Goal: Information Seeking & Learning: Compare options

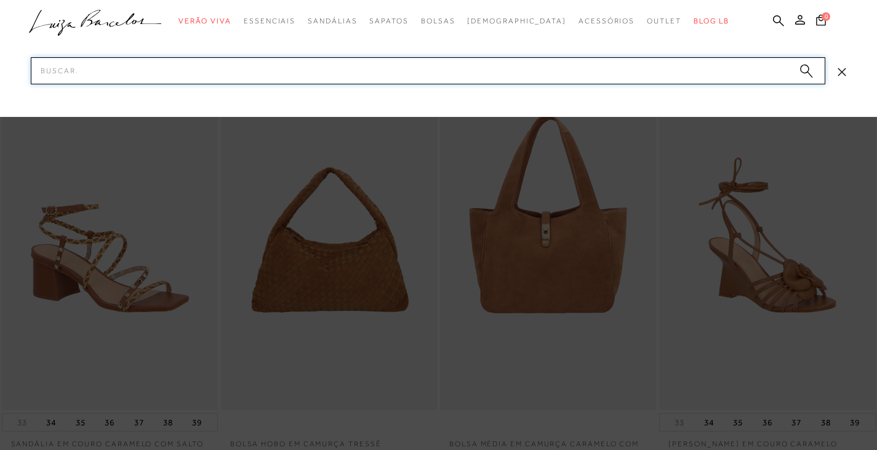
click at [212, 80] on input "Pesquisar" at bounding box center [428, 70] width 794 height 27
paste input "77771230"
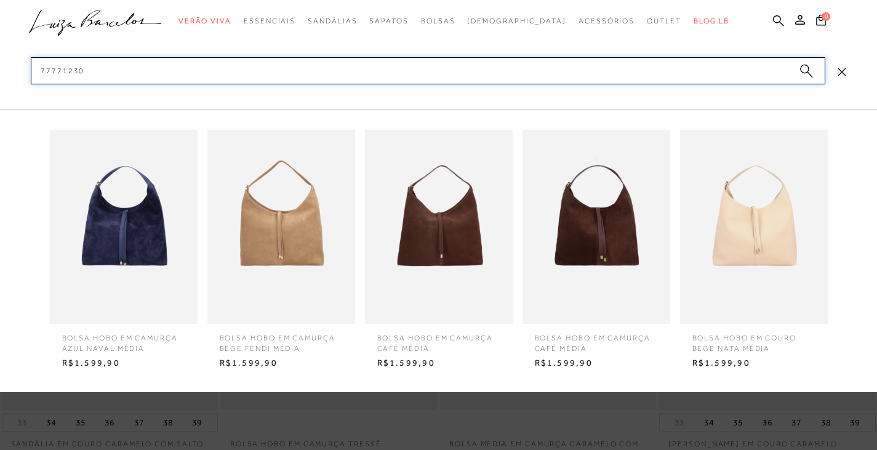
type input "77771230"
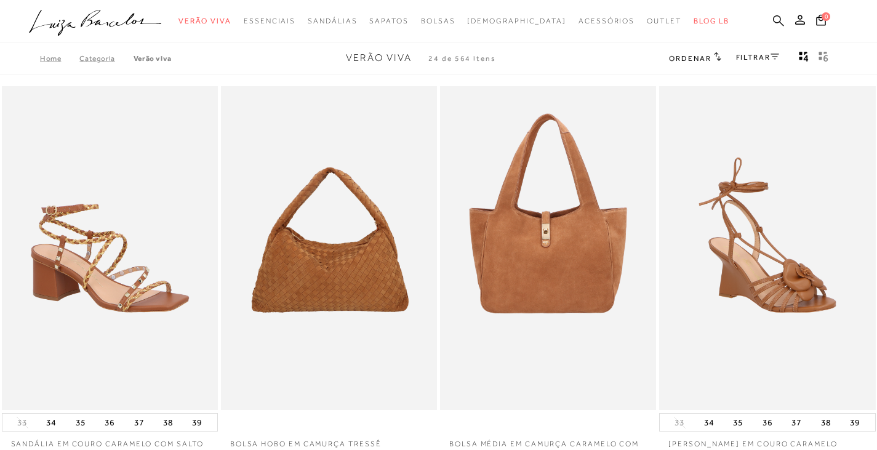
click at [776, 19] on icon at bounding box center [778, 21] width 11 height 12
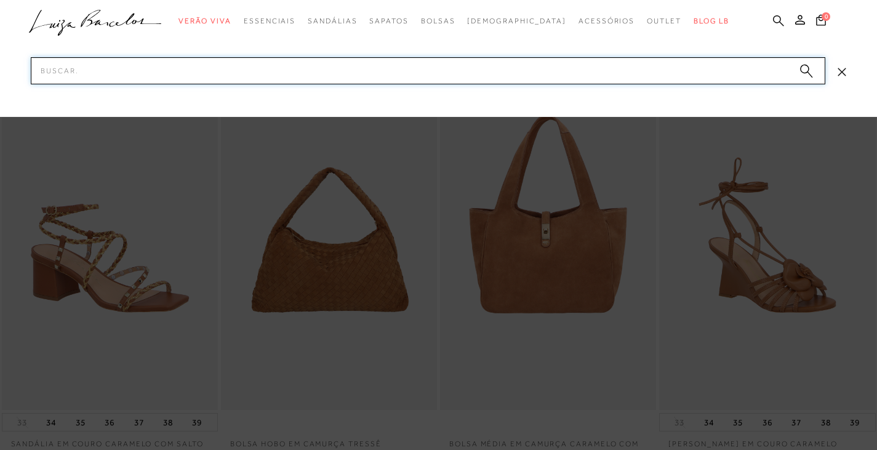
paste input "13150055"
type input "13150055"
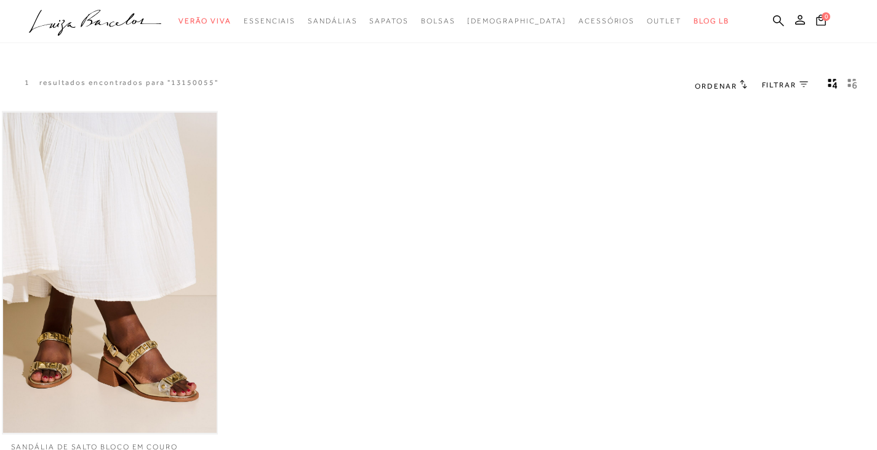
click at [118, 231] on img at bounding box center [110, 273] width 214 height 321
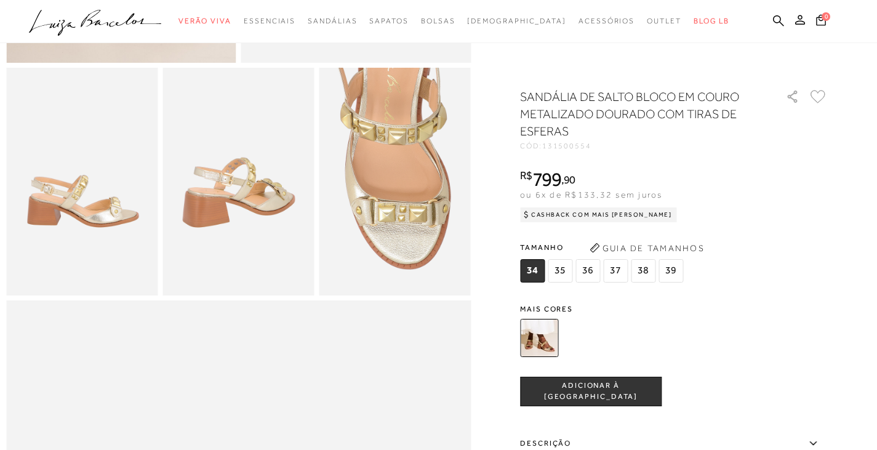
scroll to position [431, 0]
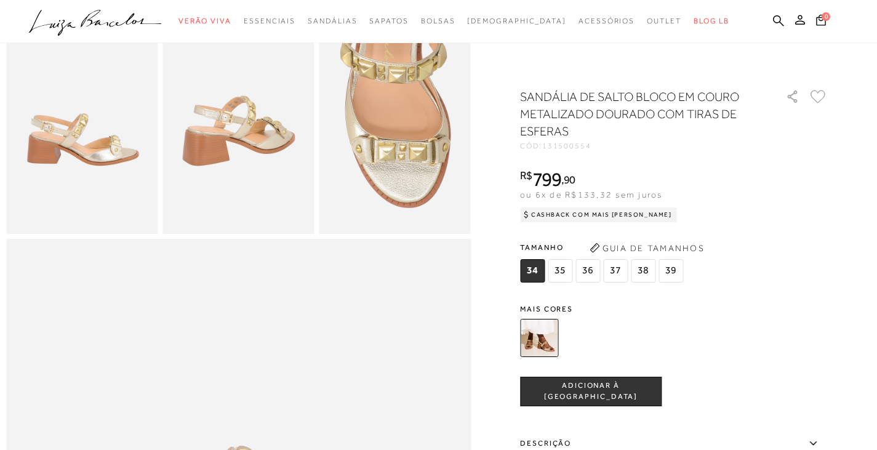
click at [519, 61] on div at bounding box center [438, 296] width 865 height 1279
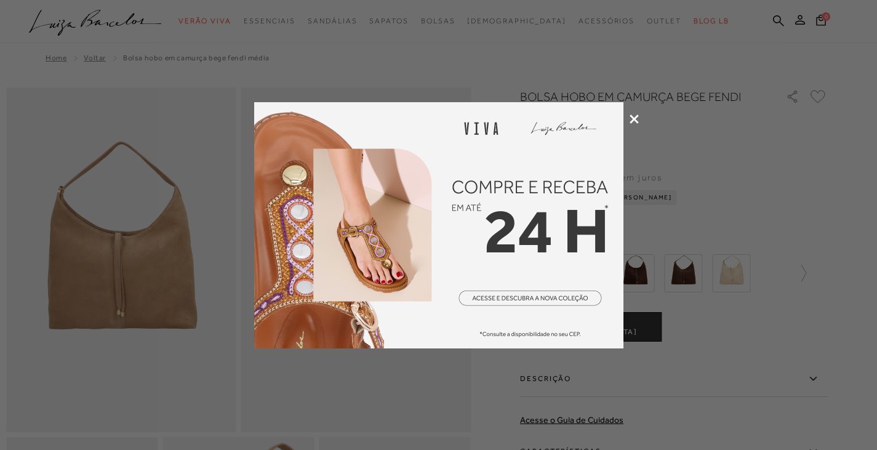
click at [634, 116] on icon at bounding box center [634, 118] width 9 height 9
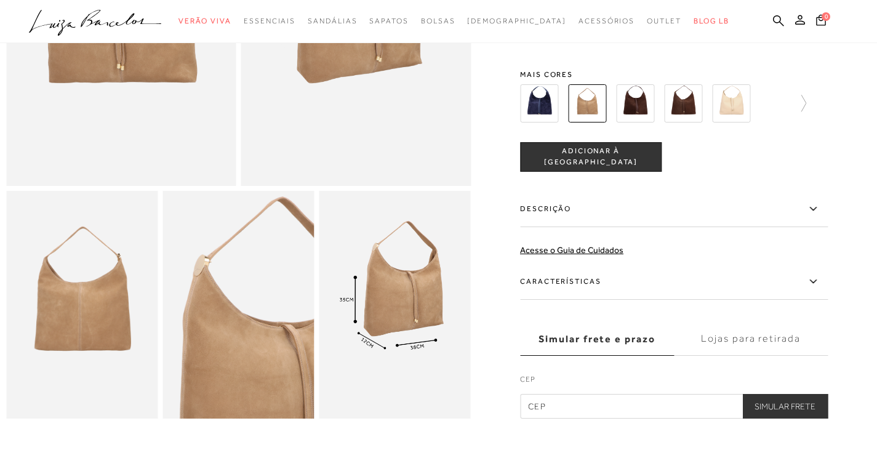
scroll to position [185, 0]
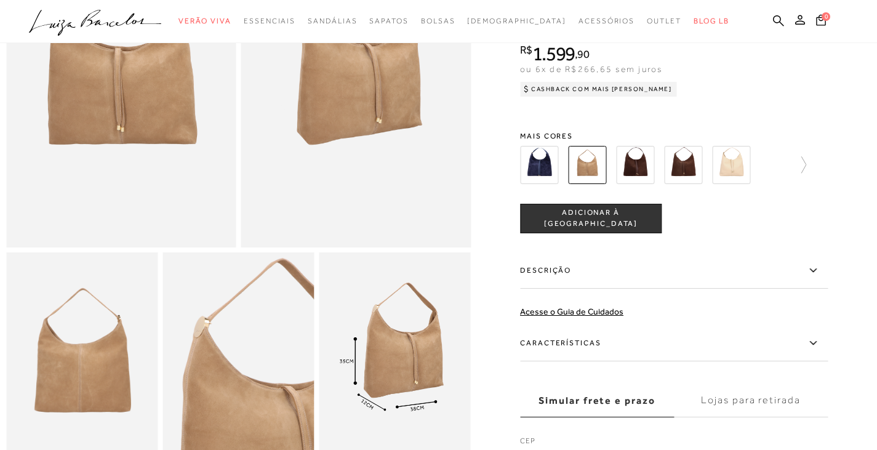
click at [573, 282] on label "Descrição" at bounding box center [674, 271] width 308 height 36
click at [0, 0] on input "Descrição" at bounding box center [0, 0] width 0 height 0
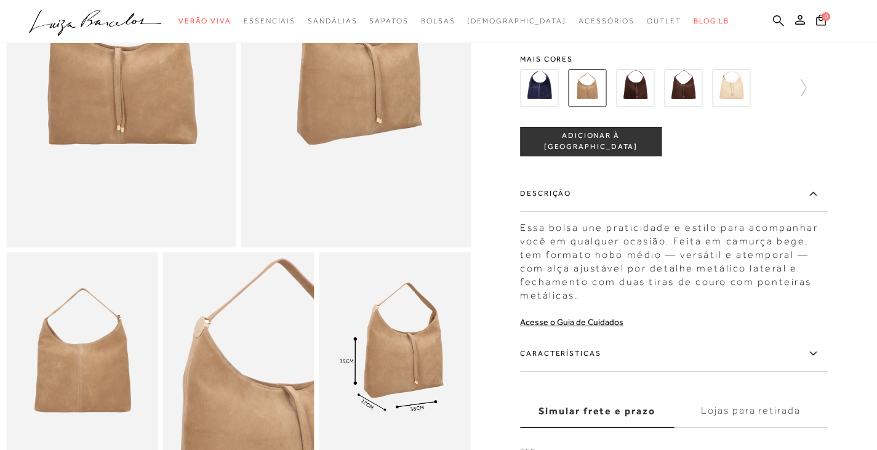
scroll to position [308, 0]
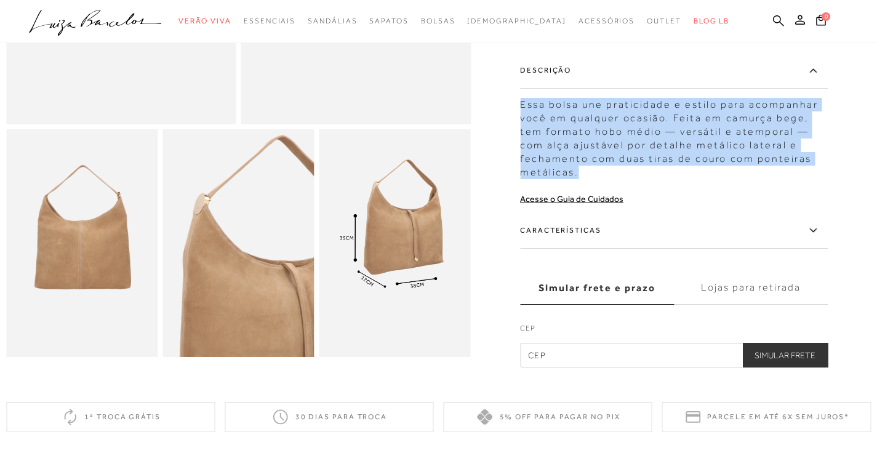
drag, startPoint x: 526, startPoint y: 104, endPoint x: 647, endPoint y: 170, distance: 138.3
click at [647, 170] on div "Essa bolsa une praticidade e estilo para acompanhar você em qualquer ocasião. F…" at bounding box center [674, 135] width 308 height 87
copy div "Essa bolsa une praticidade e estilo para acompanhar você em qualquer ocasião. F…"
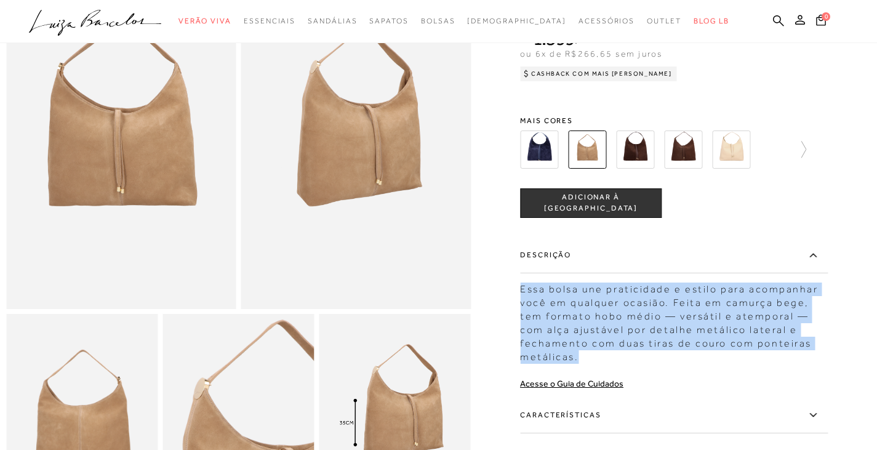
scroll to position [62, 0]
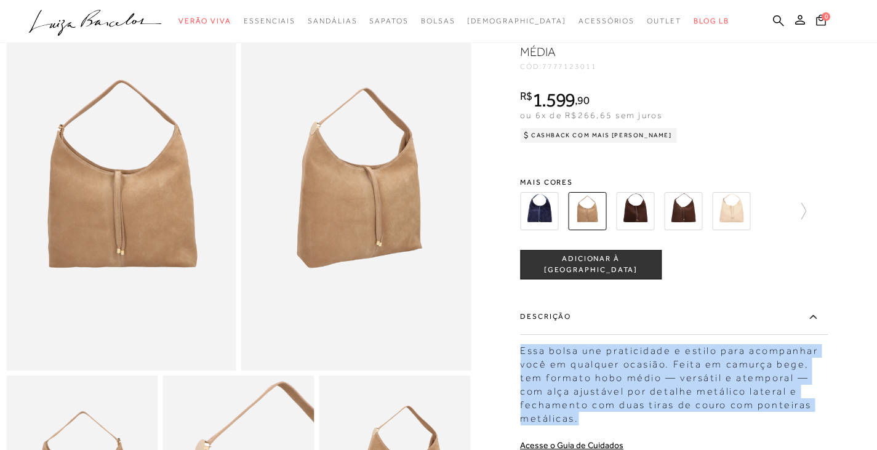
click at [680, 212] on img at bounding box center [683, 211] width 38 height 38
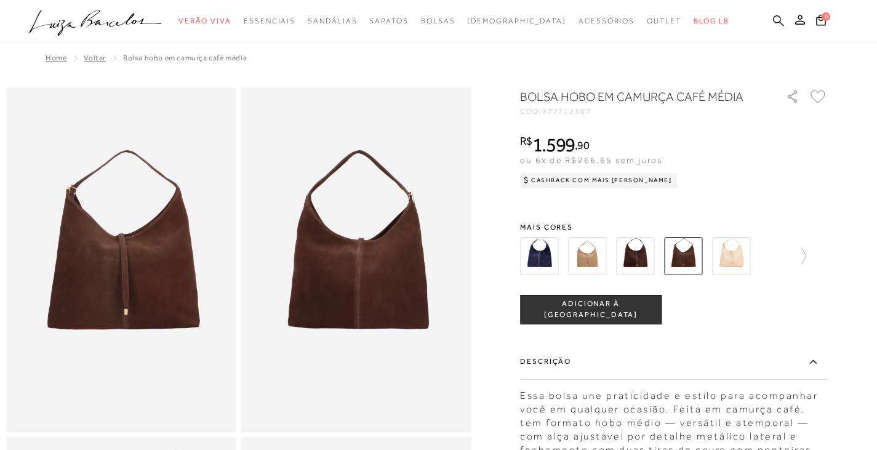
click at [781, 17] on icon at bounding box center [778, 21] width 11 height 12
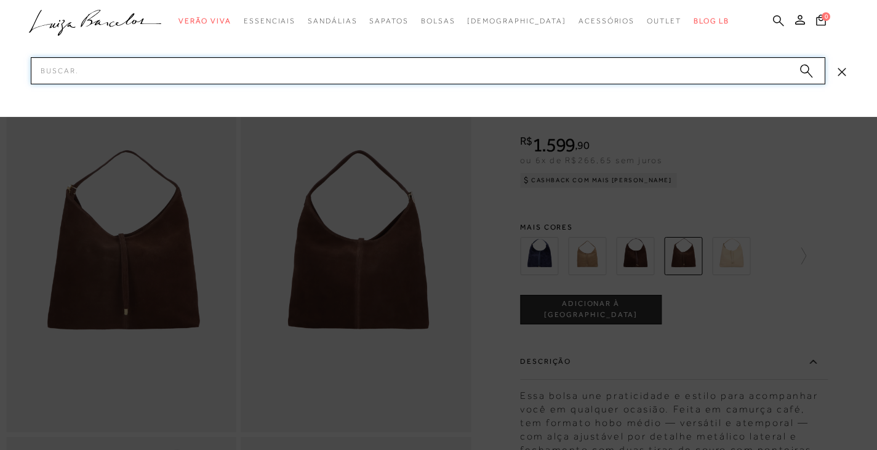
paste input "13150055"
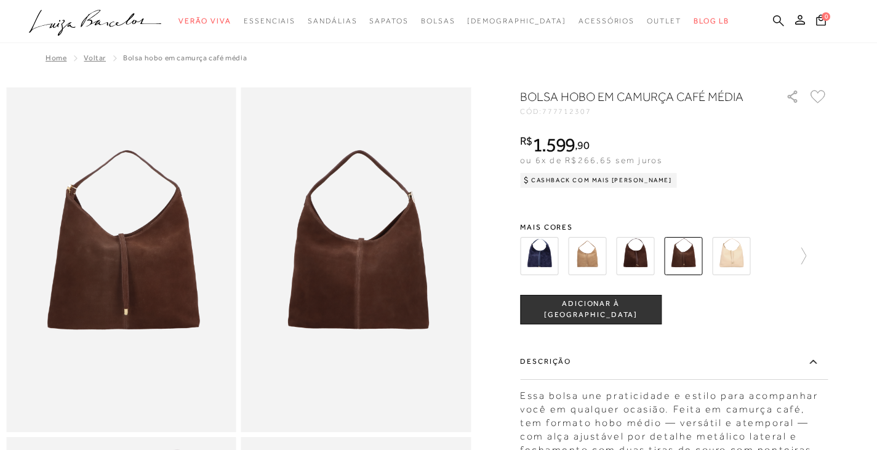
click at [780, 19] on icon at bounding box center [778, 20] width 11 height 11
click at [778, 22] on icon at bounding box center [778, 20] width 11 height 11
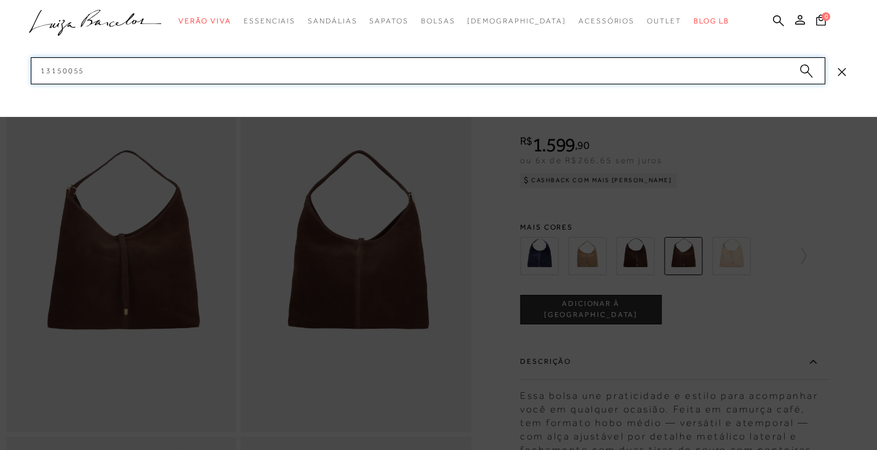
drag, startPoint x: 115, startPoint y: 79, endPoint x: 0, endPoint y: 76, distance: 115.1
click at [0, 1] on div "categoryHeader .a{fill-rule:evenodd;} Verão Viva Em alta" at bounding box center [438, 0] width 877 height 1
paste input "010102"
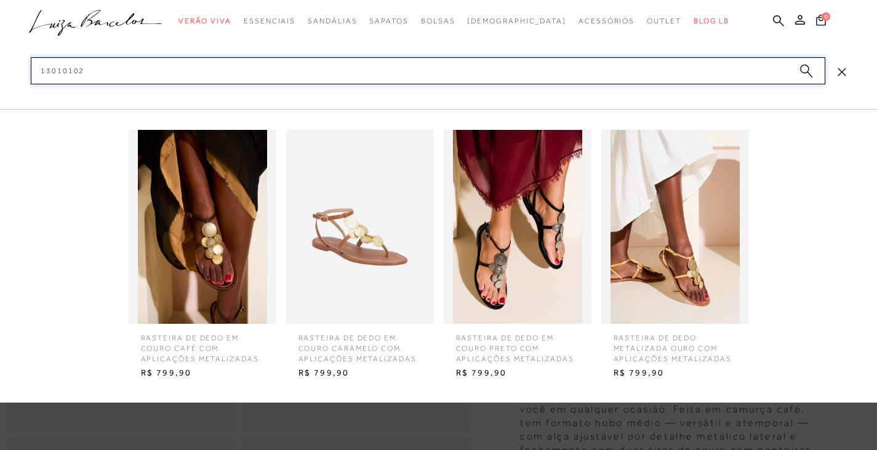
type input "130101022"
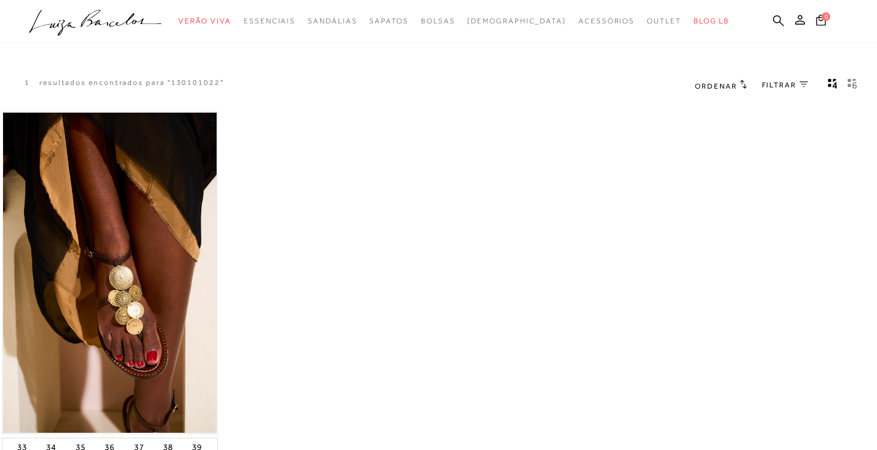
scroll to position [185, 0]
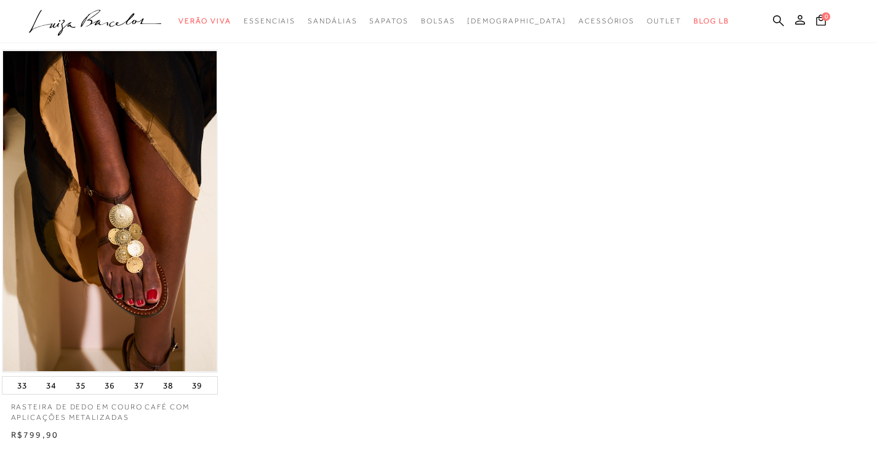
click at [125, 153] on img at bounding box center [110, 211] width 214 height 321
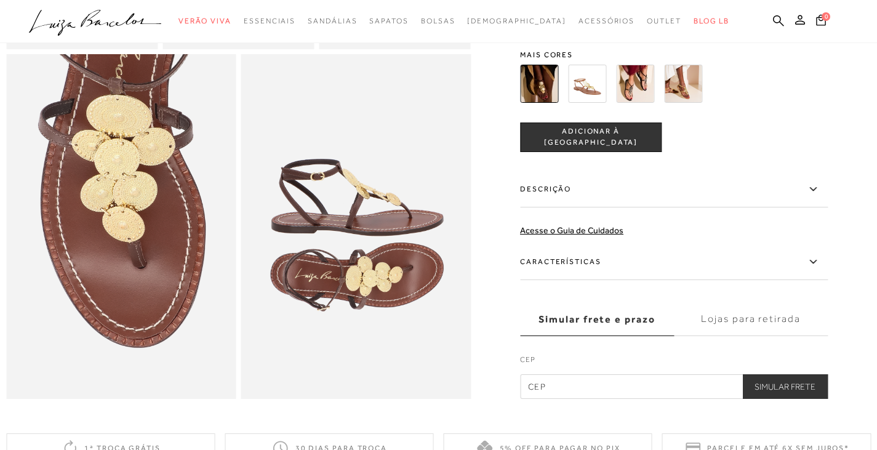
scroll to position [738, 0]
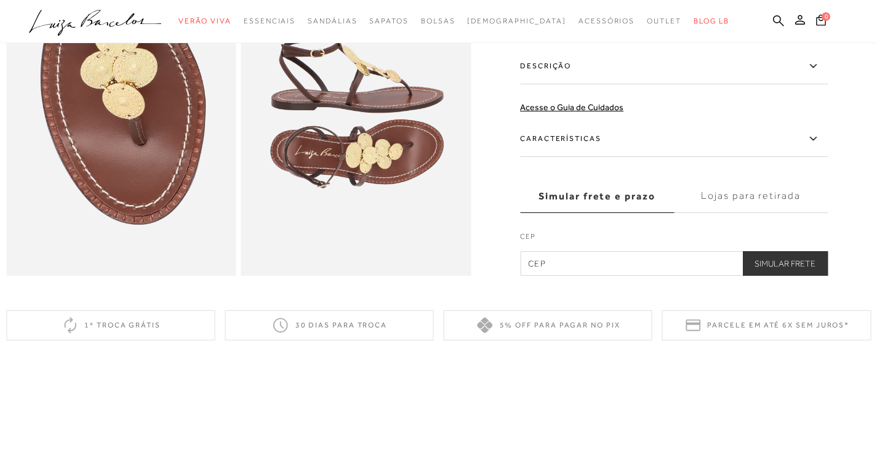
click at [553, 84] on label "Descrição" at bounding box center [674, 67] width 308 height 36
click at [0, 0] on input "Descrição" at bounding box center [0, 0] width 0 height 0
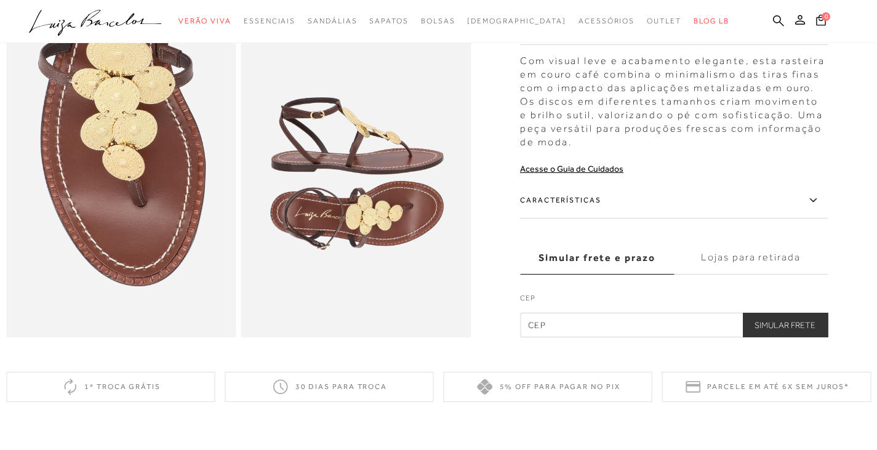
scroll to position [615, 0]
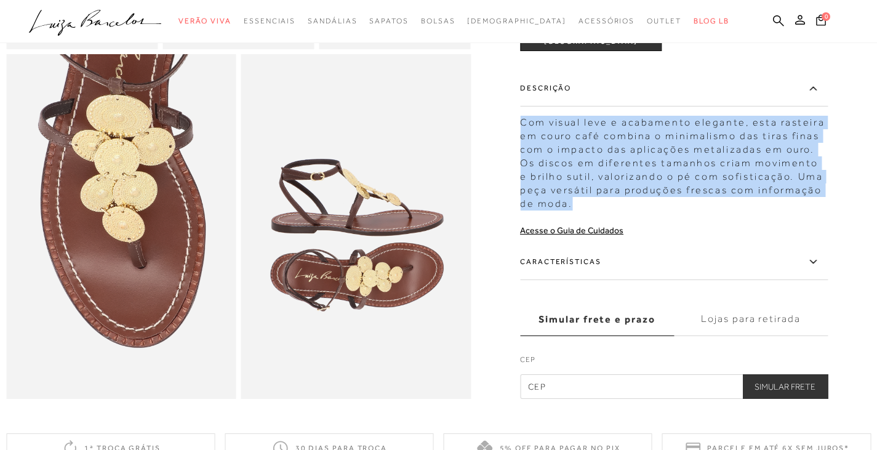
drag, startPoint x: 525, startPoint y: 142, endPoint x: 692, endPoint y: 218, distance: 183.4
click at [692, 210] on div "Com visual leve e acabamento elegante, esta rasteira em couro café combina o mi…" at bounding box center [674, 160] width 308 height 101
copy div "Com visual leve e acabamento elegante, esta rasteira em couro café combina o mi…"
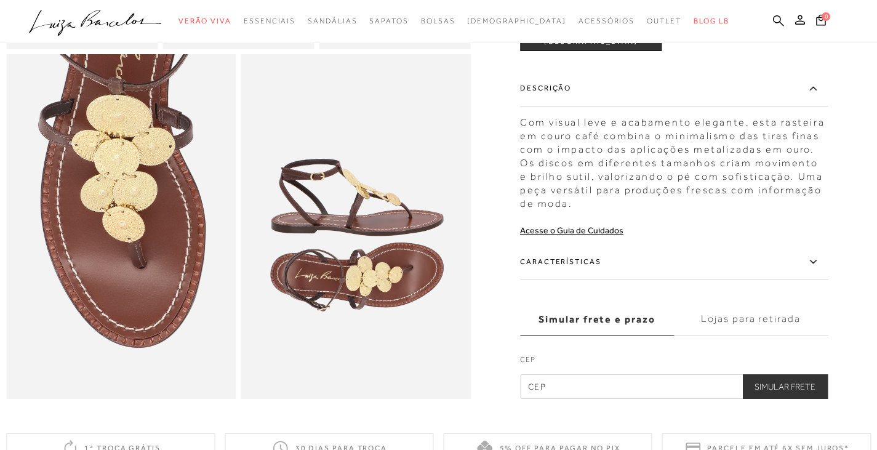
click at [591, 280] on label "Características" at bounding box center [674, 262] width 308 height 36
click at [0, 0] on input "Características" at bounding box center [0, 0] width 0 height 0
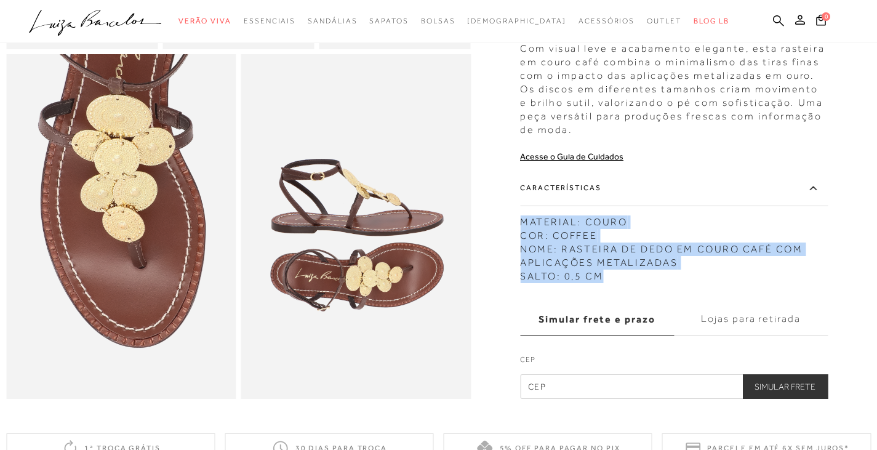
drag, startPoint x: 527, startPoint y: 238, endPoint x: 643, endPoint y: 293, distance: 128.8
click at [643, 283] on div "MATERIAL: COURO COR: COFFEE NOME: RASTEIRA DE DEDO EM COURO CAFÉ COM APLICAÇÕES…" at bounding box center [674, 246] width 308 height 74
copy div "MATERIAL: COURO COR: COFFEE NOME: RASTEIRA DE DEDO EM COURO CAFÉ COM APLICAÇÕES…"
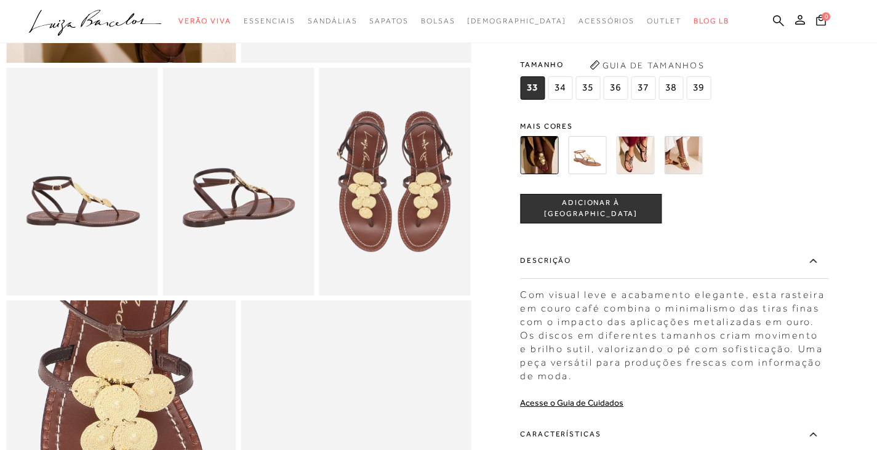
scroll to position [308, 0]
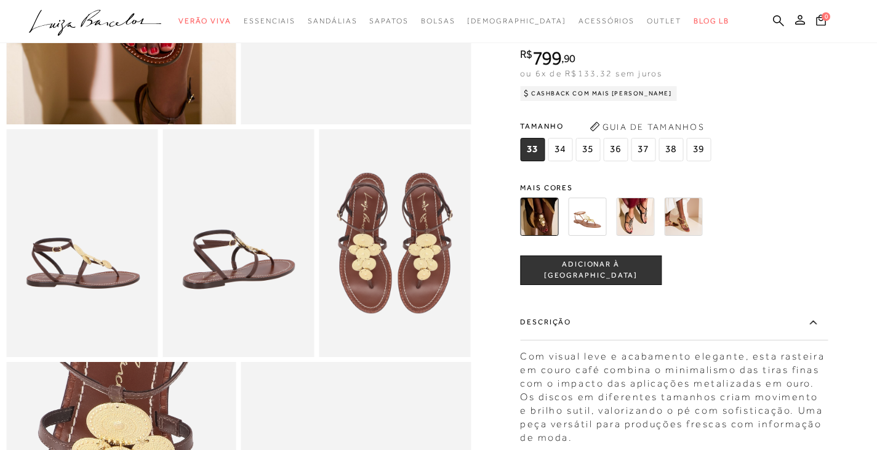
click at [236, 265] on img at bounding box center [237, 242] width 151 height 227
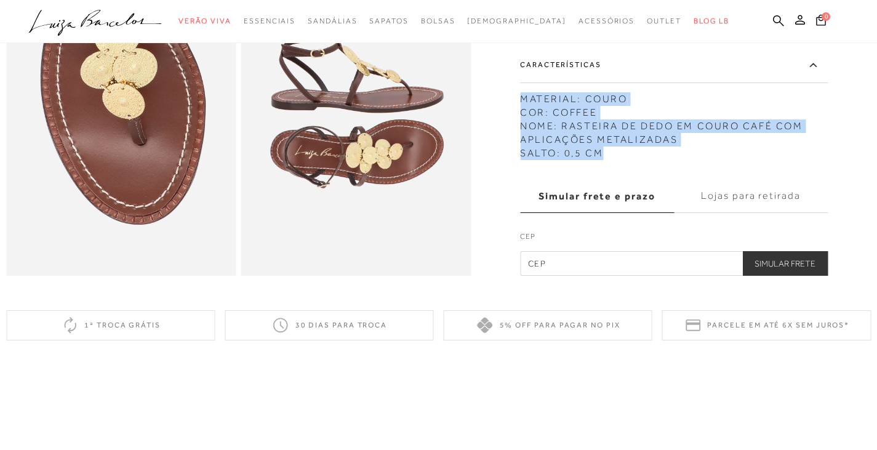
scroll to position [800, 0]
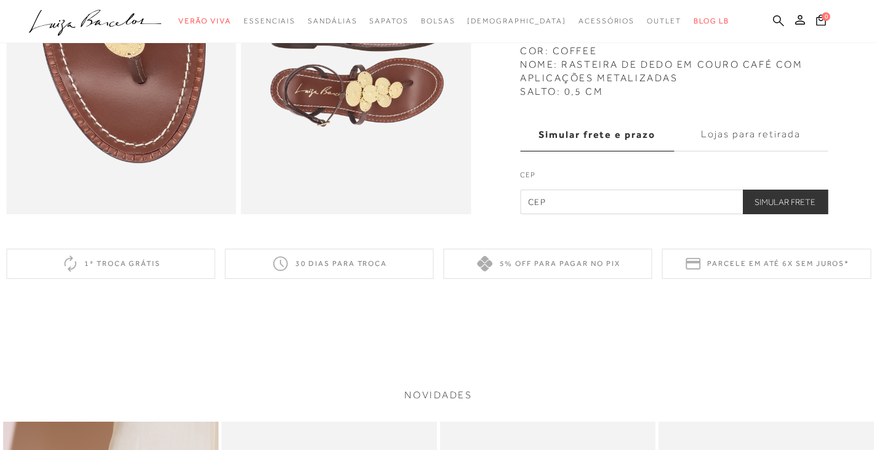
drag, startPoint x: 767, startPoint y: 18, endPoint x: 778, endPoint y: 18, distance: 11.1
click at [768, 18] on ul ".a{fill-rule:evenodd;} Verão Viva Em alta Favoritos das Influenciadoras Apostas…" at bounding box center [429, 21] width 801 height 23
click at [780, 18] on icon at bounding box center [778, 20] width 11 height 11
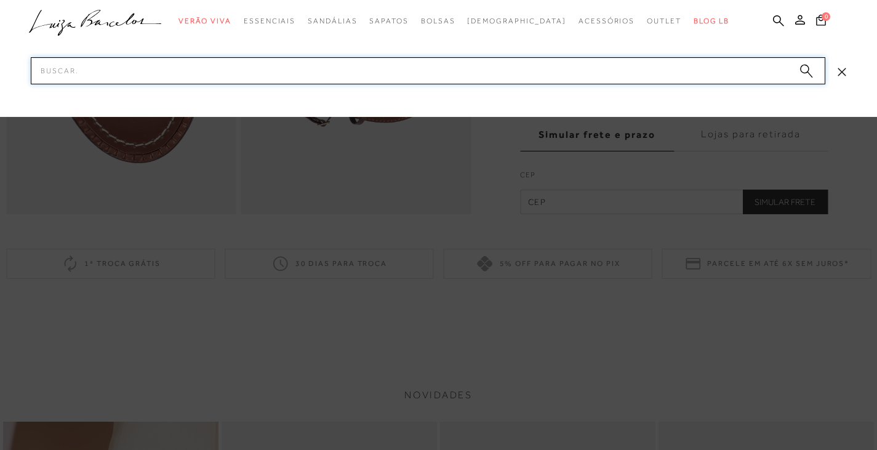
paste input "12350231"
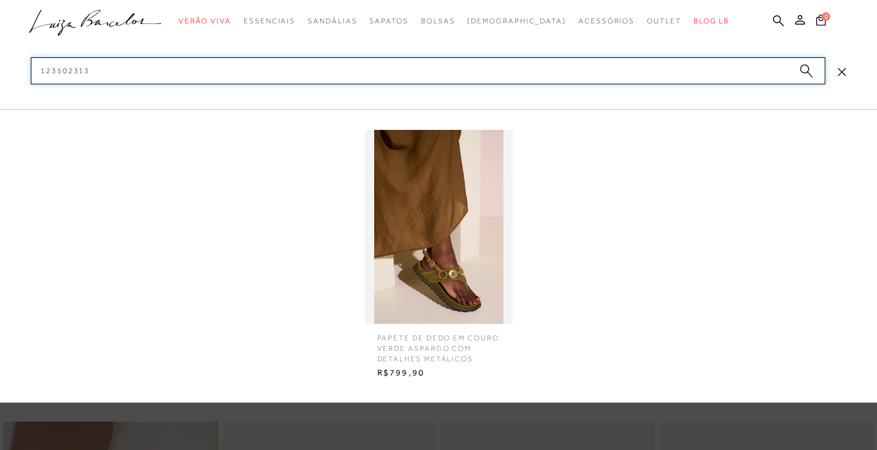
type input "123502313"
click at [447, 246] on img at bounding box center [439, 227] width 148 height 194
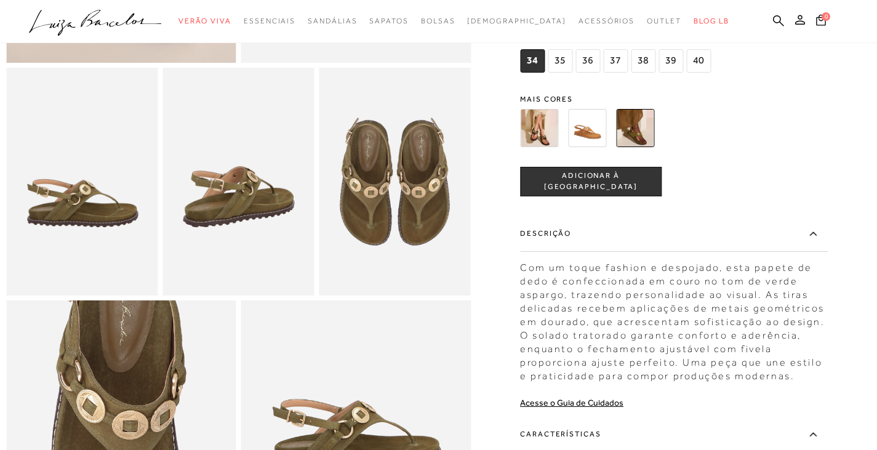
scroll to position [492, 0]
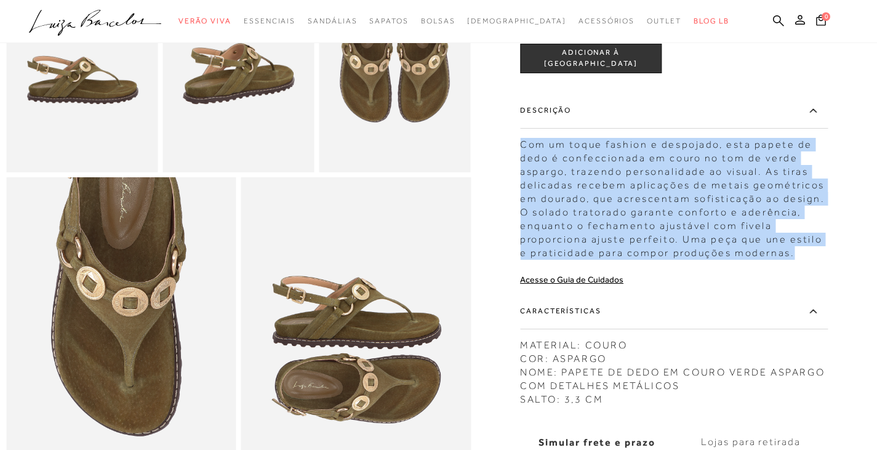
drag, startPoint x: 524, startPoint y: 165, endPoint x: 813, endPoint y: 281, distance: 311.2
click at [813, 281] on div "PAPETE DE DEDO EM COURO VERDE ASPARGO COM DETALHES METÁLICOS CÓD: 123502313 × É…" at bounding box center [674, 147] width 308 height 750
copy div "Com um toque fashion e despojado, esta papete de dedo é confeccionada em couro …"
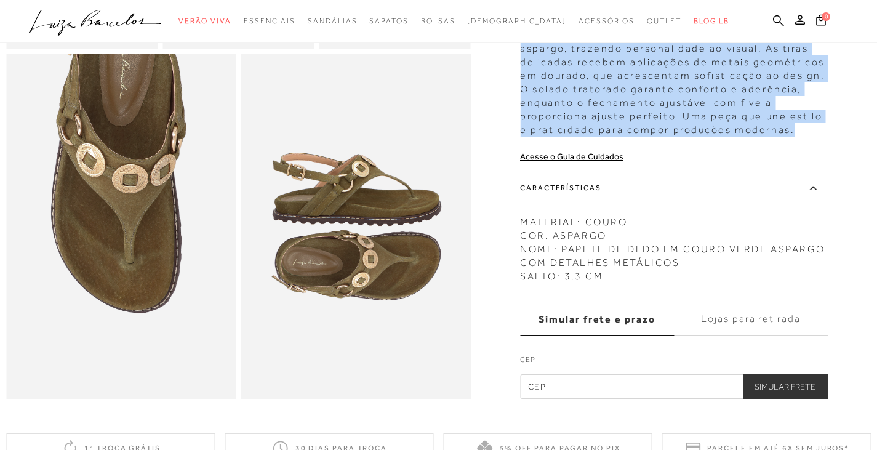
scroll to position [677, 0]
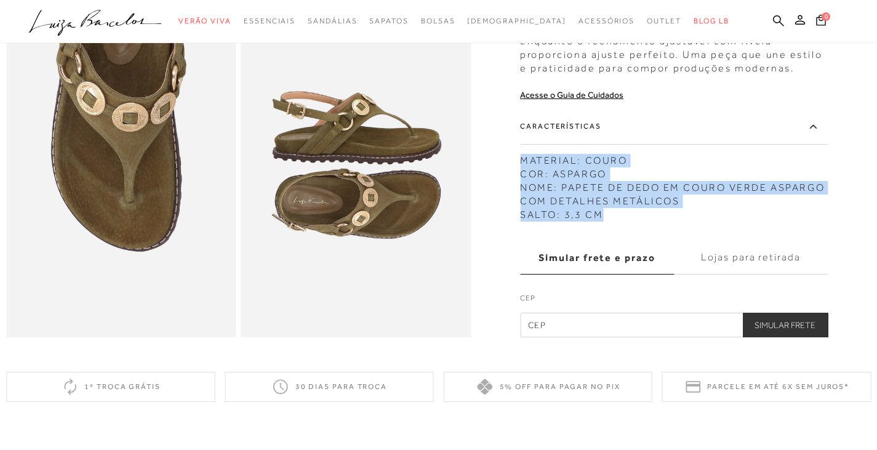
drag, startPoint x: 525, startPoint y: 179, endPoint x: 623, endPoint y: 226, distance: 109.3
click at [623, 222] on div "MATERIAL: COURO COR: ASPARGO NOME: PAPETE DE DEDO EM COURO VERDE ASPARGO COM DE…" at bounding box center [674, 185] width 308 height 74
copy div "MATERIAL: COURO COR: ASPARGO NOME: PAPETE DE DEDO EM COURO VERDE ASPARGO COM DE…"
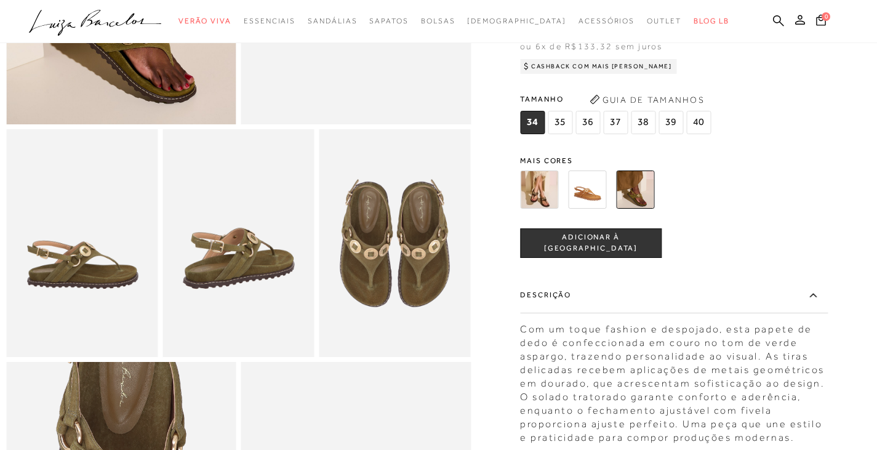
scroll to position [492, 0]
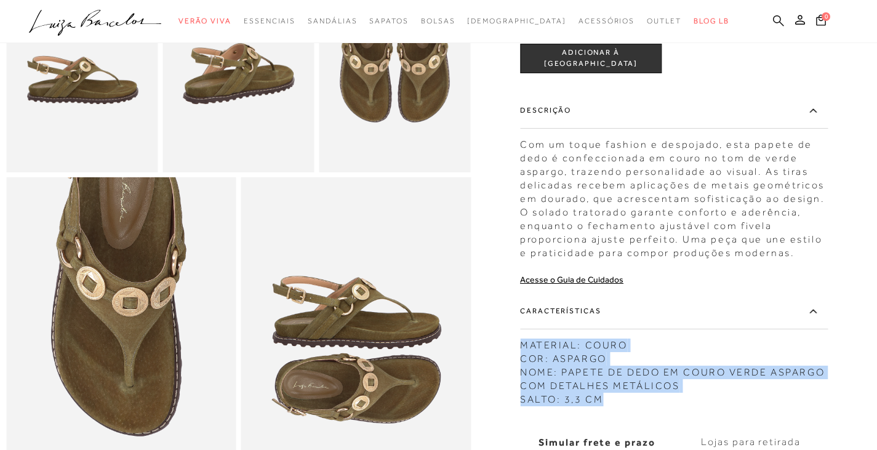
click at [777, 17] on icon at bounding box center [778, 21] width 11 height 12
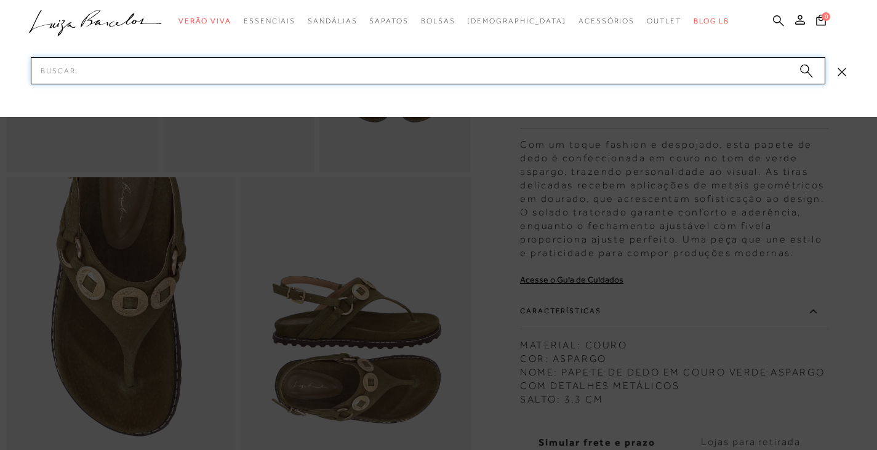
paste input "13400035"
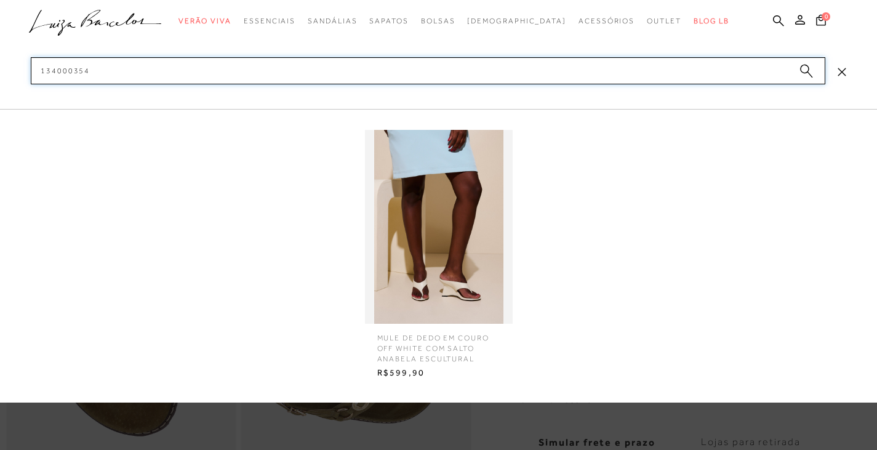
type input "134000354"
click at [467, 230] on img at bounding box center [439, 227] width 148 height 194
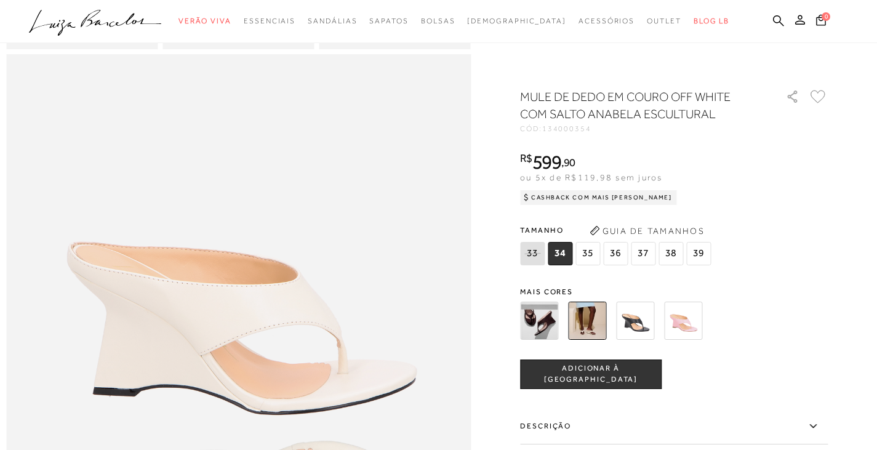
scroll to position [923, 0]
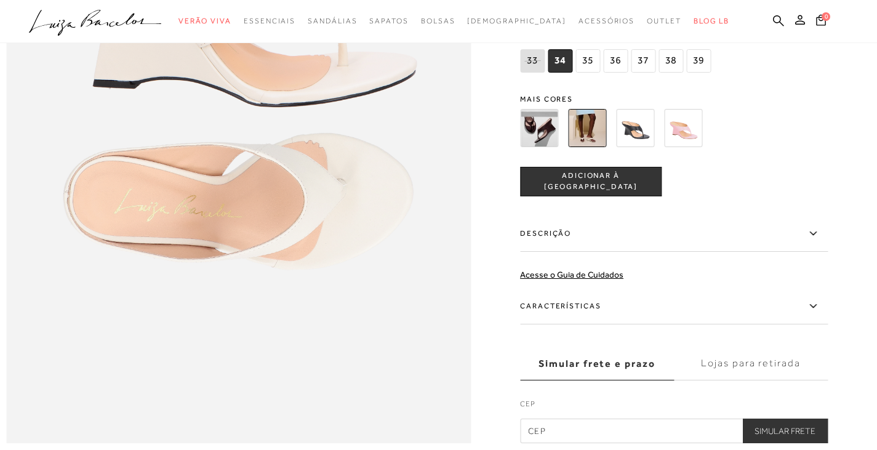
click at [599, 252] on label "Descrição" at bounding box center [674, 234] width 308 height 36
click at [0, 0] on input "Descrição" at bounding box center [0, 0] width 0 height 0
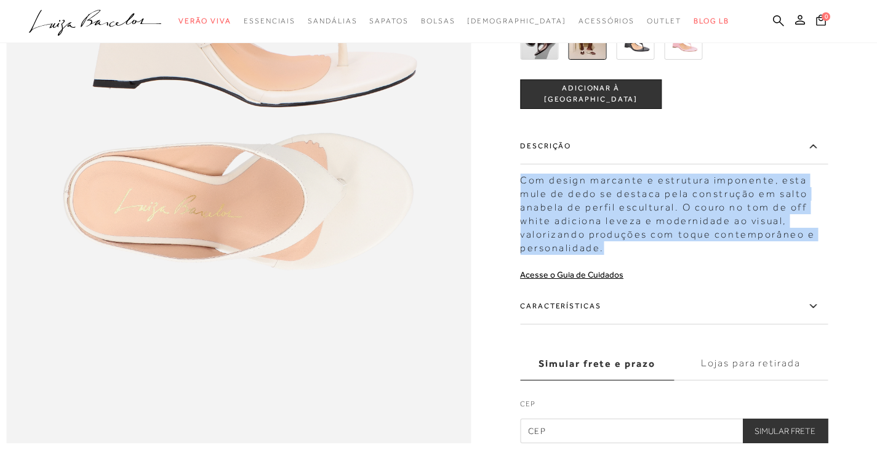
drag, startPoint x: 526, startPoint y: 205, endPoint x: 632, endPoint y: 270, distance: 124.0
click at [632, 255] on div "Com design marcante e estrutura imponente, esta mule de dedo se destaca pela co…" at bounding box center [674, 210] width 308 height 87
copy div "Com design marcante e estrutura imponente, esta mule de dedo se destaca pela co…"
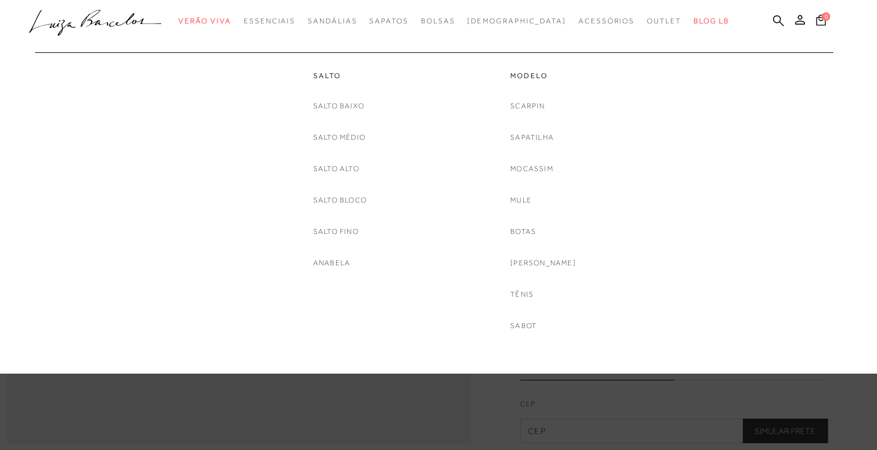
scroll to position [985, 0]
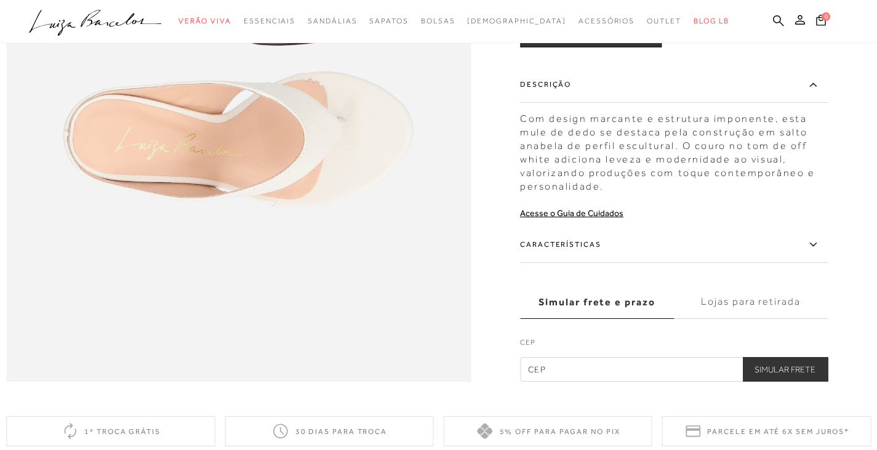
click at [556, 263] on label "Características" at bounding box center [674, 245] width 308 height 36
click at [0, 0] on input "Características" at bounding box center [0, 0] width 0 height 0
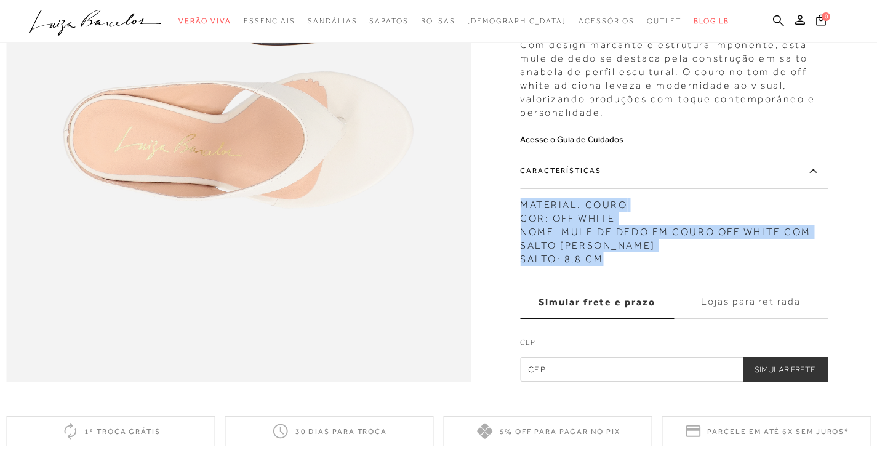
drag, startPoint x: 525, startPoint y: 231, endPoint x: 620, endPoint y: 279, distance: 106.5
click at [620, 266] on div "MATERIAL: COURO COR: OFF WHITE NOME: MULE DE DEDO EM COURO OFF WHITE COM SALTO …" at bounding box center [674, 229] width 308 height 74
copy div "MATERIAL: COURO COR: OFF WHITE NOME: MULE DE DEDO EM COURO OFF WHITE COM SALTO …"
click at [775, 16] on icon at bounding box center [778, 20] width 11 height 11
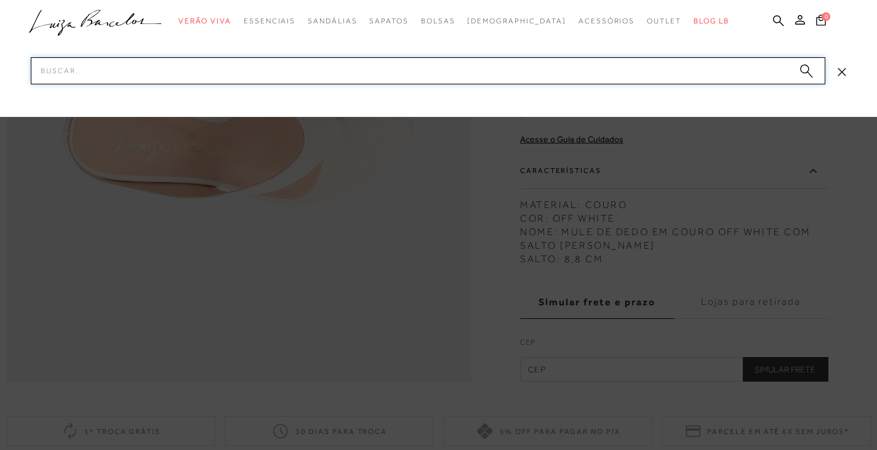
click at [371, 76] on input "Pesquisar" at bounding box center [428, 70] width 794 height 27
paste input "13130121"
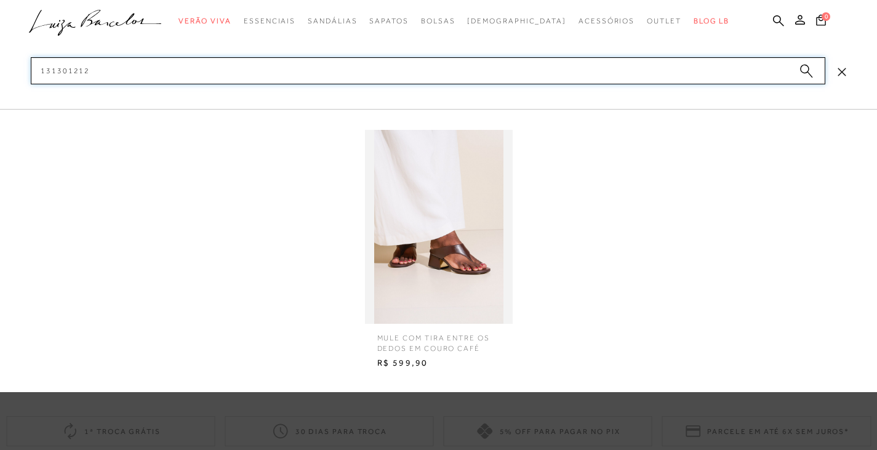
type input "131301212"
click at [394, 232] on img at bounding box center [439, 227] width 148 height 194
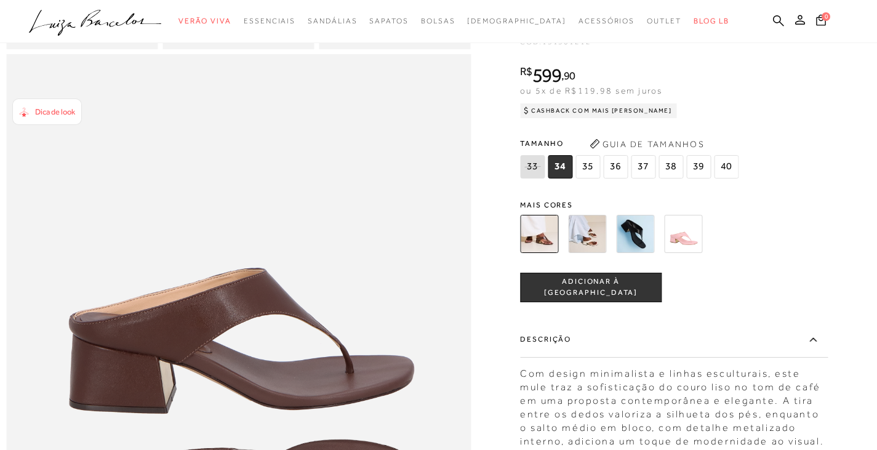
scroll to position [862, 0]
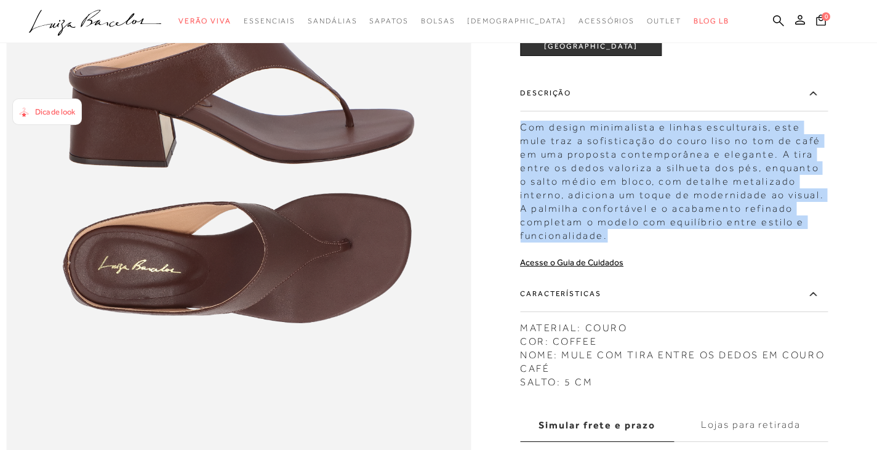
drag, startPoint x: 526, startPoint y: 153, endPoint x: 642, endPoint y: 258, distance: 157.3
click at [642, 242] on div "Com design minimalista e linhas esculturais, este mule traz a sofisticação do c…" at bounding box center [674, 178] width 308 height 128
copy div "Com design minimalista e linhas esculturais, este mule traz a sofisticação do c…"
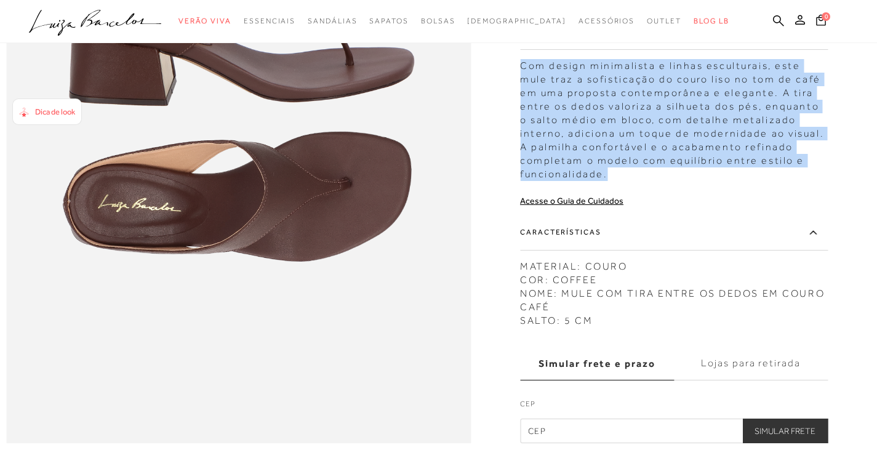
scroll to position [985, 0]
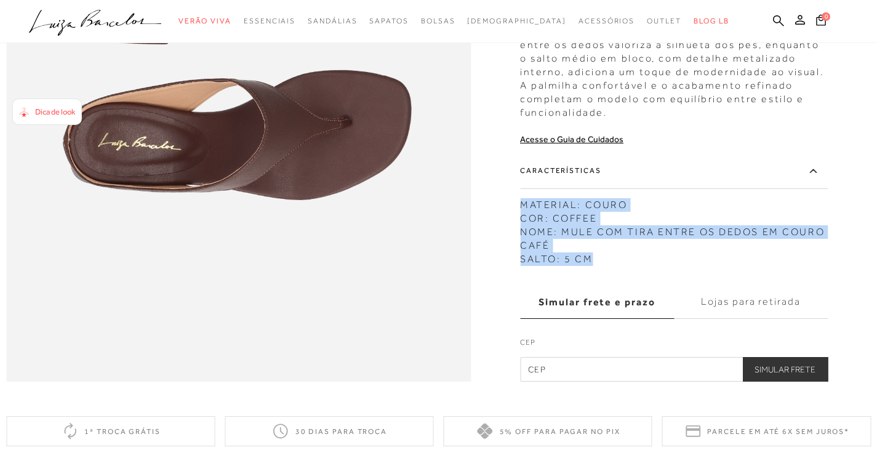
drag, startPoint x: 525, startPoint y: 230, endPoint x: 604, endPoint y: 282, distance: 94.6
click at [604, 266] on div "MATERIAL: COURO COR: COFFEE NOME: MULE COM TIRA ENTRE OS DEDOS EM COURO CAFÉ SA…" at bounding box center [674, 229] width 308 height 74
copy div "MATERIAL: COURO COR: COFFEE NOME: MULE COM TIRA ENTRE OS DEDOS EM COURO CAFÉ SA…"
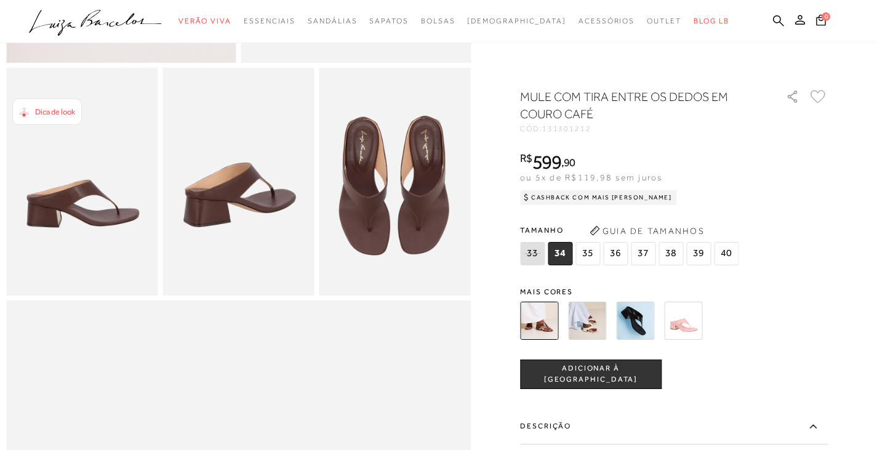
scroll to position [308, 0]
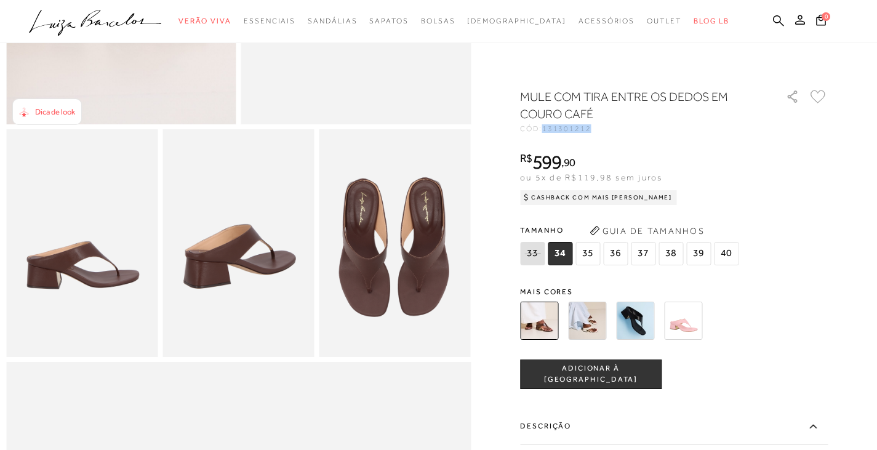
drag, startPoint x: 549, startPoint y: 130, endPoint x: 597, endPoint y: 130, distance: 48.0
click at [597, 130] on div "CÓD: 131301212" at bounding box center [643, 128] width 246 height 7
copy span "131301212"
click at [778, 22] on icon at bounding box center [778, 20] width 11 height 11
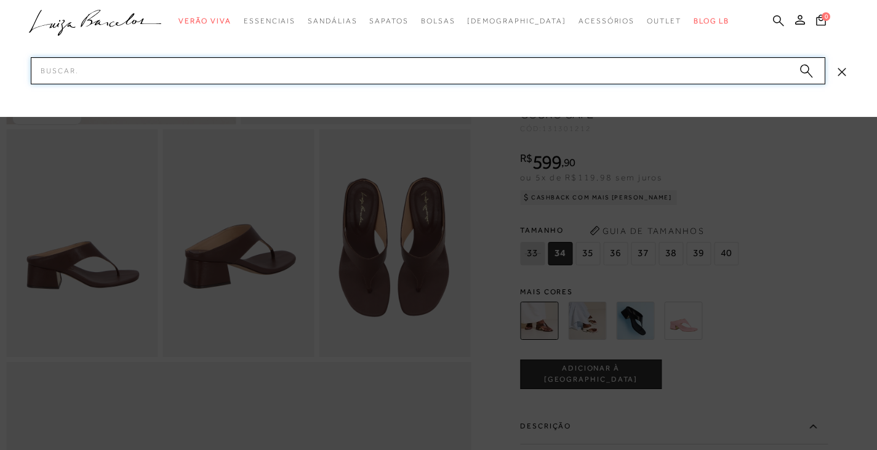
paste input "60210093"
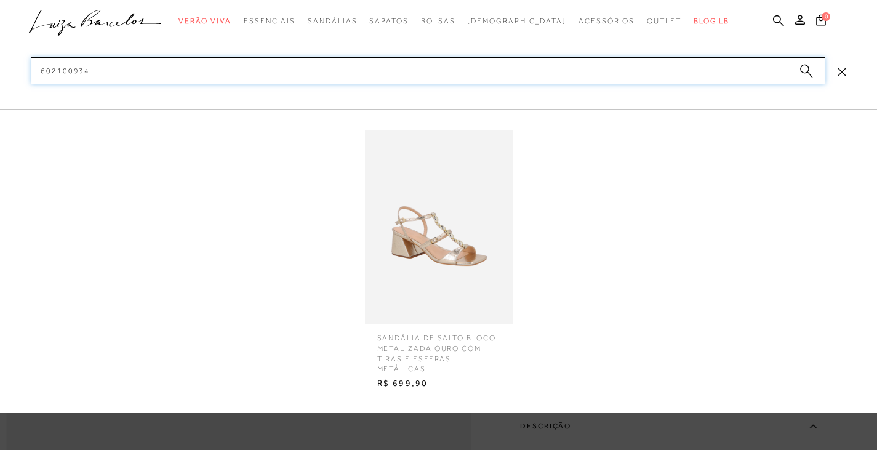
type input "602100934"
click at [415, 244] on img at bounding box center [439, 227] width 148 height 194
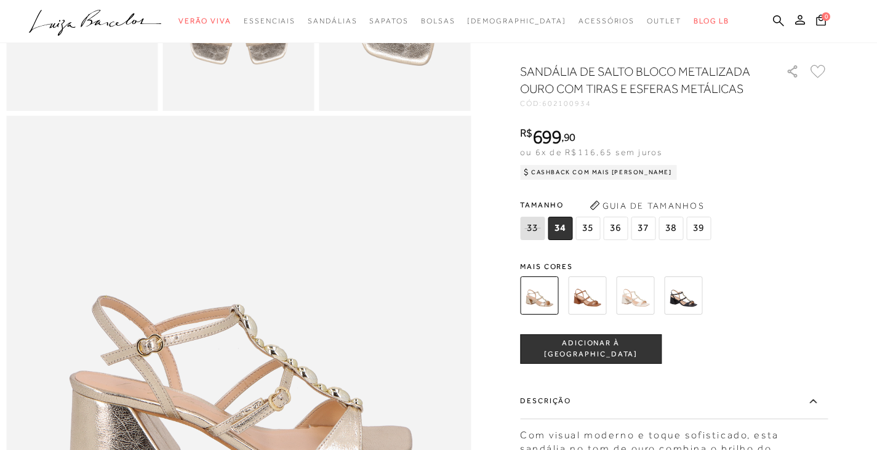
scroll to position [862, 0]
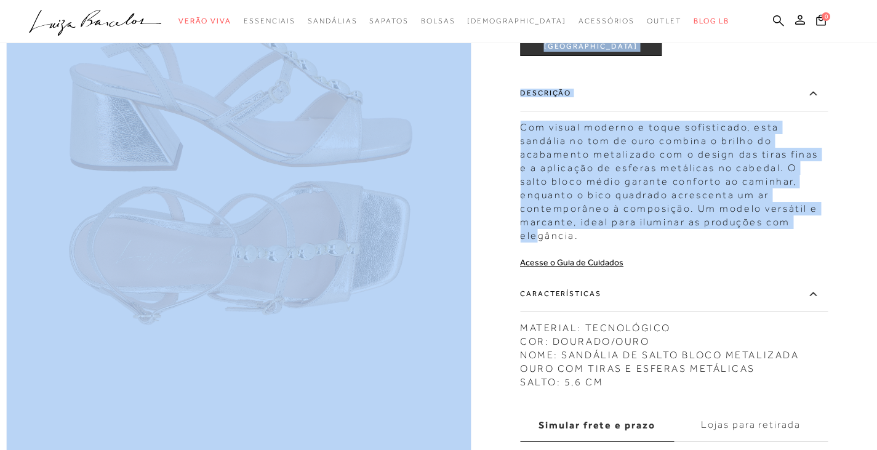
drag, startPoint x: 524, startPoint y: 164, endPoint x: 724, endPoint y: 265, distance: 224.0
click at [724, 242] on div "Com visual moderno e toque sofisticado, esta sandália no tom de ouro combina o …" at bounding box center [674, 178] width 308 height 128
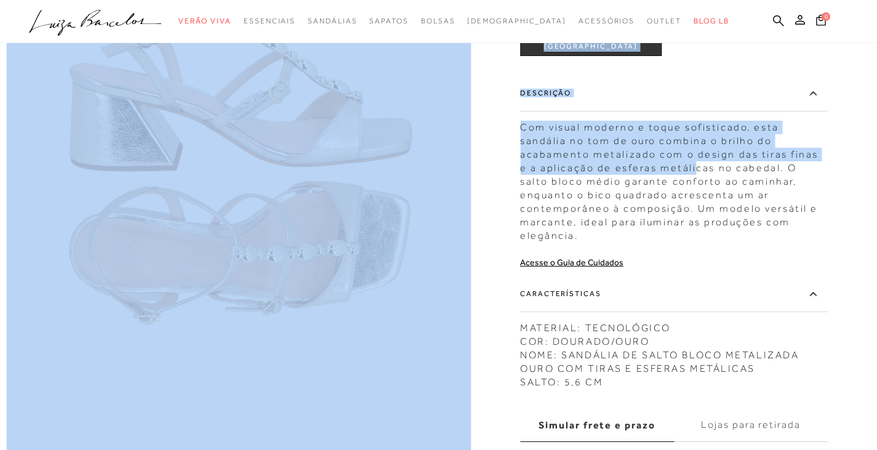
drag, startPoint x: 524, startPoint y: 167, endPoint x: 626, endPoint y: 210, distance: 110.9
click at [626, 210] on div "Com visual moderno e toque sofisticado, esta sandália no tom de ouro combina o …" at bounding box center [674, 178] width 308 height 128
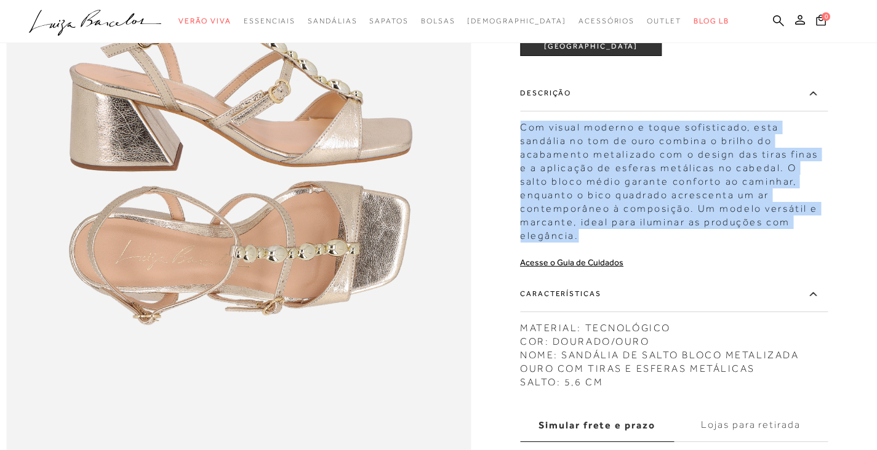
drag, startPoint x: 526, startPoint y: 165, endPoint x: 775, endPoint y: 268, distance: 269.8
click at [775, 268] on div "SANDÁLIA DE SALTO BLOCO METALIZADA OURO COM TIRAS E ESFERAS METÁLICAS CÓD: 6021…" at bounding box center [674, 130] width 308 height 750
copy div "Com visual moderno e toque sofisticado, esta sandália no tom de ouro combina o …"
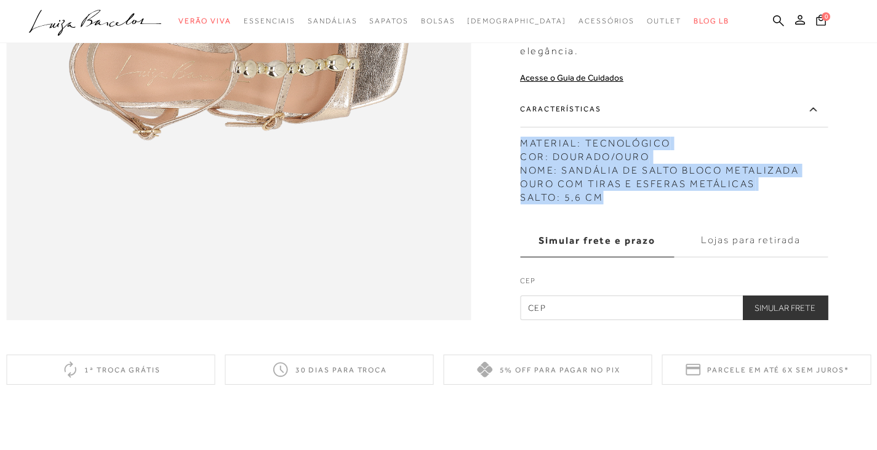
drag, startPoint x: 527, startPoint y: 168, endPoint x: 673, endPoint y: 218, distance: 154.3
click at [673, 204] on div "MATERIAL: TECNOLÓGICO COR: DOURADO/OURO NOME: SANDÁLIA DE SALTO BLOCO METALIZAD…" at bounding box center [674, 167] width 308 height 74
copy div "MATERIAL: TECNOLÓGICO COR: DOURADO/OURO NOME: SANDÁLIA DE SALTO BLOCO METALIZAD…"
click at [774, 19] on icon at bounding box center [778, 20] width 11 height 11
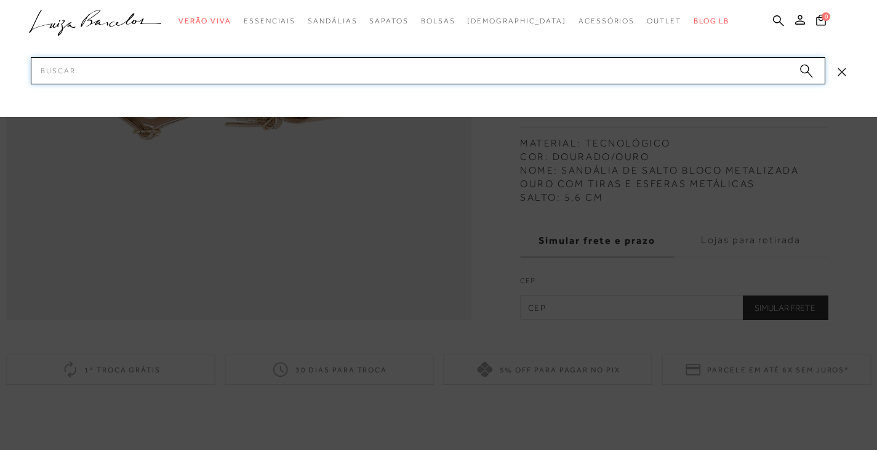
paste input "13150054"
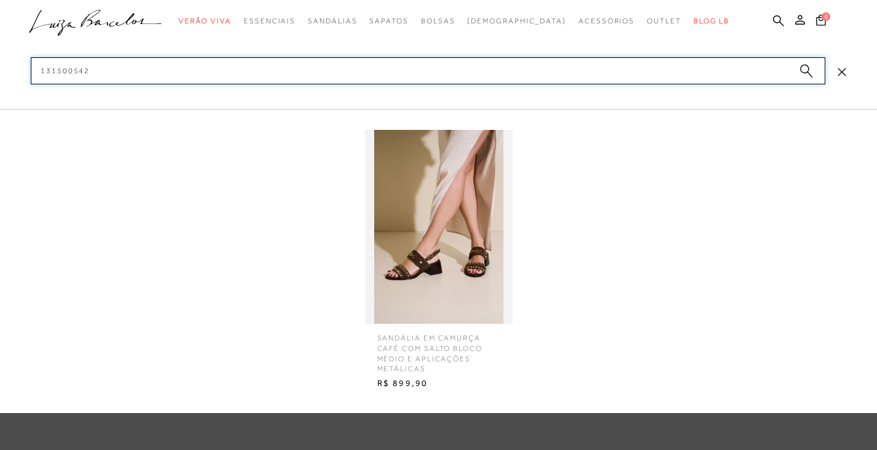
type input "131500542"
click at [441, 273] on img at bounding box center [439, 227] width 148 height 194
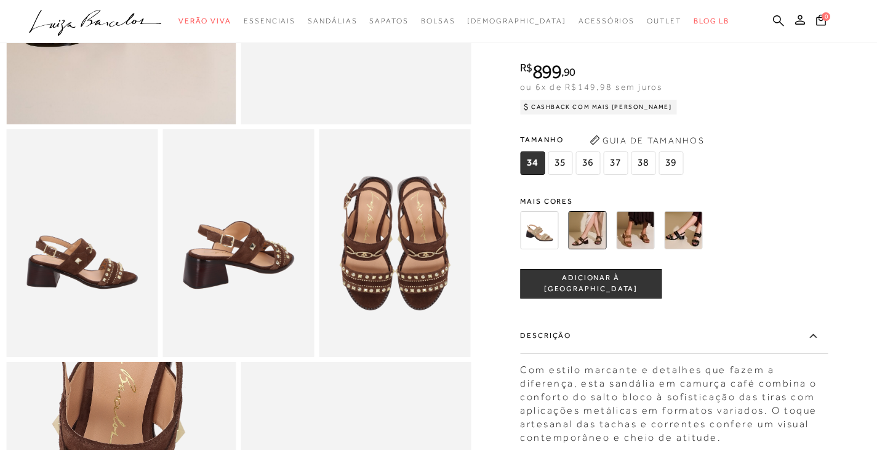
scroll to position [492, 0]
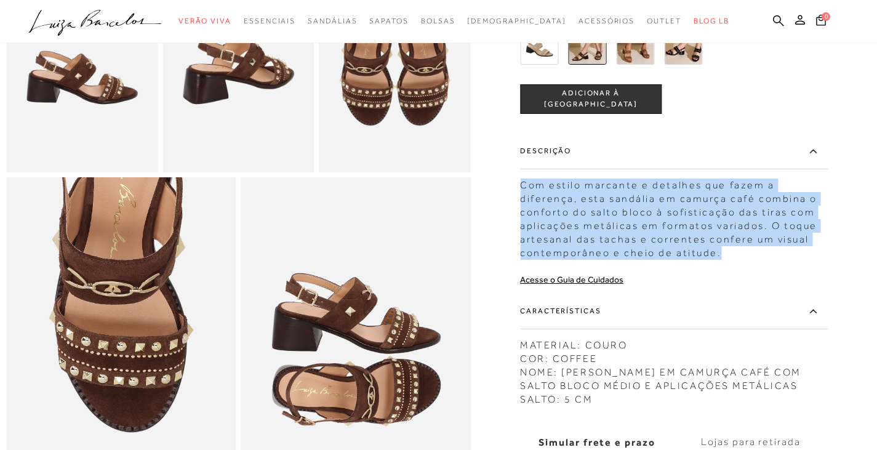
drag, startPoint x: 526, startPoint y: 202, endPoint x: 727, endPoint y: 265, distance: 211.0
click at [727, 260] on div "Com estilo marcante e detalhes que fazem a diferença, esta sandália em camurça …" at bounding box center [674, 215] width 308 height 87
copy div "Com estilo marcante e detalhes que fazem a diferença, esta sandália em camurça …"
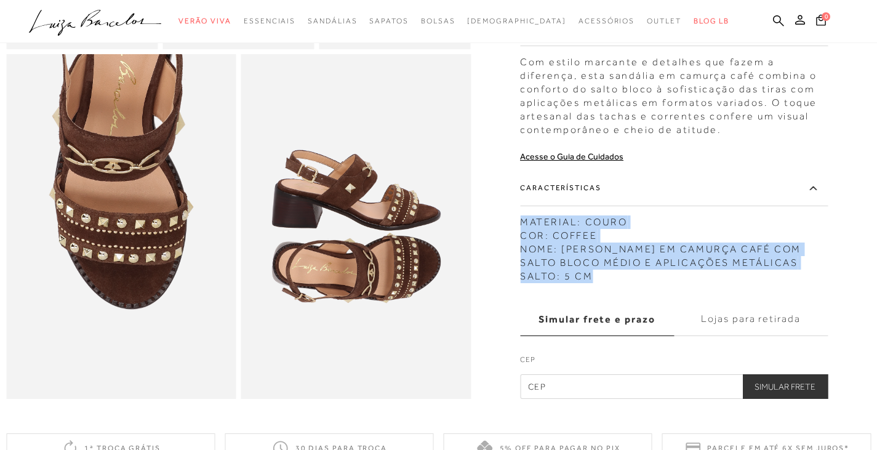
drag, startPoint x: 526, startPoint y: 239, endPoint x: 615, endPoint y: 292, distance: 104.0
click at [615, 283] on div "MATERIAL: COURO COR: COFFEE NOME: SANDÁLIA EM CAMURÇA CAFÉ COM SALTO BLOCO MÉDI…" at bounding box center [674, 246] width 308 height 74
copy div "MATERIAL: COURO COR: COFFEE NOME: SANDÁLIA EM CAMURÇA CAFÉ COM SALTO BLOCO MÉDI…"
click at [777, 14] on link at bounding box center [778, 21] width 11 height 15
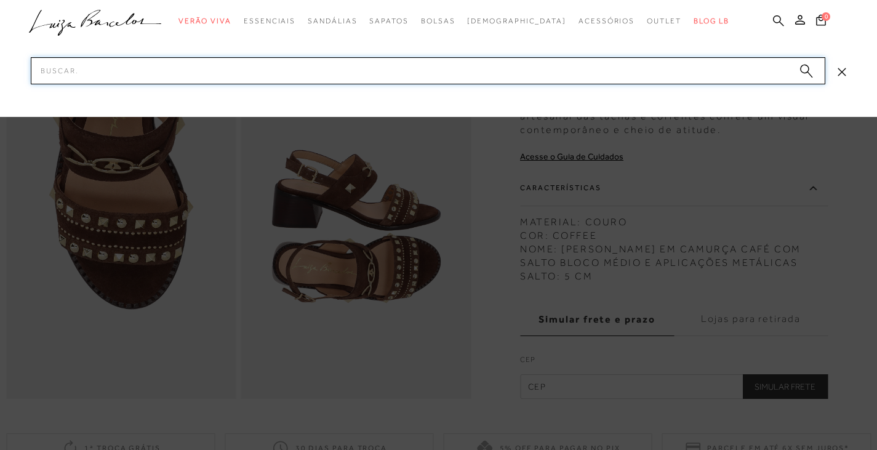
paste input "13680033"
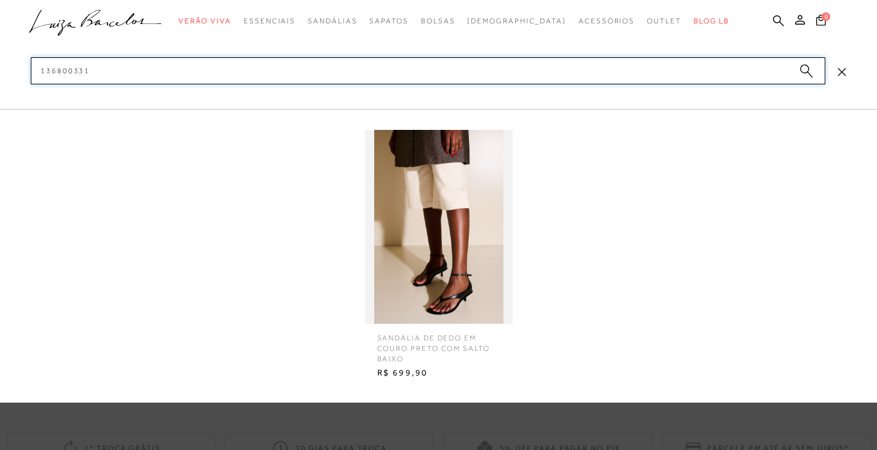
type input "136800331"
click at [441, 286] on img at bounding box center [439, 227] width 148 height 194
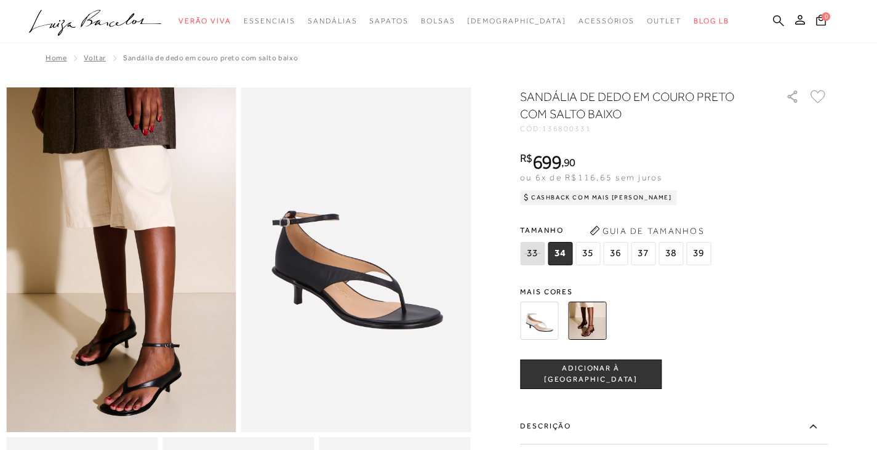
click at [779, 18] on icon at bounding box center [778, 21] width 11 height 12
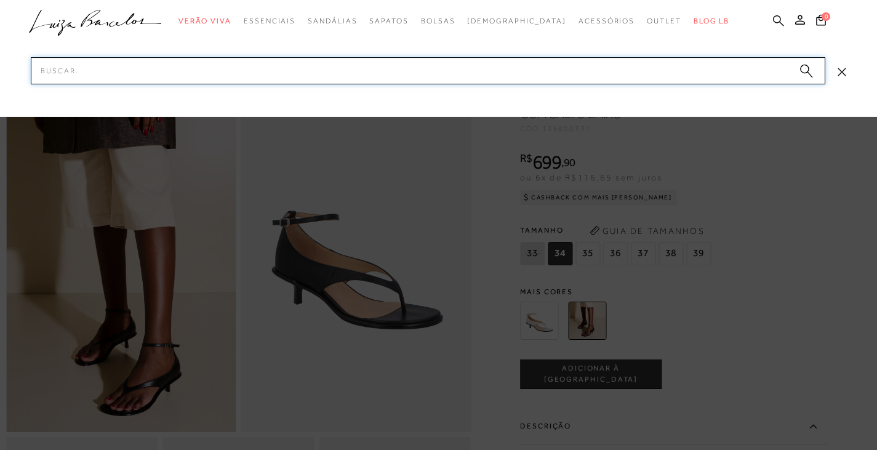
paste input "14090001"
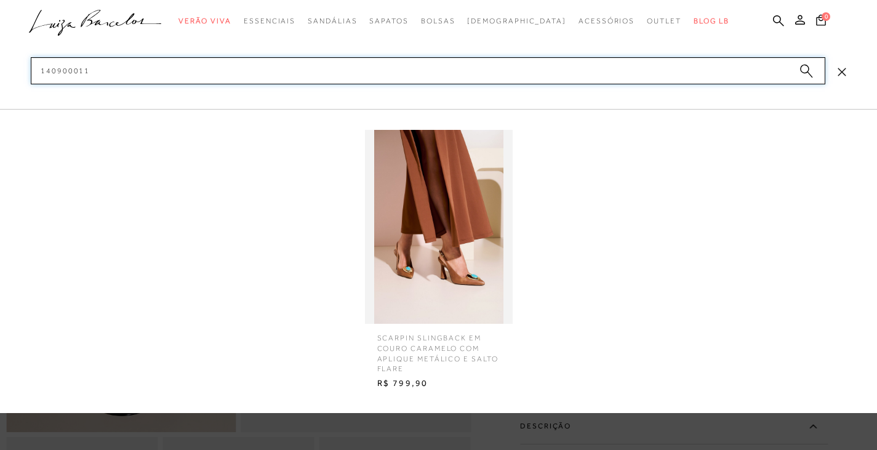
type input "140900011"
click at [409, 222] on img at bounding box center [439, 227] width 148 height 194
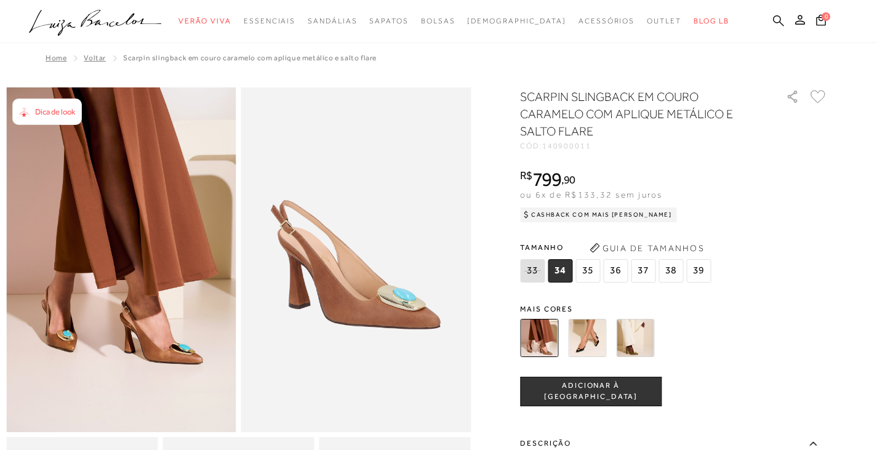
click at [780, 22] on icon at bounding box center [778, 20] width 11 height 11
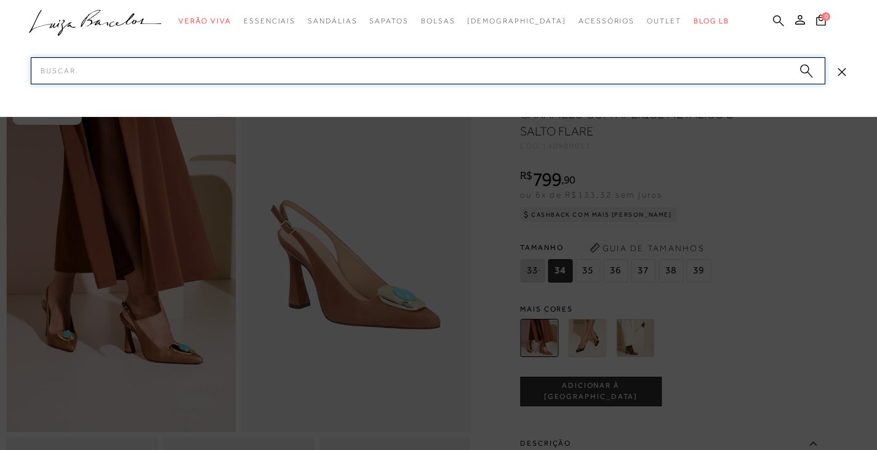
paste input "6049011"
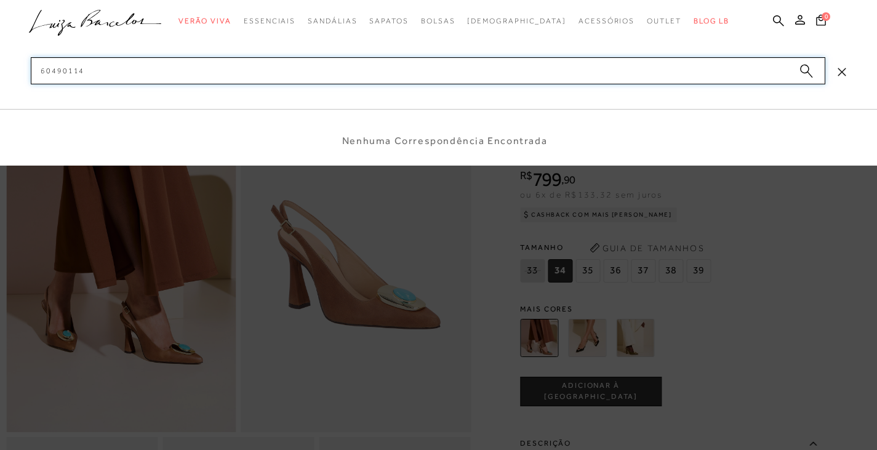
drag, startPoint x: 106, startPoint y: 70, endPoint x: 3, endPoint y: 72, distance: 102.8
click at [3, 1] on div "categoryHeader .a{fill-rule:evenodd;} Verão Viva Em alta" at bounding box center [438, 0] width 877 height 1
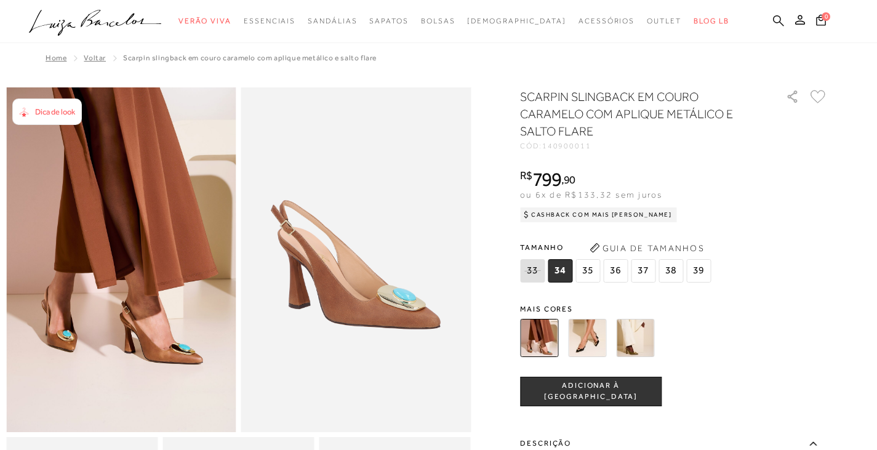
click at [774, 15] on icon at bounding box center [778, 21] width 11 height 12
click at [772, 15] on ul ".a{fill-rule:evenodd;} Verão Viva Em alta Favoritos das Influenciadoras Apostas…" at bounding box center [429, 21] width 801 height 23
click at [775, 17] on icon at bounding box center [778, 21] width 11 height 12
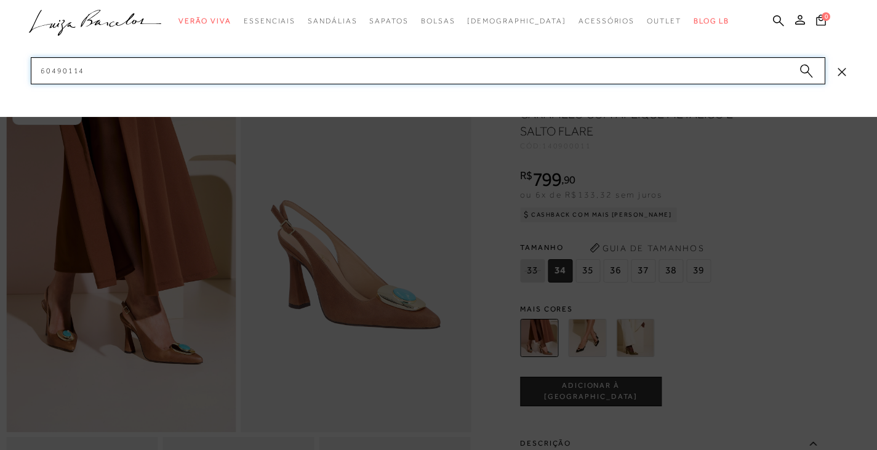
paste input "13130130"
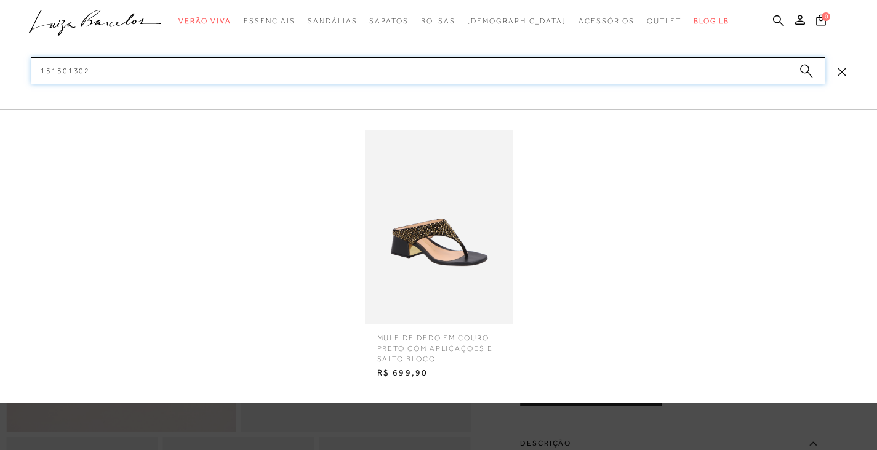
drag, startPoint x: 111, startPoint y: 70, endPoint x: 4, endPoint y: 80, distance: 107.6
click at [4, 1] on div "categoryHeader .a{fill-rule:evenodd;} Verão Viva Em alta" at bounding box center [438, 0] width 877 height 1
type input "131301302"
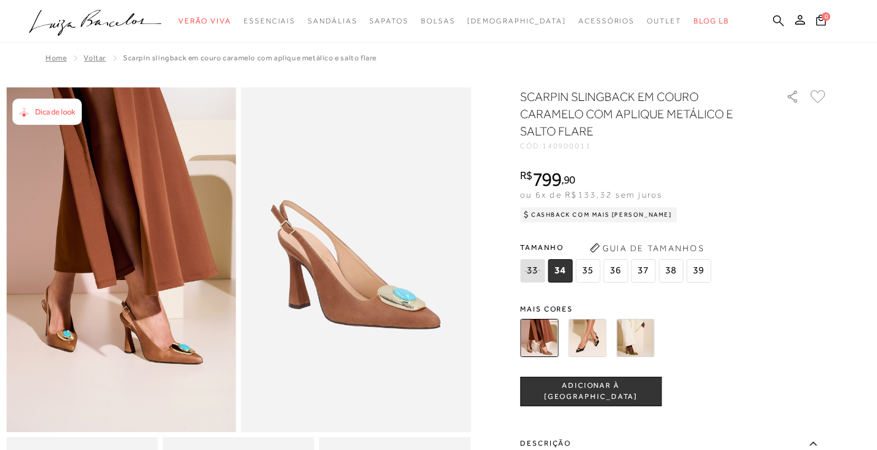
click at [777, 22] on icon at bounding box center [778, 21] width 11 height 12
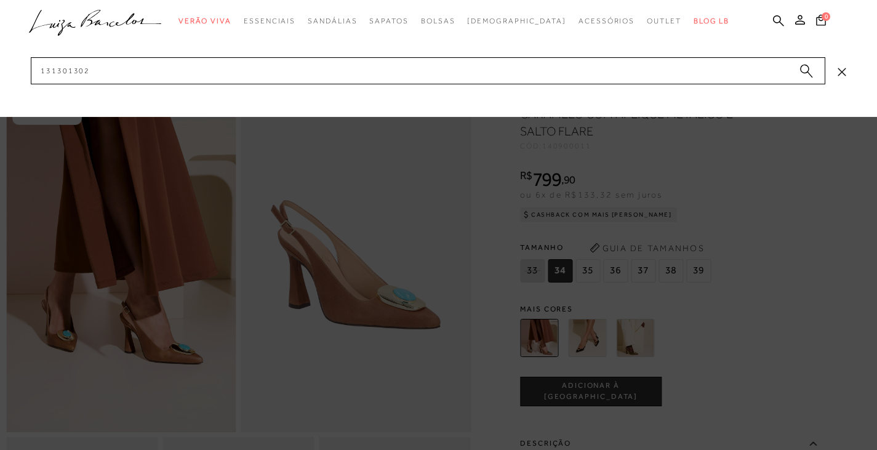
click at [804, 72] on circle "submit" at bounding box center [804, 69] width 9 height 9
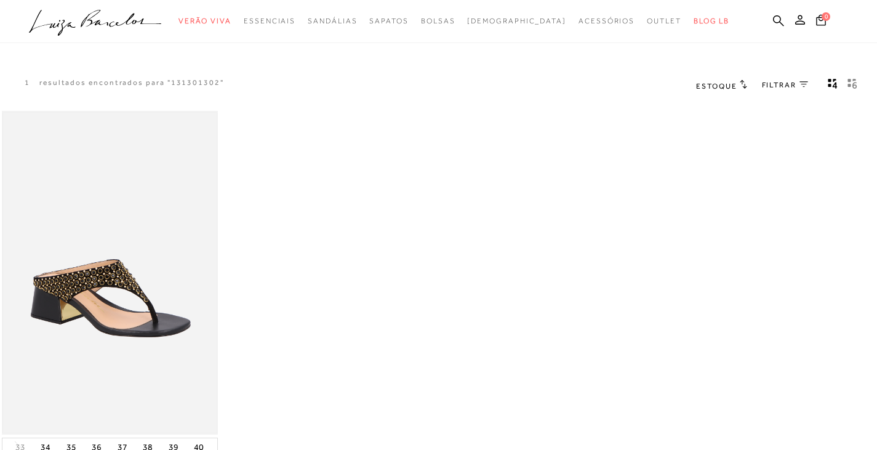
click at [120, 290] on img at bounding box center [110, 273] width 214 height 321
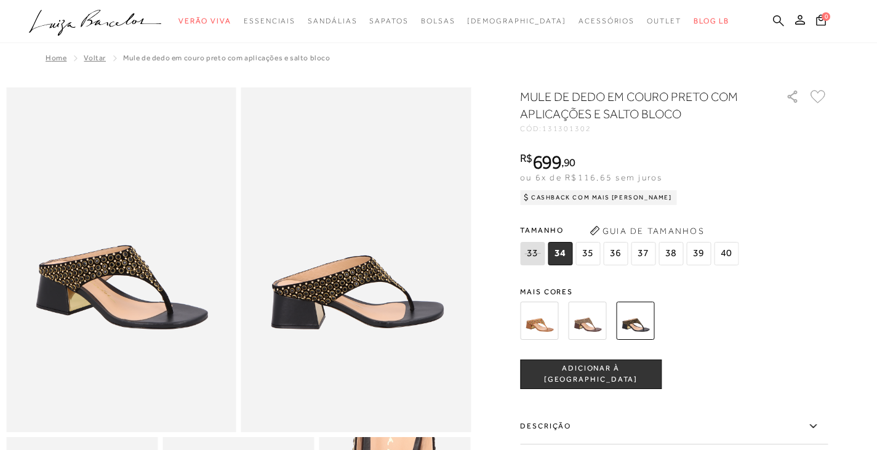
click at [780, 19] on icon at bounding box center [778, 20] width 11 height 11
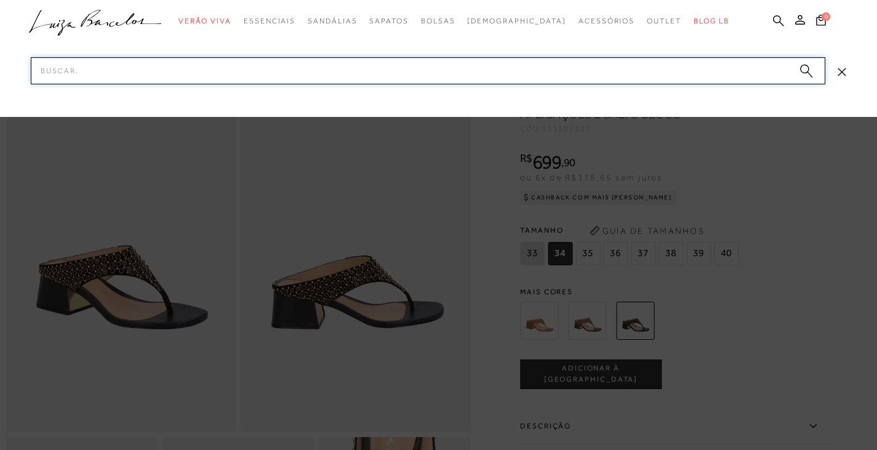
paste input "14200002"
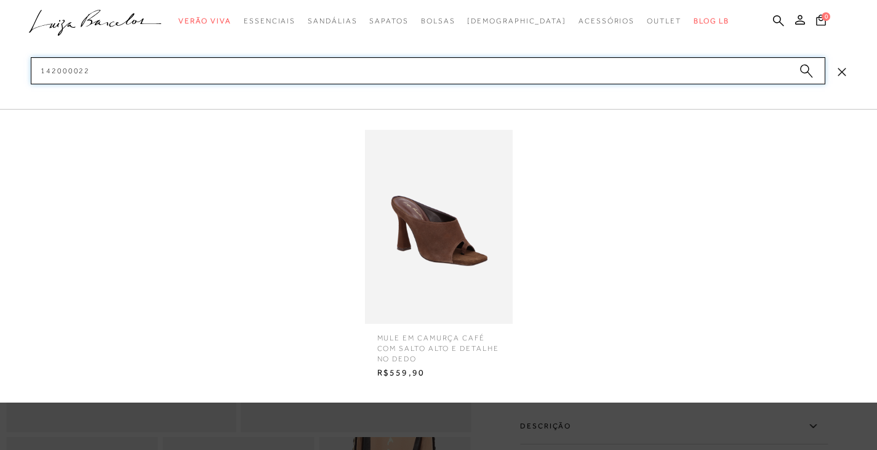
type input "142000022"
click at [430, 246] on img at bounding box center [439, 227] width 148 height 194
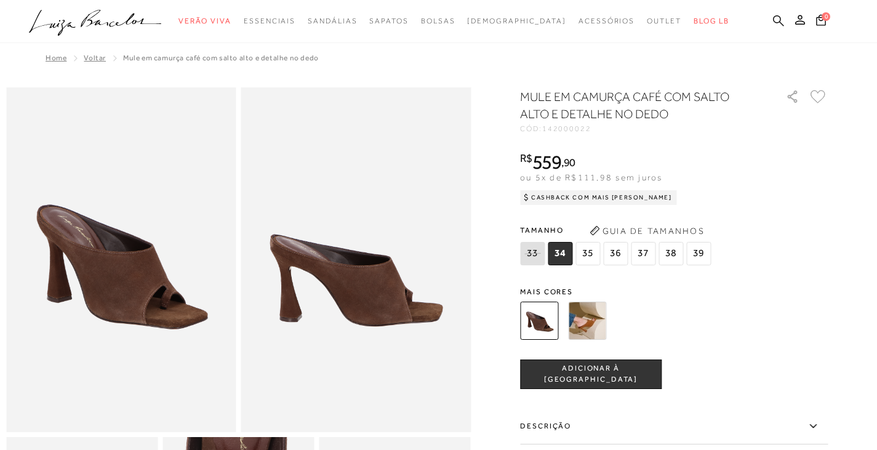
click at [779, 17] on icon at bounding box center [778, 20] width 11 height 11
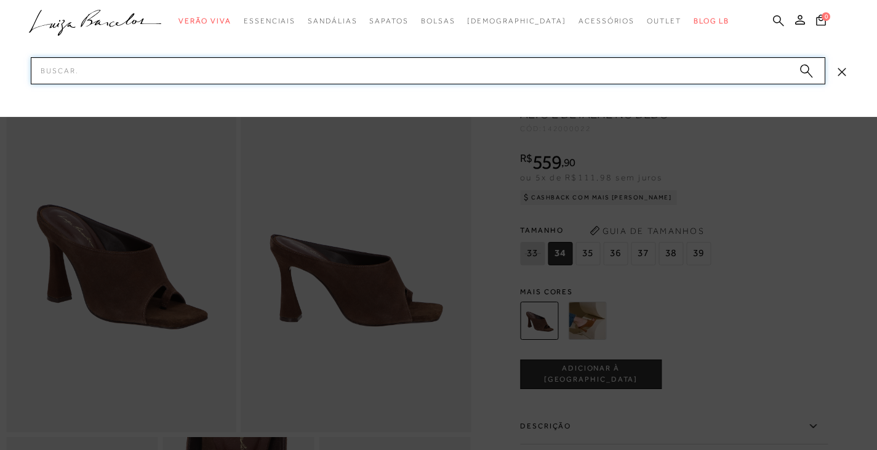
paste input "60450029"
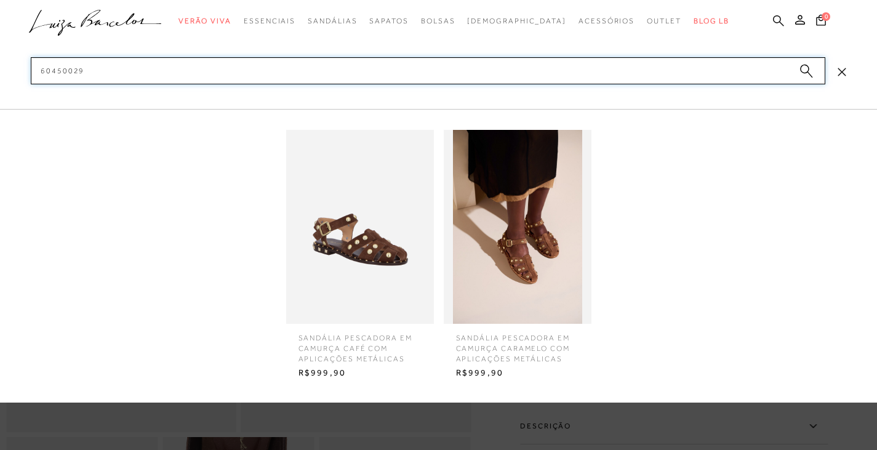
type input "604500291"
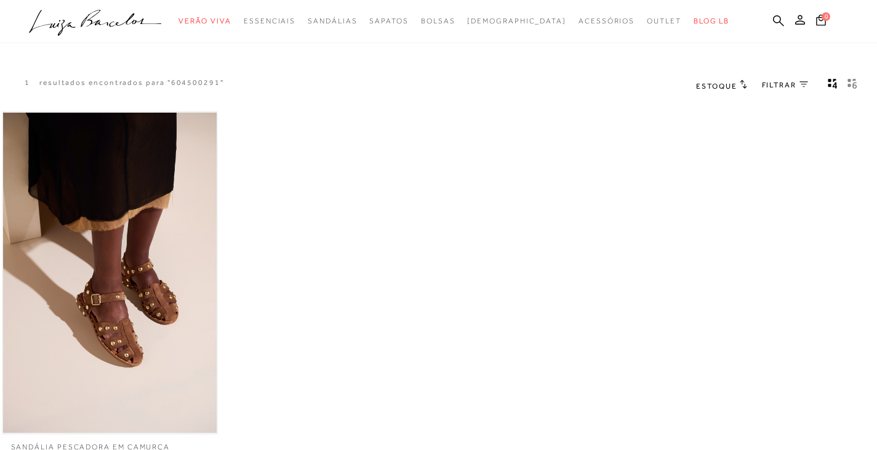
click at [117, 209] on img at bounding box center [110, 273] width 214 height 321
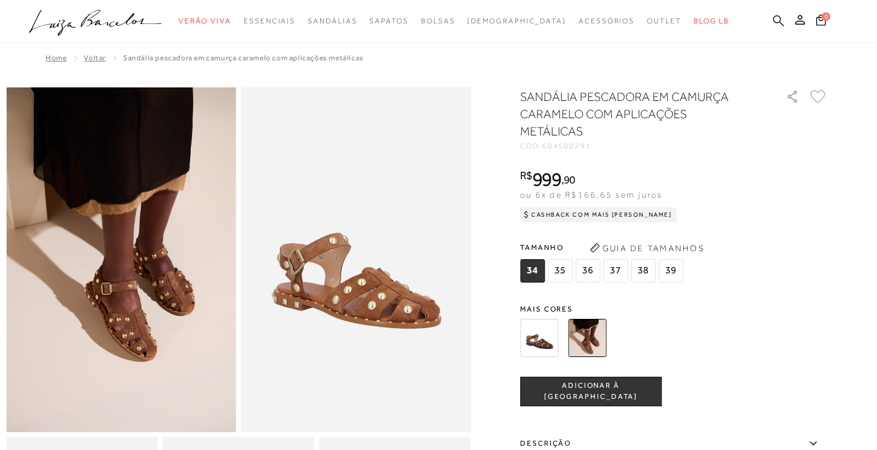
click at [776, 15] on icon at bounding box center [778, 21] width 11 height 12
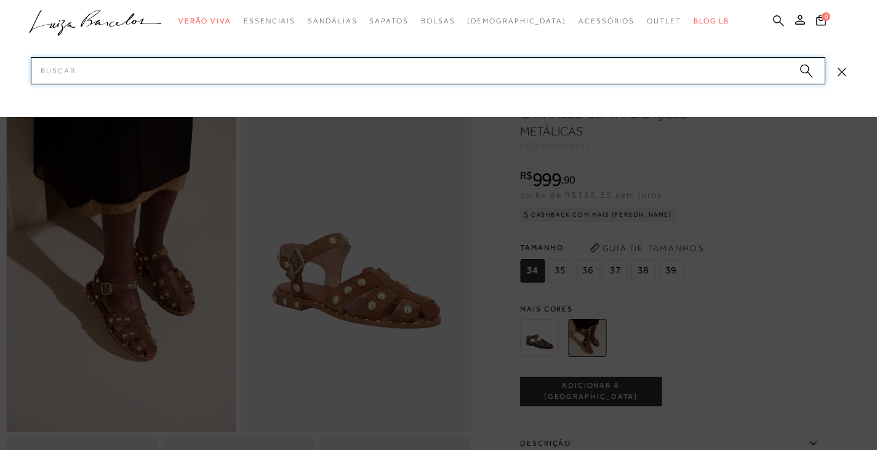
paste input "13170035"
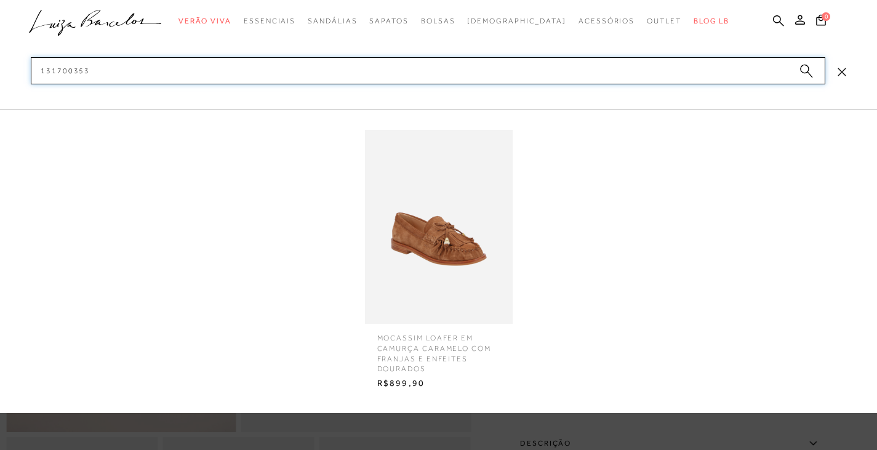
drag, startPoint x: 105, startPoint y: 78, endPoint x: 0, endPoint y: 79, distance: 105.2
click at [0, 1] on div "categoryHeader .a{fill-rule:evenodd;} Verão Viva Em alta" at bounding box center [438, 0] width 877 height 1
click at [123, 75] on input "131700353" at bounding box center [428, 70] width 794 height 27
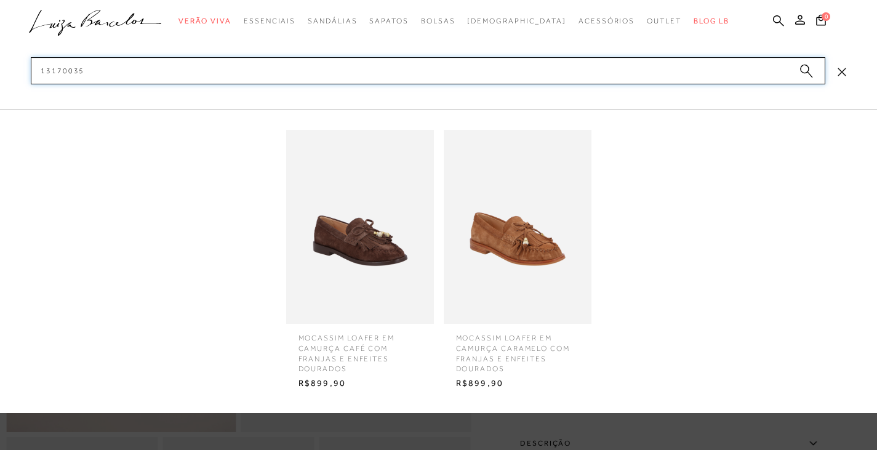
type input "13170035"
click at [336, 217] on img at bounding box center [360, 227] width 148 height 194
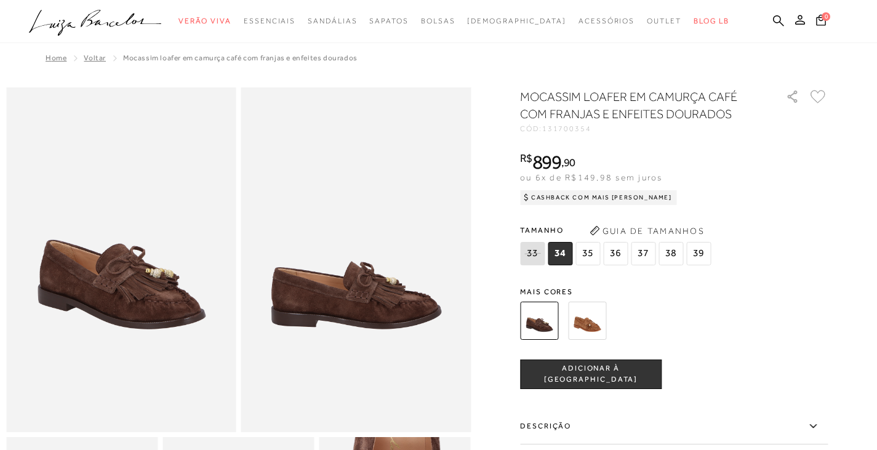
click at [770, 22] on ul ".a{fill-rule:evenodd;} Verão Viva Em alta Favoritos das Influenciadoras Apostas…" at bounding box center [429, 21] width 801 height 23
click at [776, 20] on icon at bounding box center [778, 21] width 11 height 12
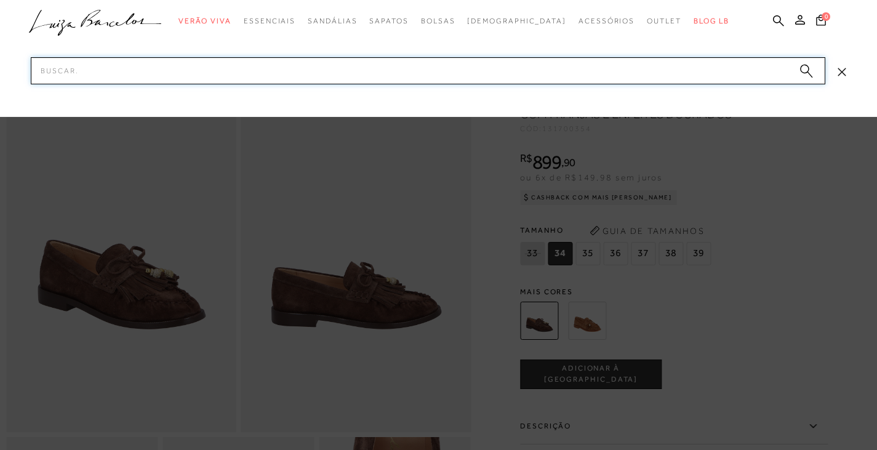
click at [633, 68] on input "Pesquisar" at bounding box center [428, 70] width 794 height 27
paste input "13010103"
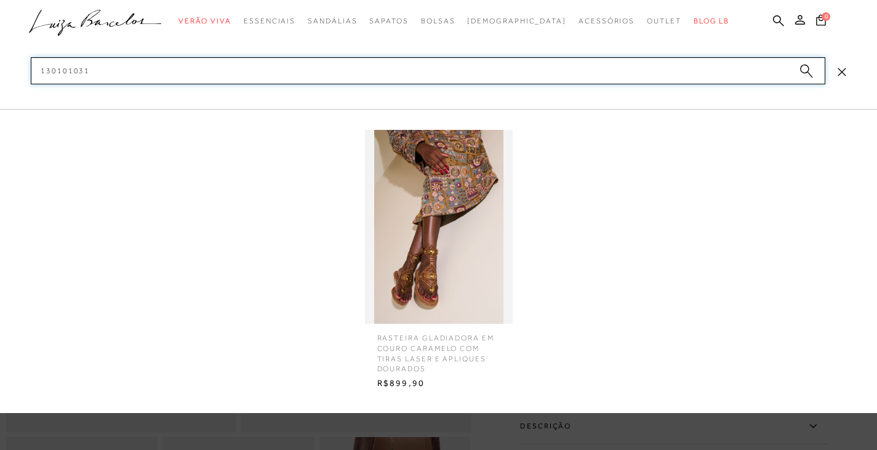
type input "130101031"
click at [439, 333] on span "RASTEIRA GLADIADORA EM COURO CARAMELO COM TIRAS LASER E APLIQUES DOURADOS" at bounding box center [439, 349] width 142 height 50
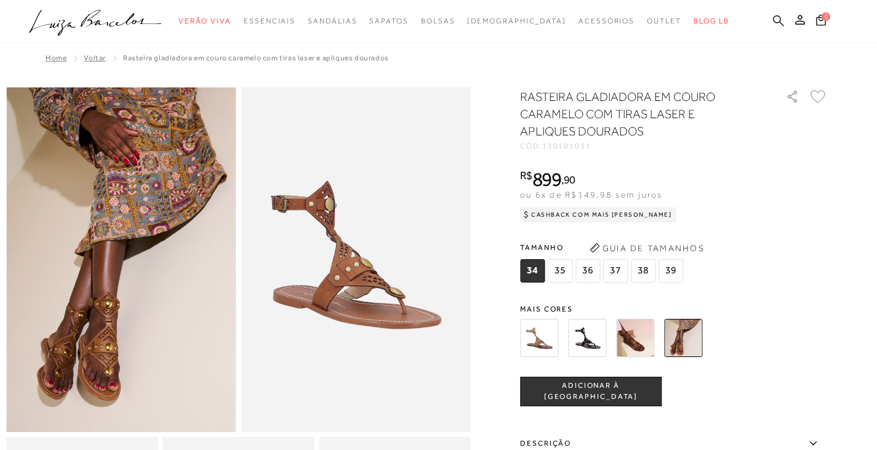
click at [774, 22] on icon at bounding box center [778, 21] width 11 height 12
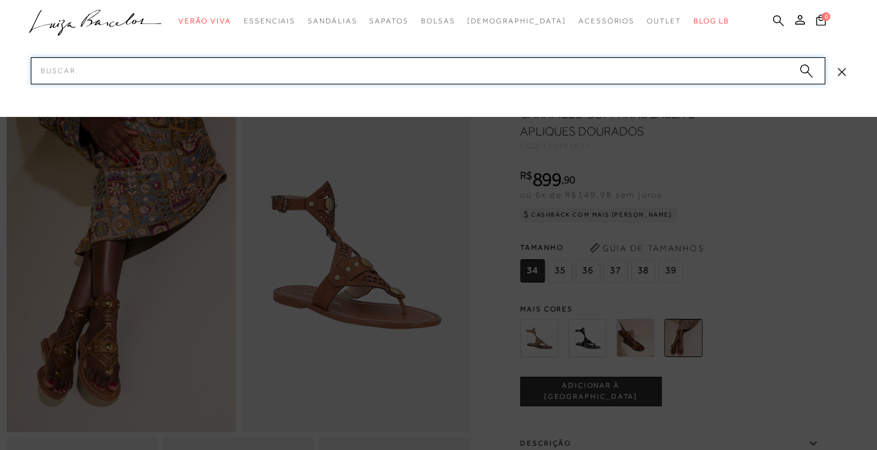
paste input "77770980"
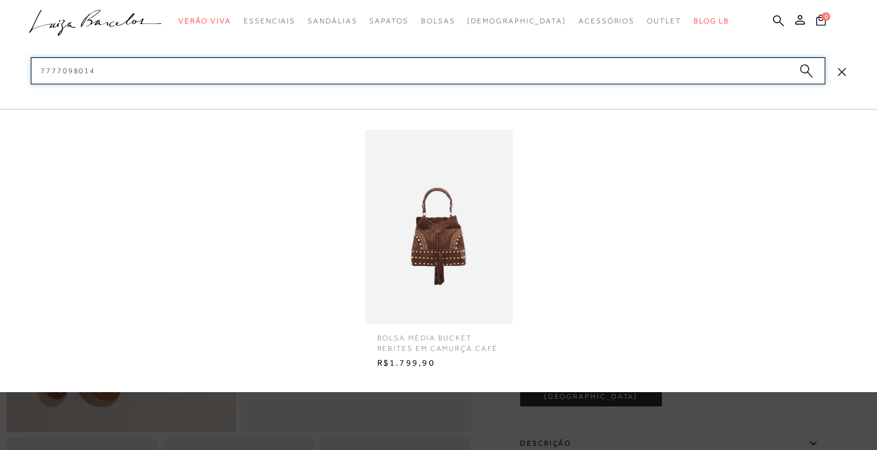
type input "7777098014"
click at [437, 250] on img at bounding box center [439, 227] width 148 height 194
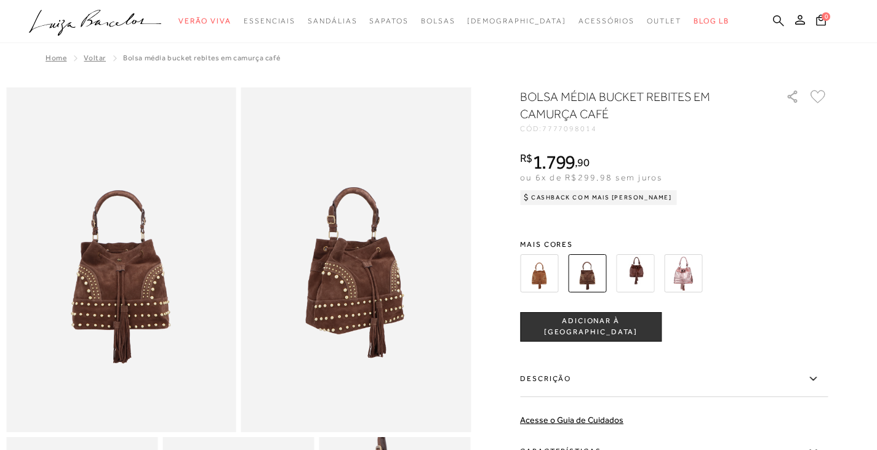
click at [782, 18] on icon at bounding box center [778, 21] width 11 height 12
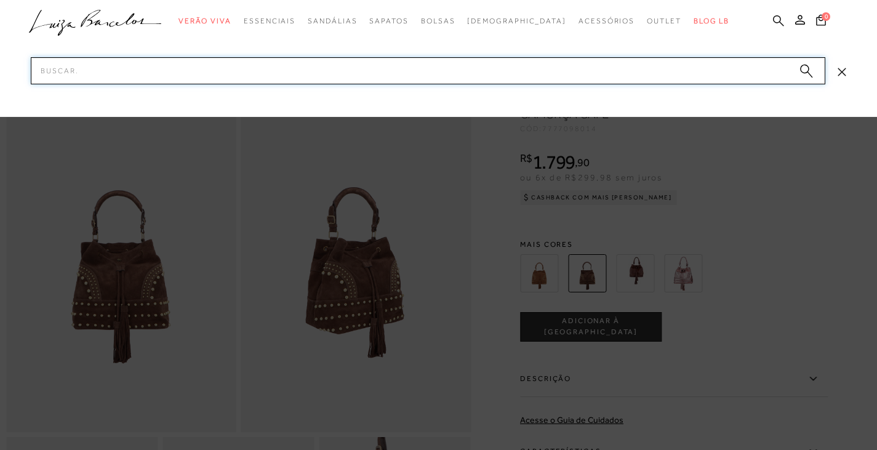
paste input "77771305"
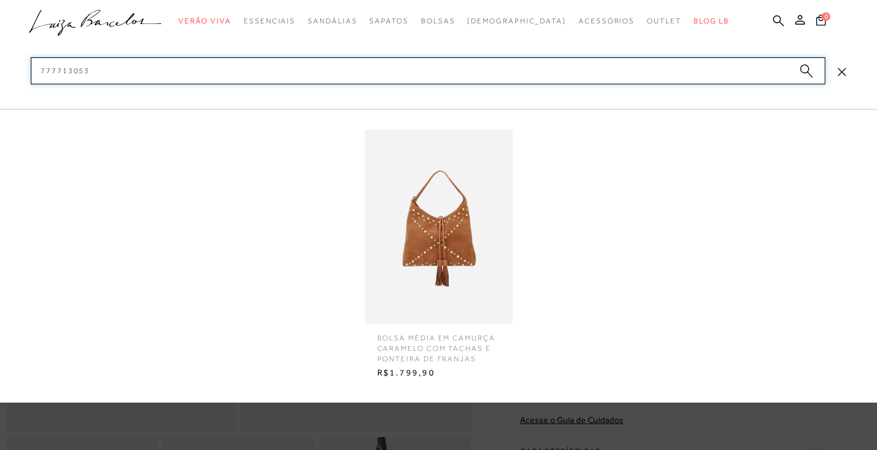
type input "777713053"
click at [448, 225] on img at bounding box center [439, 227] width 148 height 194
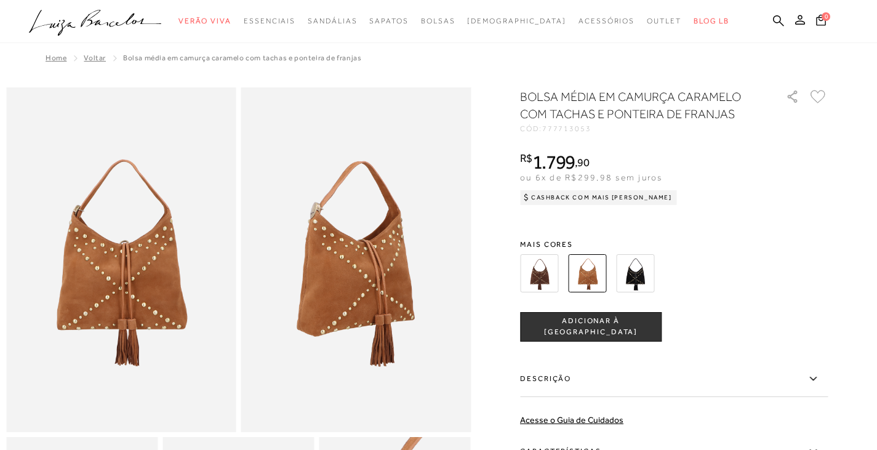
click at [772, 24] on ul ".a{fill-rule:evenodd;} Verão Viva Em alta Favoritos das Influenciadoras Apostas…" at bounding box center [429, 21] width 801 height 23
click at [776, 22] on icon at bounding box center [778, 20] width 11 height 11
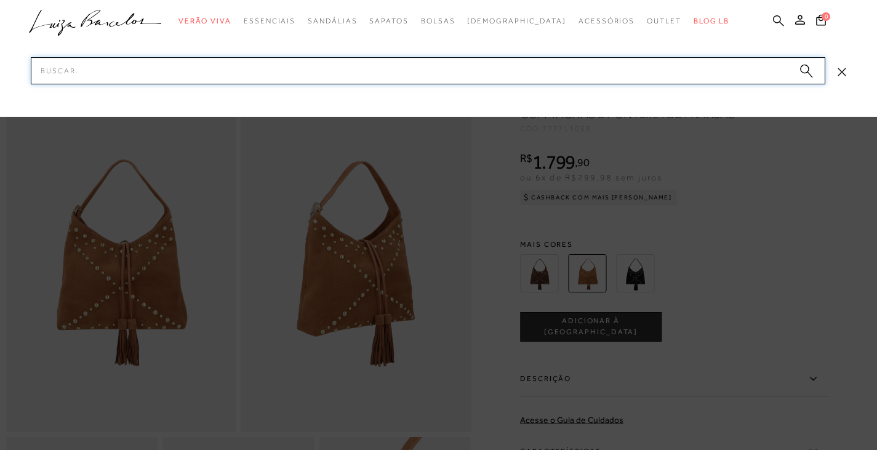
paste input "77771285"
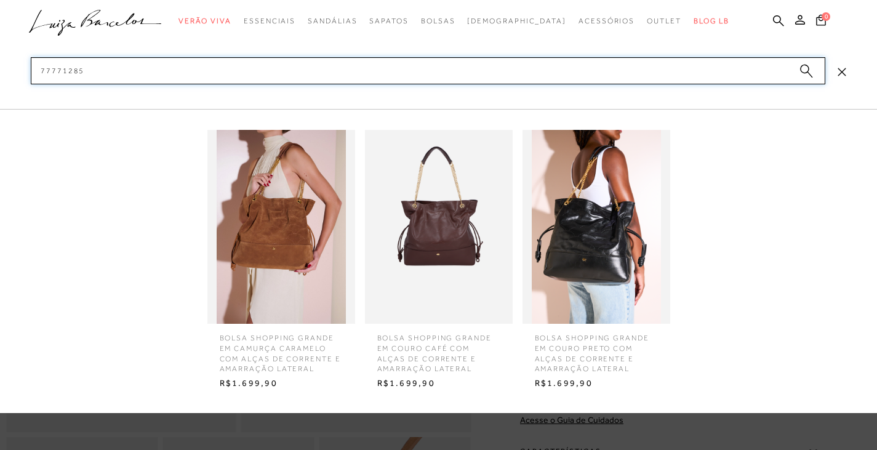
type input "77771285"
click at [275, 244] on img at bounding box center [281, 227] width 148 height 194
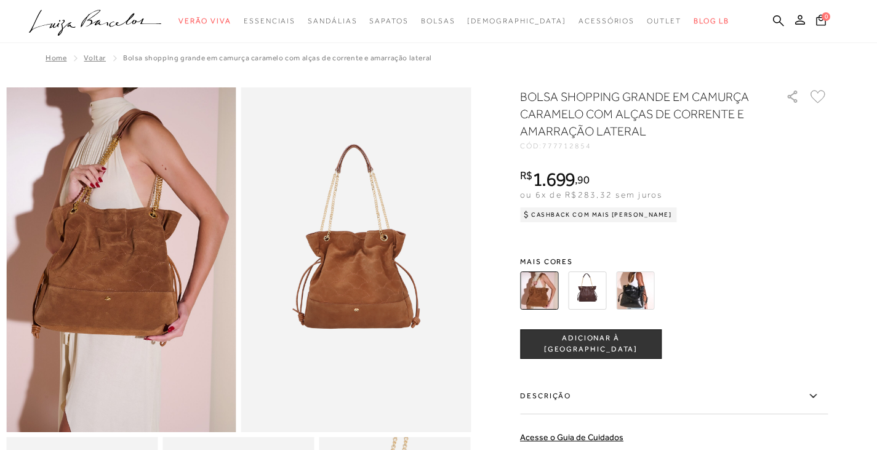
click at [649, 295] on img at bounding box center [635, 290] width 38 height 38
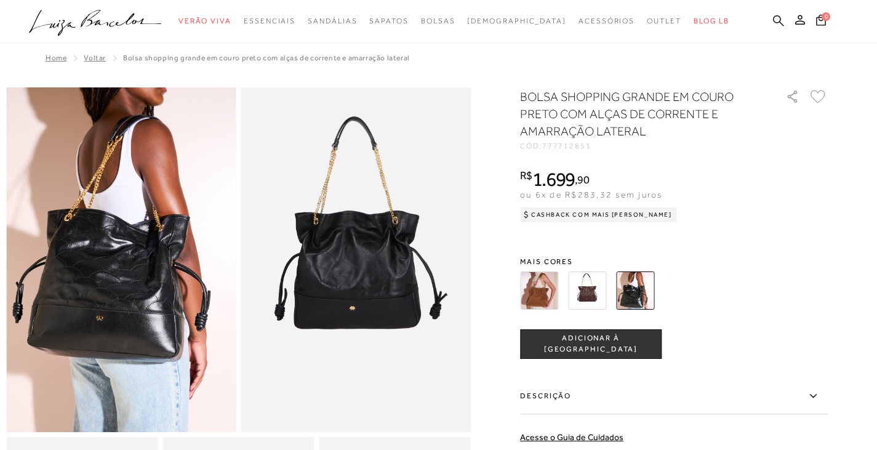
click at [773, 20] on icon at bounding box center [778, 20] width 11 height 11
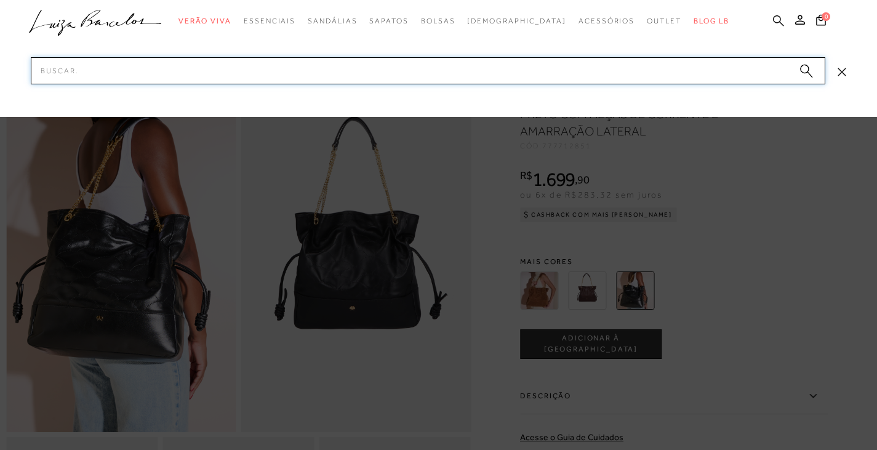
paste input "77771273"
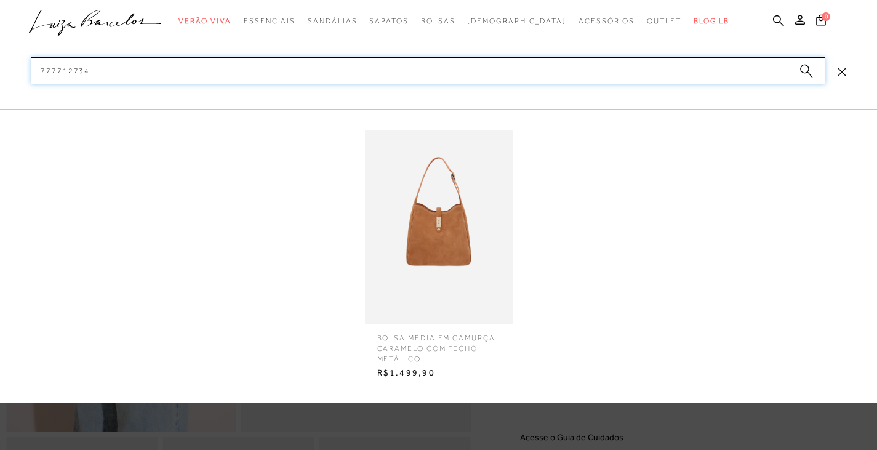
type input "777712734"
click at [442, 222] on img at bounding box center [439, 227] width 148 height 194
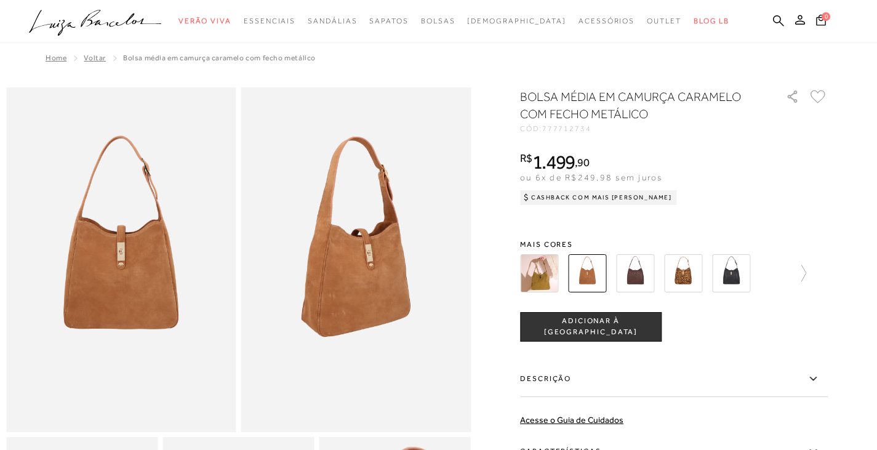
click at [772, 23] on ul ".a{fill-rule:evenodd;} Verão Viva Em alta Favoritos das Influenciadoras Apostas…" at bounding box center [429, 21] width 801 height 23
click at [775, 22] on icon at bounding box center [778, 20] width 11 height 11
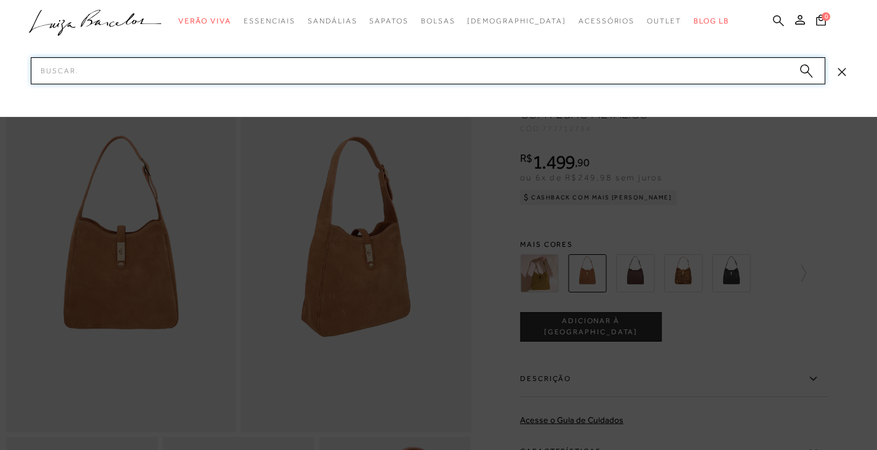
paste input "134000354"
type input "134000354"
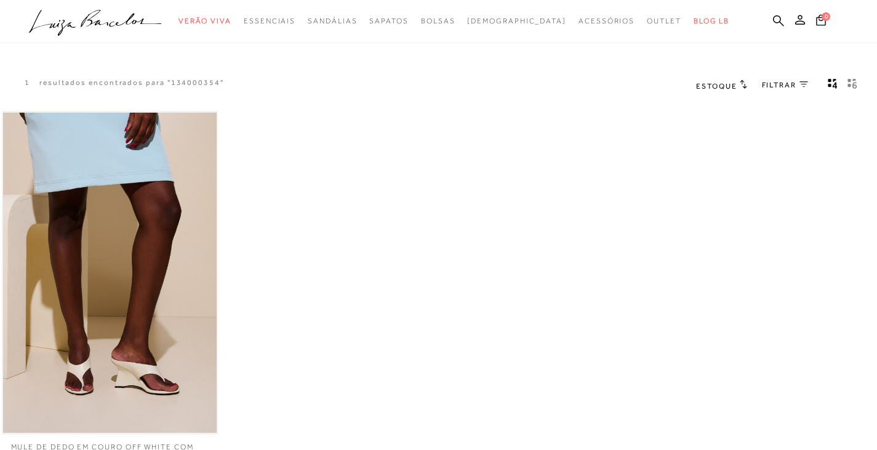
click at [98, 214] on img at bounding box center [110, 273] width 214 height 321
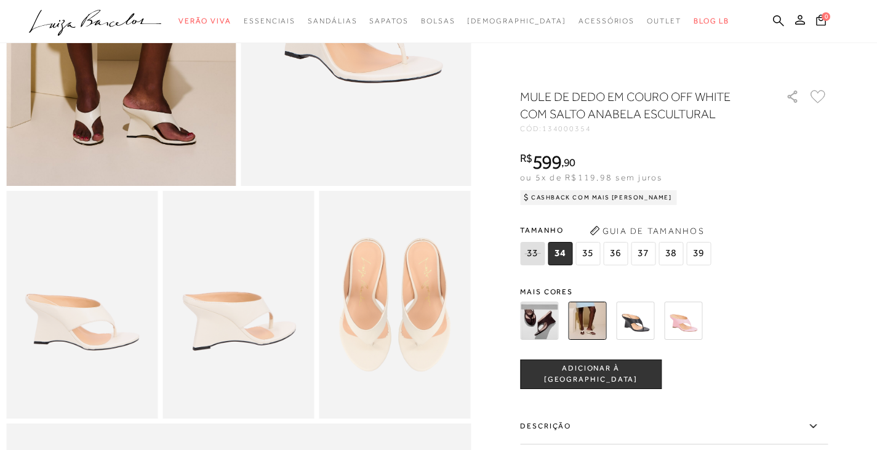
scroll to position [369, 0]
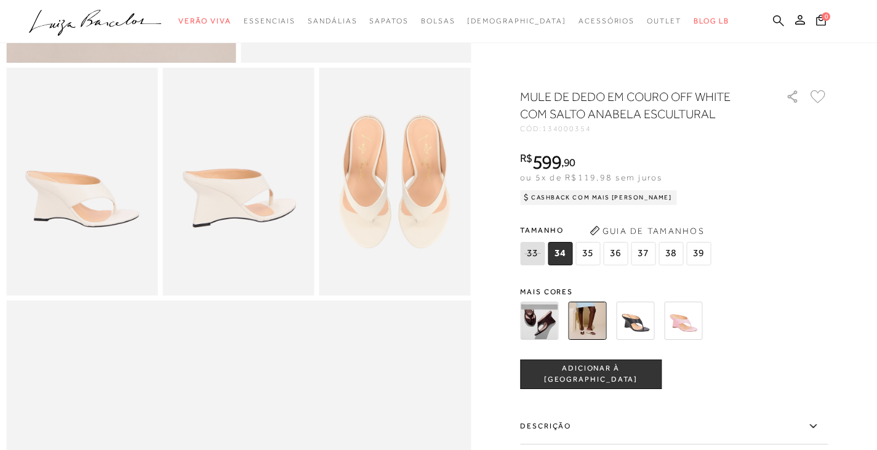
click at [778, 20] on icon at bounding box center [778, 21] width 11 height 12
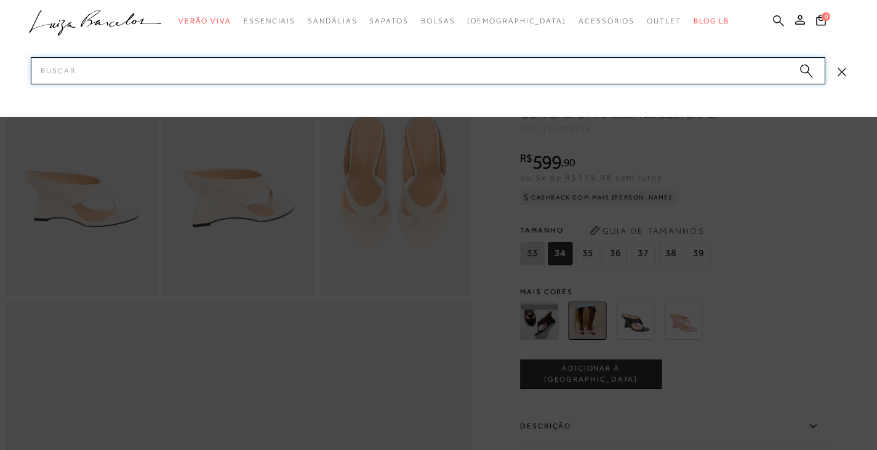
paste input "777712731"
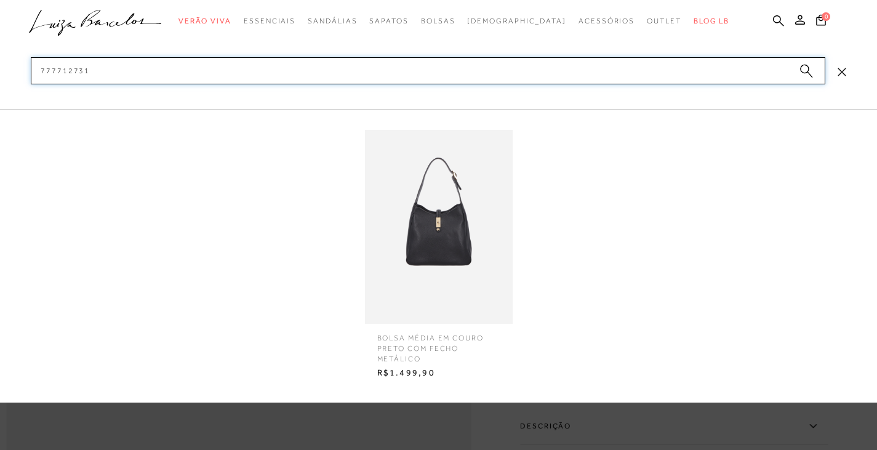
type input "777712731"
click at [430, 236] on img at bounding box center [439, 227] width 148 height 194
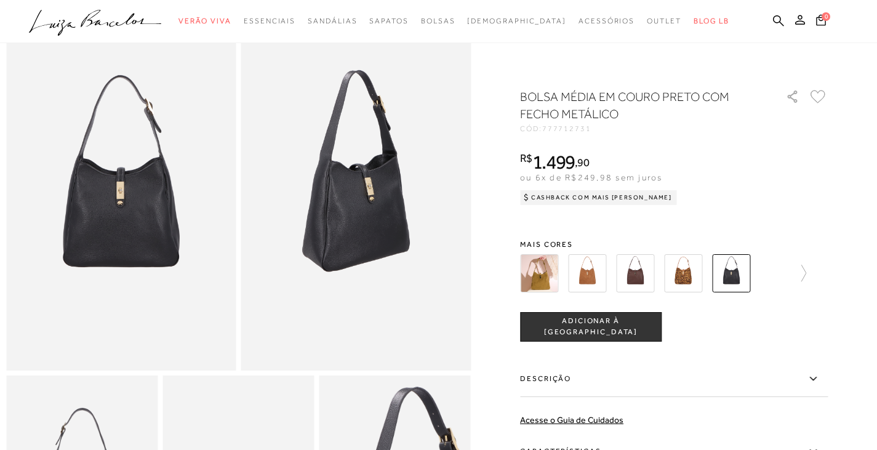
click at [450, 50] on img at bounding box center [356, 198] width 230 height 345
click at [375, 246] on img at bounding box center [356, 198] width 230 height 345
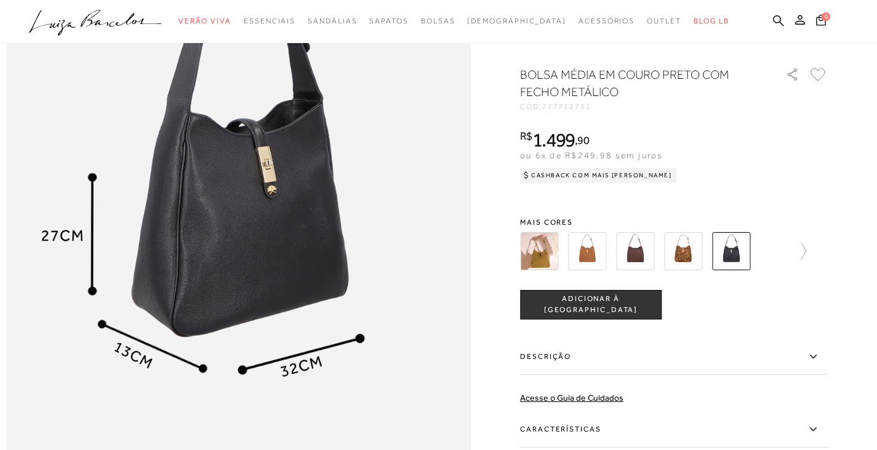
scroll to position [738, 0]
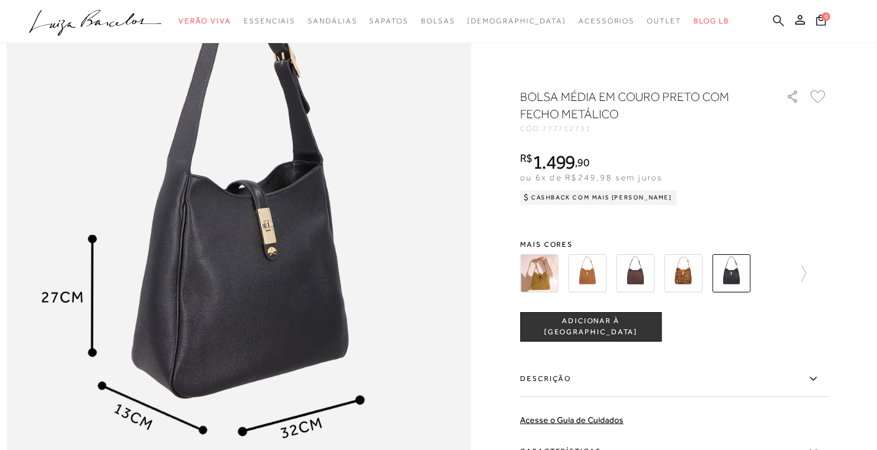
click at [775, 22] on icon at bounding box center [778, 20] width 11 height 11
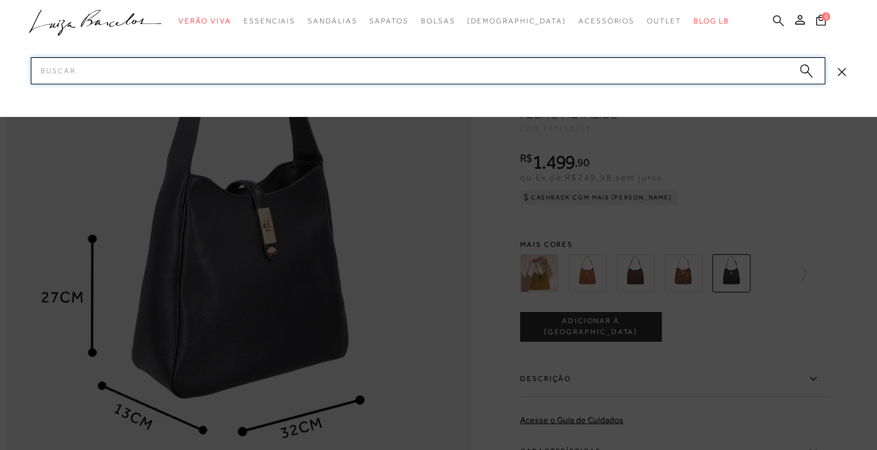
paste input "777712732"
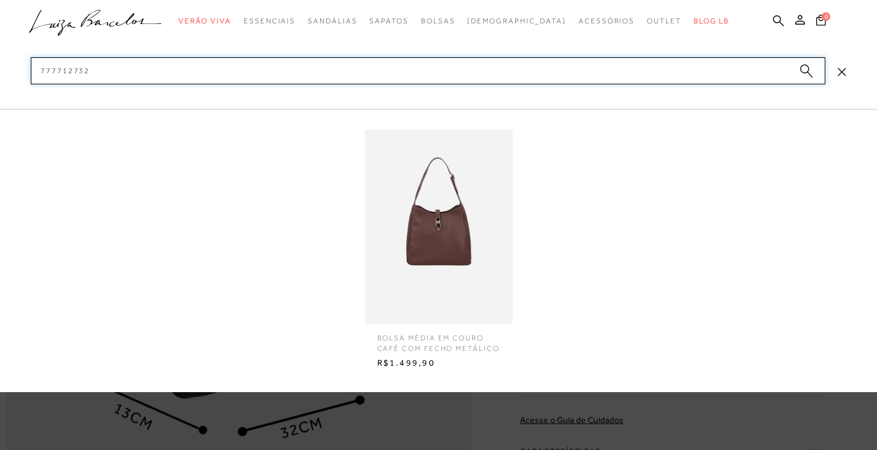
type input "777712732"
click at [432, 225] on img at bounding box center [439, 227] width 148 height 194
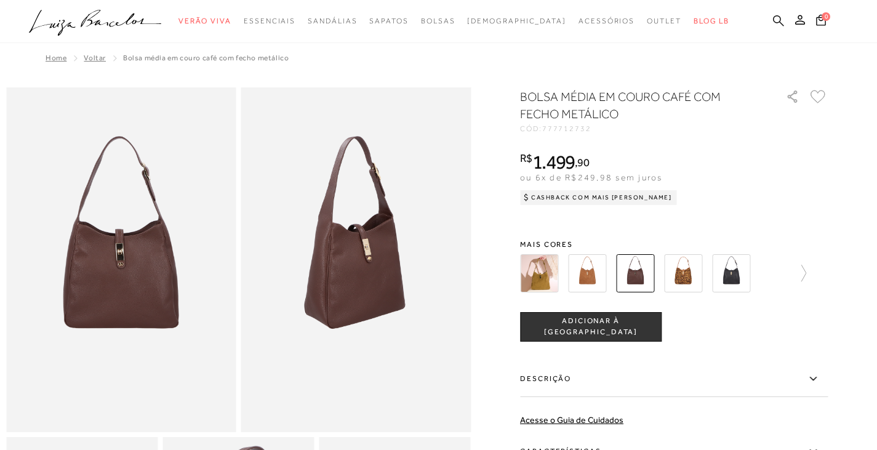
click at [782, 17] on icon at bounding box center [778, 21] width 11 height 12
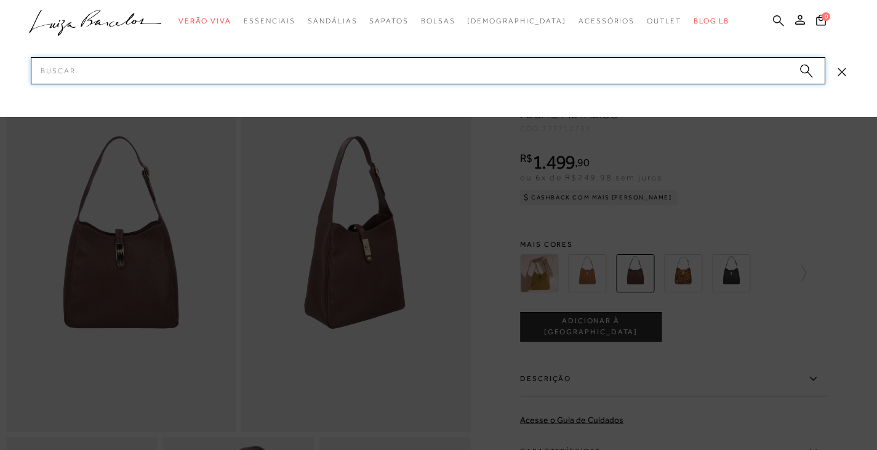
paste input "777712734"
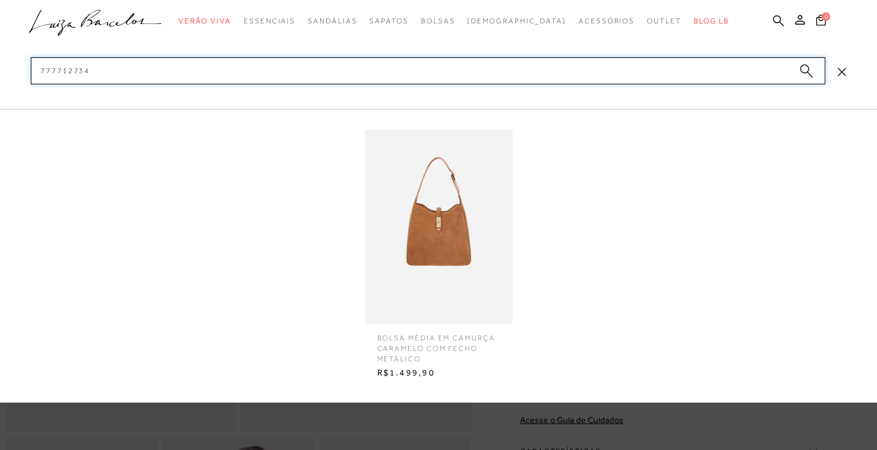
type input "777712734"
click at [417, 222] on img at bounding box center [439, 227] width 148 height 194
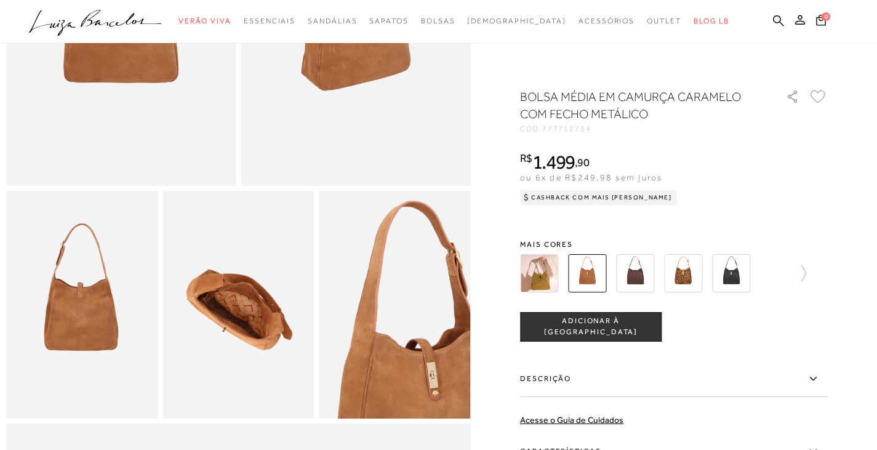
scroll to position [431, 0]
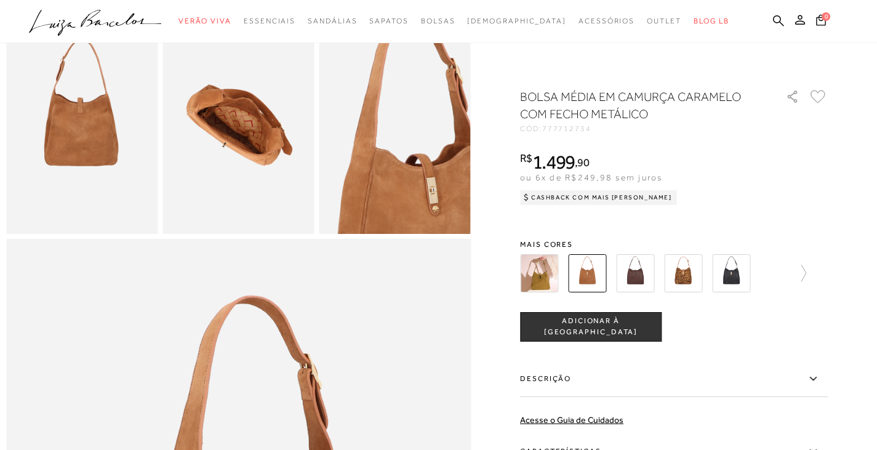
click at [591, 376] on label "Descrição" at bounding box center [674, 379] width 308 height 36
click at [0, 0] on input "Descrição" at bounding box center [0, 0] width 0 height 0
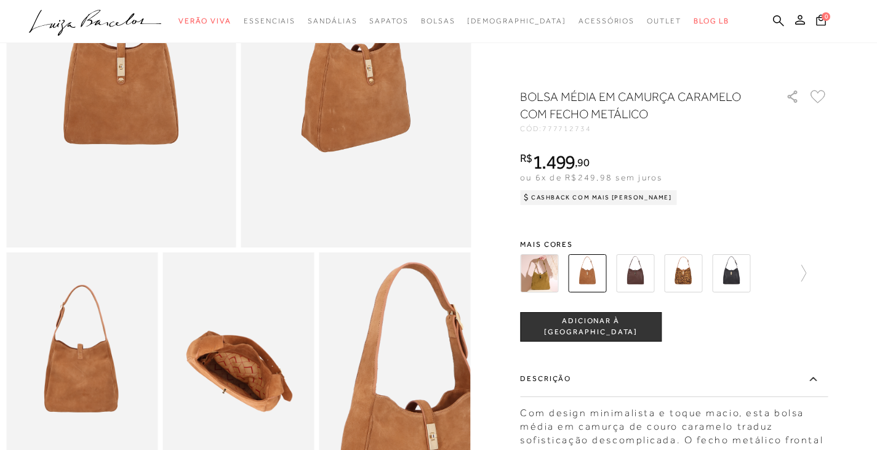
scroll to position [0, 0]
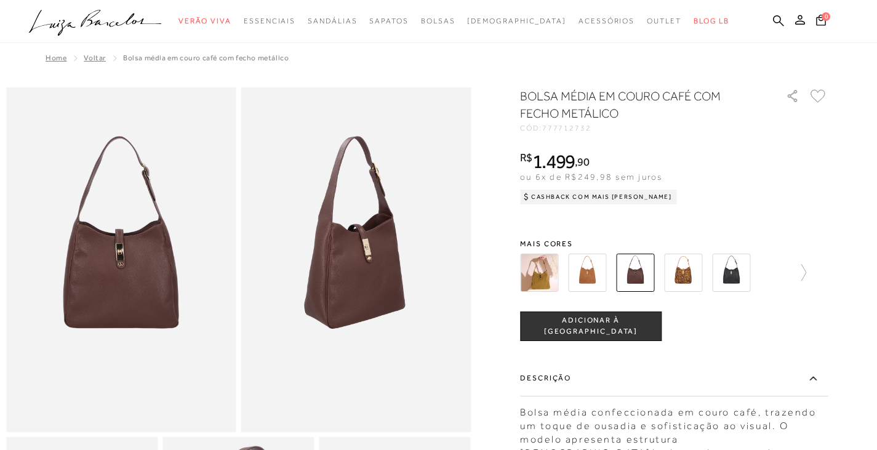
scroll to position [123, 0]
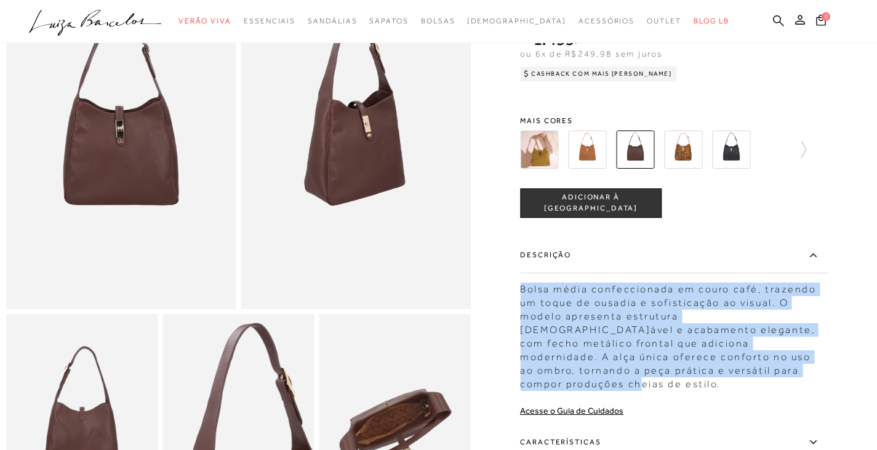
drag, startPoint x: 524, startPoint y: 290, endPoint x: 672, endPoint y: 380, distance: 172.6
click at [672, 380] on div "BOLSA MÉDIA EM COURO CAFÉ COM FECHO METÁLICO CÓD: 777712732 × É necessário sele…" at bounding box center [674, 271] width 308 height 615
copy div "Bolsa média confeccionada em couro café, trazendo um toque de ousadia e sofisti…"
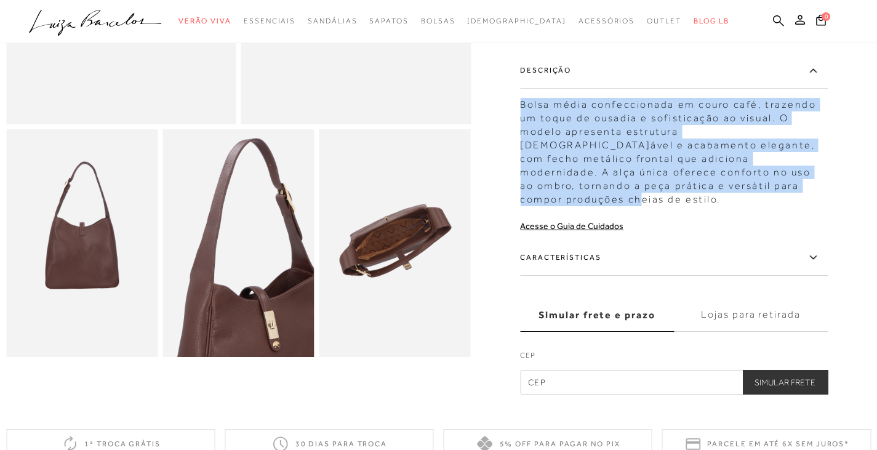
scroll to position [369, 0]
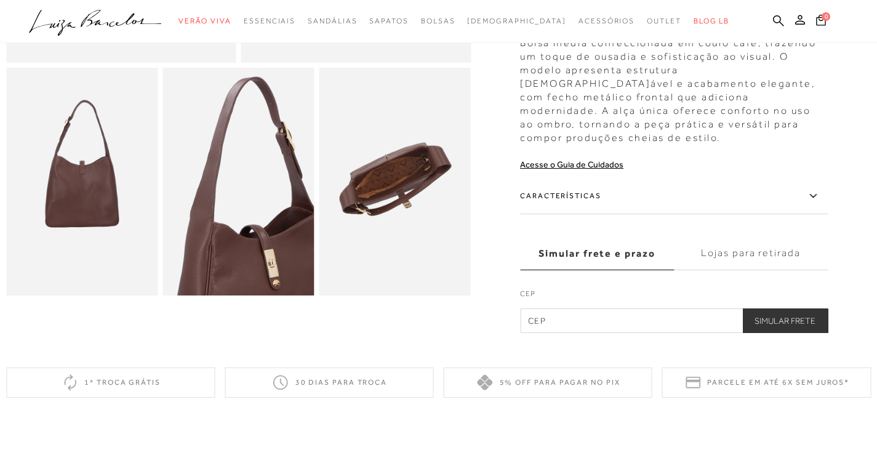
click at [567, 182] on label "Características" at bounding box center [674, 196] width 308 height 36
click at [0, 0] on input "Características" at bounding box center [0, 0] width 0 height 0
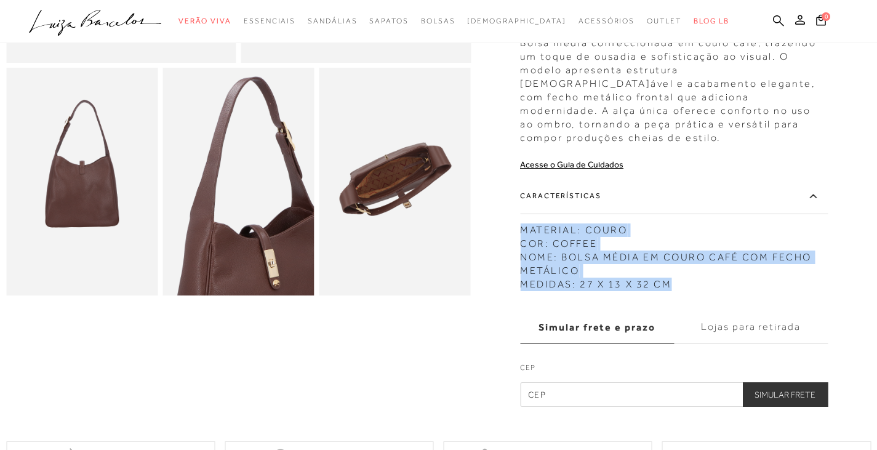
drag, startPoint x: 526, startPoint y: 216, endPoint x: 700, endPoint y: 271, distance: 183.2
click at [700, 271] on div "MATERIAL: COURO COR: COFFEE NOME: BOLSA MÉDIA EM COURO CAFÉ COM FECHO METÁLICO …" at bounding box center [674, 254] width 308 height 74
click at [780, 22] on icon at bounding box center [778, 20] width 11 height 11
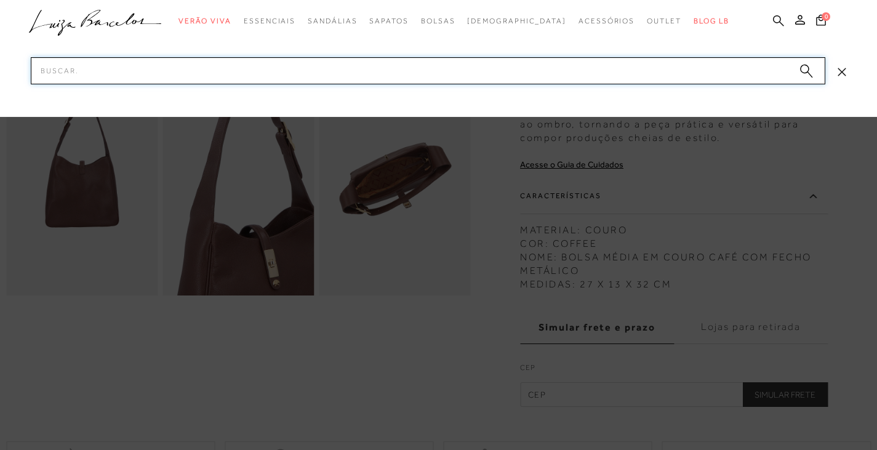
paste input "777712851"
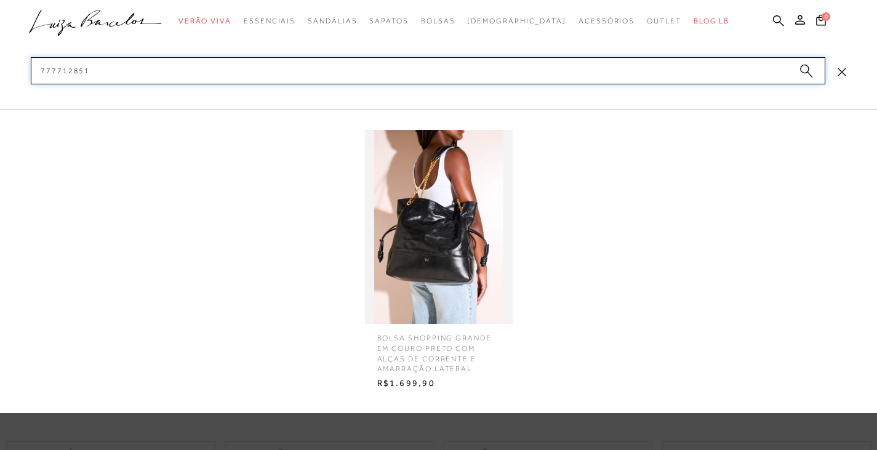
type input "777712851"
click at [435, 236] on img at bounding box center [439, 227] width 148 height 194
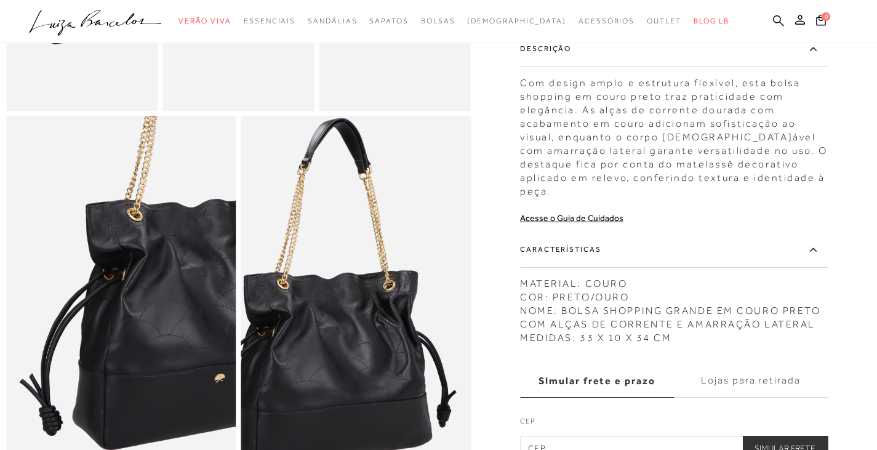
scroll to position [492, 0]
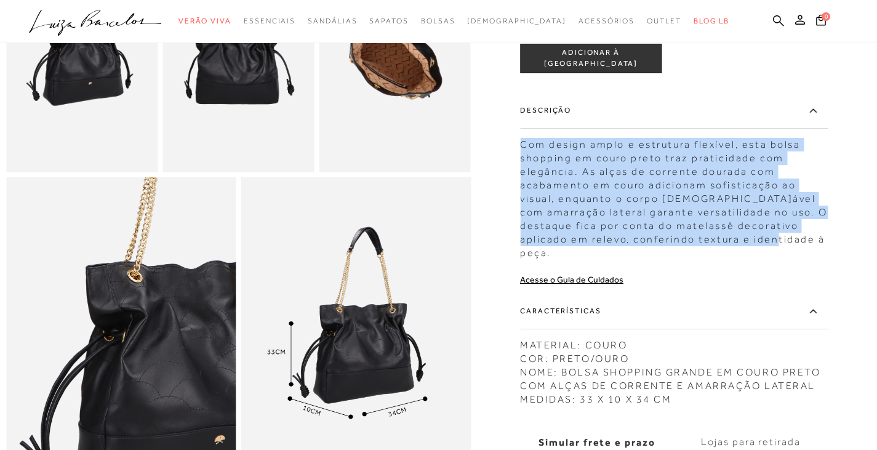
drag, startPoint x: 524, startPoint y: 179, endPoint x: 793, endPoint y: 268, distance: 282.8
click at [793, 260] on div "Com design amplo e estrutura flexível, esta bolsa shopping em couro preto traz …" at bounding box center [674, 196] width 308 height 128
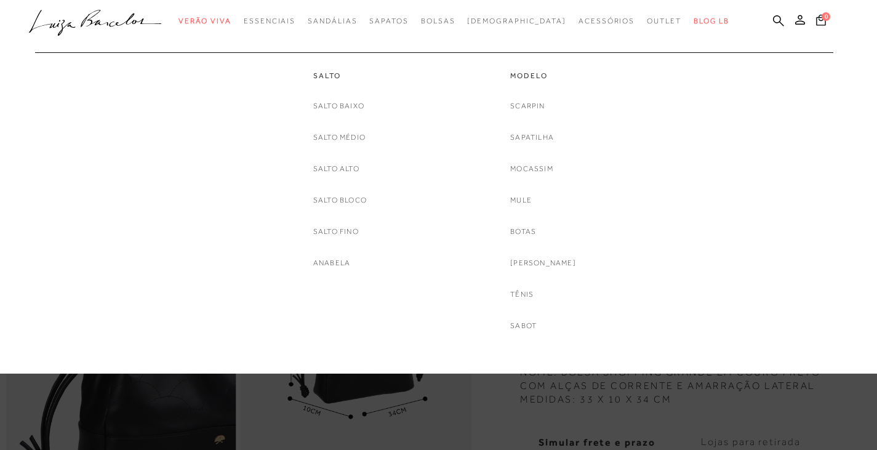
scroll to position [431, 0]
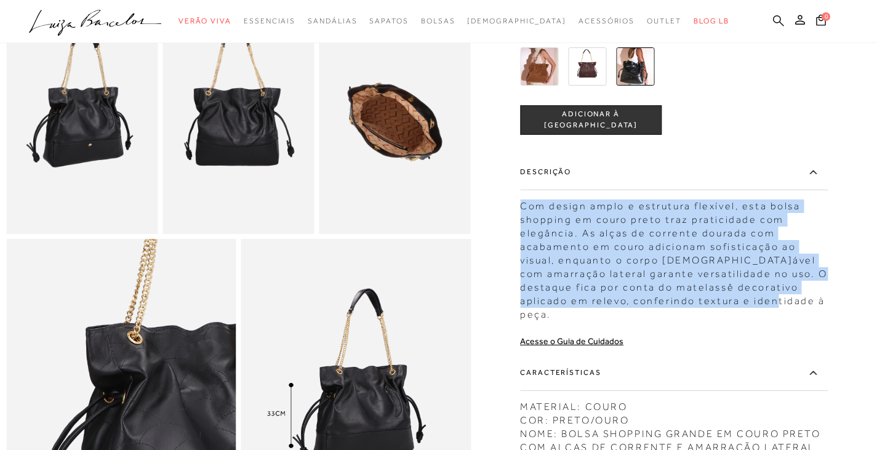
click at [780, 18] on icon at bounding box center [778, 20] width 11 height 11
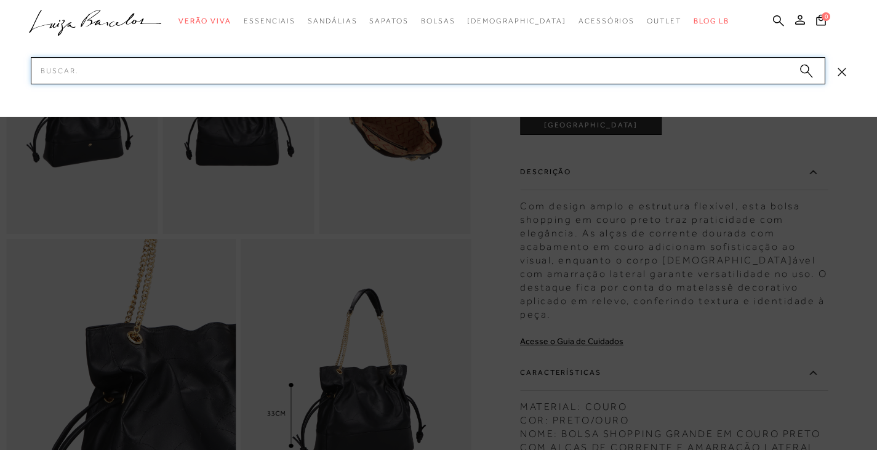
paste input "777712854"
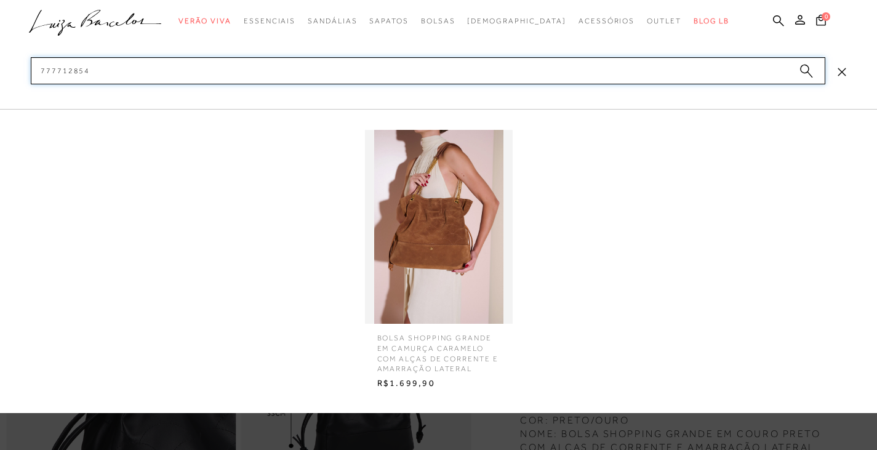
type input "777712854"
click at [436, 256] on img at bounding box center [439, 227] width 148 height 194
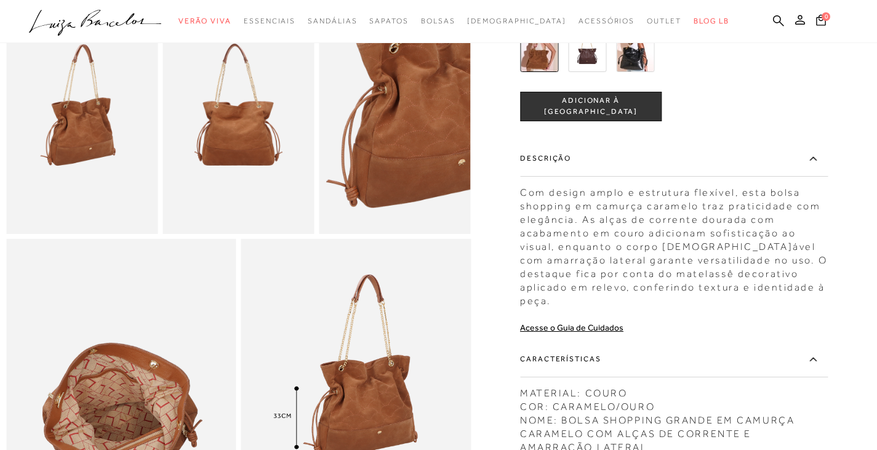
scroll to position [492, 0]
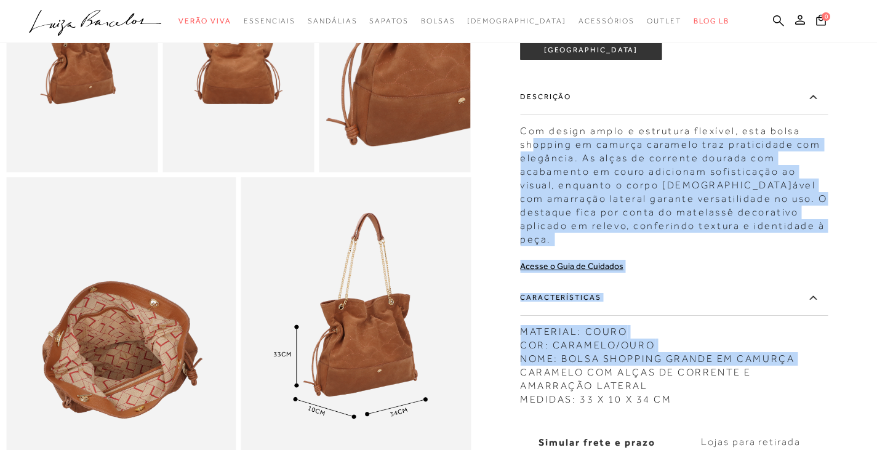
drag, startPoint x: 524, startPoint y: 161, endPoint x: 540, endPoint y: 177, distance: 23.1
click at [540, 177] on div at bounding box center [438, 58] width 865 height 927
click at [540, 177] on div "Com design amplo e estrutura flexível, esta bolsa shopping em camurça caramelo …" at bounding box center [674, 182] width 308 height 128
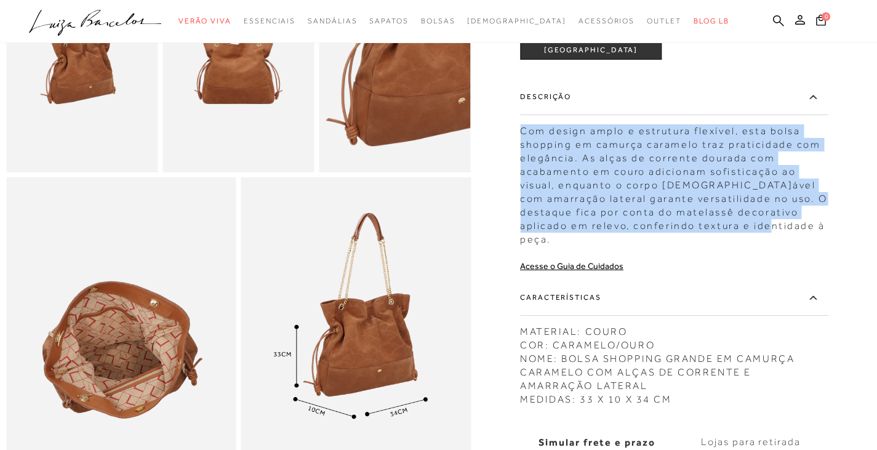
drag, startPoint x: 526, startPoint y: 164, endPoint x: 743, endPoint y: 261, distance: 237.8
click at [743, 246] on div "Com design amplo e estrutura flexível, esta bolsa shopping em camurça caramelo …" at bounding box center [674, 182] width 308 height 128
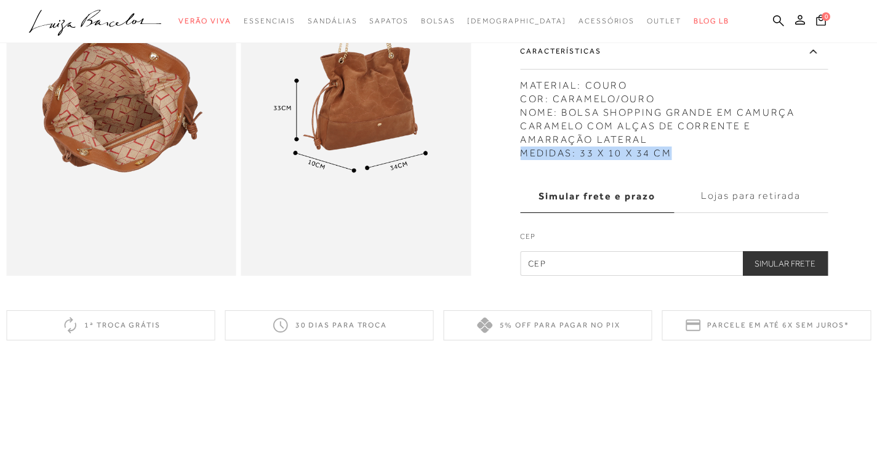
drag, startPoint x: 526, startPoint y: 171, endPoint x: 684, endPoint y: 172, distance: 158.2
click at [684, 160] on div "MATERIAL: COURO COR: CARAMELO/OURO NOME: BOLSA SHOPPING GRANDE EM CAMURÇA CARAM…" at bounding box center [674, 116] width 308 height 87
click at [779, 25] on icon at bounding box center [778, 21] width 11 height 12
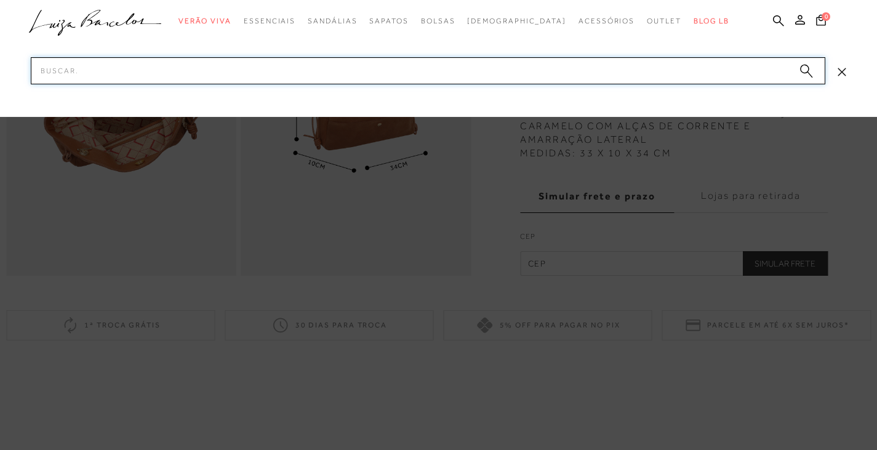
paste input "77771305"
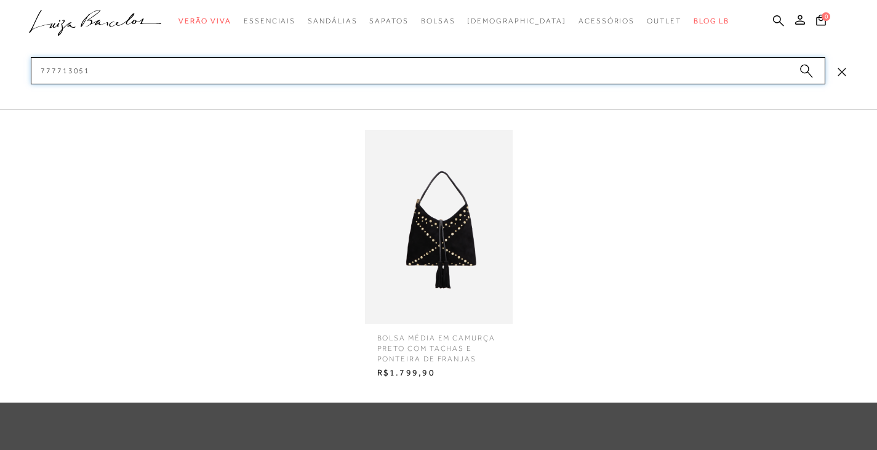
type input "777713051"
click at [447, 228] on img at bounding box center [439, 227] width 148 height 194
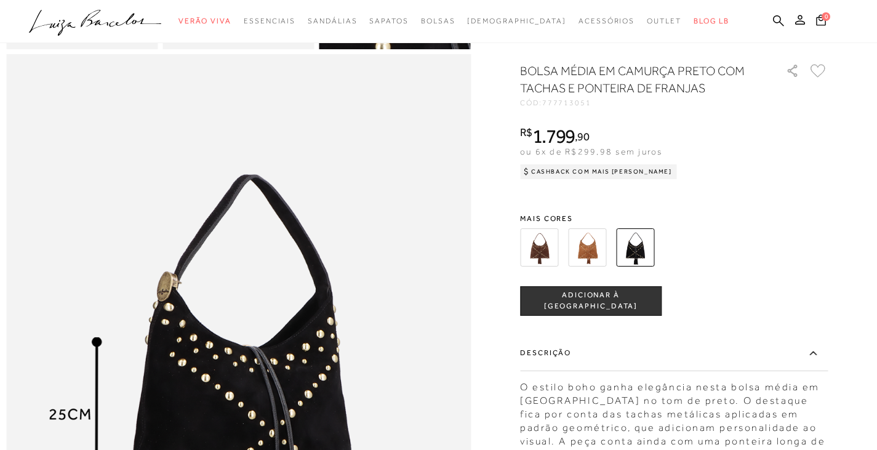
scroll to position [738, 0]
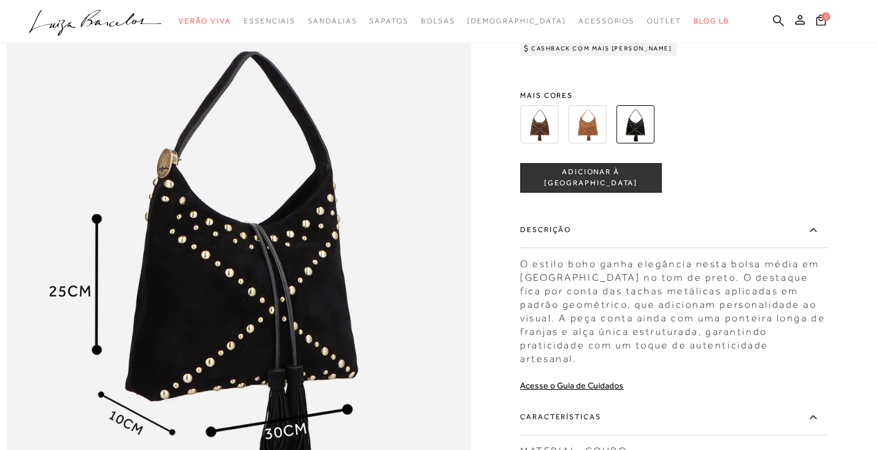
click at [549, 143] on img at bounding box center [539, 124] width 38 height 38
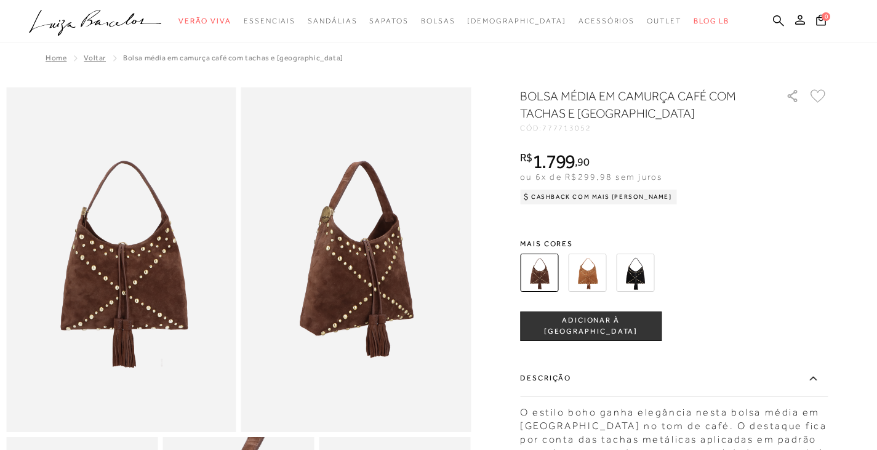
click at [596, 271] on img at bounding box center [587, 273] width 38 height 38
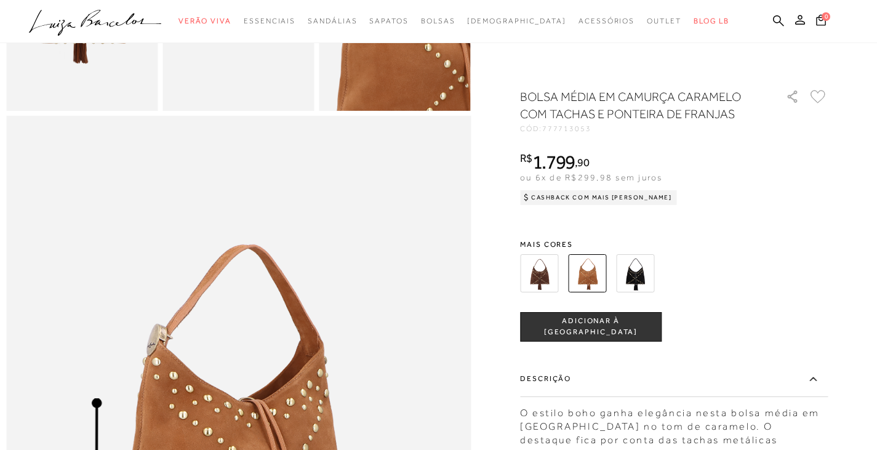
scroll to position [800, 0]
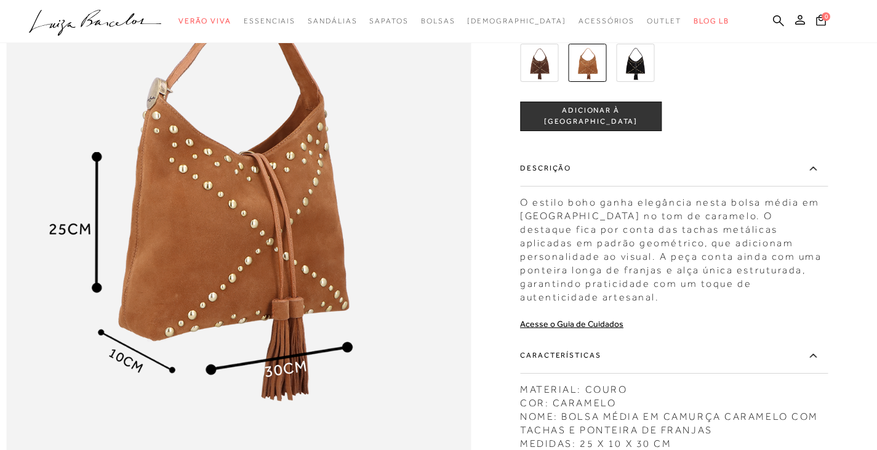
click at [641, 82] on img at bounding box center [635, 63] width 38 height 38
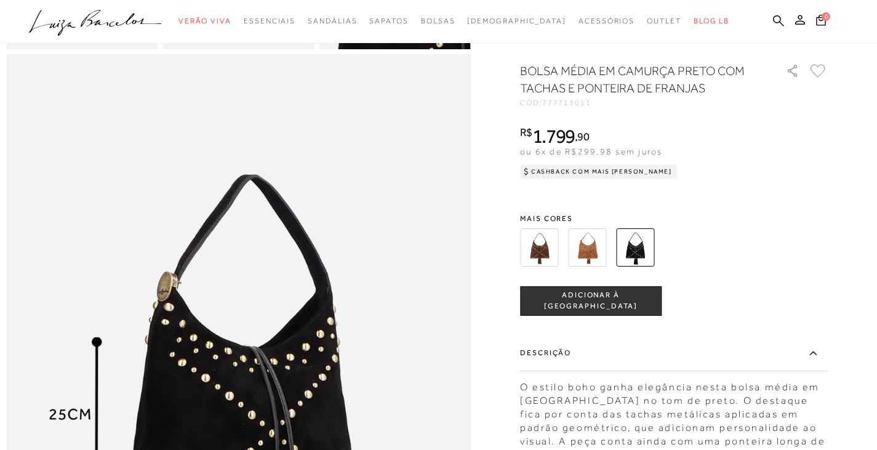
scroll to position [800, 0]
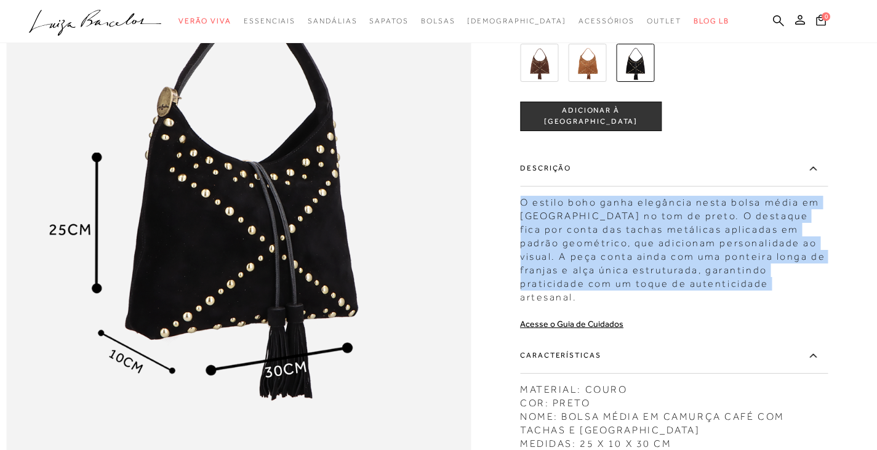
drag, startPoint x: 526, startPoint y: 239, endPoint x: 706, endPoint y: 322, distance: 199.1
click at [706, 304] on div "O estilo boho ganha elegância nesta bolsa média em camurça no tom de preto. O d…" at bounding box center [674, 247] width 308 height 114
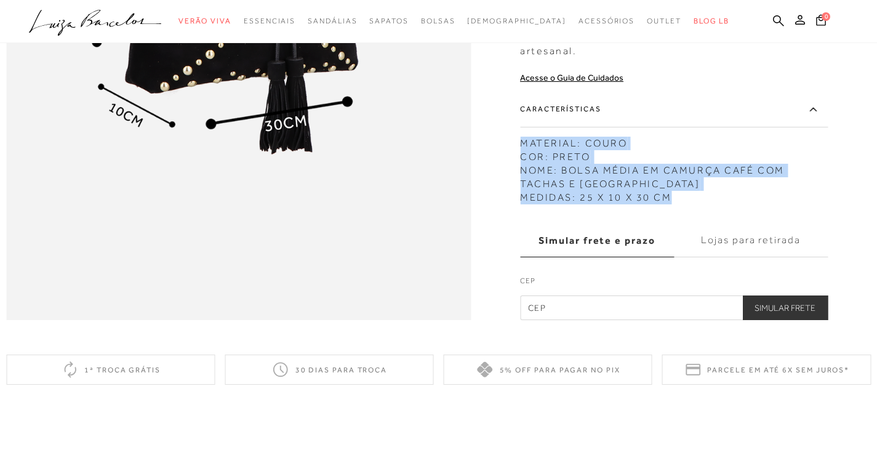
drag, startPoint x: 524, startPoint y: 169, endPoint x: 676, endPoint y: 218, distance: 160.0
click at [676, 204] on div "MATERIAL: COURO COR: PRETO NOME: BOLSA MÉDIA EM CAMURÇA CAFÉ COM TACHAS E PONTE…" at bounding box center [674, 167] width 308 height 74
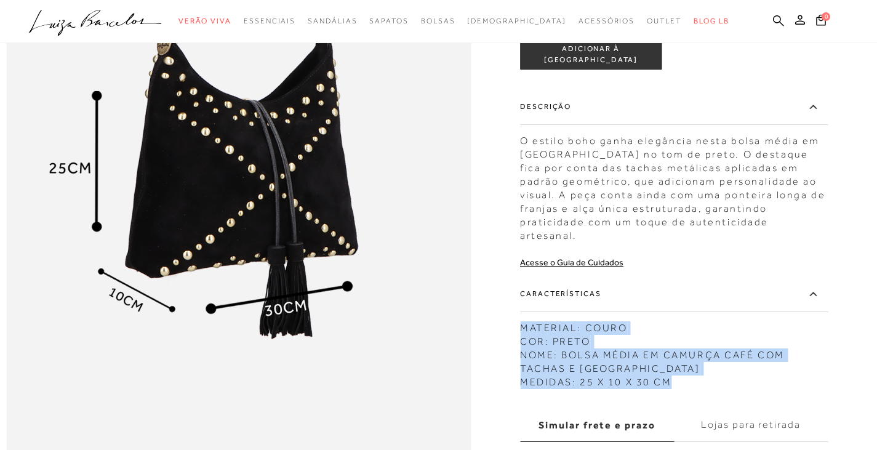
scroll to position [800, 0]
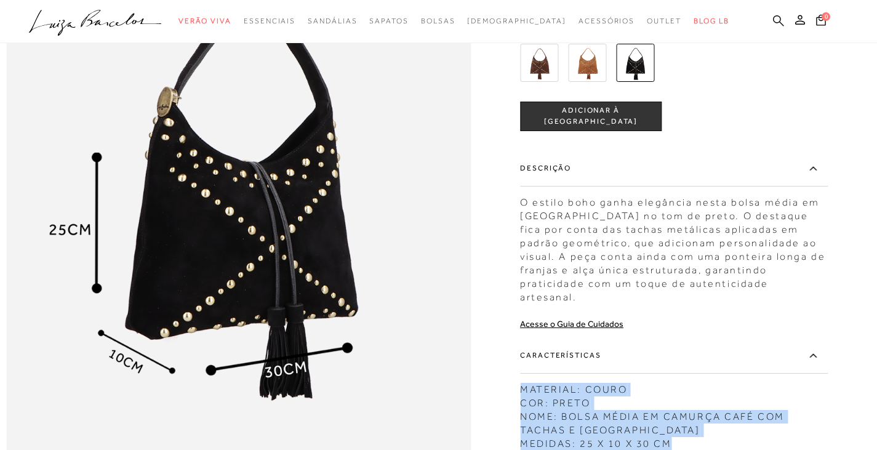
click at [777, 20] on icon at bounding box center [778, 21] width 11 height 12
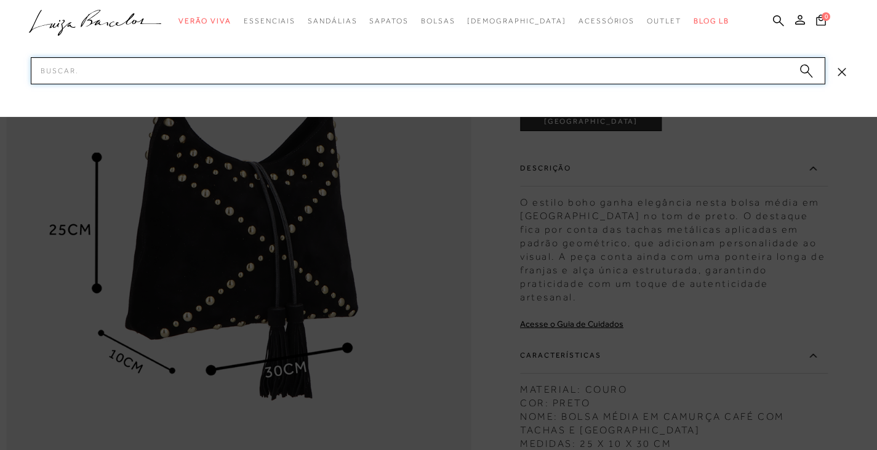
click at [276, 75] on input "Pesquisar" at bounding box center [428, 70] width 794 height 27
paste input "777709801"
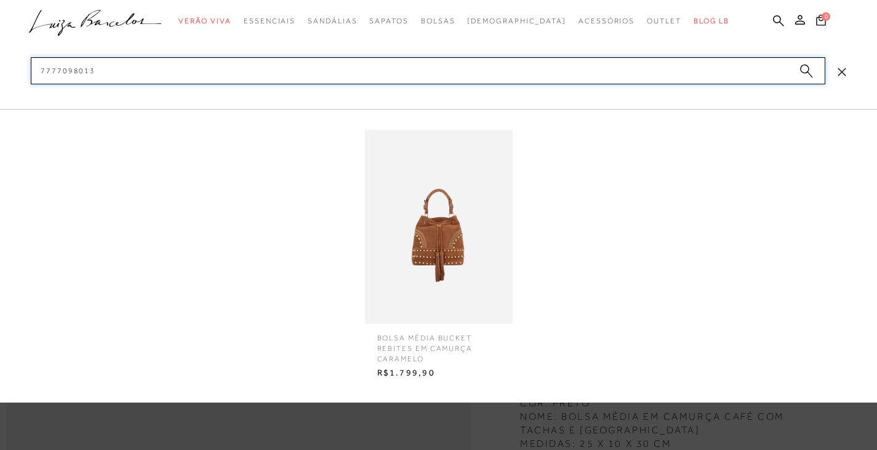
type input "7777098013"
click at [430, 223] on img at bounding box center [439, 227] width 148 height 194
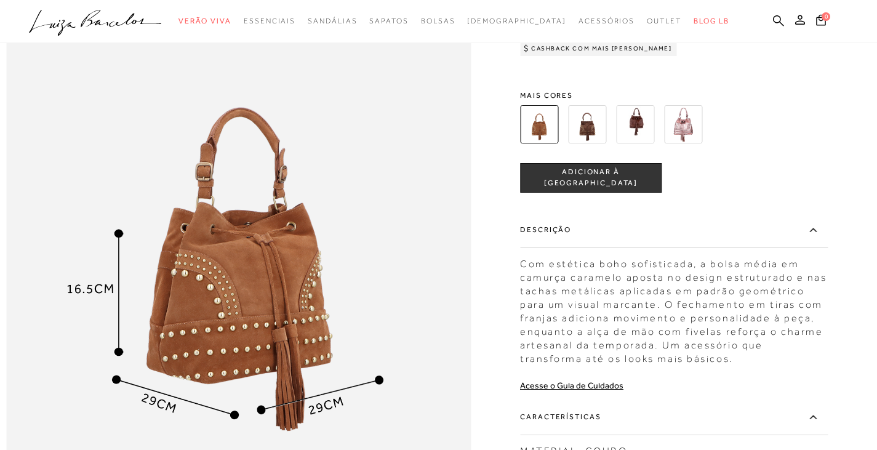
scroll to position [800, 0]
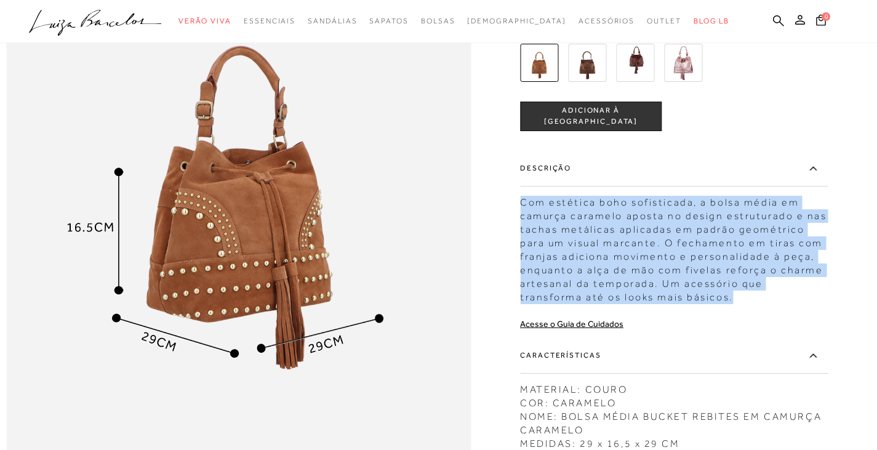
drag, startPoint x: 525, startPoint y: 229, endPoint x: 702, endPoint y: 322, distance: 199.6
click at [702, 304] on div "Com estética boho sofisticada, a bolsa média em camurça caramelo aposta no desi…" at bounding box center [674, 247] width 308 height 114
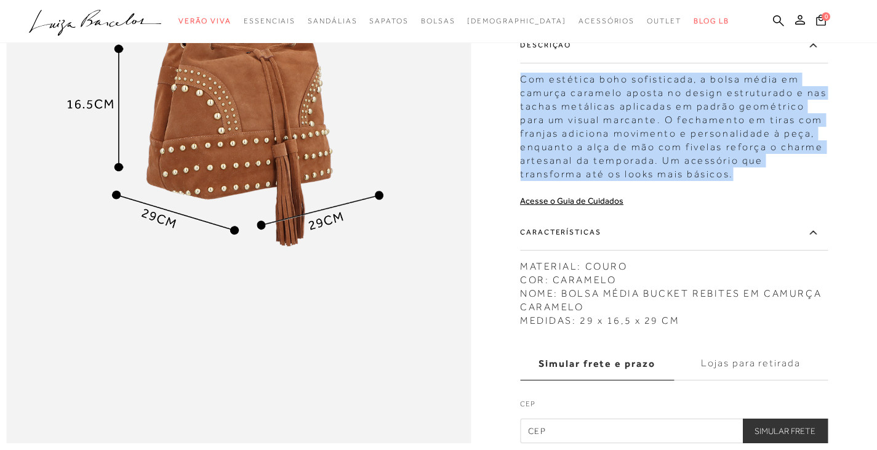
scroll to position [985, 0]
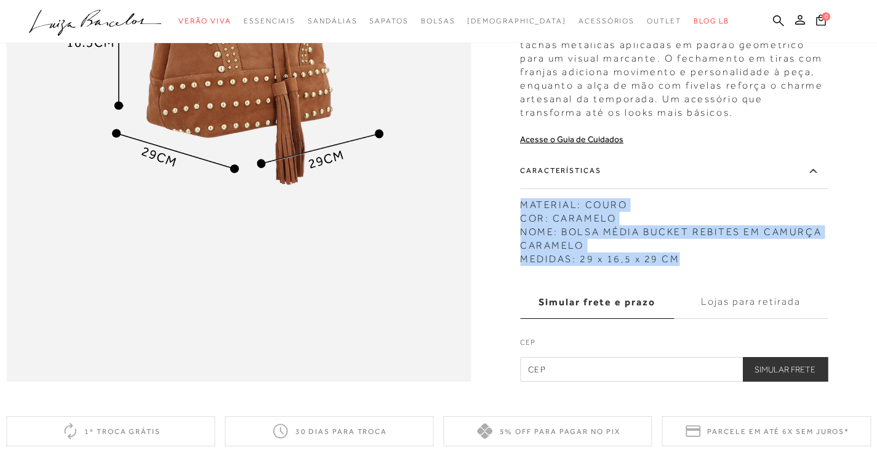
drag, startPoint x: 525, startPoint y: 231, endPoint x: 682, endPoint y: 282, distance: 165.6
click at [682, 266] on div "MATERIAL: COURO COR: CARAMELO NOME: BOLSA MÉDIA BUCKET REBITES EM CAMURÇA CARAM…" at bounding box center [674, 229] width 308 height 74
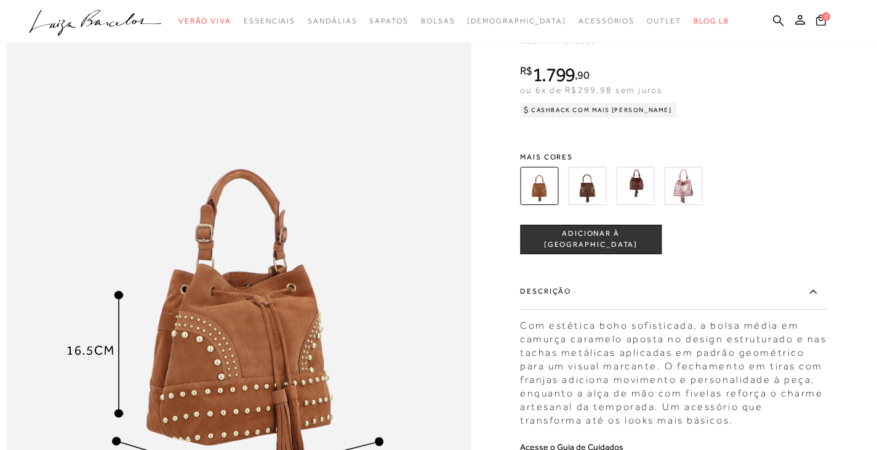
scroll to position [492, 0]
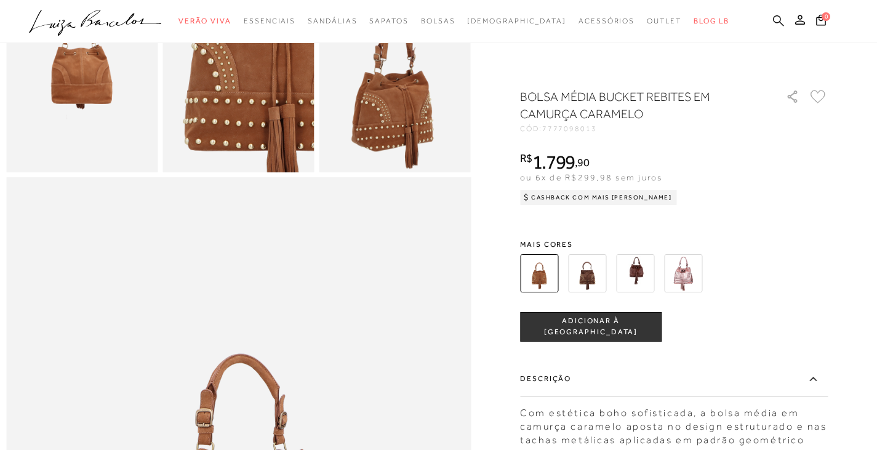
click at [777, 22] on icon at bounding box center [778, 20] width 11 height 11
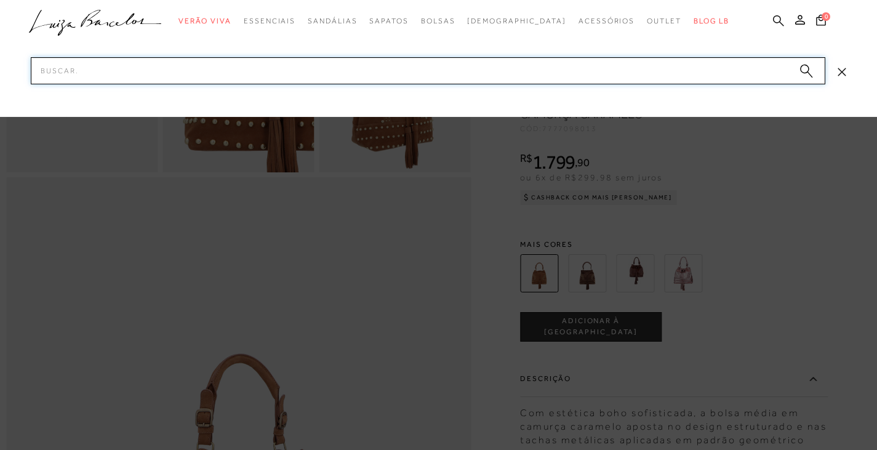
paste input "7777098014"
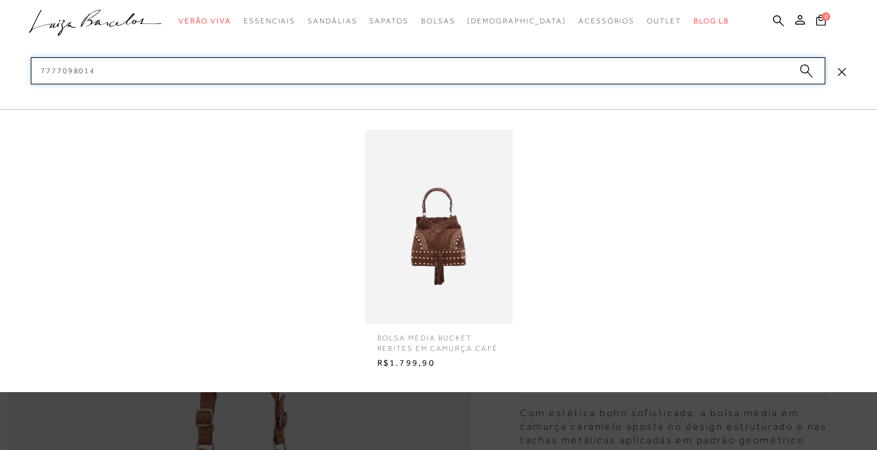
type input "7777098014"
click at [417, 226] on img at bounding box center [439, 227] width 148 height 194
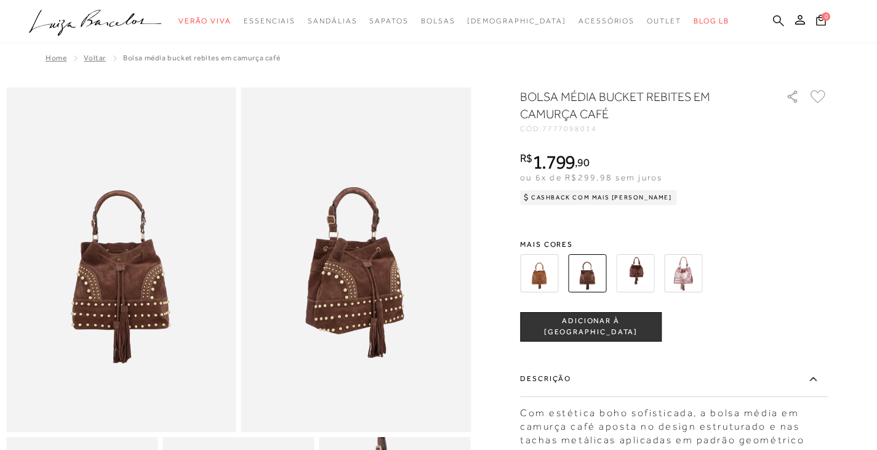
click at [775, 17] on icon at bounding box center [778, 21] width 11 height 12
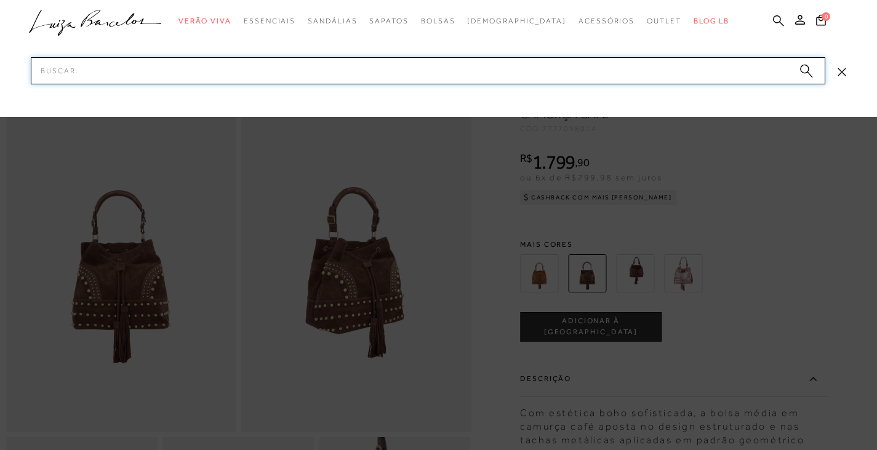
paste input "130101031"
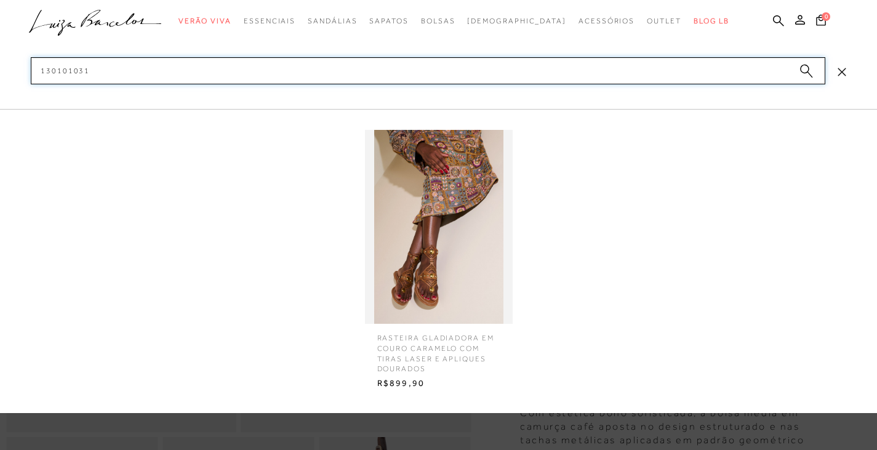
type input "130101031"
click at [442, 288] on img at bounding box center [439, 227] width 148 height 194
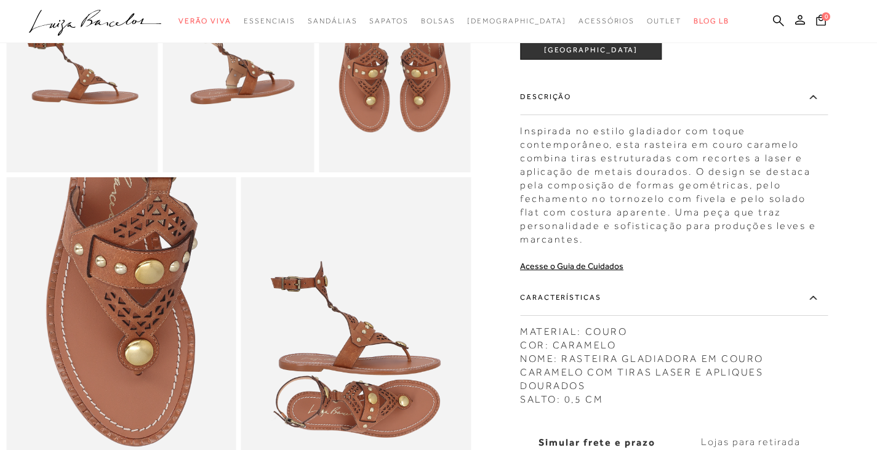
scroll to position [554, 0]
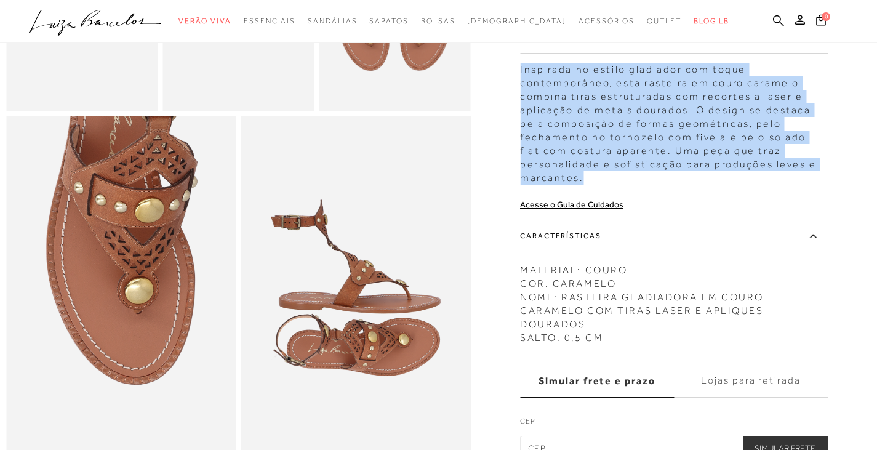
drag, startPoint x: 524, startPoint y: 102, endPoint x: 628, endPoint y: 206, distance: 147.5
click at [628, 185] on div "Inspirada no estilo gladiador com toque contemporâneo, esta rasteira em couro c…" at bounding box center [674, 121] width 308 height 128
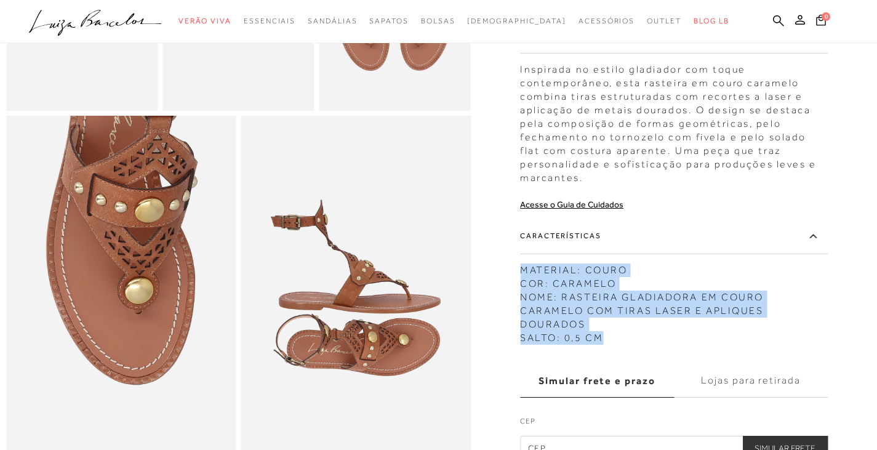
drag, startPoint x: 525, startPoint y: 303, endPoint x: 623, endPoint y: 356, distance: 111.5
click at [623, 345] on div "MATERIAL: COURO COR: CARAMELO NOME: RASTEIRA GLADIADORA EM COURO CARAMELO COM T…" at bounding box center [674, 300] width 308 height 87
click at [778, 21] on icon at bounding box center [778, 21] width 11 height 12
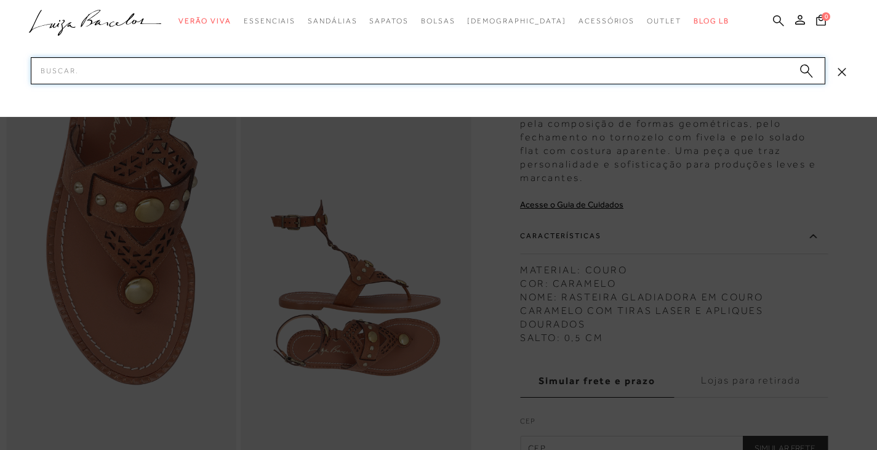
paste input "131700353"
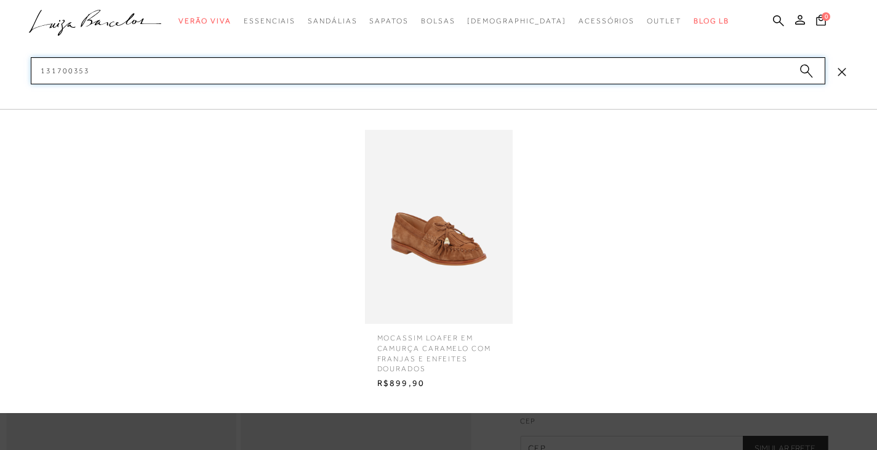
type input "131700353"
click at [415, 250] on img at bounding box center [439, 227] width 148 height 194
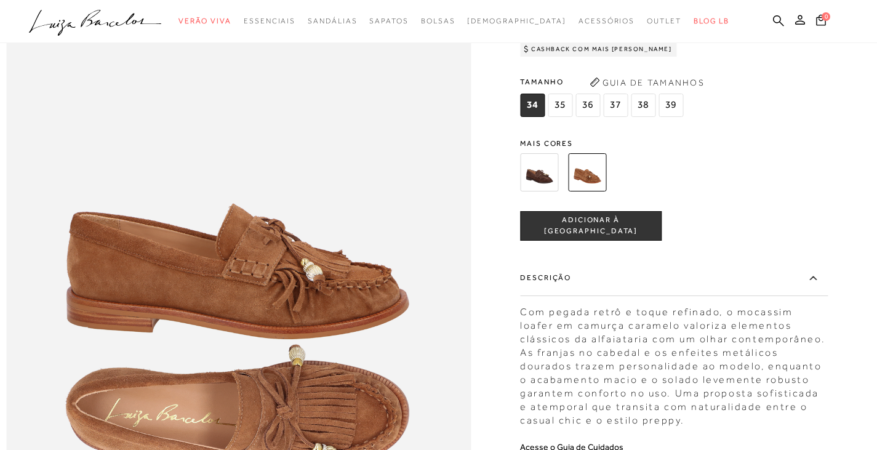
scroll to position [738, 0]
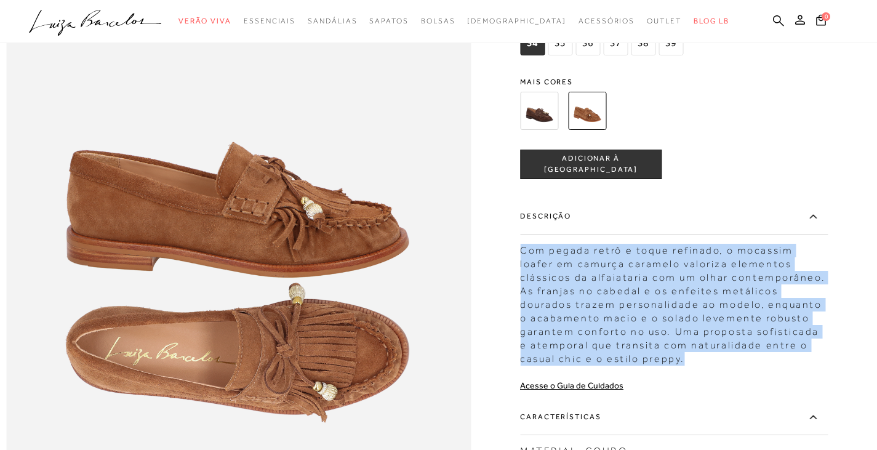
drag, startPoint x: 526, startPoint y: 275, endPoint x: 719, endPoint y: 387, distance: 222.8
click at [719, 366] on div "Com pegada retrô e toque refinado, o mocassim loafer em camurça caramelo valori…" at bounding box center [674, 302] width 308 height 128
click at [544, 130] on img at bounding box center [539, 111] width 38 height 38
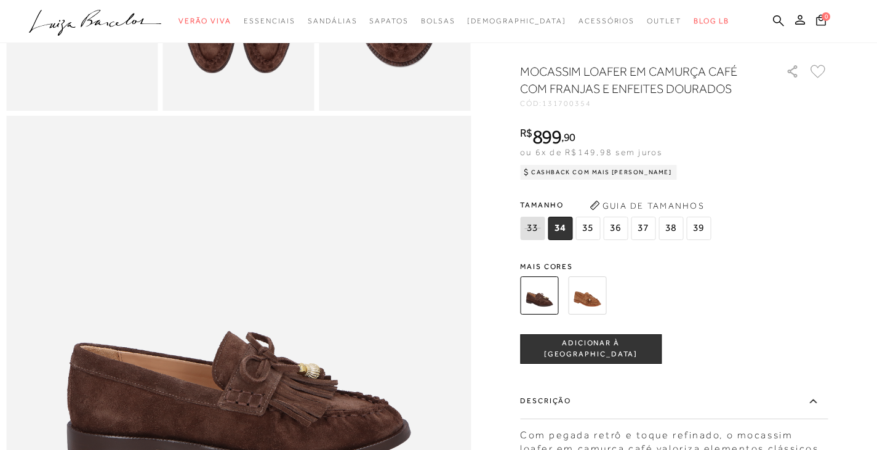
scroll to position [923, 0]
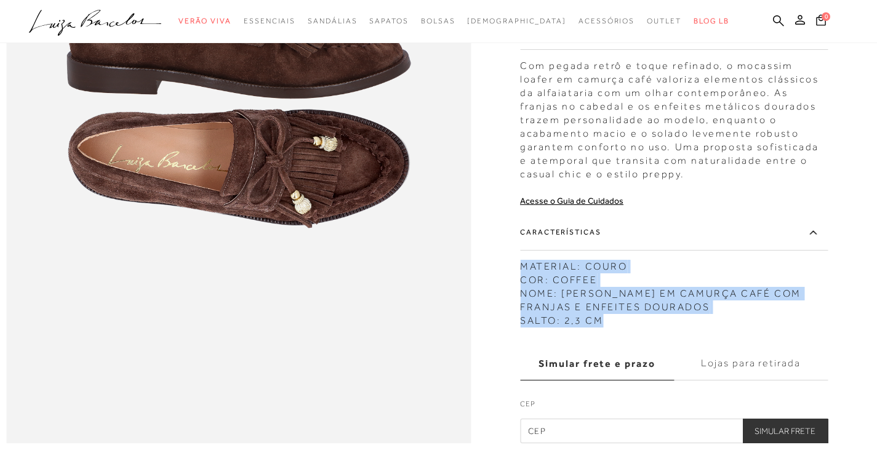
drag, startPoint x: 526, startPoint y: 291, endPoint x: 658, endPoint y: 344, distance: 142.5
click at [658, 327] on div "MATERIAL: COURO COR: COFFEE NOME: MOCASSIM LOAFER EM CAMURÇA CAFÉ COM FRANJAS E…" at bounding box center [674, 291] width 308 height 74
click at [774, 26] on icon at bounding box center [778, 21] width 11 height 12
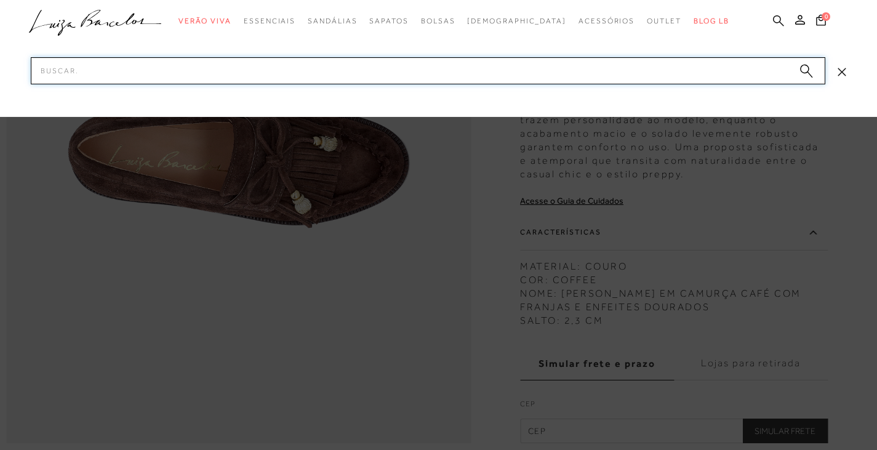
paste input "604500291"
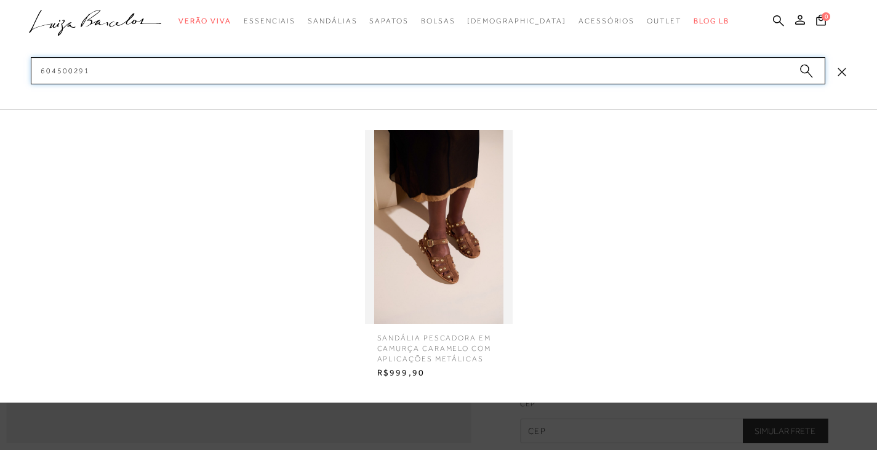
type input "604500291"
click at [470, 242] on img at bounding box center [439, 227] width 148 height 194
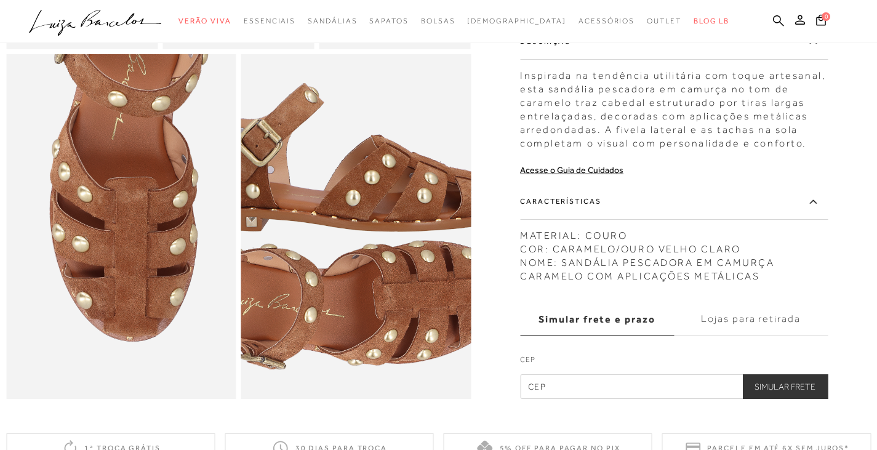
scroll to position [554, 0]
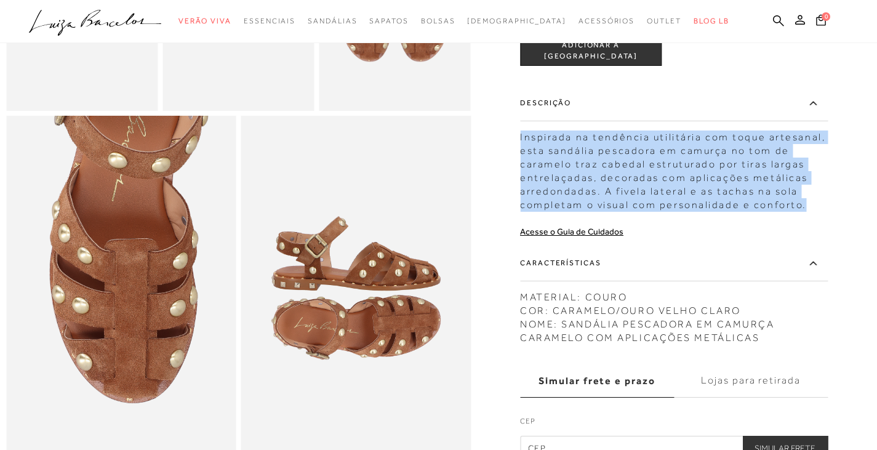
drag, startPoint x: 525, startPoint y: 155, endPoint x: 814, endPoint y: 221, distance: 296.0
click at [814, 212] on div "Inspirada na tendência utilitária com toque artesanal, esta sandália pescadora …" at bounding box center [674, 167] width 308 height 87
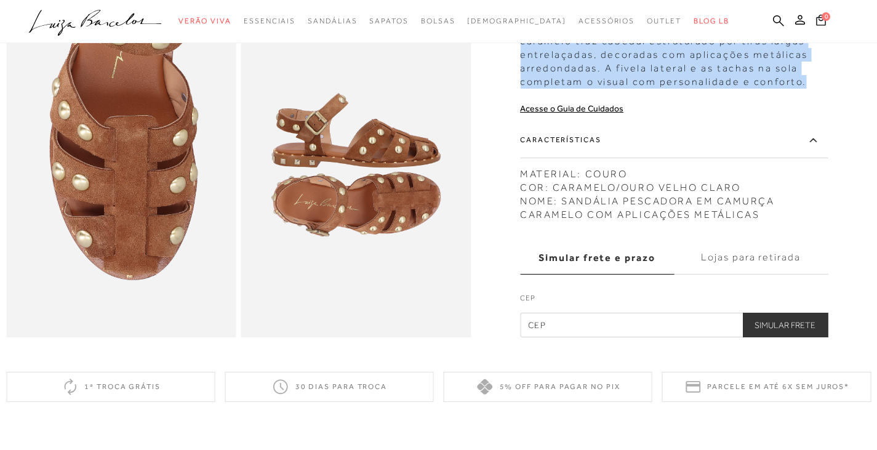
scroll to position [738, 0]
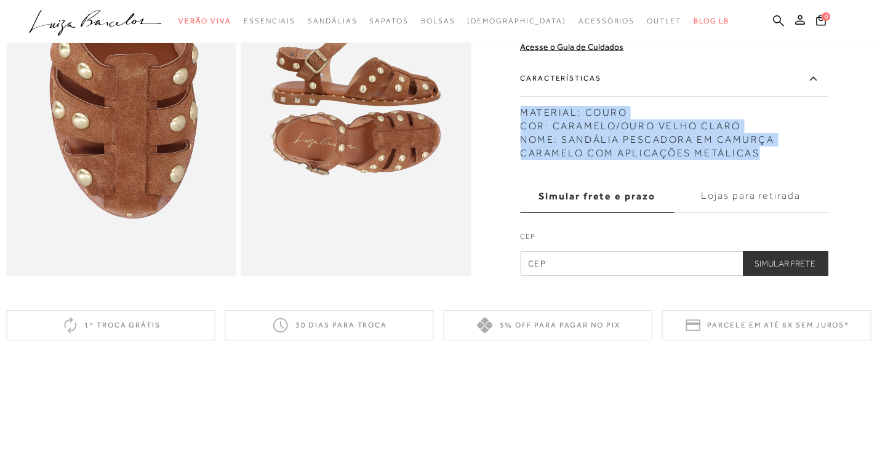
drag, startPoint x: 525, startPoint y: 131, endPoint x: 764, endPoint y: 171, distance: 242.1
click at [764, 160] on div "MATERIAL: COURO COR: CARAMELO/OURO VELHO CLARO NOME: SANDÁLIA PESCADORA EM CAMU…" at bounding box center [674, 130] width 308 height 60
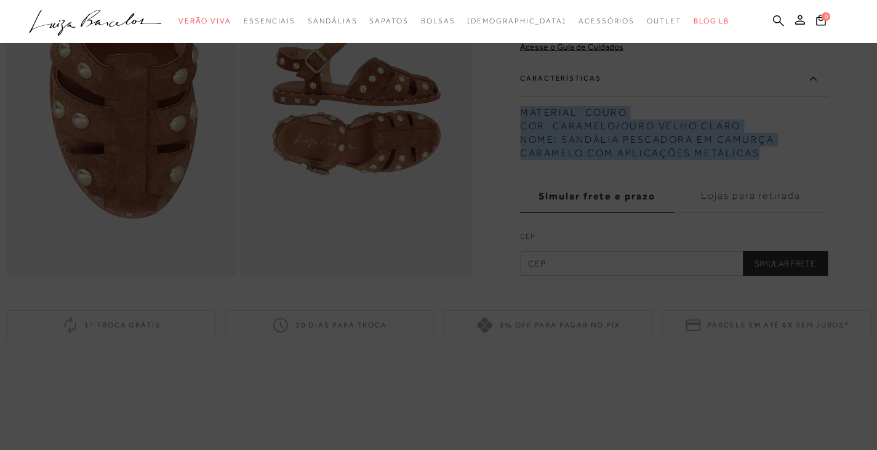
scroll to position [677, 0]
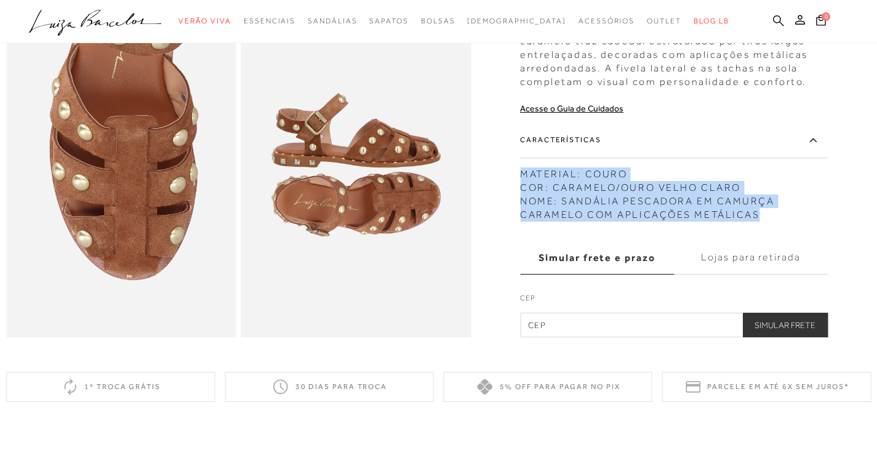
click at [775, 20] on icon at bounding box center [778, 21] width 11 height 12
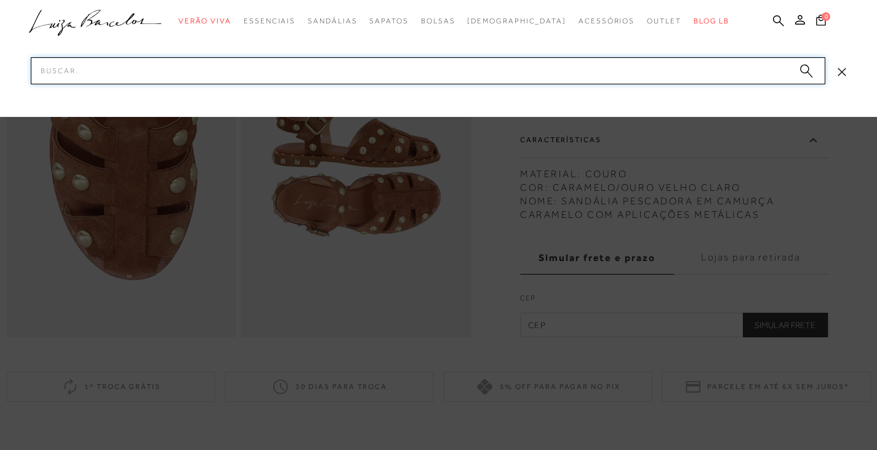
paste input "142000022"
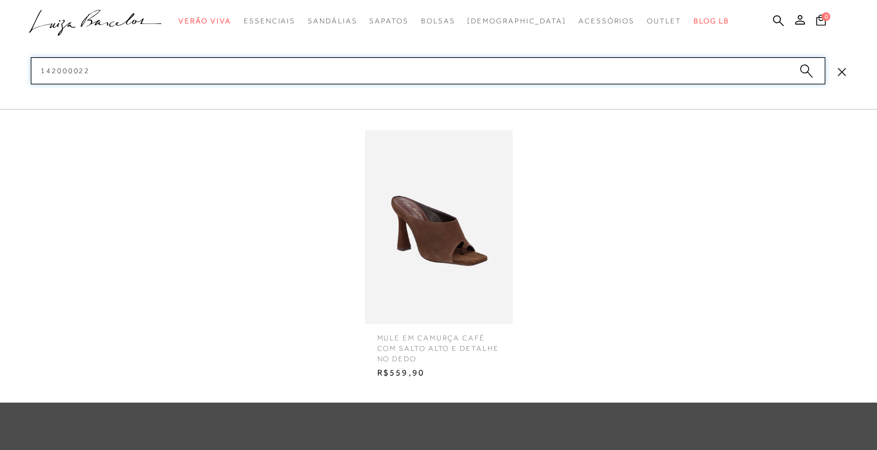
type input "142000022"
click at [436, 239] on img at bounding box center [439, 227] width 148 height 194
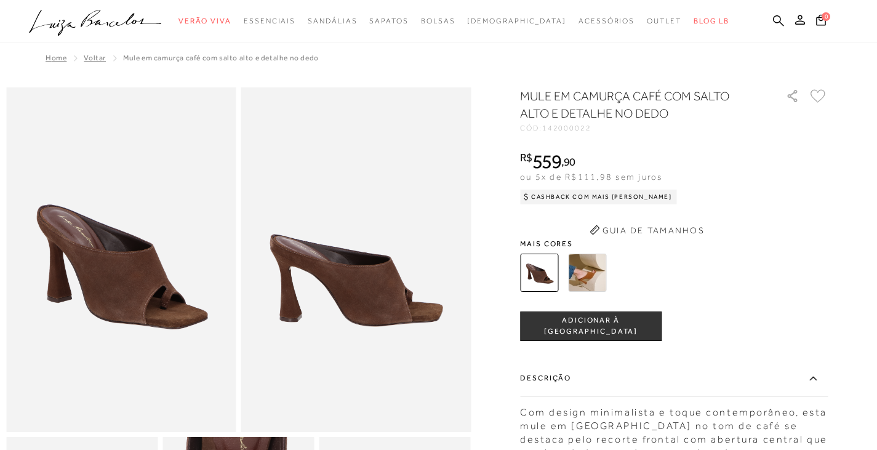
scroll to position [185, 0]
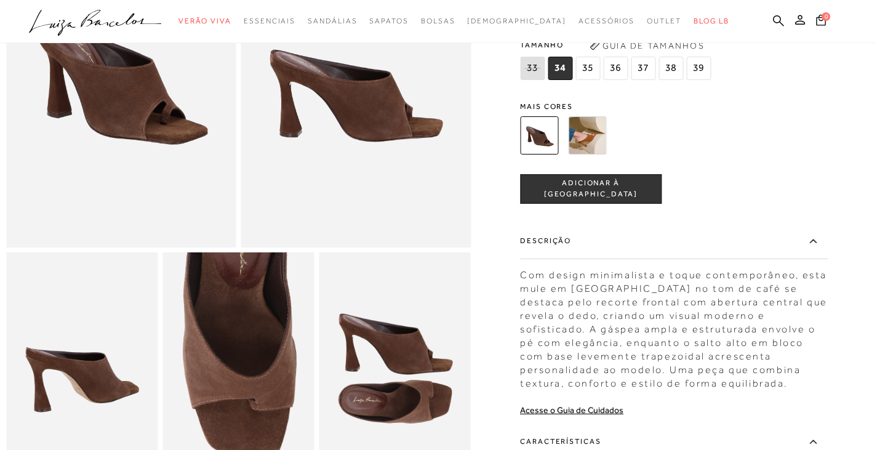
click at [518, 254] on div at bounding box center [438, 278] width 865 height 750
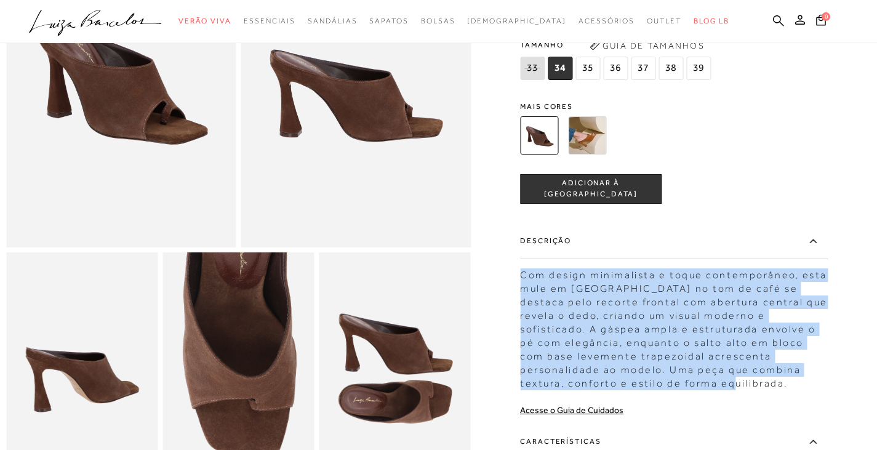
drag, startPoint x: 526, startPoint y: 275, endPoint x: 687, endPoint y: 385, distance: 194.9
click at [687, 385] on div "Com design minimalista e toque contemporâneo, esta mule em camurça no tom de ca…" at bounding box center [674, 326] width 308 height 128
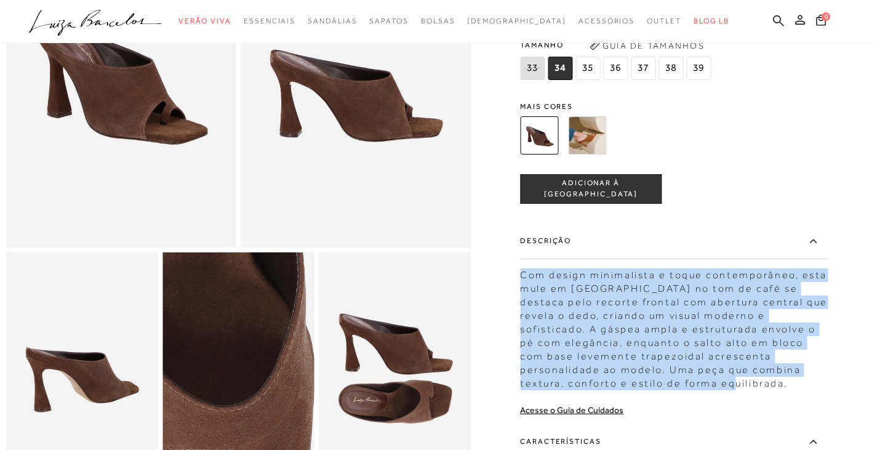
drag, startPoint x: 279, startPoint y: 355, endPoint x: 402, endPoint y: 395, distance: 129.4
click at [402, 395] on img at bounding box center [394, 365] width 151 height 227
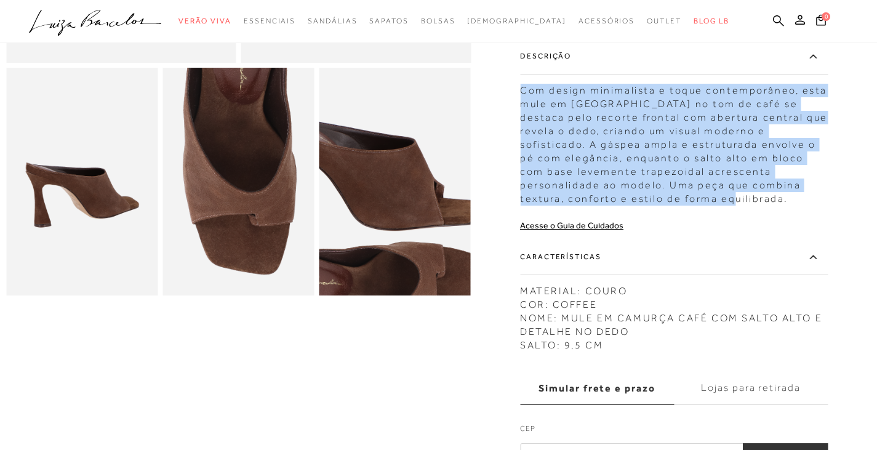
scroll to position [554, 0]
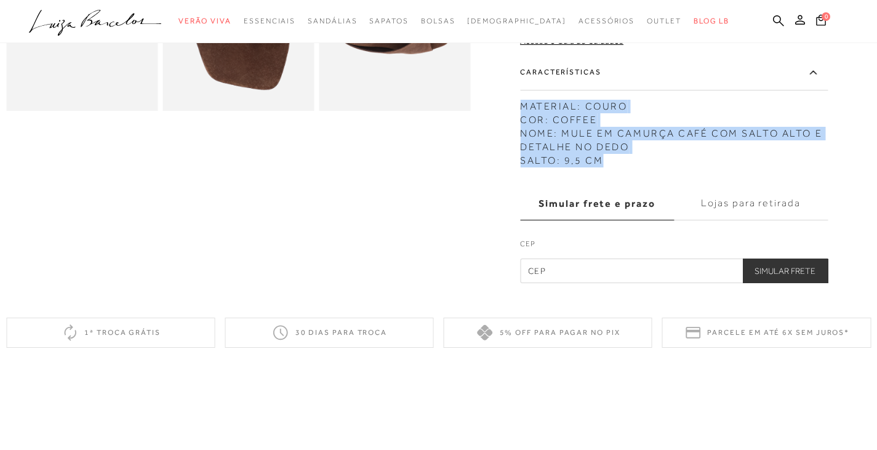
drag, startPoint x: 525, startPoint y: 106, endPoint x: 616, endPoint y: 155, distance: 103.2
click at [616, 155] on div "MATERIAL: COURO COR: COFFEE NOME: MULE EM CAMURÇA CAFÉ COM SALTO ALTO E DETALHE…" at bounding box center [674, 131] width 308 height 74
click at [780, 20] on icon at bounding box center [778, 20] width 11 height 11
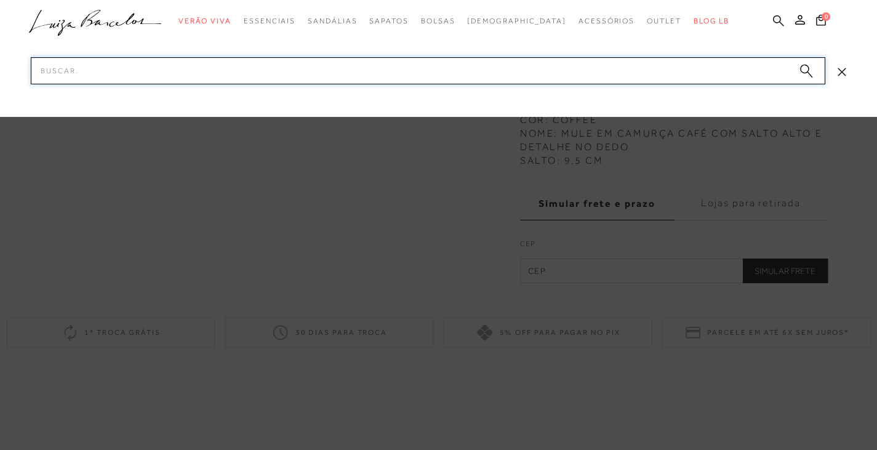
paste input "131301302"
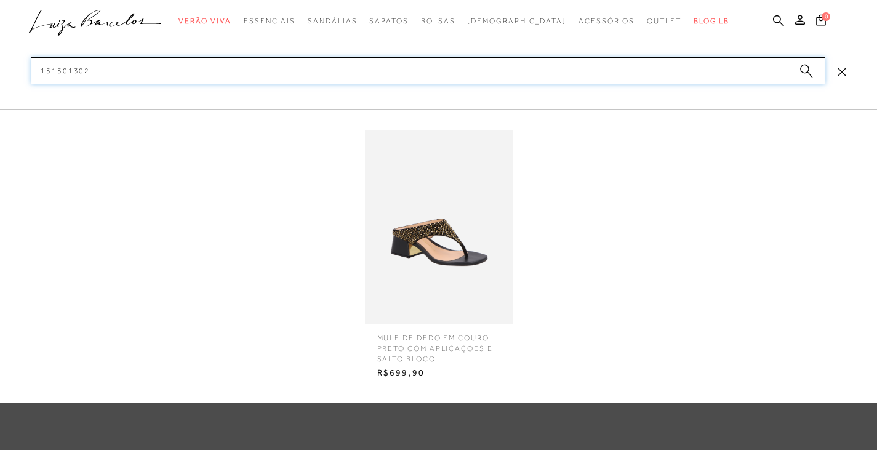
type input "131301302"
click at [428, 232] on img at bounding box center [439, 227] width 148 height 194
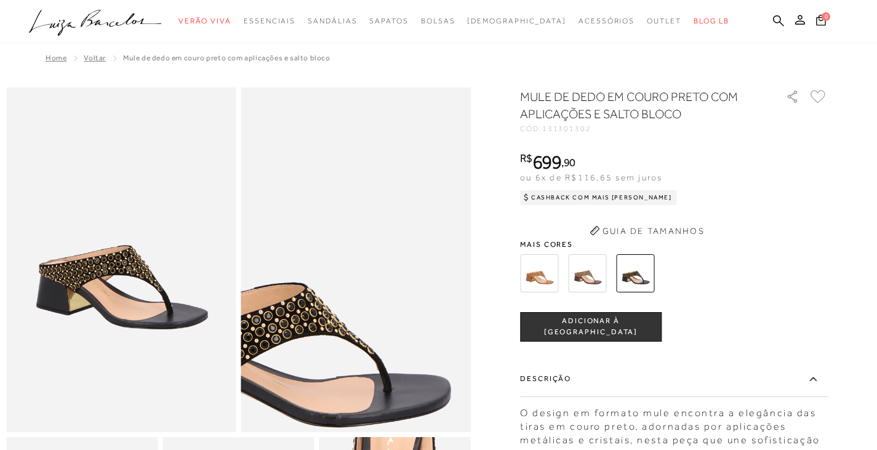
scroll to position [123, 0]
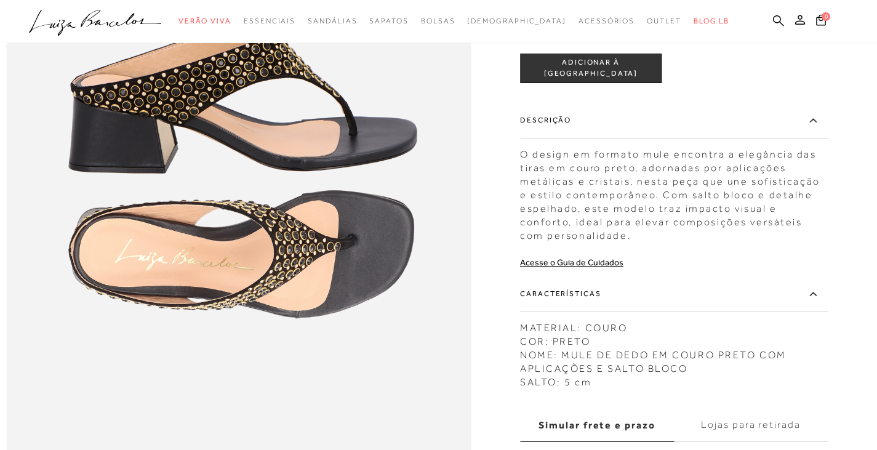
scroll to position [923, 0]
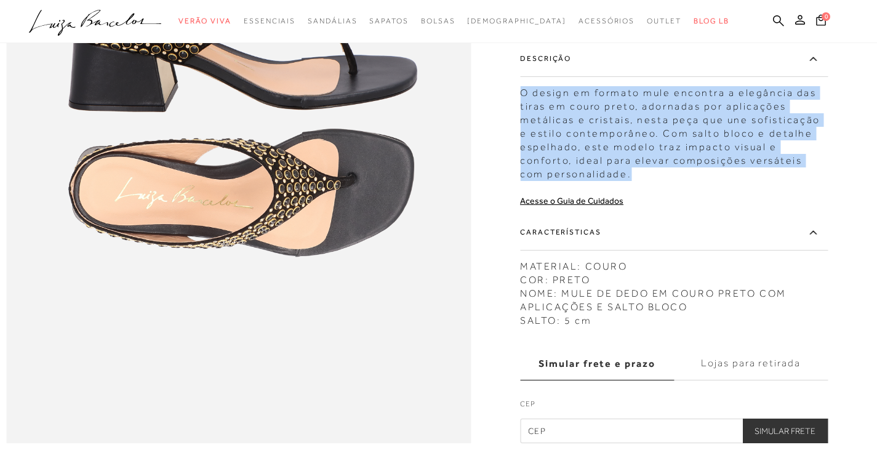
drag, startPoint x: 524, startPoint y: 119, endPoint x: 632, endPoint y: 200, distance: 134.5
click at [632, 181] on div "O design em formato mule encontra a elegância das tiras em couro preto, adornad…" at bounding box center [674, 130] width 308 height 101
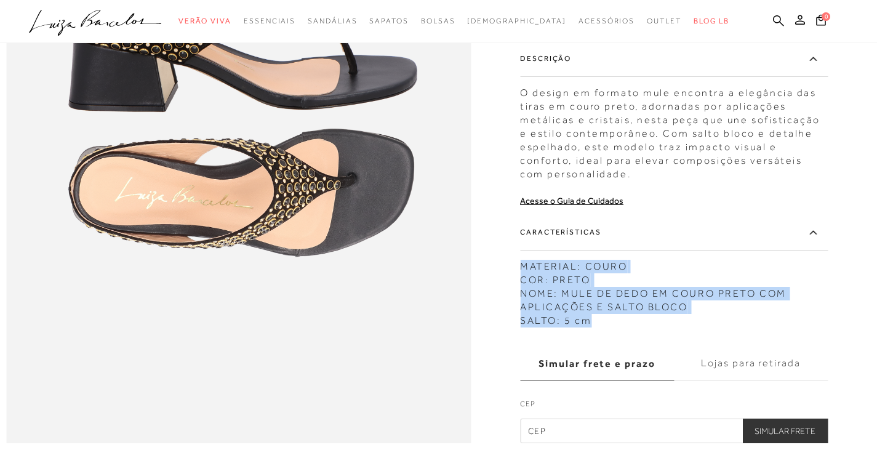
drag, startPoint x: 524, startPoint y: 292, endPoint x: 612, endPoint y: 343, distance: 101.8
click at [612, 327] on div "MATERIAL: COURO COR: PRETO NOME: MULE DE DEDO EM COURO PRETO COM APLICAÇÕES E S…" at bounding box center [674, 291] width 308 height 74
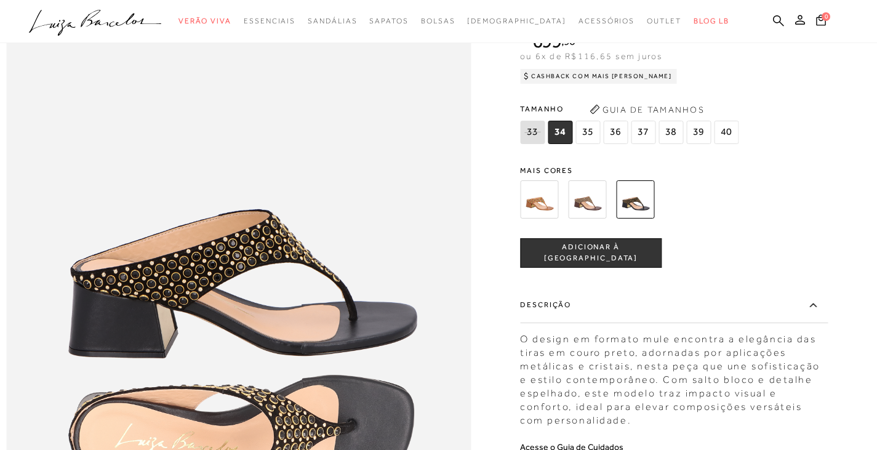
scroll to position [492, 0]
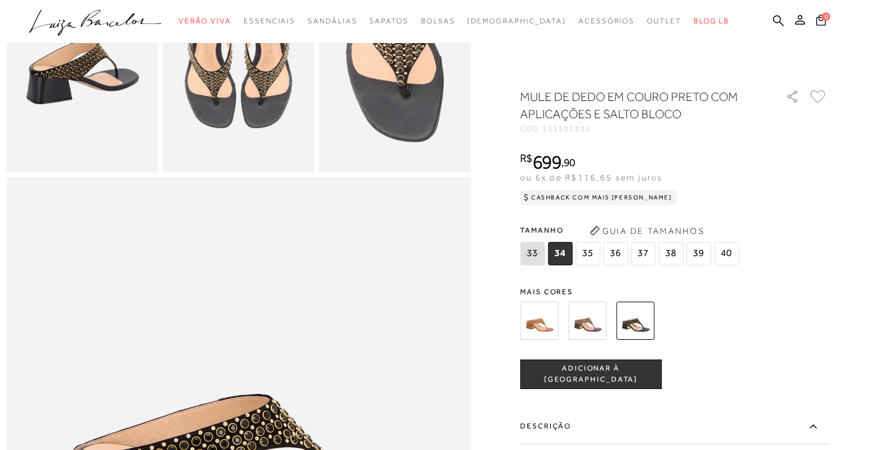
click at [772, 20] on ul ".a{fill-rule:evenodd;} Verão Viva Em alta Favoritos das Influenciadoras Apostas…" at bounding box center [429, 21] width 801 height 23
click at [774, 20] on icon at bounding box center [778, 20] width 11 height 11
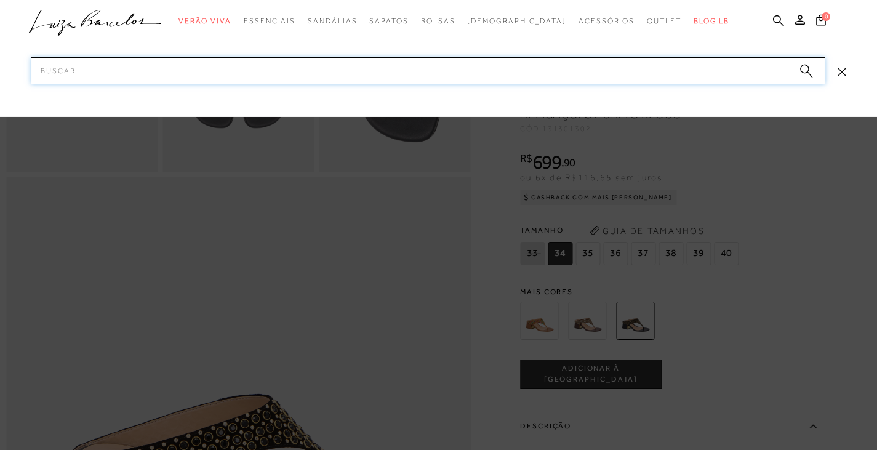
paste input "140900011"
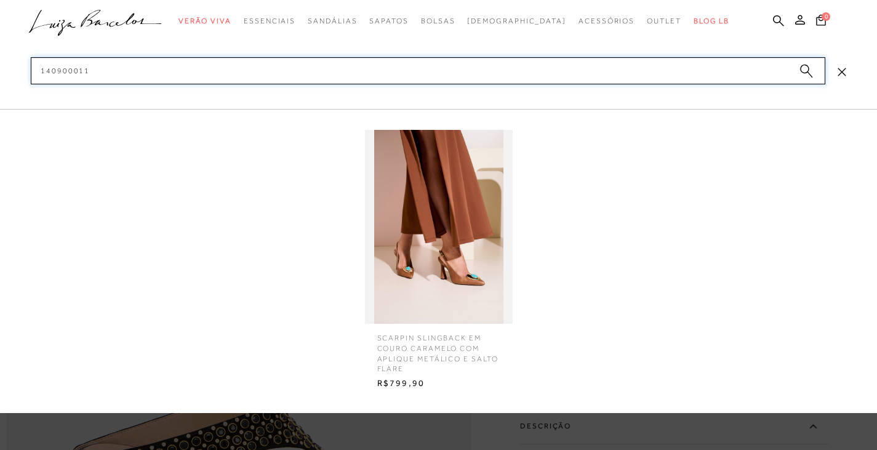
type input "140900011"
click at [433, 359] on span "SCARPIN SLINGBACK EM COURO CARAMELO COM APLIQUE METÁLICO E SALTO FLARE" at bounding box center [439, 349] width 142 height 50
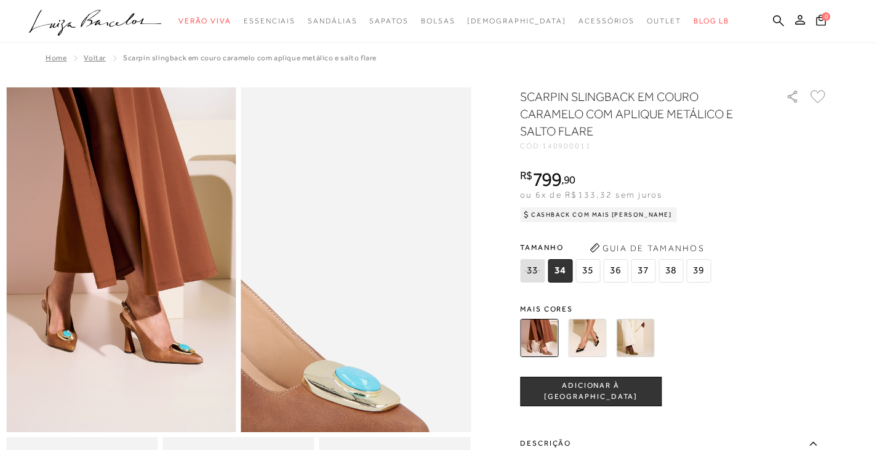
click at [455, 212] on img at bounding box center [261, 310] width 460 height 690
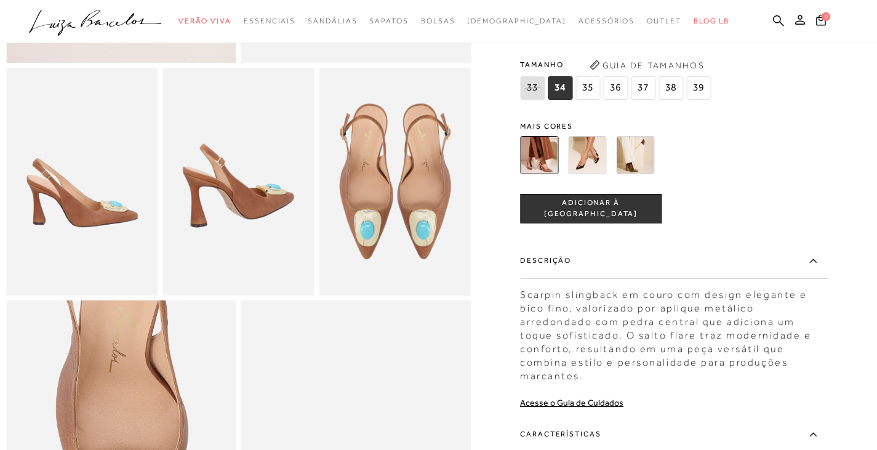
scroll to position [554, 0]
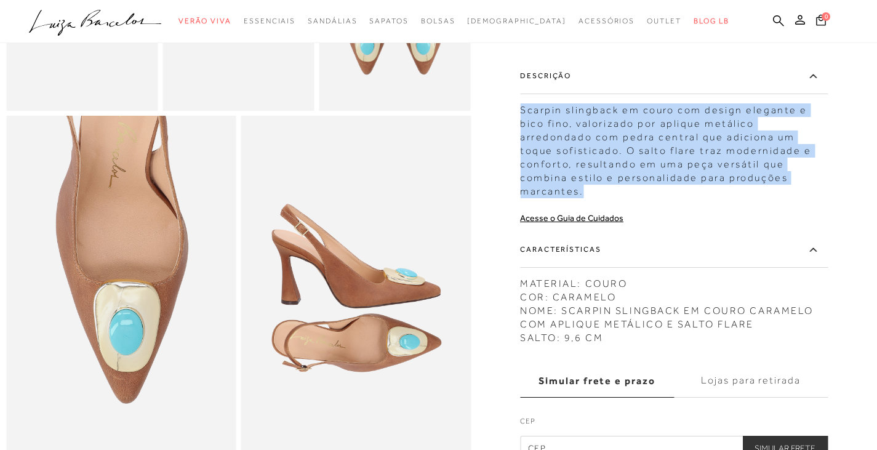
drag, startPoint x: 525, startPoint y: 140, endPoint x: 777, endPoint y: 218, distance: 263.6
click at [777, 218] on div "SCARPIN SLINGBACK EM COURO CARAMELO COM APLIQUE METÁLICO E SALTO FLARE CÓD: 140…" at bounding box center [674, 91] width 308 height 740
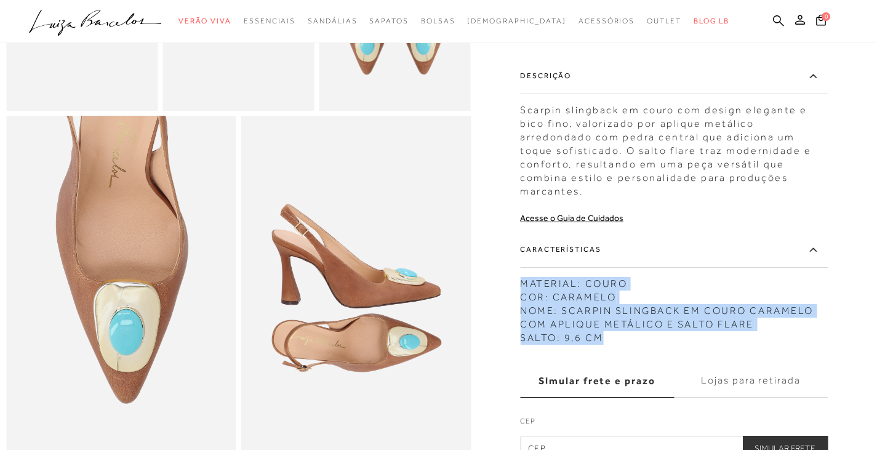
drag, startPoint x: 524, startPoint y: 301, endPoint x: 625, endPoint y: 356, distance: 114.3
click at [625, 345] on div "MATERIAL: COURO COR: CARAMELO NOME: SCARPIN SLINGBACK EM COURO CARAMELO COM APL…" at bounding box center [674, 308] width 308 height 74
click at [782, 19] on icon at bounding box center [778, 21] width 11 height 12
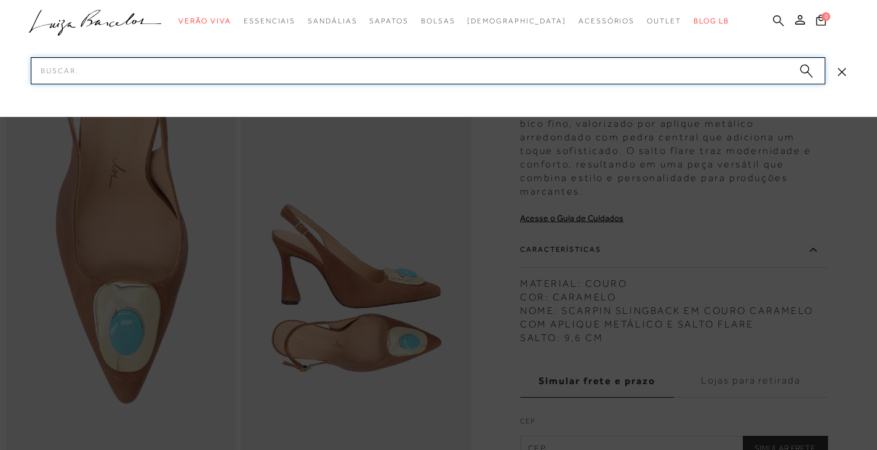
paste input "136800331"
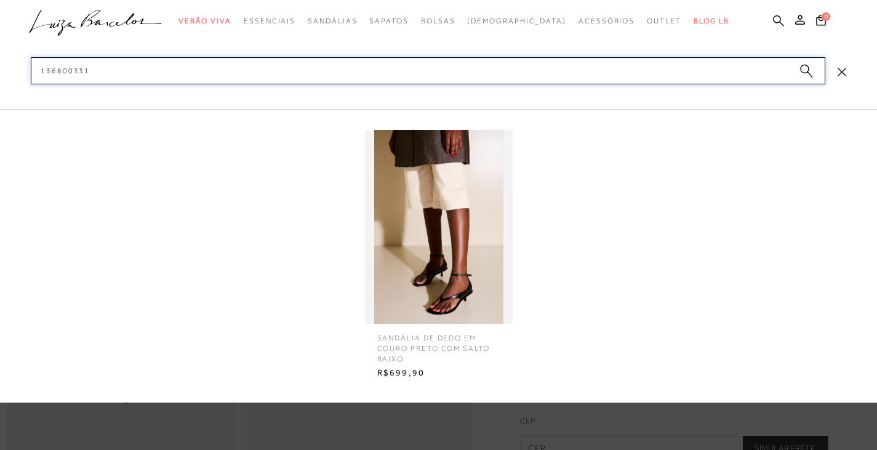
type input "136800331"
click at [443, 255] on img at bounding box center [439, 227] width 148 height 194
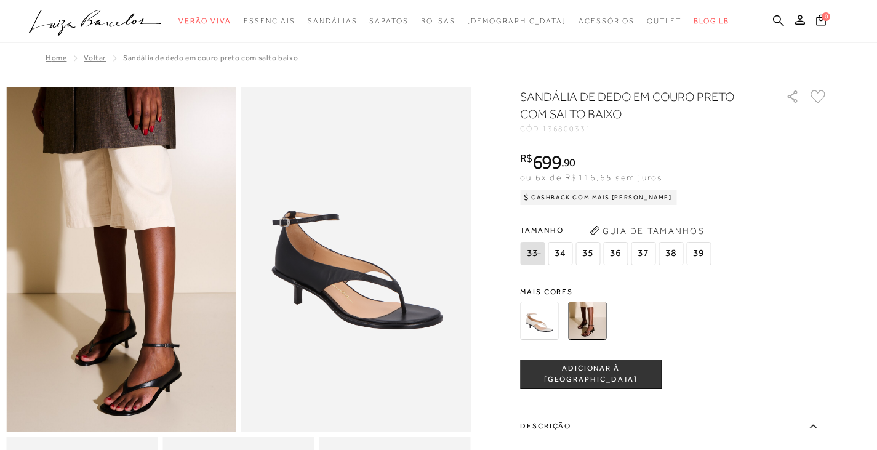
scroll to position [123, 0]
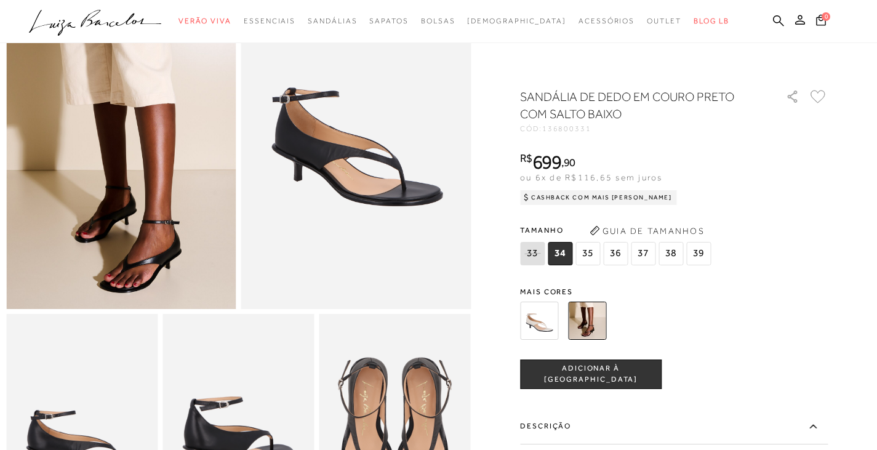
click at [497, 132] on div at bounding box center [438, 427] width 865 height 927
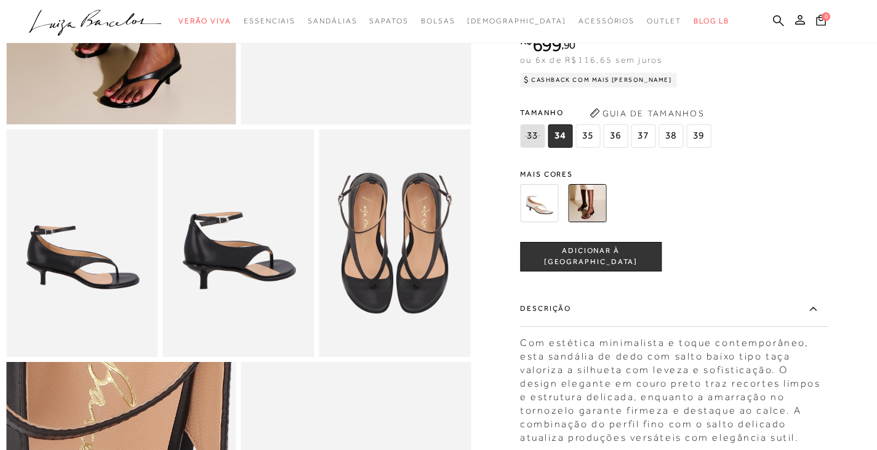
scroll to position [431, 0]
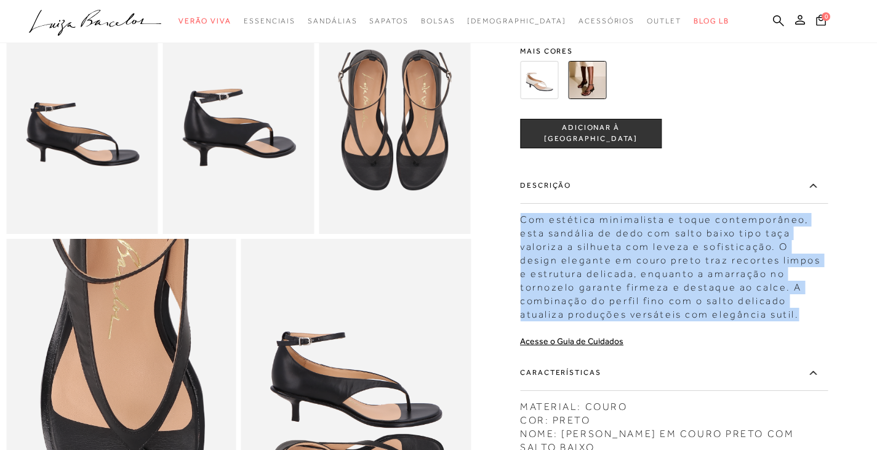
drag, startPoint x: 526, startPoint y: 238, endPoint x: 805, endPoint y: 335, distance: 295.2
click at [805, 321] on div "Com estética minimalista e toque contemporâneo, esta sandália de dedo com salto…" at bounding box center [674, 264] width 308 height 114
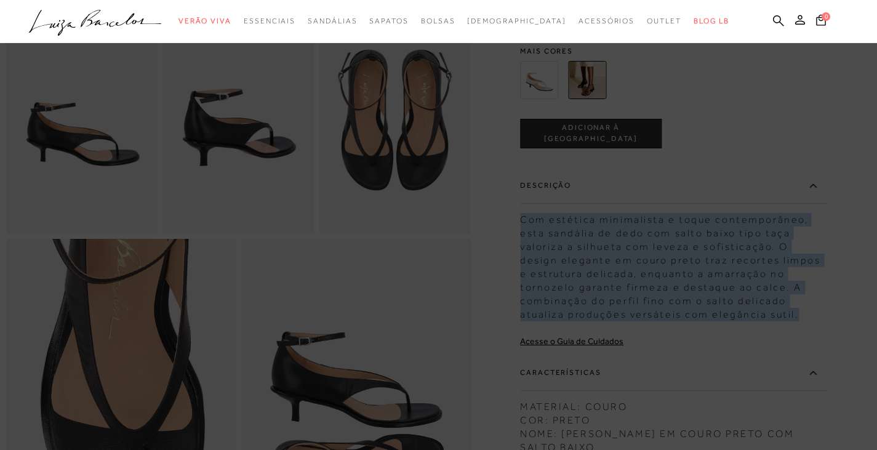
scroll to position [677, 0]
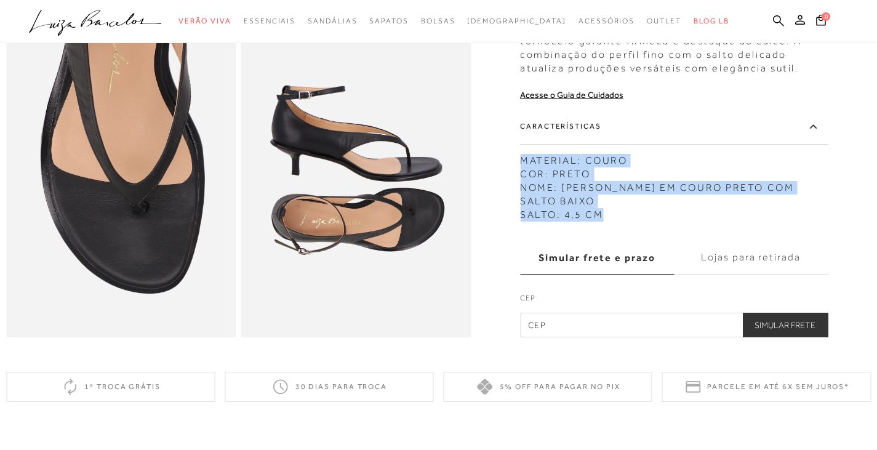
drag, startPoint x: 525, startPoint y: 178, endPoint x: 612, endPoint y: 234, distance: 102.9
click at [612, 222] on div "MATERIAL: COURO COR: PRETO NOME: SANDÁLIA DE DEDO EM COURO PRETO COM SALTO BAIX…" at bounding box center [674, 185] width 308 height 74
click at [775, 20] on icon at bounding box center [778, 21] width 11 height 12
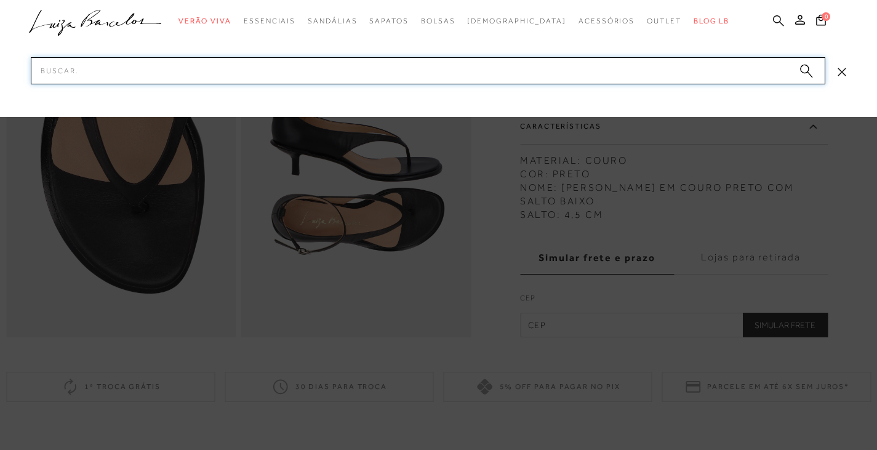
paste input "131500542"
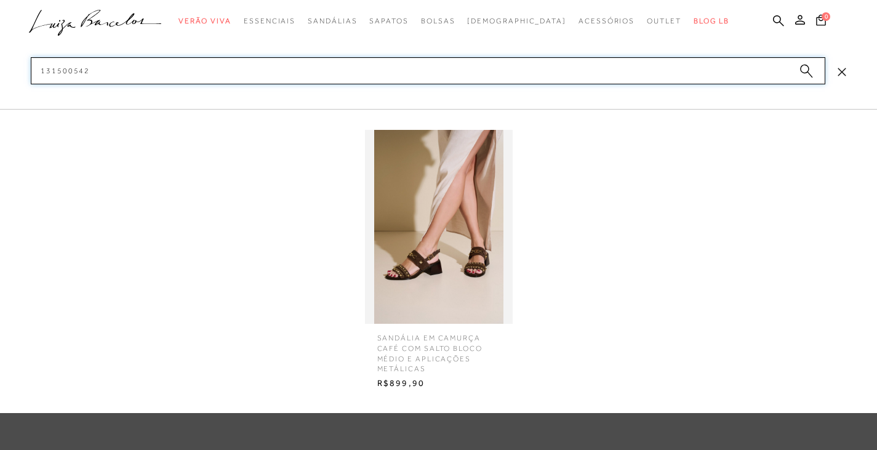
type input "131500542"
click at [436, 279] on img at bounding box center [439, 227] width 148 height 194
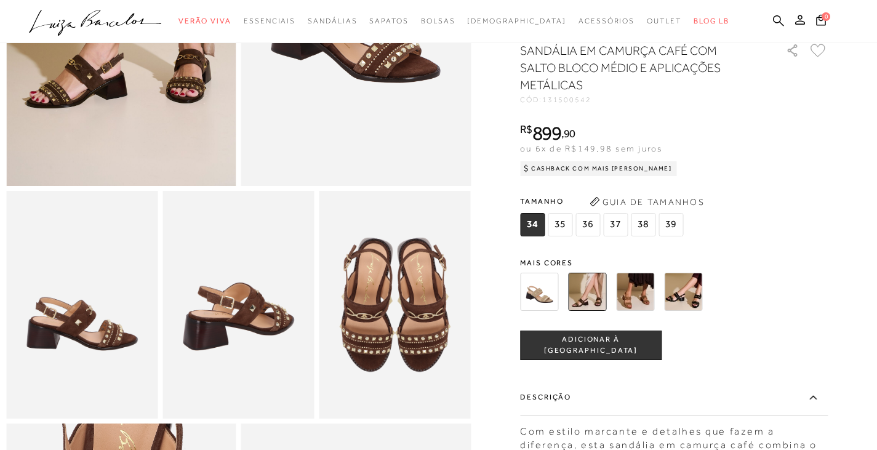
scroll to position [431, 0]
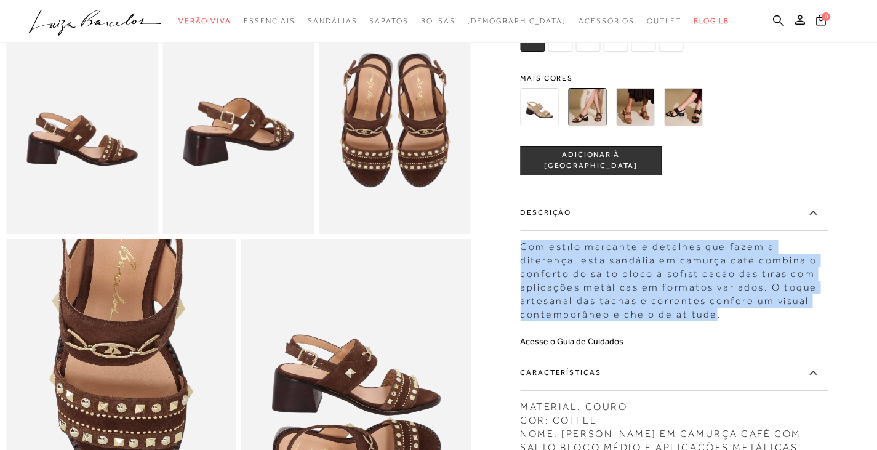
drag, startPoint x: 526, startPoint y: 265, endPoint x: 718, endPoint y: 332, distance: 203.6
click at [718, 321] on div "Com estilo marcante e detalhes que fazem a diferença, esta sandália em camurça …" at bounding box center [674, 277] width 308 height 87
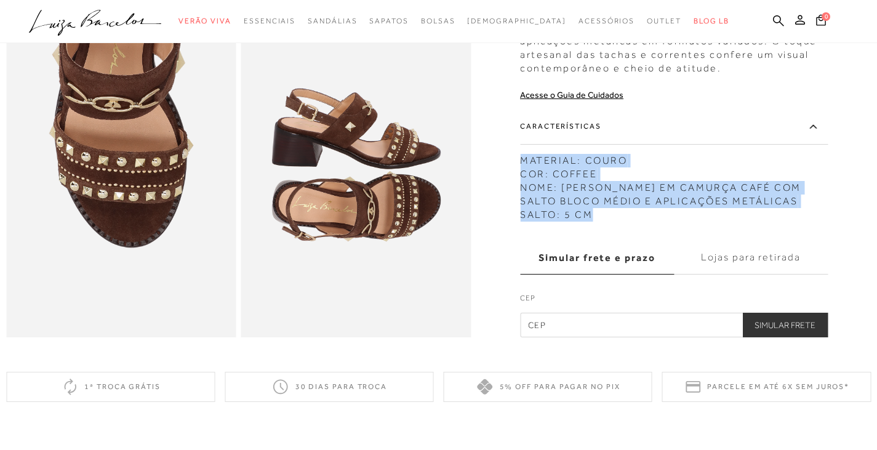
drag, startPoint x: 527, startPoint y: 178, endPoint x: 644, endPoint y: 231, distance: 128.9
click at [644, 222] on div "MATERIAL: COURO COR: COFFEE NOME: SANDÁLIA EM CAMURÇA CAFÉ COM SALTO BLOCO MÉDI…" at bounding box center [674, 185] width 308 height 74
click at [780, 20] on icon at bounding box center [778, 20] width 11 height 11
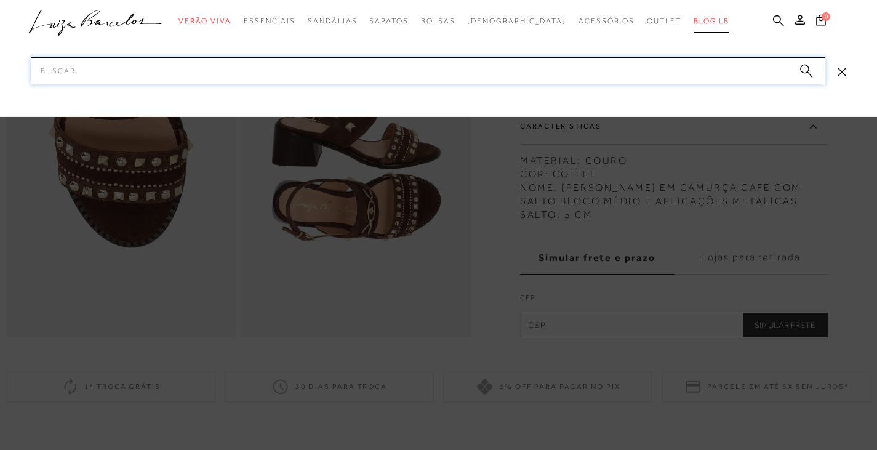
paste input "602100934"
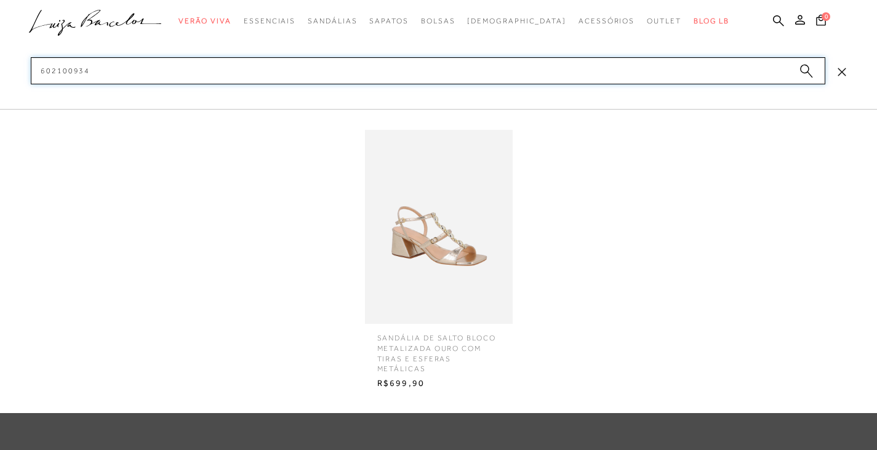
type input "602100934"
click at [416, 325] on span "SANDÁLIA DE SALTO BLOCO METALIZADA OURO COM TIRAS E ESFERAS METÁLICAS" at bounding box center [439, 349] width 142 height 50
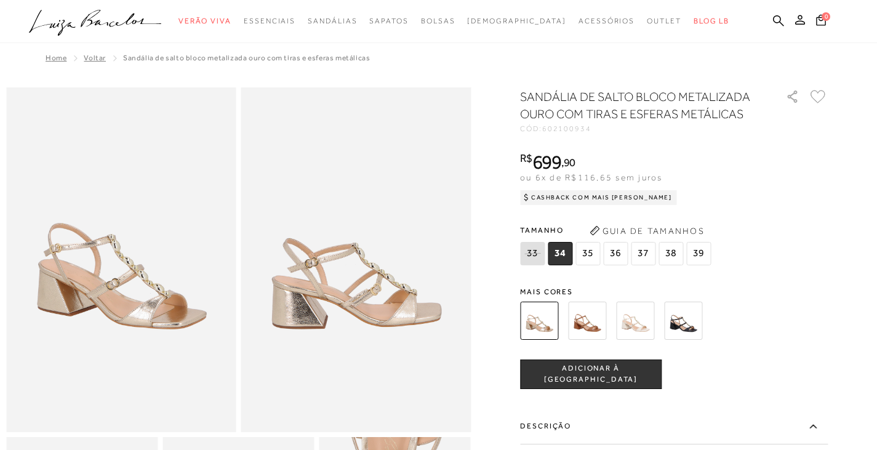
scroll to position [185, 0]
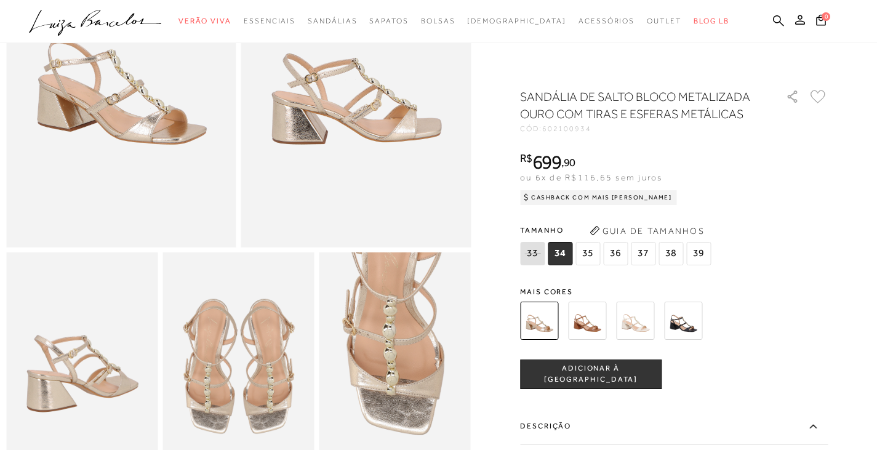
click at [728, 154] on div "R$ 699 , 90 ou 6x de R$116,65 sem juros Cashback com Mais Luiza R$699,90" at bounding box center [674, 176] width 308 height 49
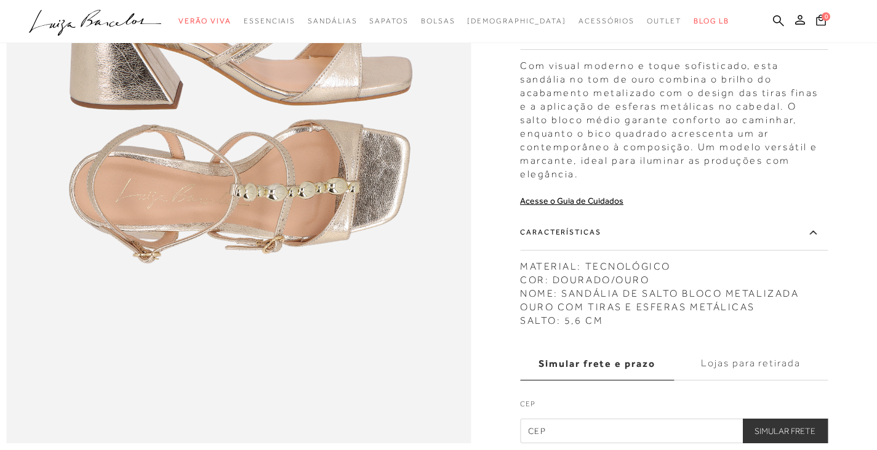
scroll to position [985, 0]
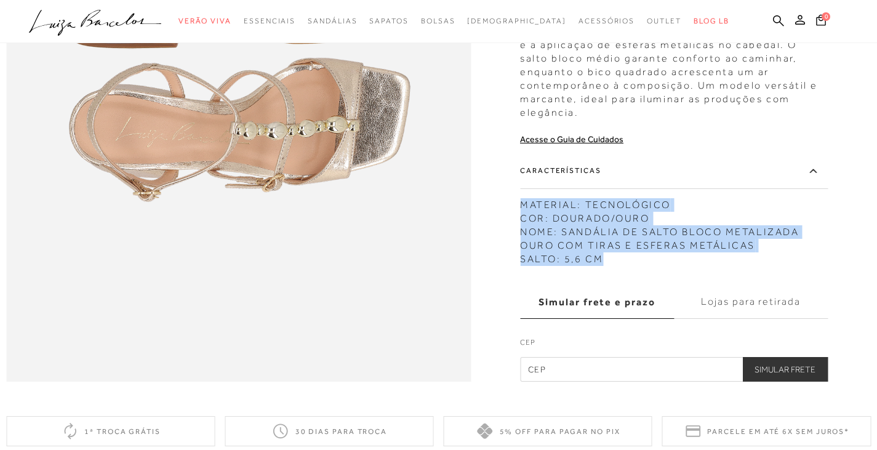
drag, startPoint x: 526, startPoint y: 231, endPoint x: 646, endPoint y: 287, distance: 133.2
click at [646, 266] on div "MATERIAL: TECNOLÓGICO COR: DOURADO/OURO NOME: SANDÁLIA DE SALTO BLOCO METALIZAD…" at bounding box center [674, 229] width 308 height 74
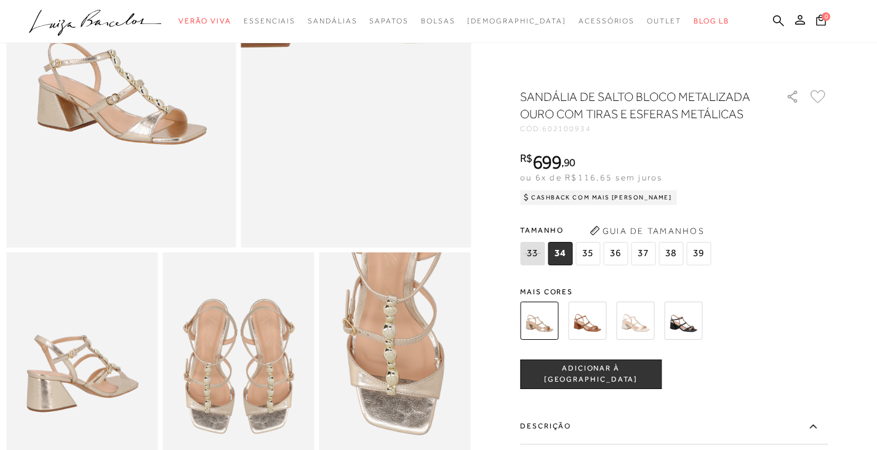
scroll to position [369, 0]
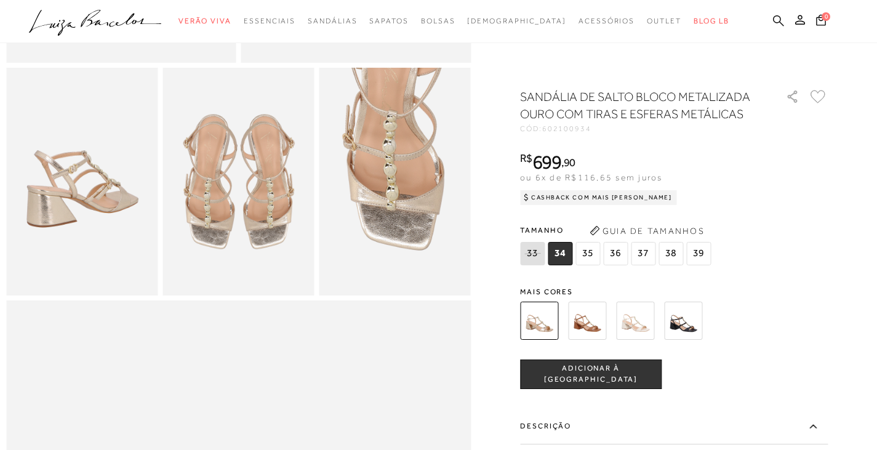
click at [780, 18] on icon at bounding box center [778, 20] width 11 height 11
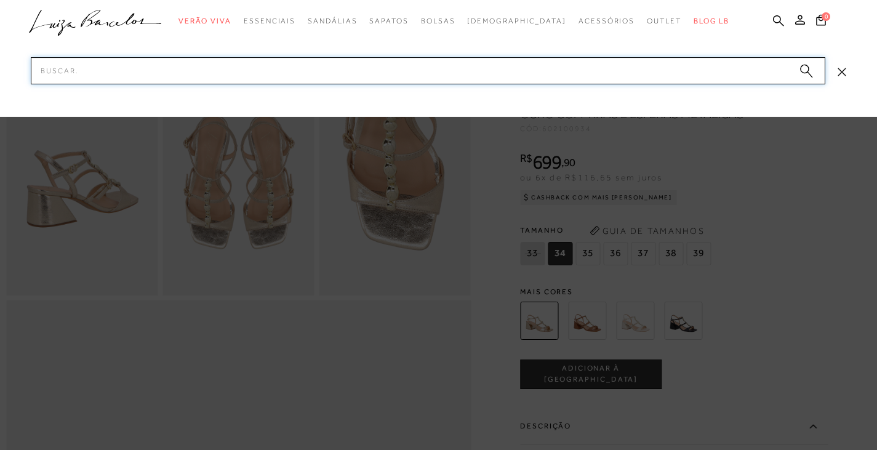
click at [331, 74] on input "Pesquisar" at bounding box center [428, 70] width 794 height 27
paste input "131301212"
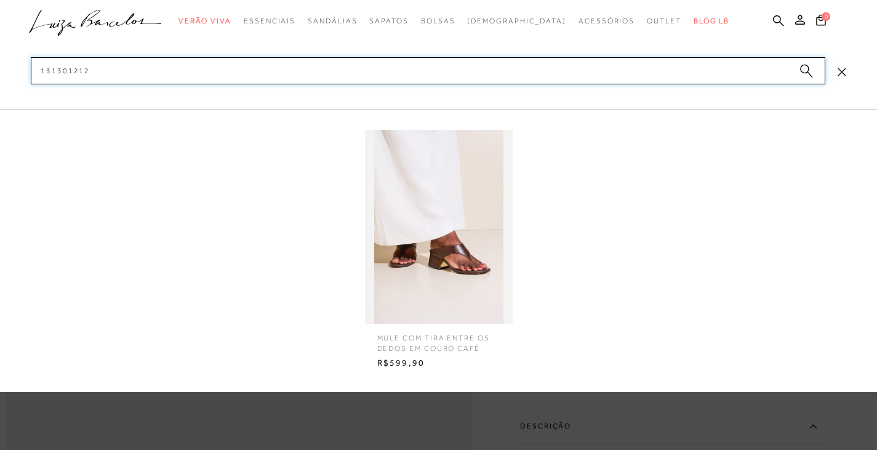
type input "131301212"
click at [434, 330] on span "MULE COM TIRA ENTRE OS DEDOS EM COURO CAFÉ" at bounding box center [439, 339] width 142 height 30
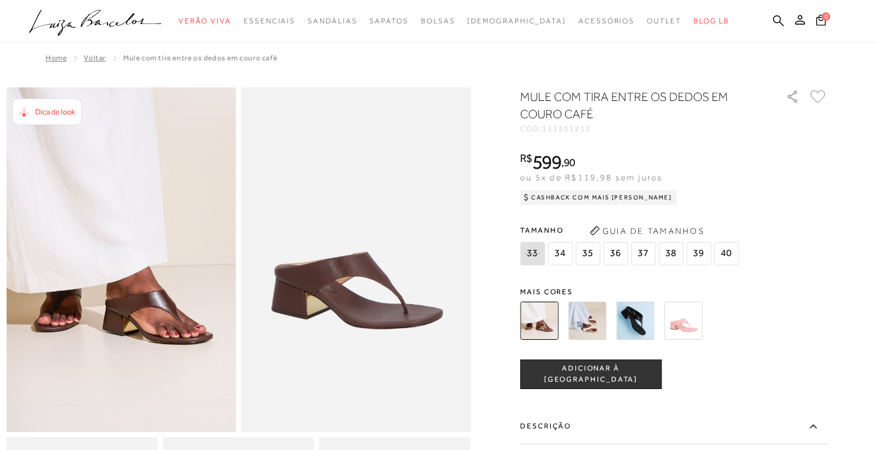
scroll to position [246, 0]
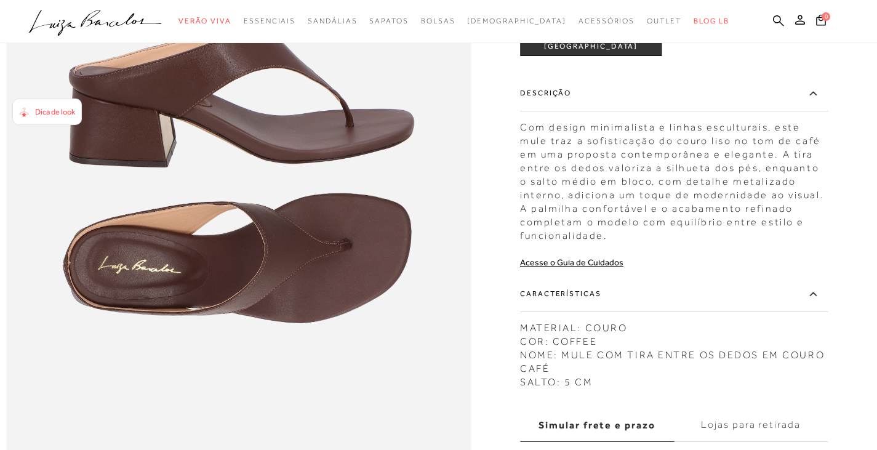
scroll to position [985, 0]
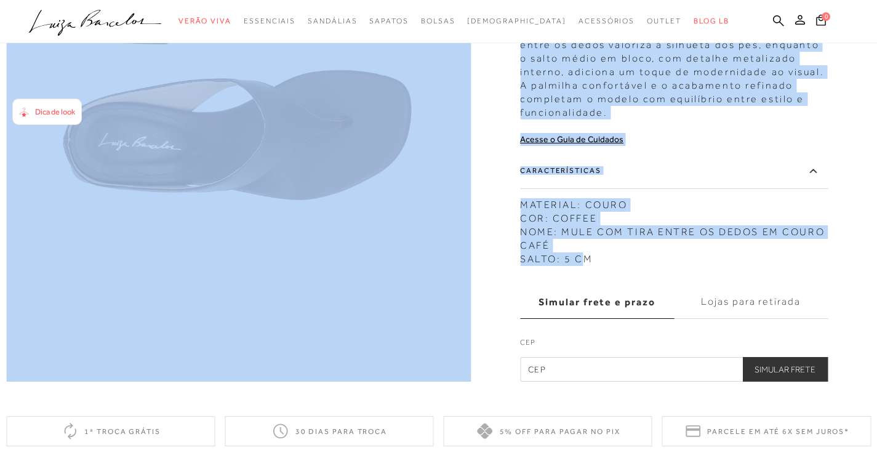
drag, startPoint x: 524, startPoint y: 230, endPoint x: 586, endPoint y: 278, distance: 79.4
click at [586, 266] on div "MATERIAL: COURO COR: COFFEE NOME: MULE COM TIRA ENTRE OS DEDOS EM COURO CAFÉ SA…" at bounding box center [674, 229] width 308 height 74
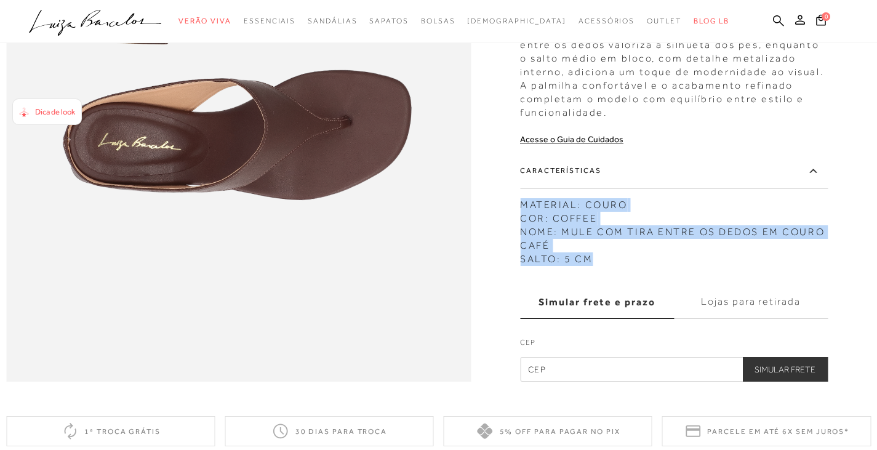
drag, startPoint x: 526, startPoint y: 230, endPoint x: 602, endPoint y: 282, distance: 92.5
click at [602, 266] on div "MATERIAL: COURO COR: COFFEE NOME: MULE COM TIRA ENTRE OS DEDOS EM COURO CAFÉ SA…" at bounding box center [674, 229] width 308 height 74
click at [775, 20] on icon at bounding box center [778, 21] width 11 height 12
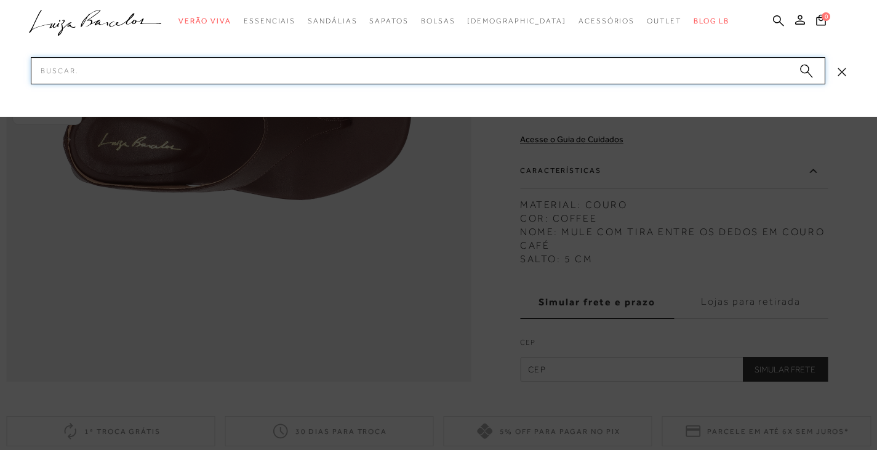
paste input "77771256"
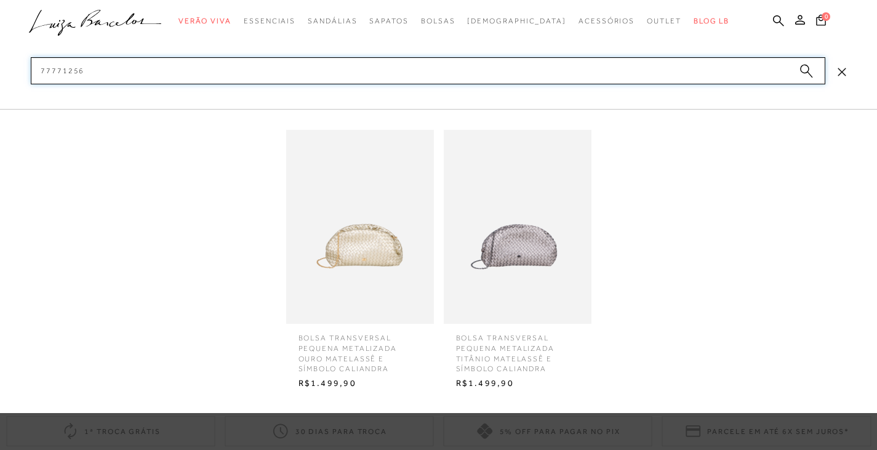
type input "77771256"
click at [337, 356] on span "BOLSA TRANSVERSAL PEQUENA METALIZADA OURO MATELASSÊ E SÍMBOLO CALIANDRA" at bounding box center [360, 349] width 142 height 50
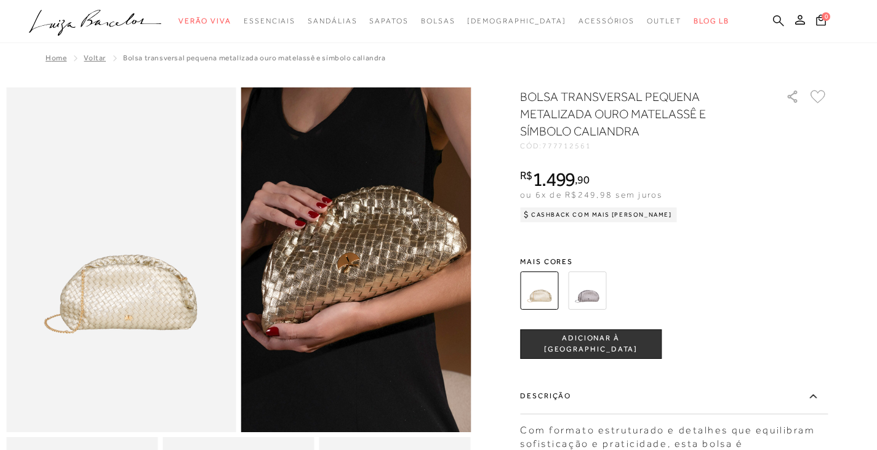
click at [778, 18] on icon at bounding box center [778, 21] width 11 height 12
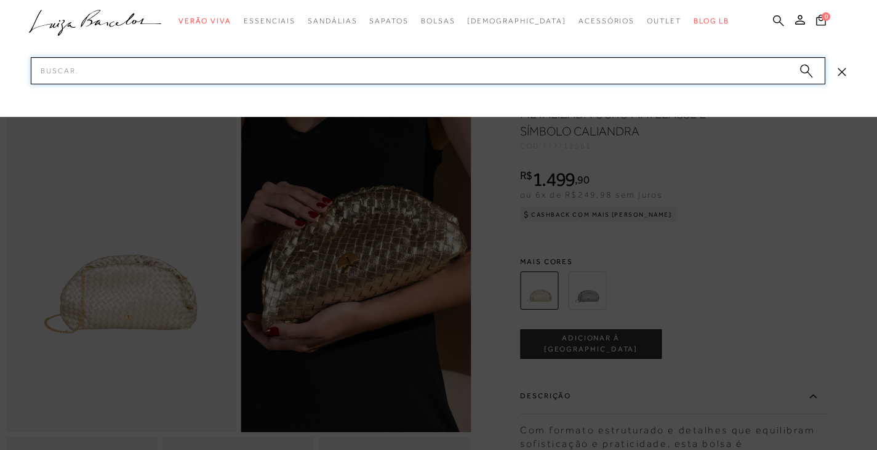
paste input "77771291"
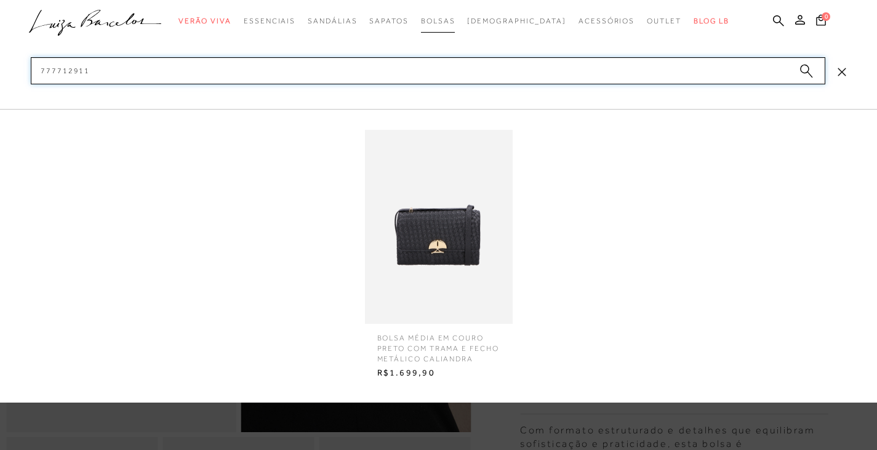
type input "777712911"
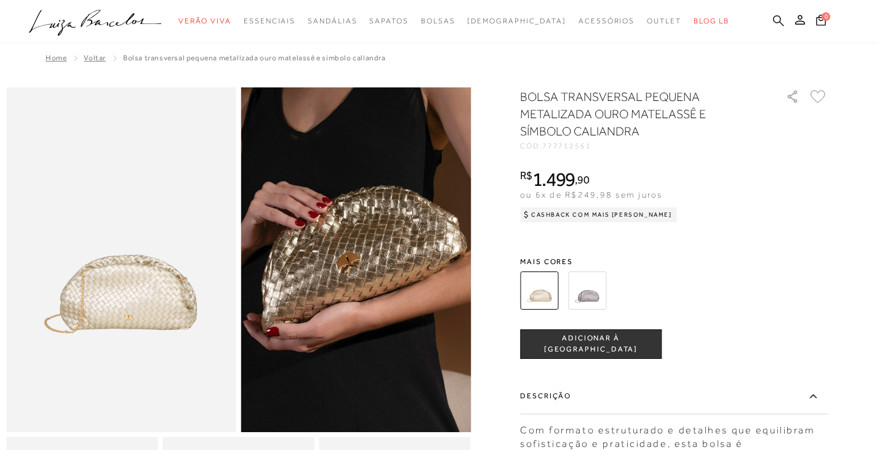
click at [779, 19] on icon at bounding box center [778, 21] width 11 height 12
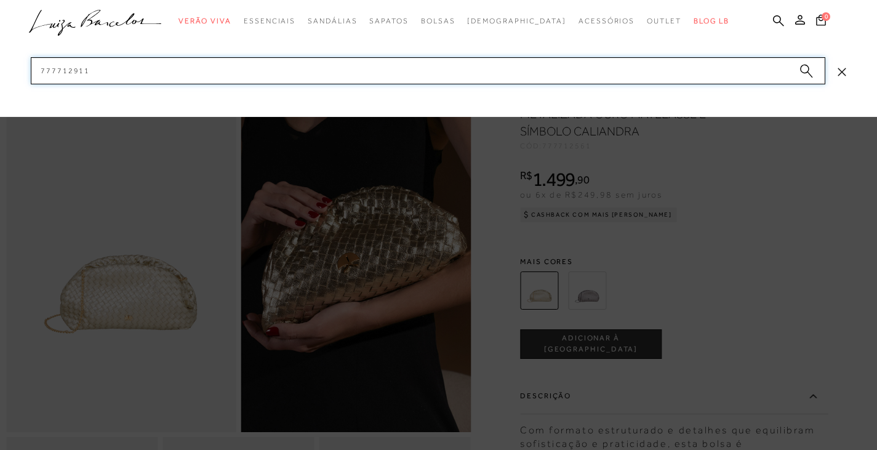
drag, startPoint x: 101, startPoint y: 75, endPoint x: 0, endPoint y: 74, distance: 100.9
click at [0, 1] on div "categoryHeader .a{fill-rule:evenodd;} Verão Viva Em alta" at bounding box center [438, 0] width 877 height 1
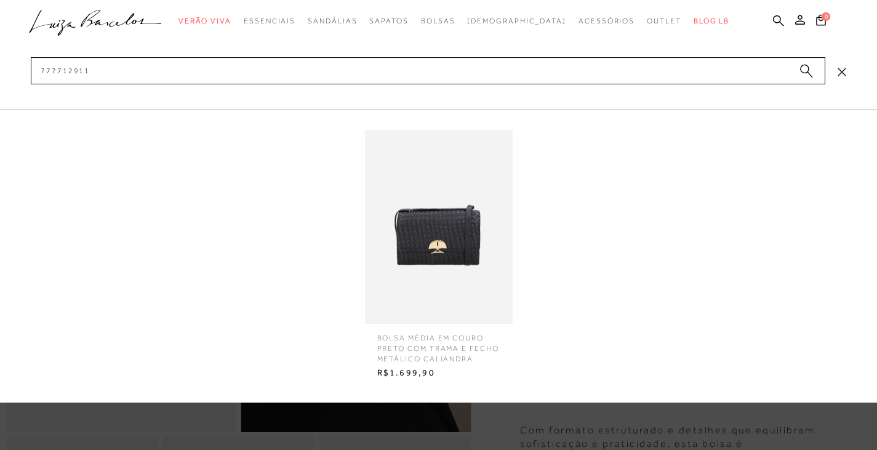
click at [444, 244] on img at bounding box center [439, 227] width 148 height 194
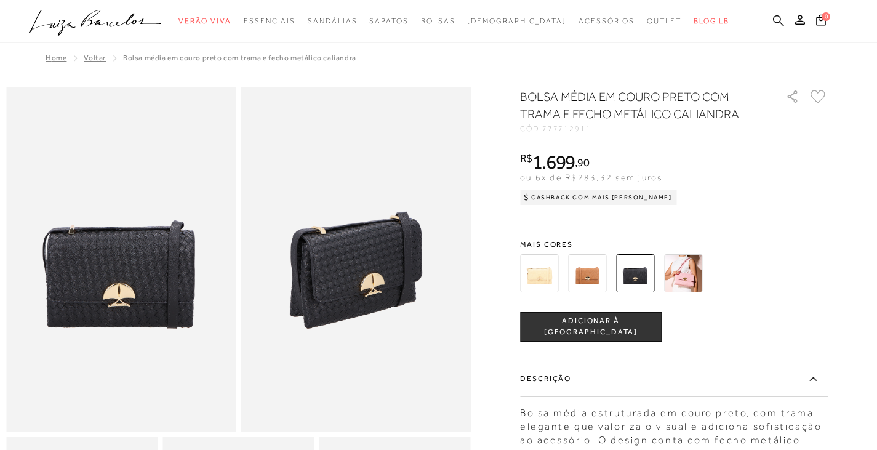
click at [773, 17] on icon at bounding box center [778, 21] width 11 height 12
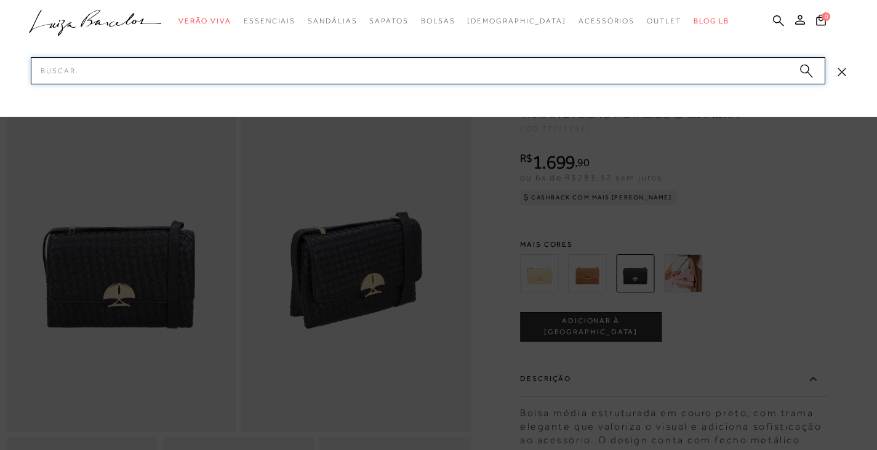
click at [655, 72] on input "Pesquisar" at bounding box center [428, 70] width 794 height 27
paste input "77771268"
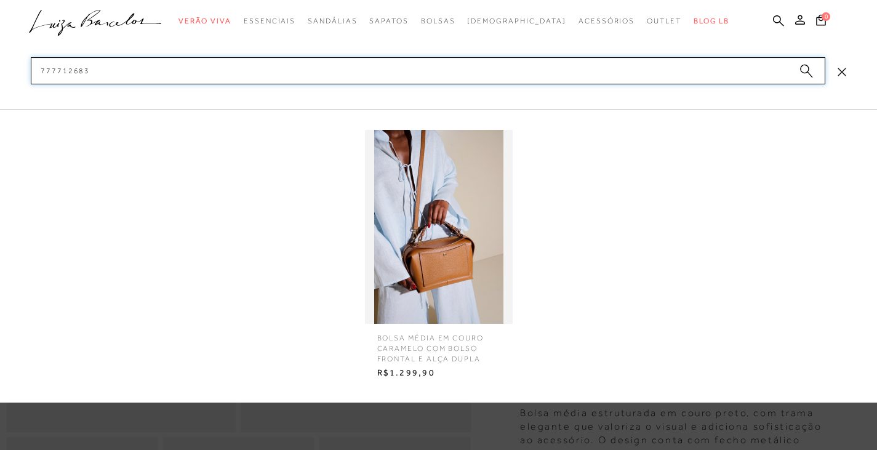
type input "777712683"
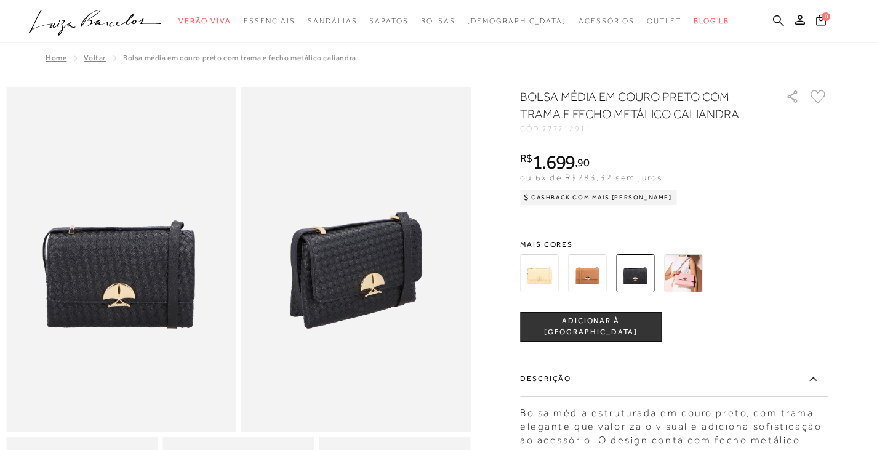
click at [778, 18] on icon at bounding box center [778, 21] width 11 height 12
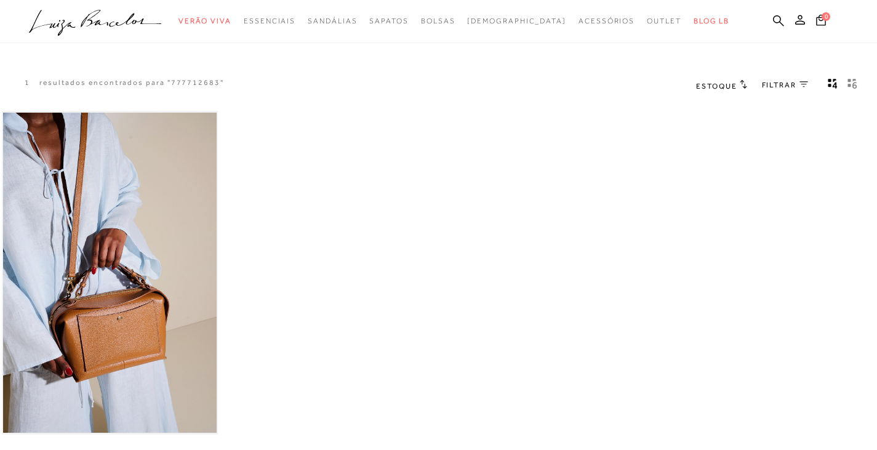
click at [128, 293] on img at bounding box center [110, 273] width 214 height 321
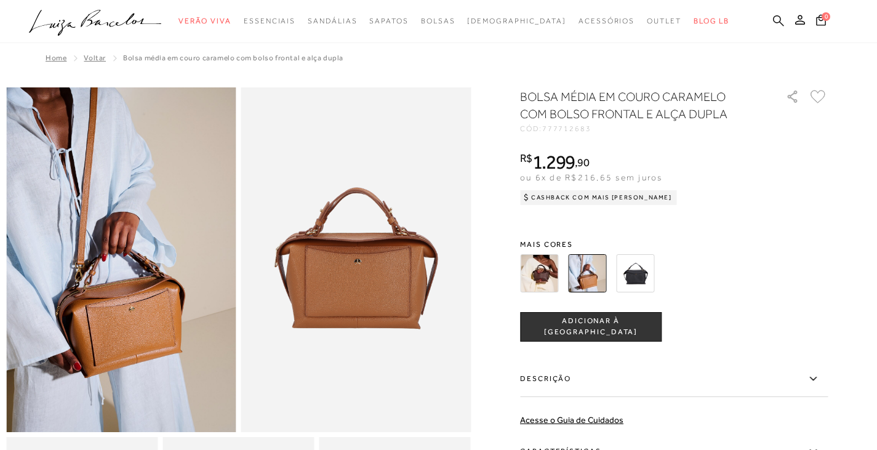
click at [777, 19] on icon at bounding box center [778, 21] width 11 height 12
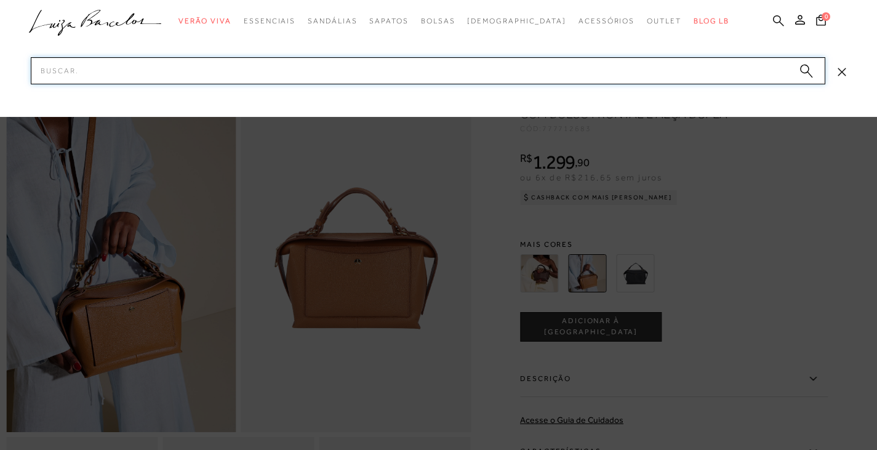
paste input "77771267"
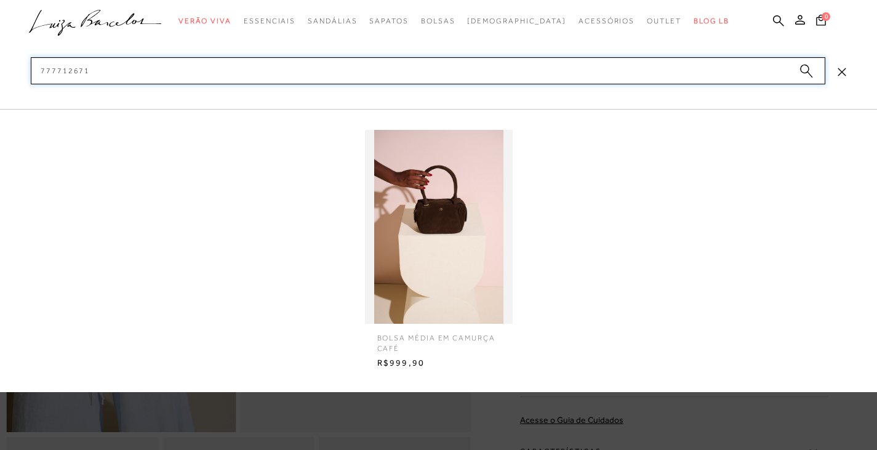
type input "777712671"
click at [451, 343] on span "BOLSA MÉDIA EM CAMURÇA CAFÉ" at bounding box center [439, 339] width 142 height 30
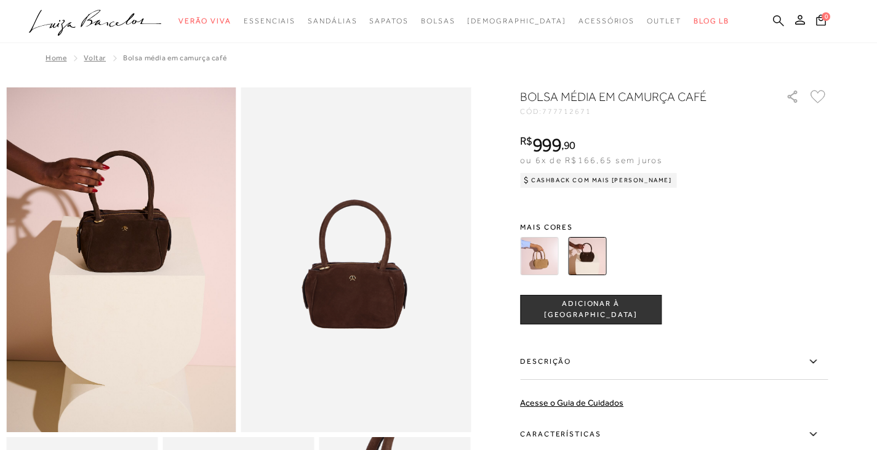
click at [779, 20] on icon at bounding box center [778, 21] width 11 height 12
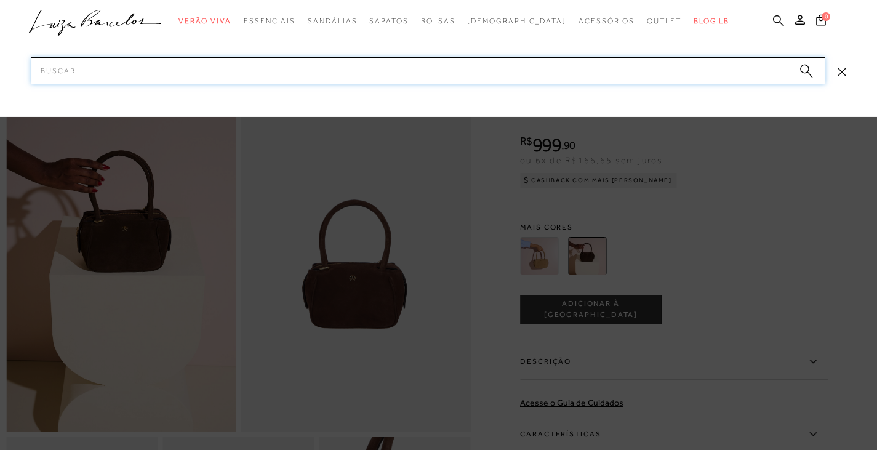
paste input "77771292"
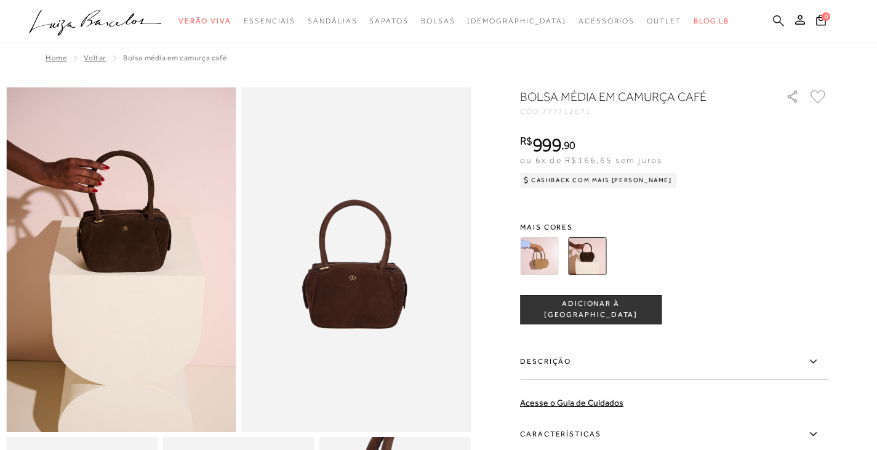
click at [783, 21] on icon at bounding box center [778, 21] width 11 height 12
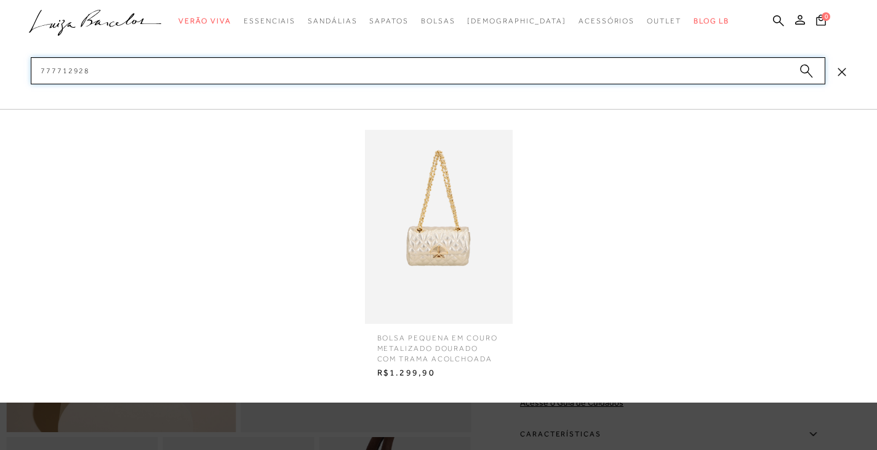
type input "777712928"
click at [416, 237] on img at bounding box center [439, 227] width 148 height 194
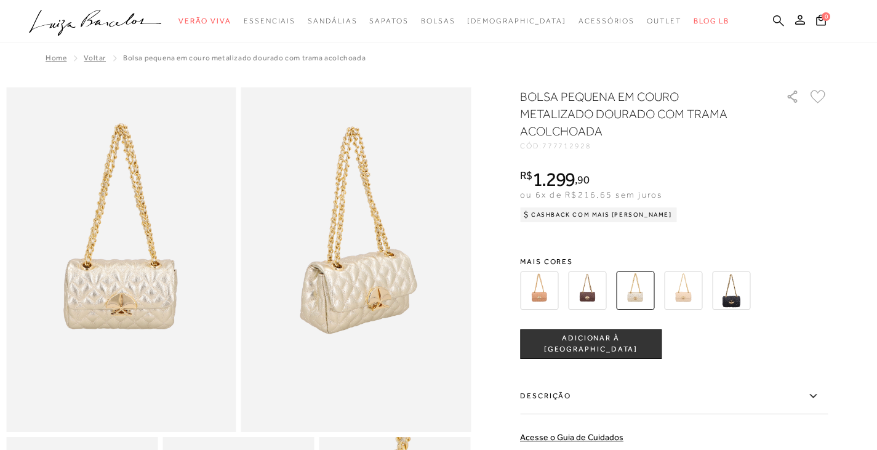
click at [775, 18] on icon at bounding box center [778, 21] width 11 height 12
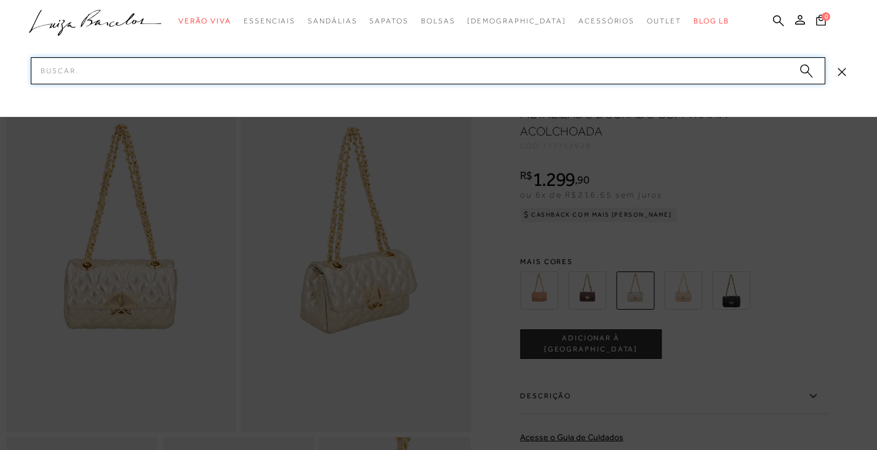
paste input "777712811"
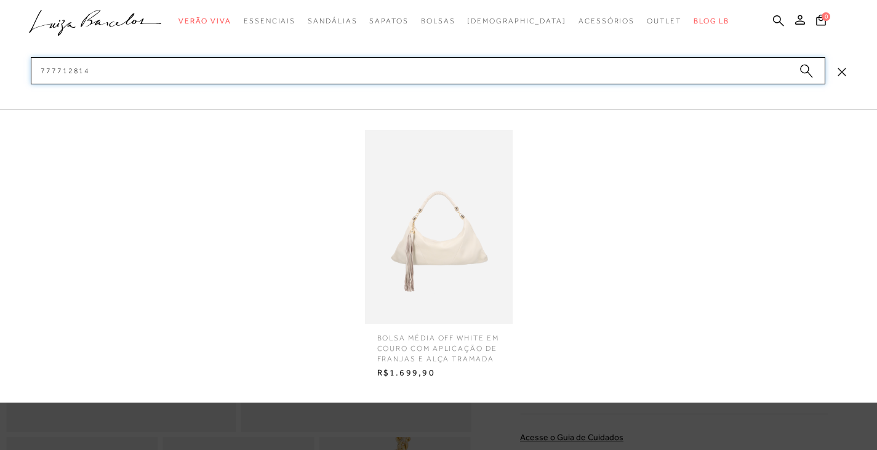
type input "777712814"
click at [420, 251] on img at bounding box center [439, 227] width 148 height 194
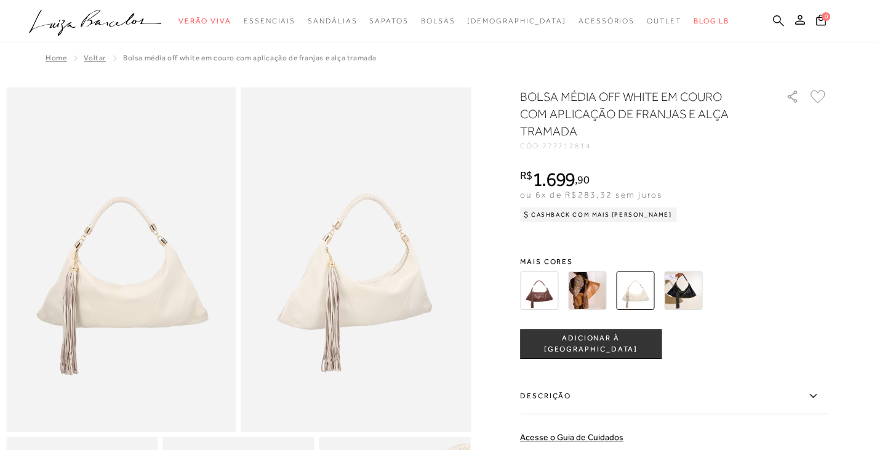
click at [778, 22] on icon at bounding box center [778, 20] width 11 height 11
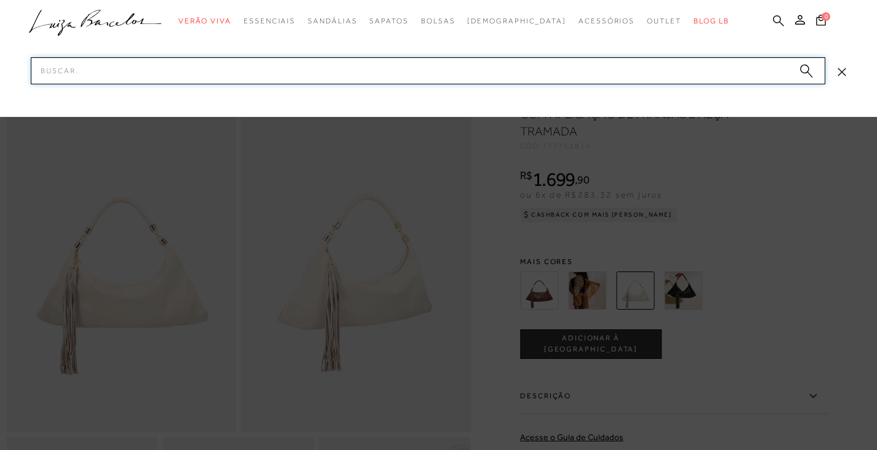
paste input "77771287"
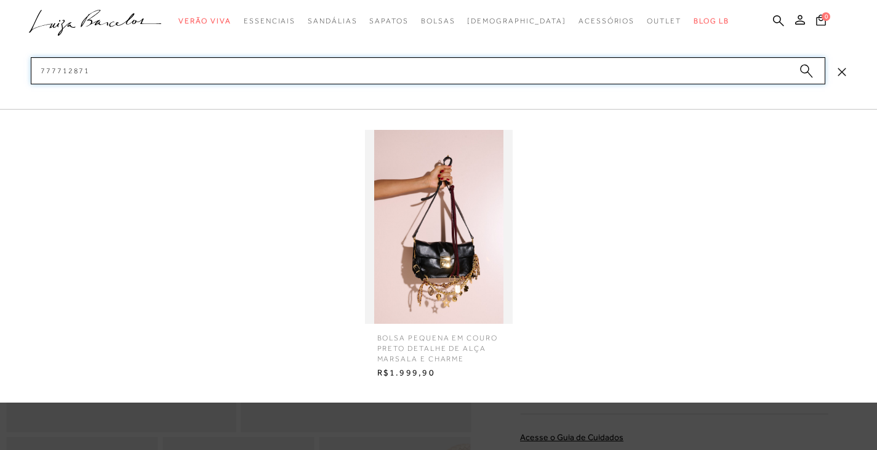
type input "777712871"
click at [465, 273] on img at bounding box center [439, 227] width 148 height 194
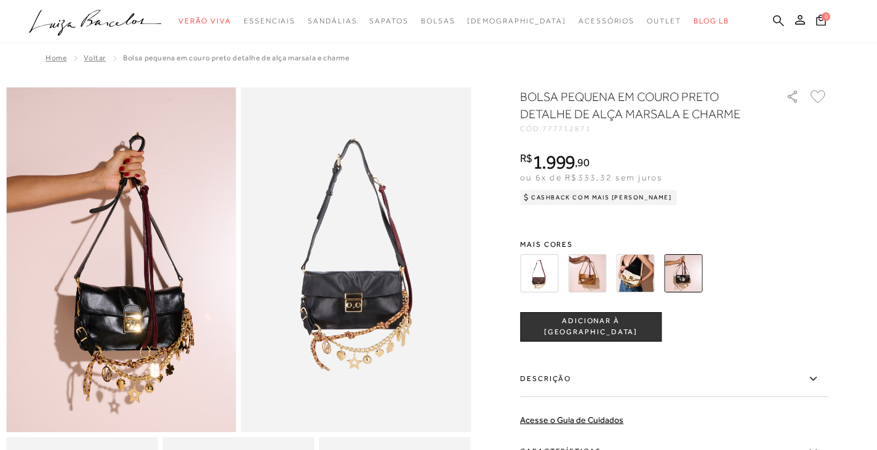
click at [777, 15] on icon at bounding box center [778, 21] width 11 height 12
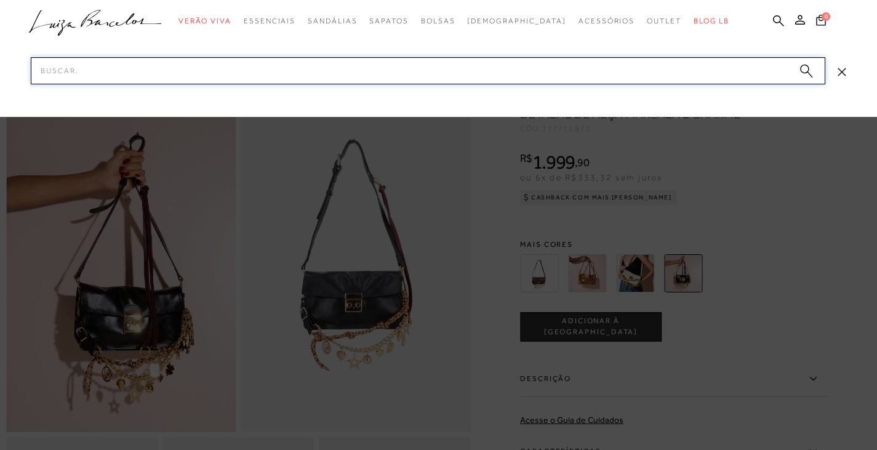
paste input "77771304"
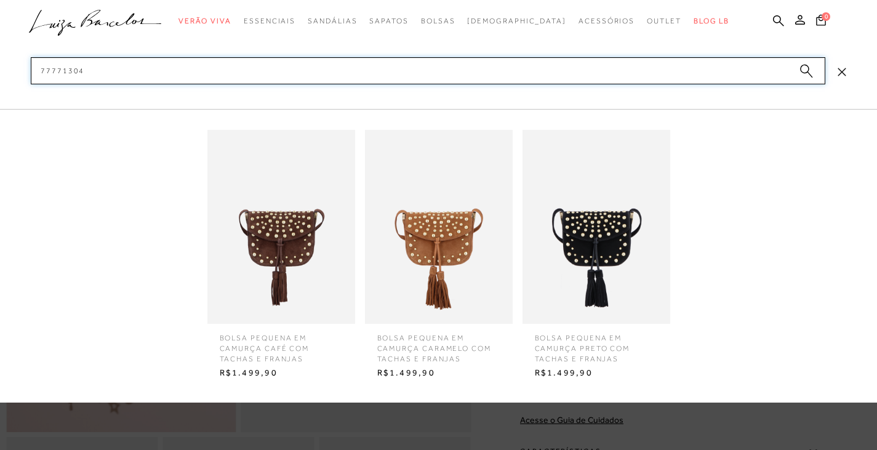
type input "77771304"
click at [282, 249] on img at bounding box center [281, 227] width 148 height 194
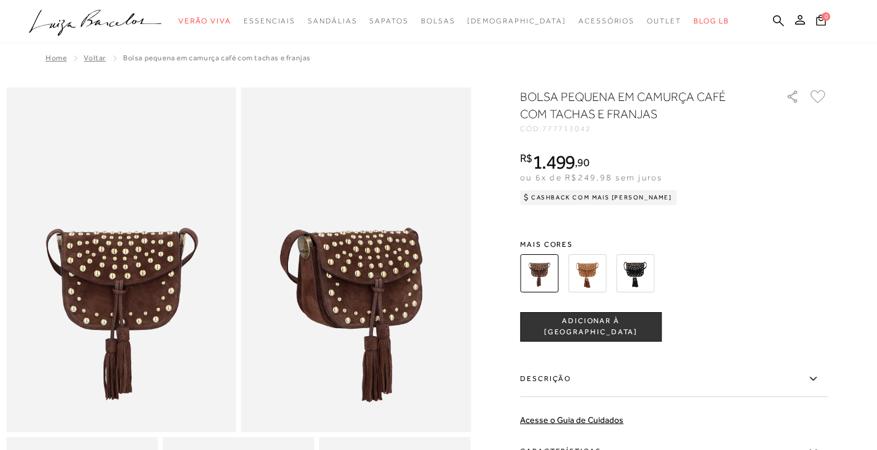
click at [785, 20] on ul ".a{fill-rule:evenodd;} Verão Viva Em alta Favoritos das Influenciadoras Apostas…" at bounding box center [429, 21] width 801 height 23
click at [778, 21] on icon at bounding box center [778, 21] width 11 height 12
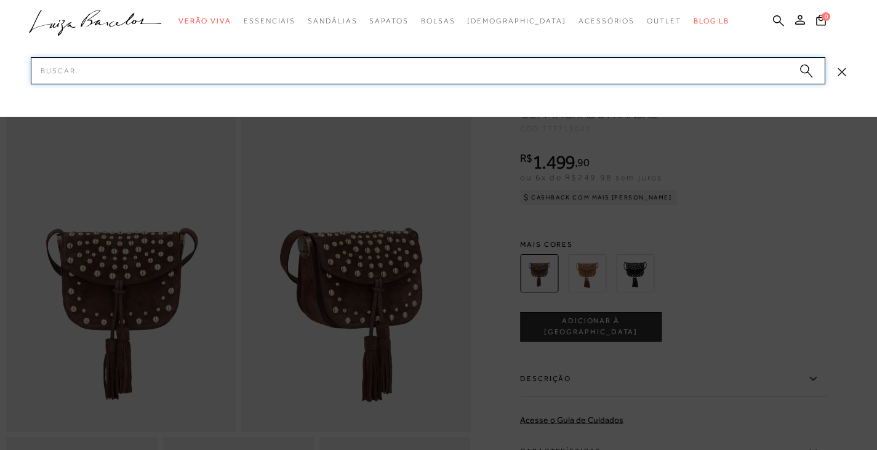
click at [318, 80] on input "Pesquisar" at bounding box center [428, 70] width 794 height 27
paste input "77771269"
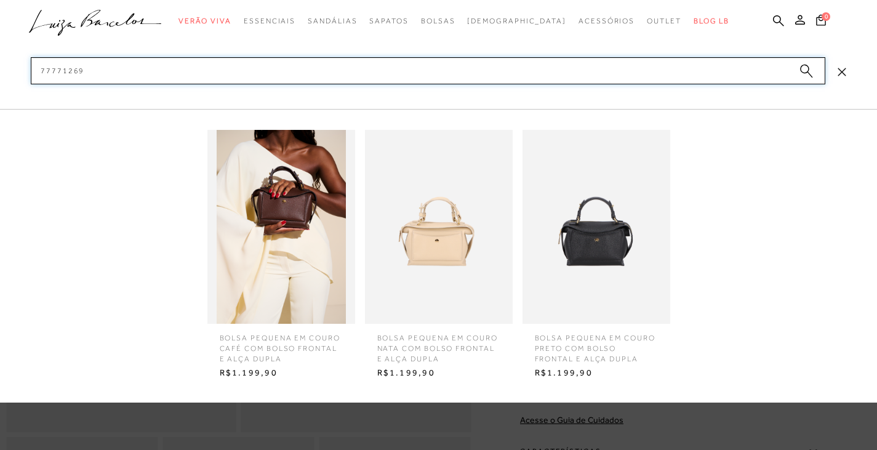
type input "77771269"
click at [580, 228] on img at bounding box center [596, 227] width 148 height 194
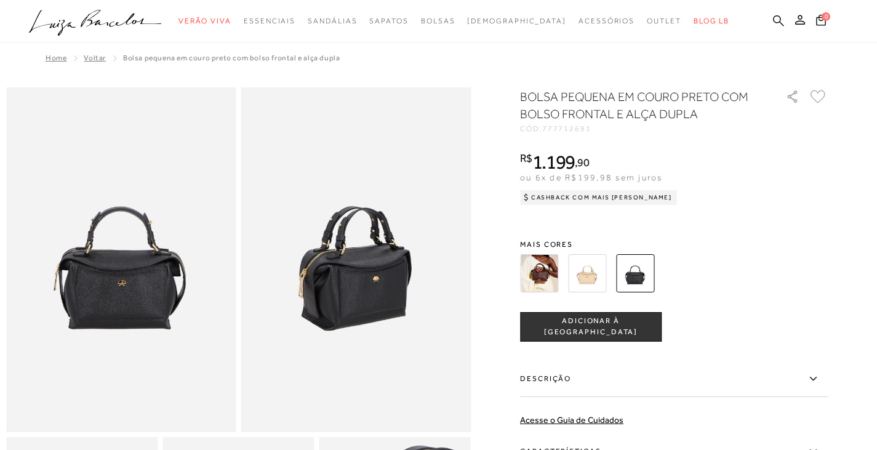
click at [774, 20] on icon at bounding box center [778, 20] width 11 height 11
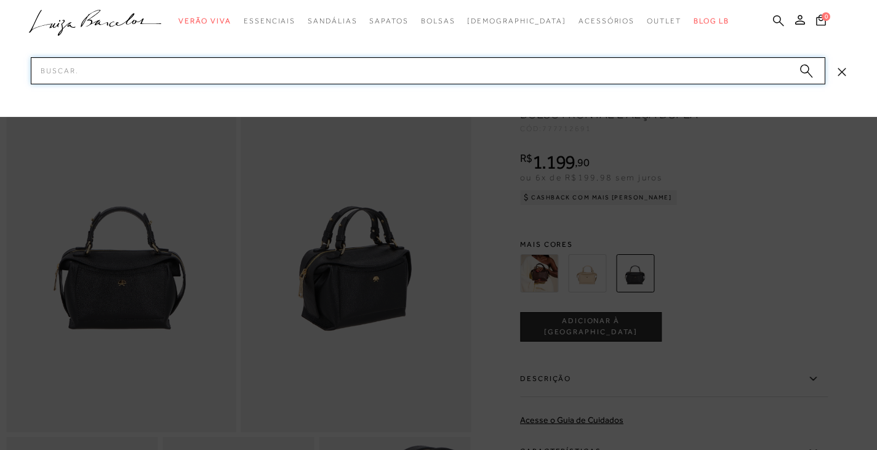
paste input "12350245"
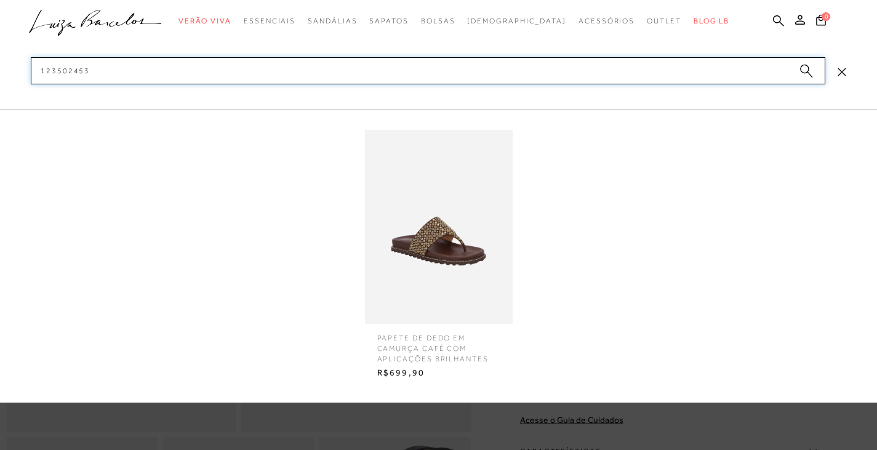
type input "123502453"
click at [415, 262] on img at bounding box center [439, 227] width 148 height 194
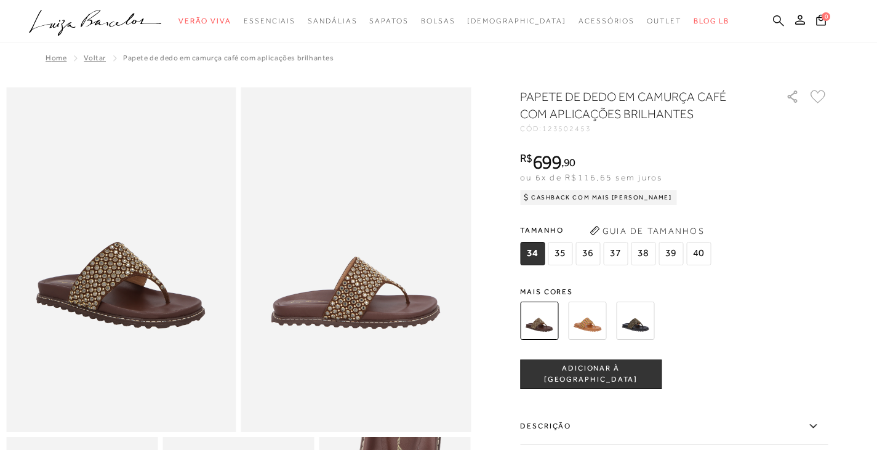
click at [774, 17] on icon at bounding box center [778, 20] width 11 height 11
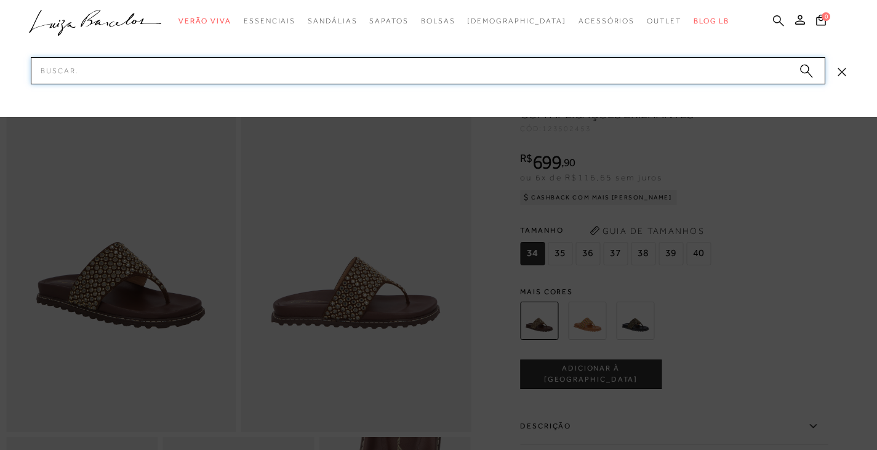
paste input "13130122"
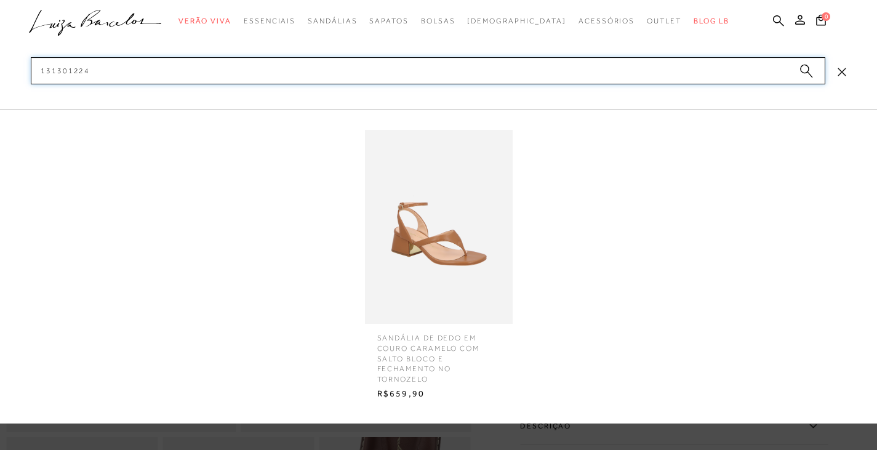
type input "131301224"
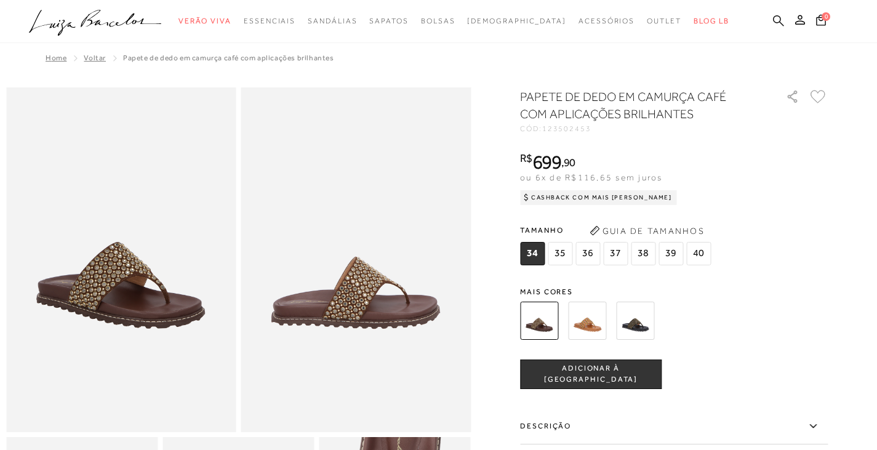
click at [775, 20] on icon at bounding box center [778, 21] width 11 height 12
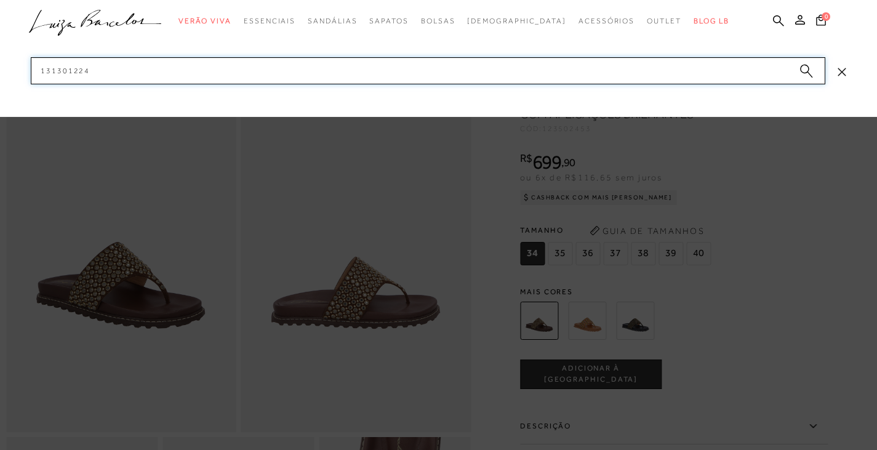
drag, startPoint x: 116, startPoint y: 70, endPoint x: 0, endPoint y: 73, distance: 116.3
click at [0, 1] on div "categoryHeader .a{fill-rule:evenodd;} Verão Viva Em alta" at bounding box center [438, 0] width 877 height 1
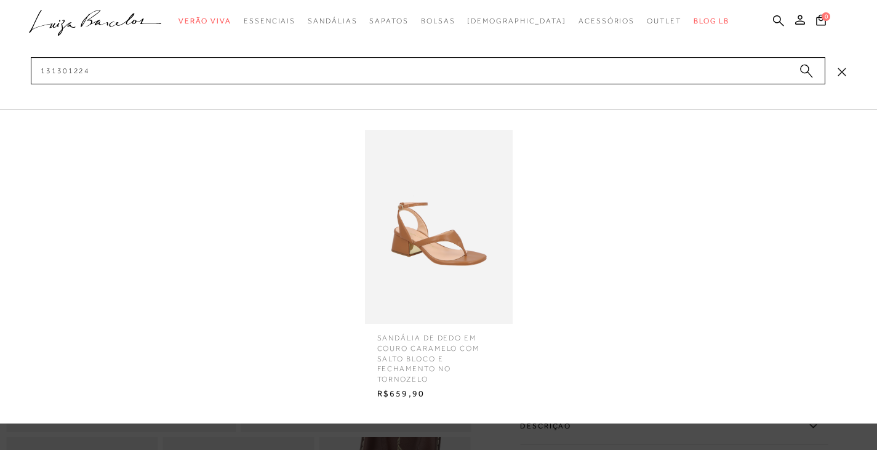
click at [443, 257] on img at bounding box center [439, 227] width 148 height 194
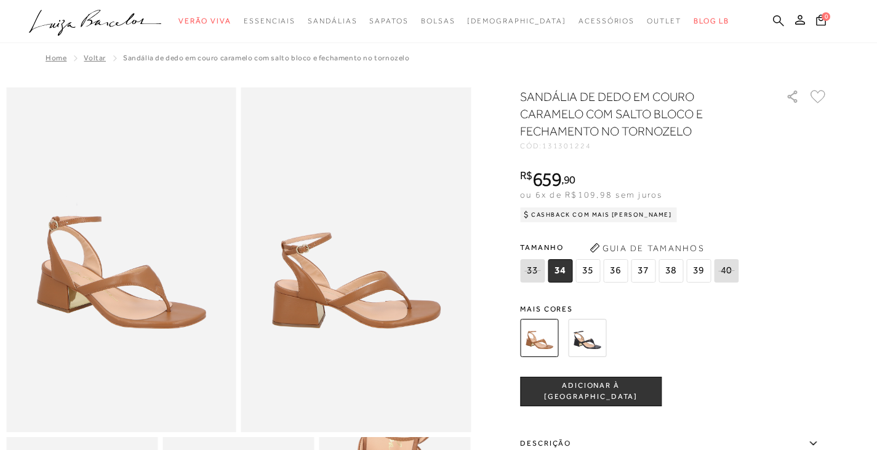
click at [775, 17] on icon at bounding box center [778, 21] width 11 height 12
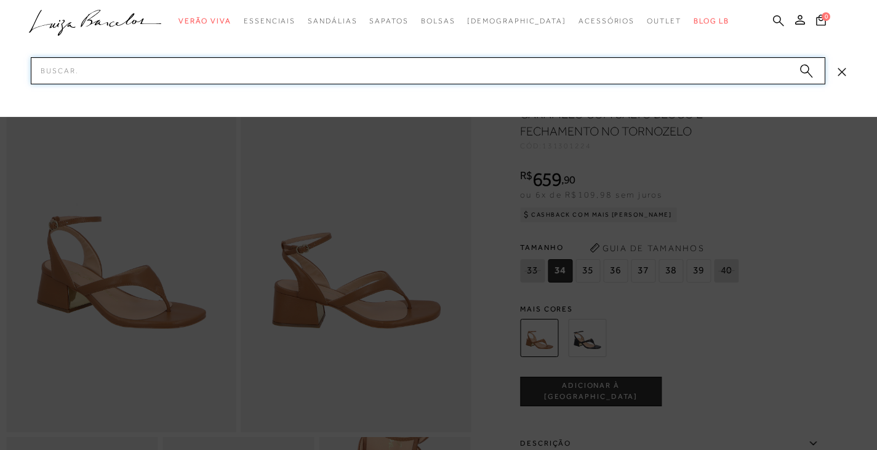
paste input "60010076"
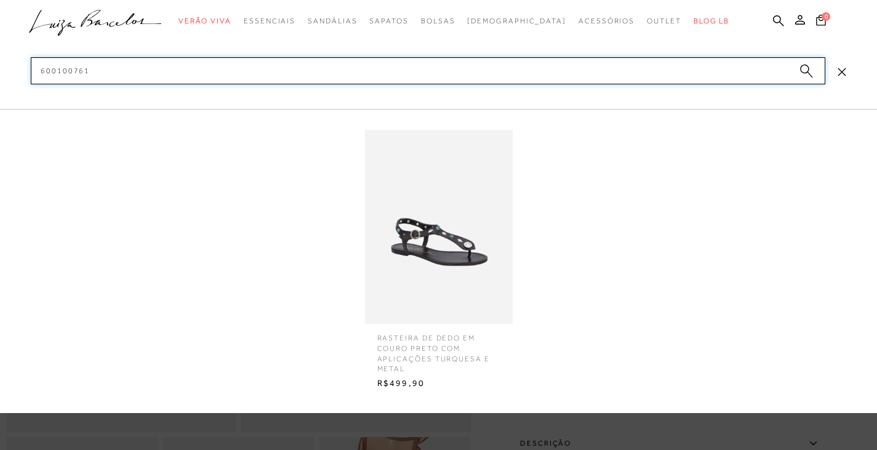
type input "600100761"
click at [409, 339] on span "RASTEIRA DE DEDO EM COURO PRETO COM APLICAÇÕES TURQUESA E METAL" at bounding box center [439, 349] width 142 height 50
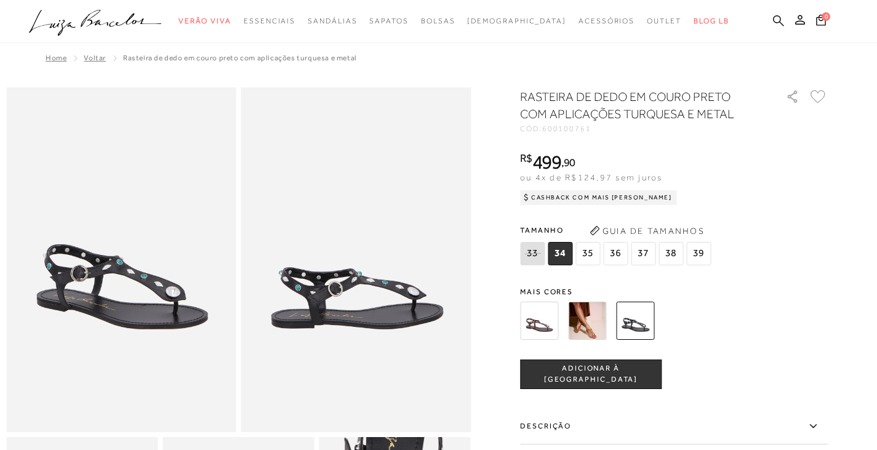
click at [775, 17] on icon at bounding box center [778, 20] width 11 height 11
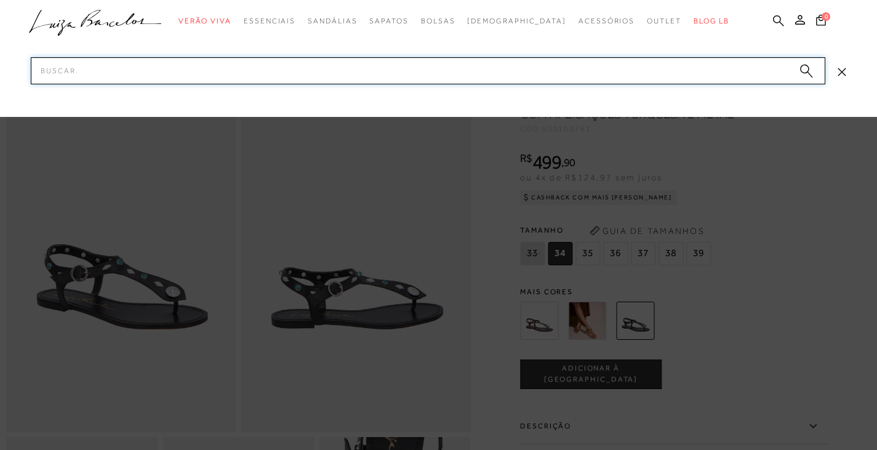
paste input "777712562"
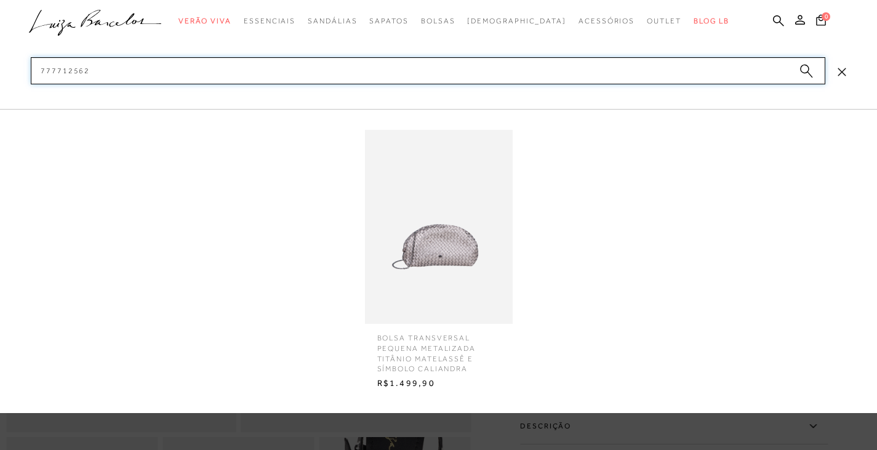
type input "777712562"
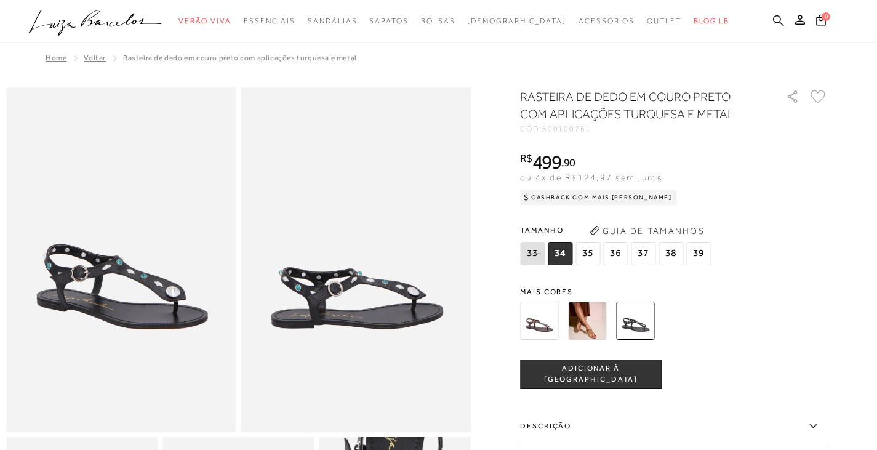
click at [779, 20] on icon at bounding box center [778, 21] width 11 height 12
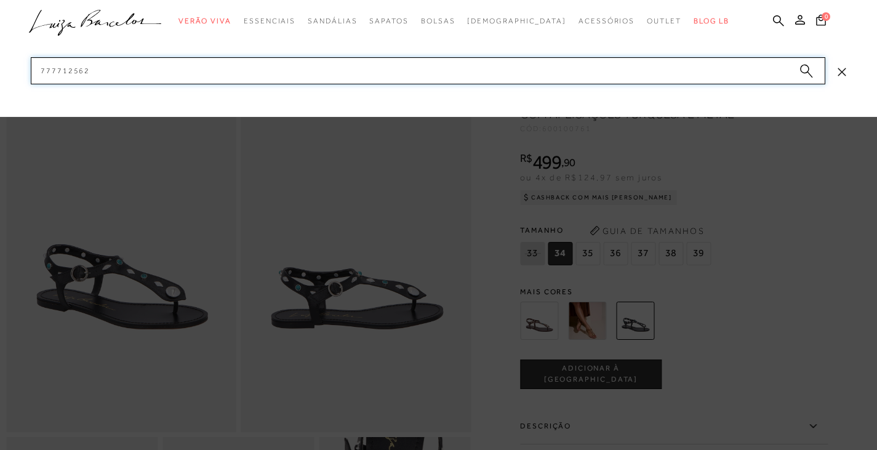
click at [425, 79] on input "777712562" at bounding box center [428, 70] width 794 height 27
click at [805, 74] on icon "submit" at bounding box center [806, 71] width 14 height 14
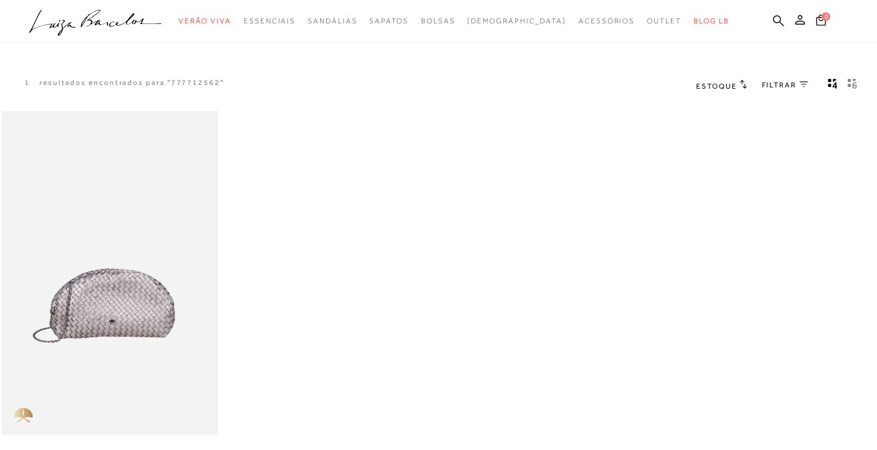
click at [145, 295] on img at bounding box center [110, 273] width 214 height 321
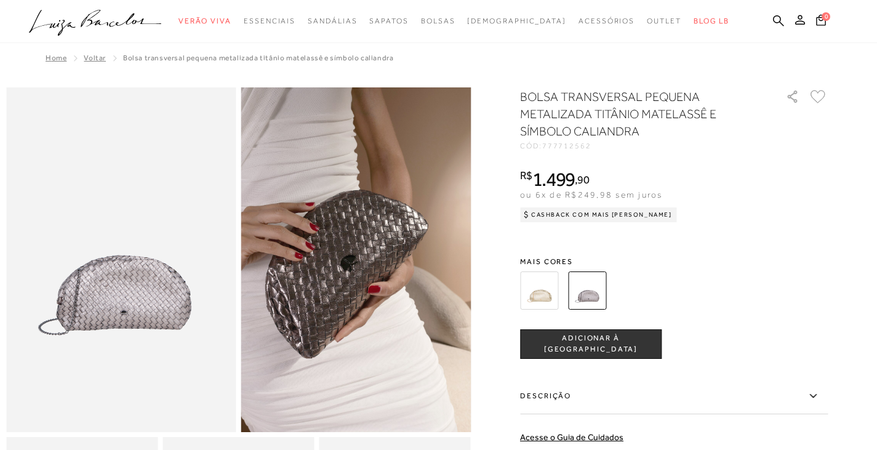
click at [541, 291] on img at bounding box center [539, 290] width 38 height 38
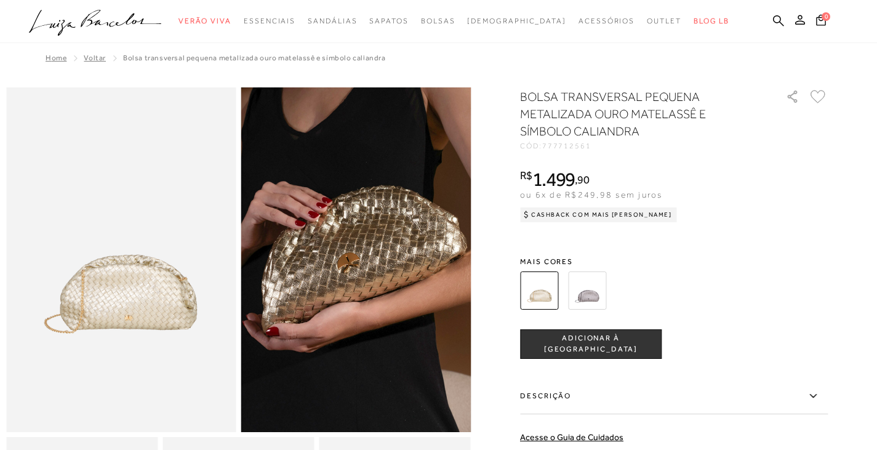
click at [772, 18] on ul ".a{fill-rule:evenodd;} Verão Viva Em alta Favoritos das Influenciadoras Apostas…" at bounding box center [429, 21] width 801 height 23
click at [773, 18] on icon at bounding box center [778, 20] width 11 height 11
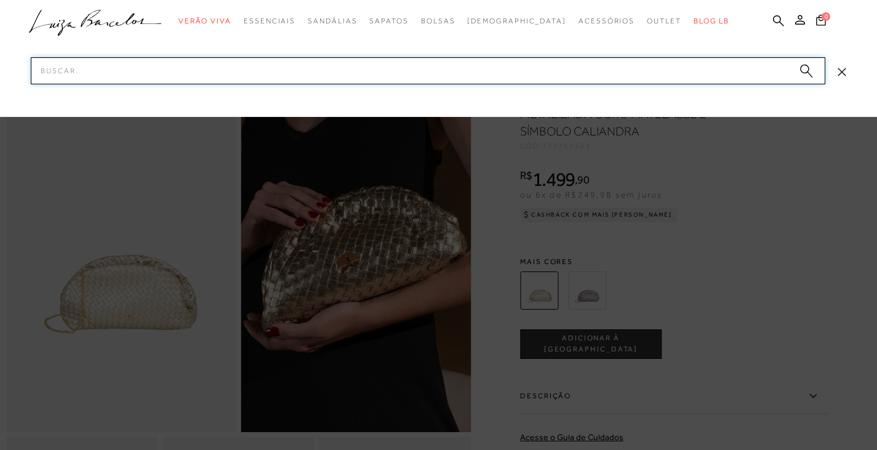
paste input "777712562"
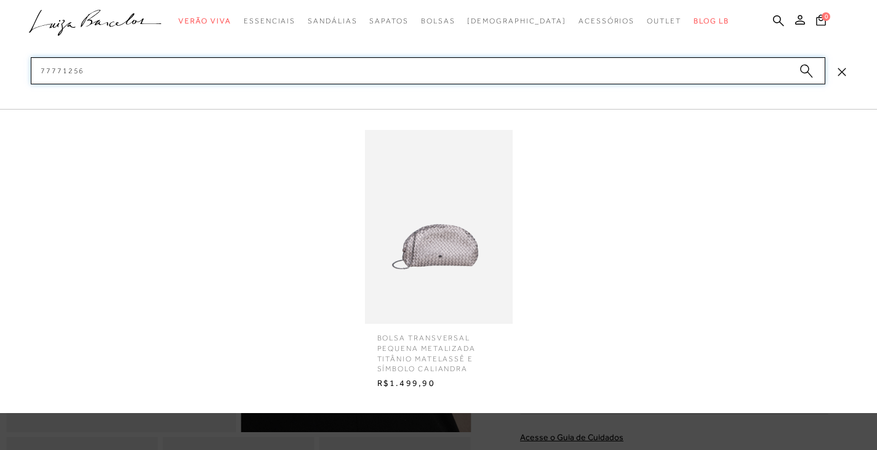
type input "777712561"
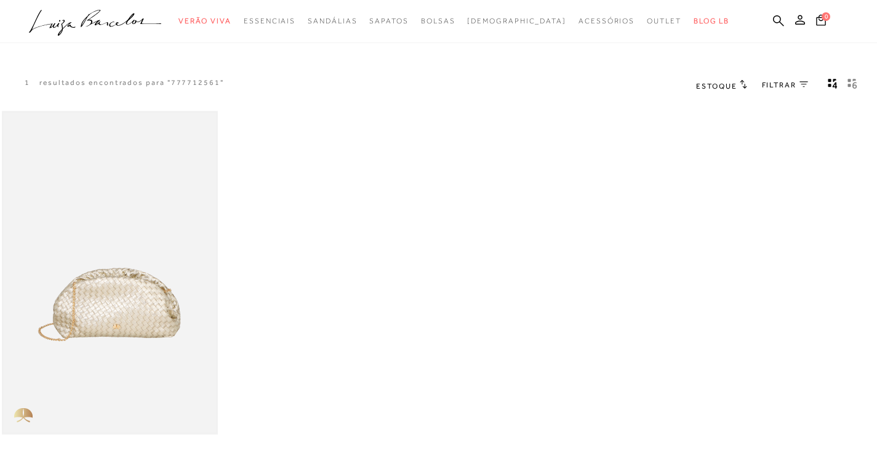
click at [129, 305] on img at bounding box center [110, 273] width 214 height 321
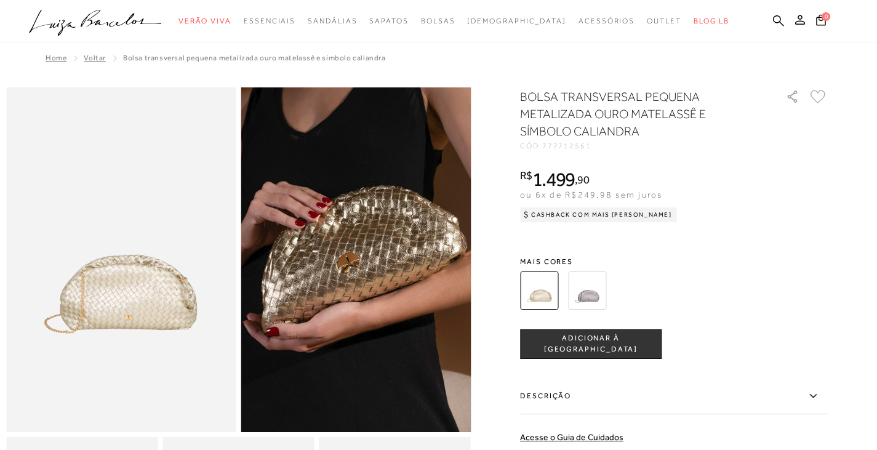
click at [597, 299] on img at bounding box center [587, 290] width 38 height 38
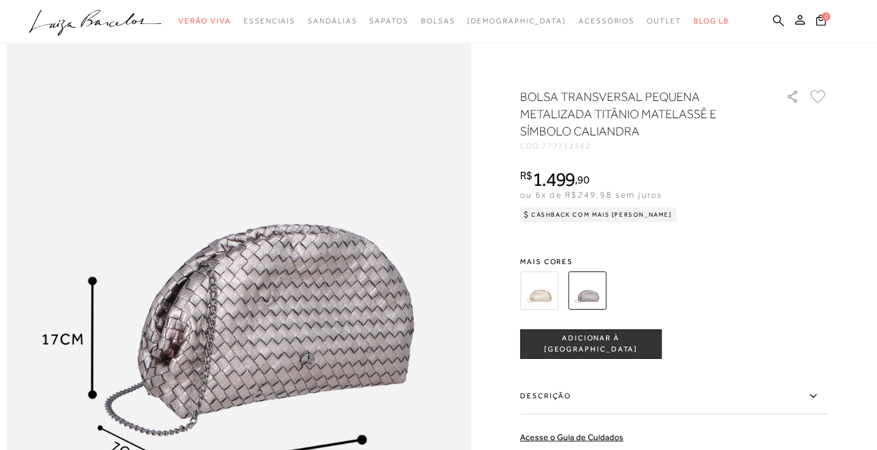
scroll to position [1231, 0]
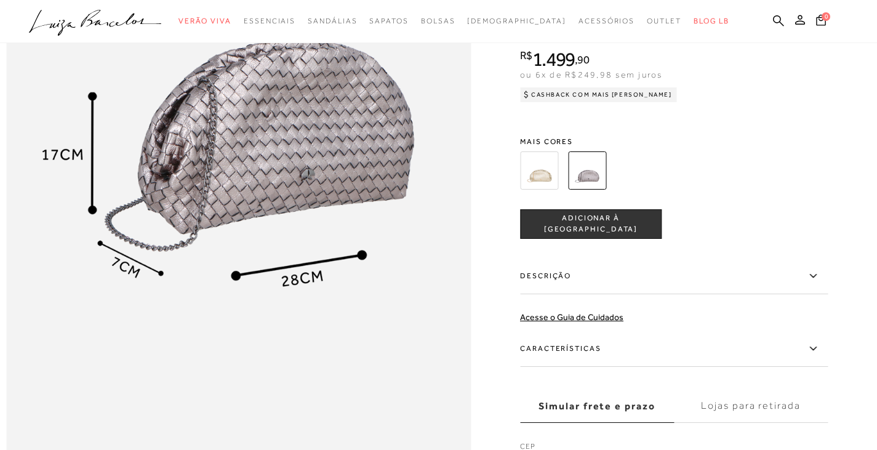
click at [535, 189] on img at bounding box center [539, 170] width 38 height 38
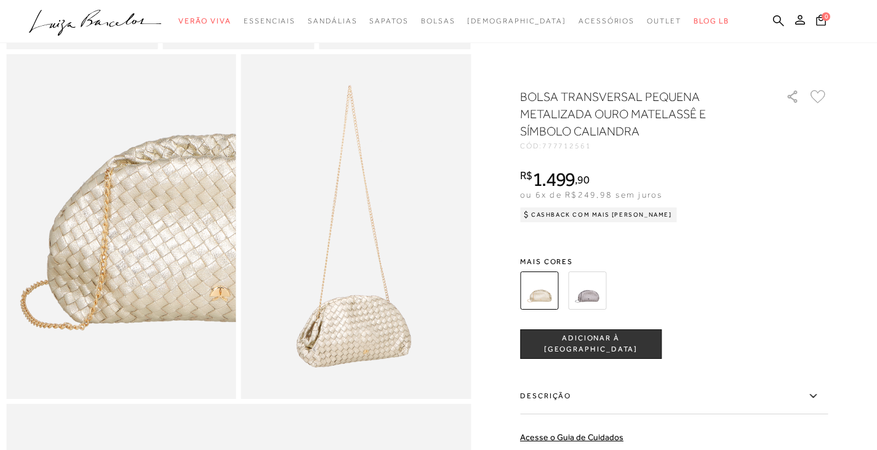
scroll to position [800, 0]
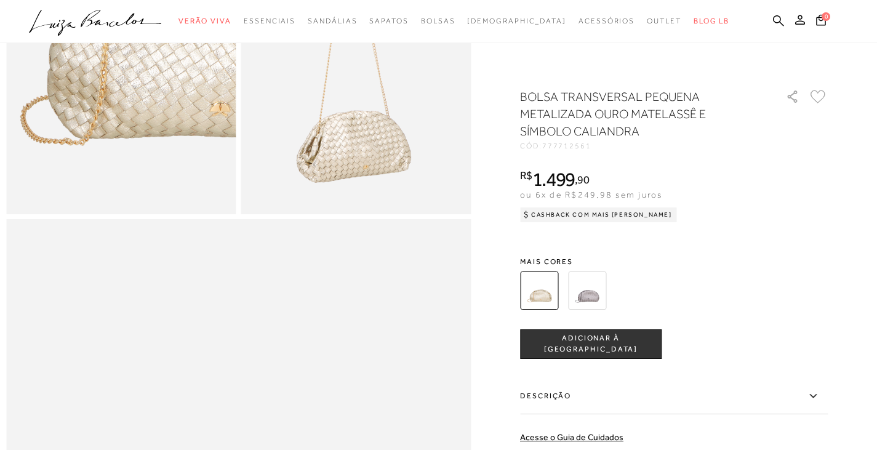
click at [603, 398] on label "Descrição" at bounding box center [674, 396] width 308 height 36
click at [0, 0] on input "Descrição" at bounding box center [0, 0] width 0 height 0
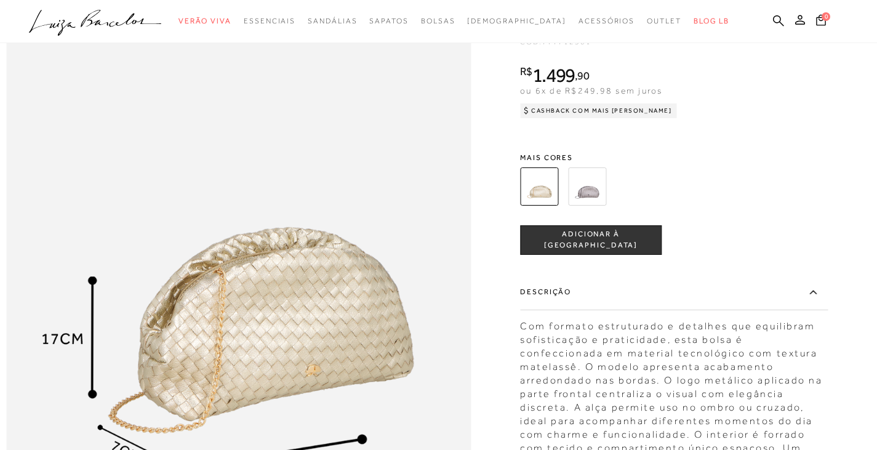
scroll to position [1292, 0]
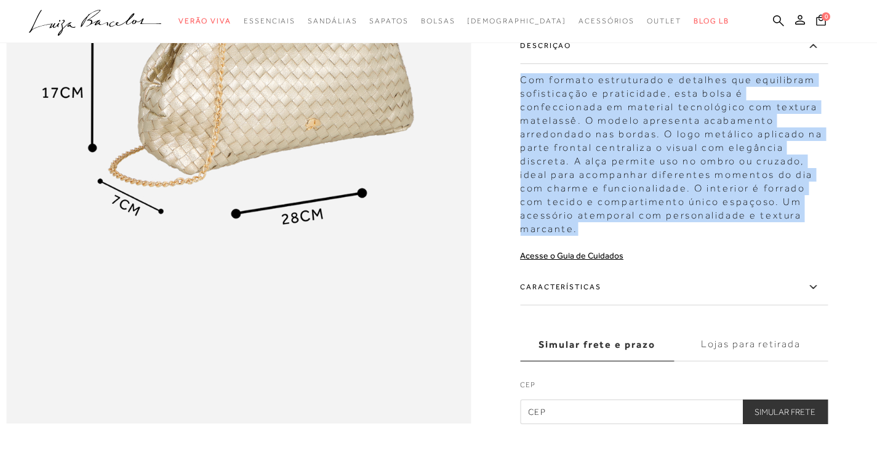
drag, startPoint x: 526, startPoint y: 126, endPoint x: 810, endPoint y: 261, distance: 314.9
click at [810, 235] on div "Com formato estruturado e detalhes que equilibram sofisticação e praticidade, e…" at bounding box center [674, 150] width 308 height 169
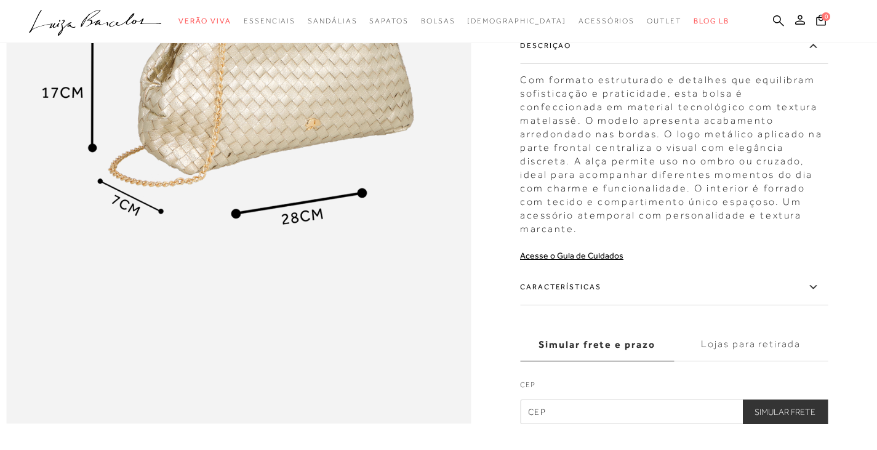
click at [556, 305] on label "Características" at bounding box center [674, 287] width 308 height 36
click at [0, 0] on input "Características" at bounding box center [0, 0] width 0 height 0
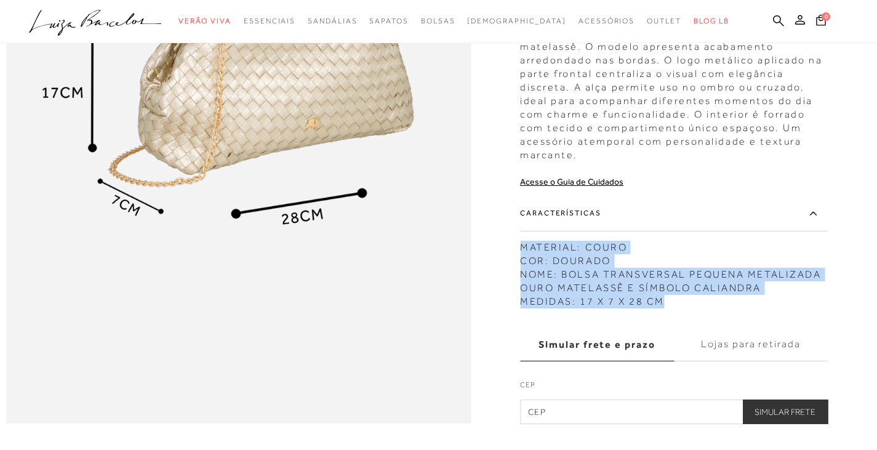
drag, startPoint x: 525, startPoint y: 278, endPoint x: 673, endPoint y: 339, distance: 160.0
click at [673, 308] on div "MATERIAL: COURO COR: DOURADO NOME: BOLSA TRANSVERSAL PEQUENA METALIZADA OURO MA…" at bounding box center [674, 271] width 308 height 74
click at [782, 22] on icon at bounding box center [778, 21] width 11 height 12
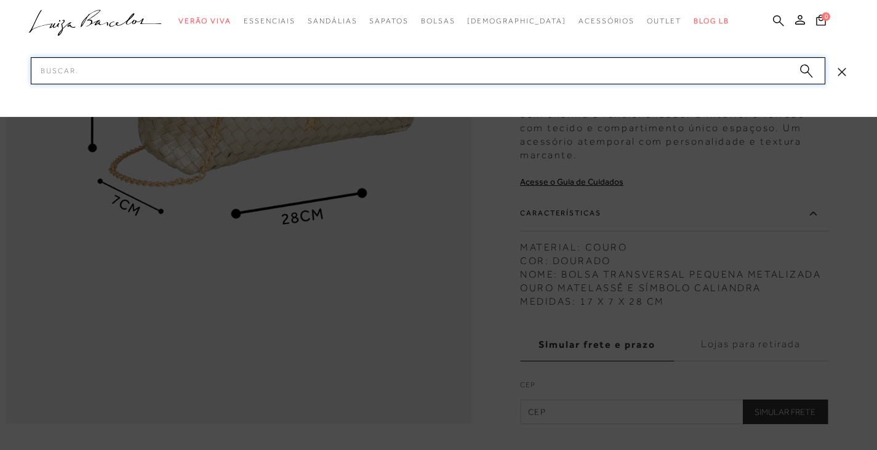
paste input "600100761"
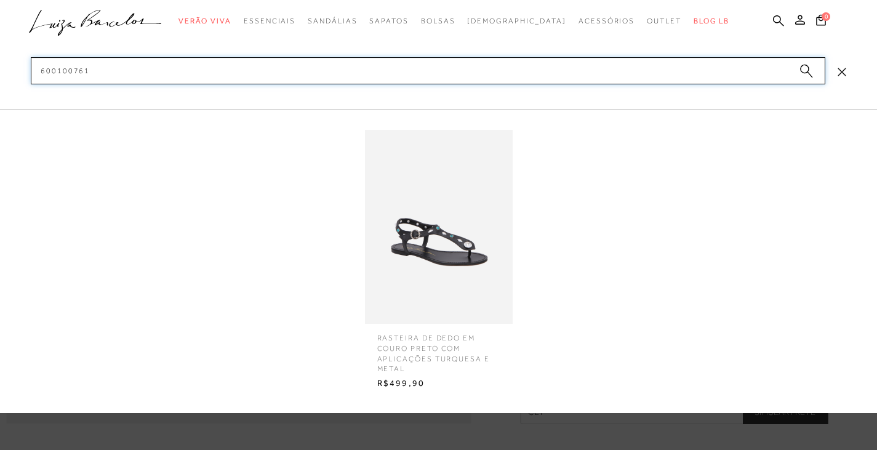
type input "600100761"
click at [426, 243] on img at bounding box center [439, 227] width 148 height 194
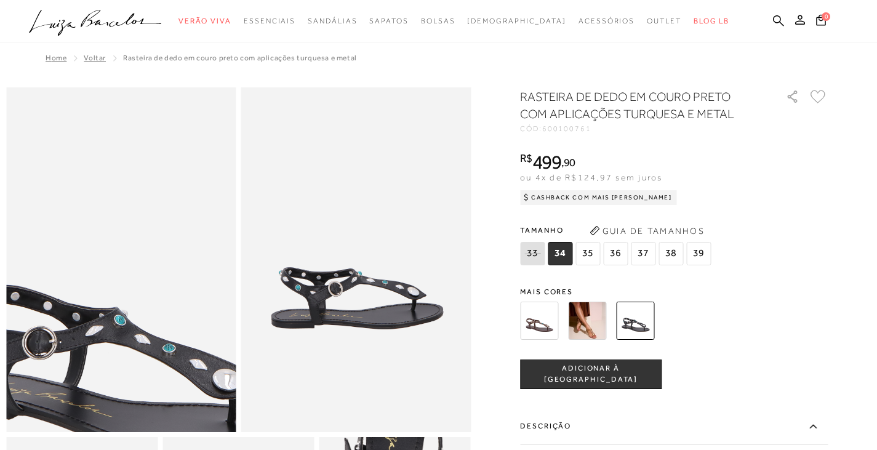
scroll to position [123, 0]
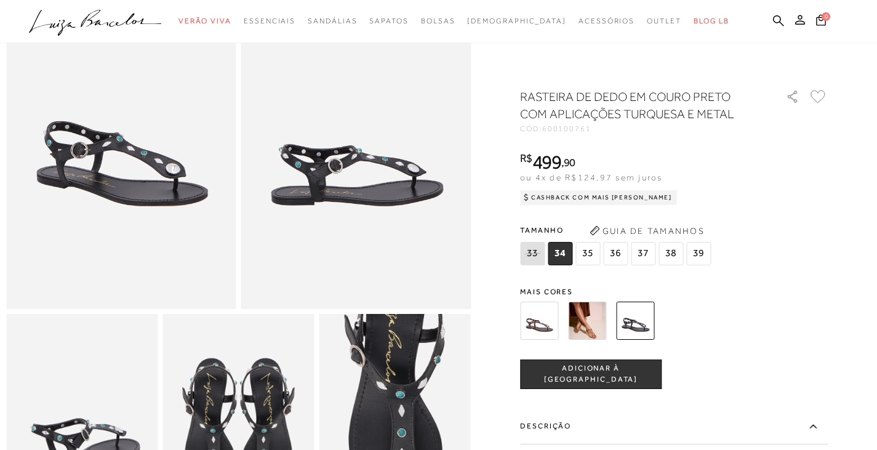
click at [471, 123] on img at bounding box center [356, 136] width 230 height 345
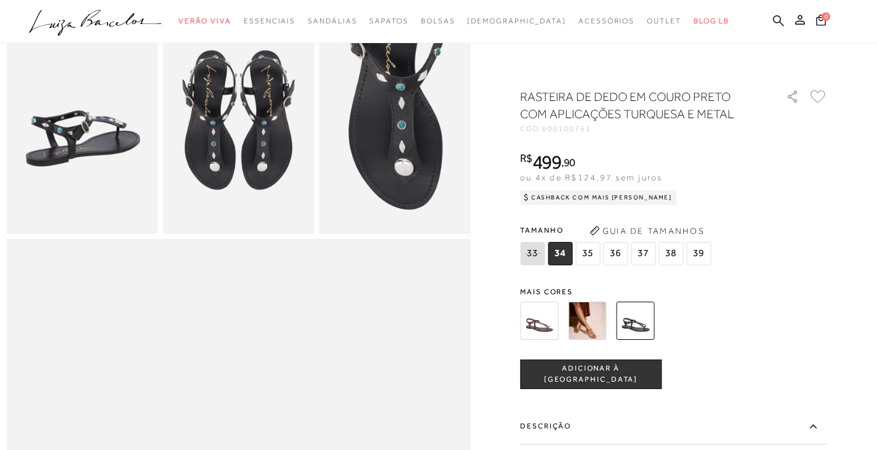
scroll to position [492, 0]
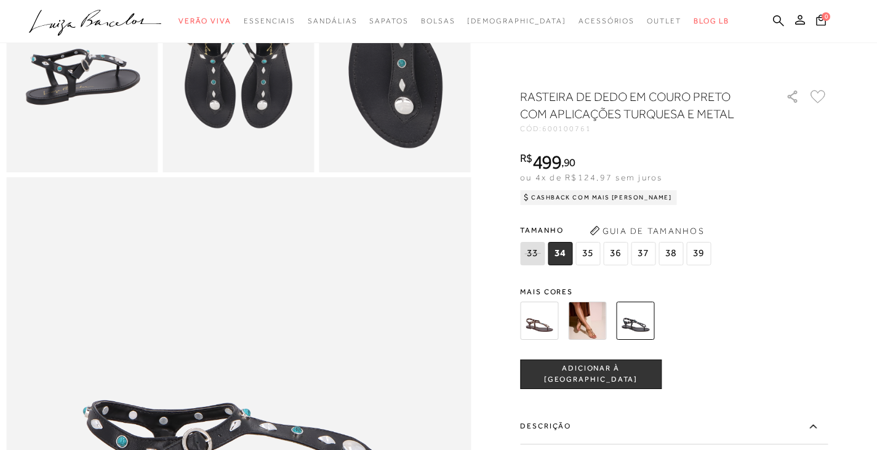
click at [530, 315] on img at bounding box center [539, 321] width 38 height 38
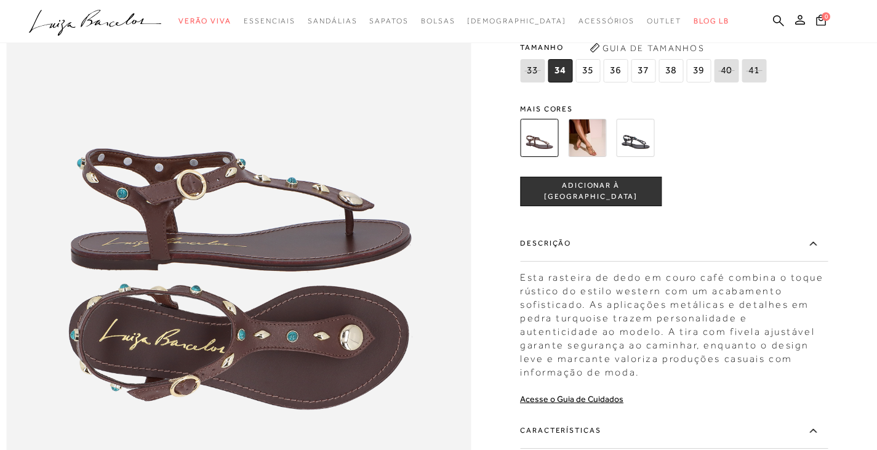
scroll to position [862, 0]
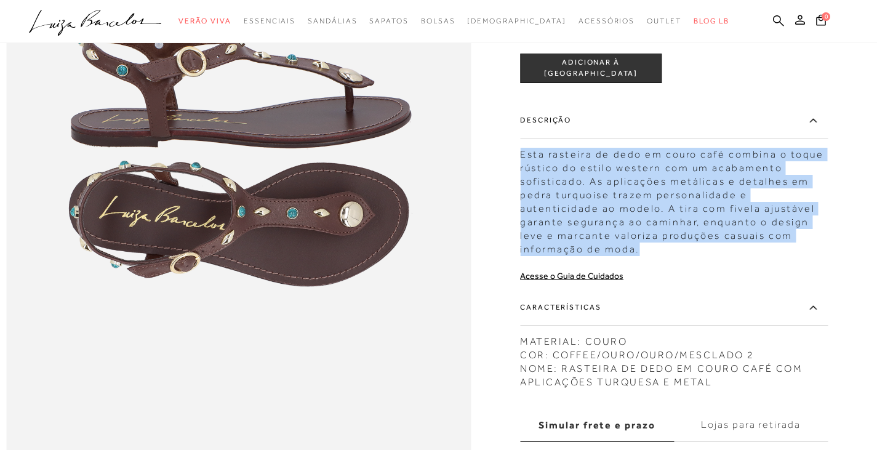
drag, startPoint x: 524, startPoint y: 181, endPoint x: 585, endPoint y: 270, distance: 107.7
click at [585, 256] on div "Esta rasteira de dedo em couro café combina o toque rústico do estilo western c…" at bounding box center [674, 199] width 308 height 114
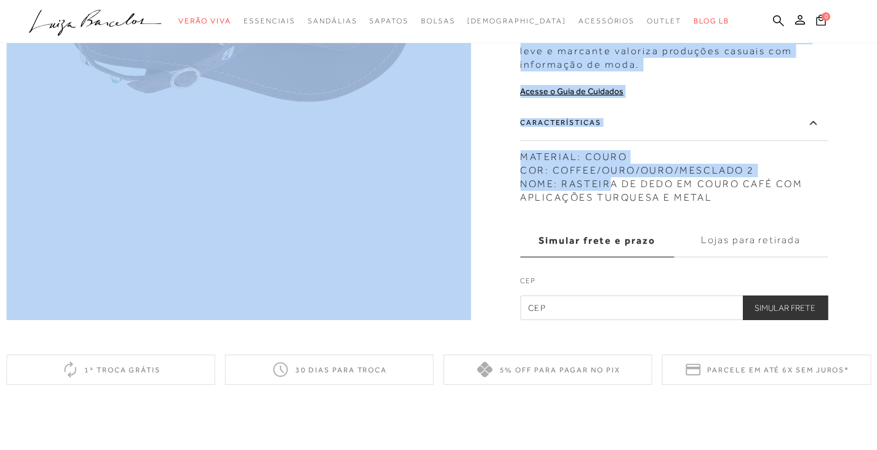
drag, startPoint x: 524, startPoint y: 180, endPoint x: 617, endPoint y: 214, distance: 99.7
click at [617, 204] on div "MATERIAL: COURO COR: COFFEE/OURO/OURO/MESCLADO 2 NOME: RASTEIRA DE DEDO EM COUR…" at bounding box center [674, 174] width 308 height 60
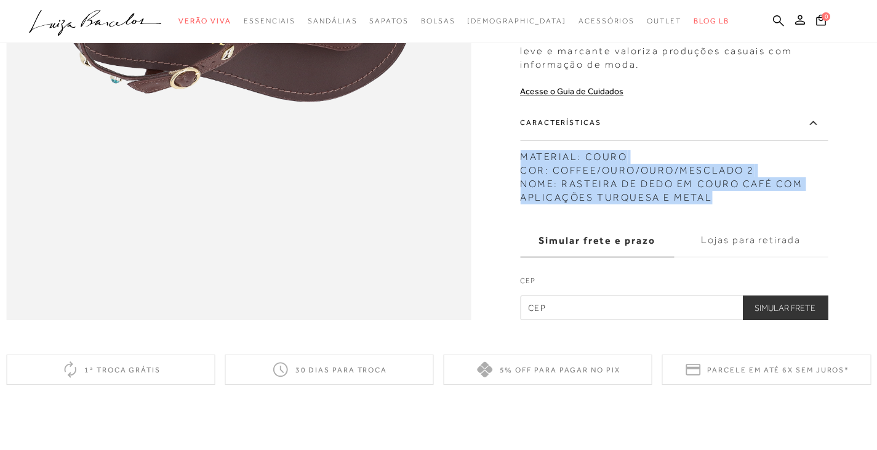
drag, startPoint x: 526, startPoint y: 183, endPoint x: 718, endPoint y: 223, distance: 196.1
click at [718, 204] on div "MATERIAL: COURO COR: COFFEE/OURO/OURO/MESCLADO 2 NOME: RASTEIRA DE DEDO EM COUR…" at bounding box center [674, 174] width 308 height 60
click at [780, 17] on icon at bounding box center [778, 20] width 11 height 11
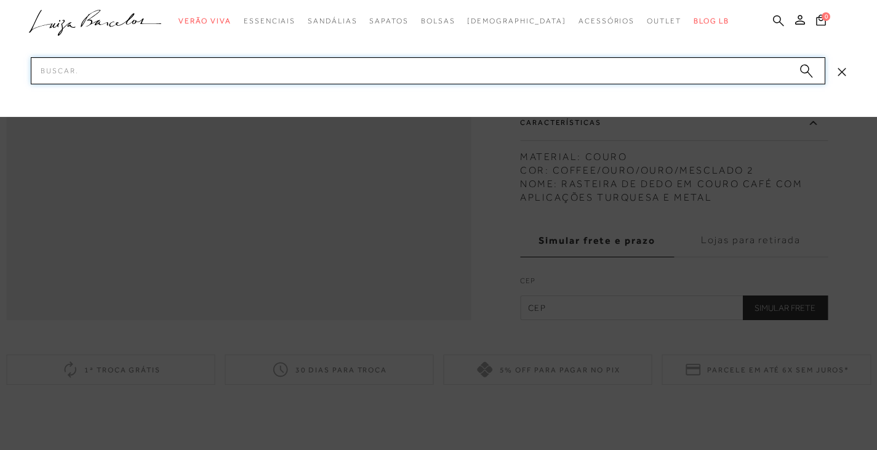
paste input "131301224"
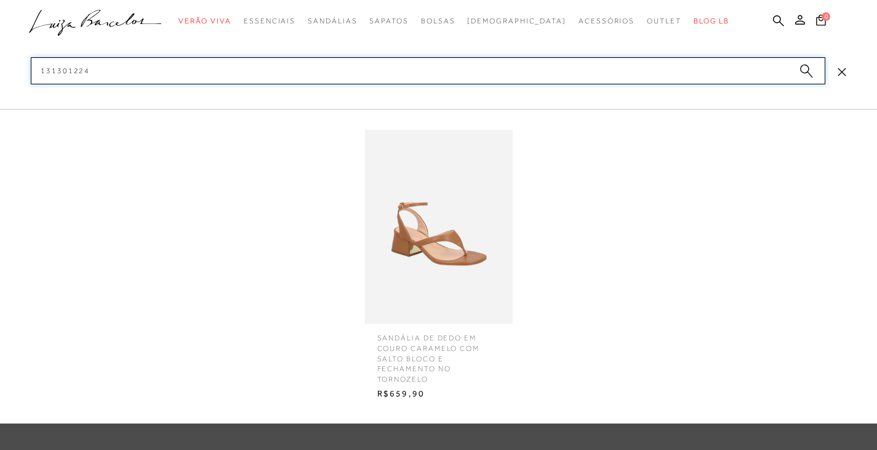
type input "131301224"
click at [393, 353] on span "SANDÁLIA DE DEDO EM COURO CARAMELO COM SALTO BLOCO E FECHAMENTO NO TORNOZELO" at bounding box center [439, 354] width 142 height 61
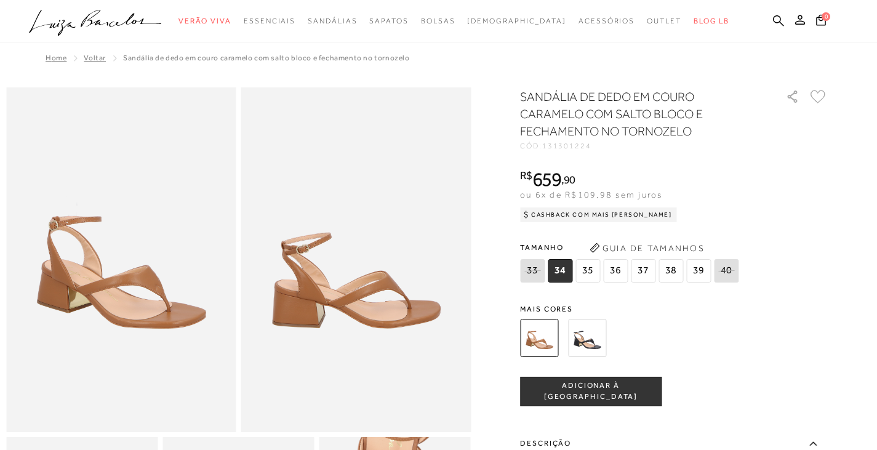
click at [457, 166] on img at bounding box center [356, 259] width 230 height 345
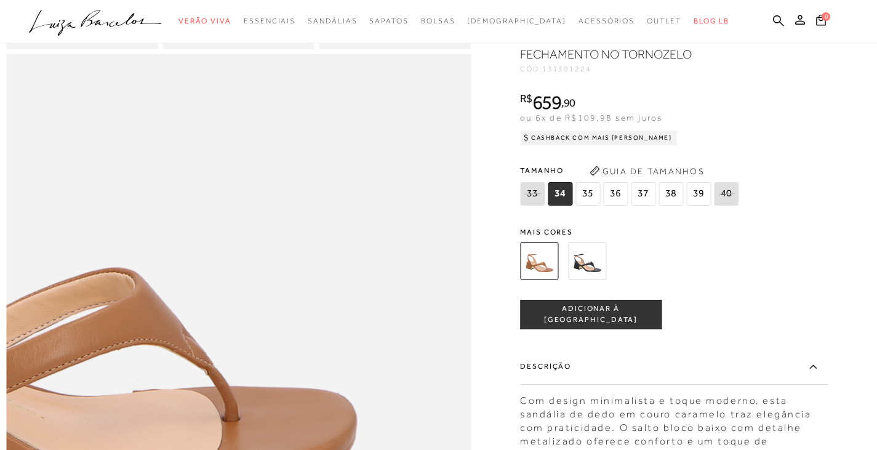
scroll to position [800, 0]
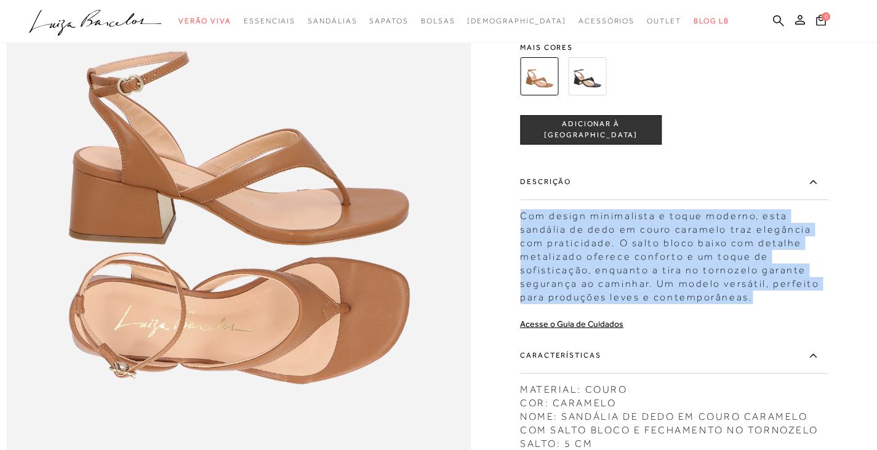
drag, startPoint x: 525, startPoint y: 241, endPoint x: 760, endPoint y: 329, distance: 251.0
click at [760, 304] on div "Com design minimalista e toque moderno, esta sandália de dedo em couro caramelo…" at bounding box center [674, 253] width 308 height 101
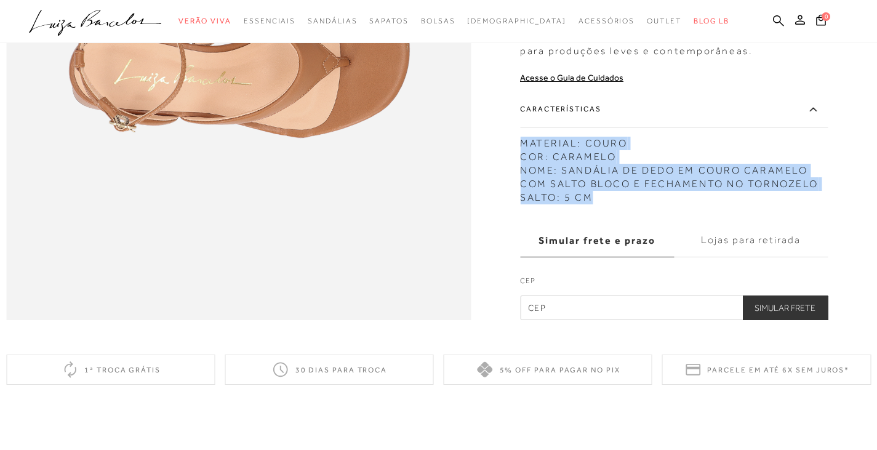
drag, startPoint x: 526, startPoint y: 169, endPoint x: 625, endPoint y: 222, distance: 112.3
click at [625, 204] on div "MATERIAL: COURO COR: CARAMELO NOME: SANDÁLIA DE DEDO EM COURO CARAMELO COM SALT…" at bounding box center [674, 167] width 308 height 74
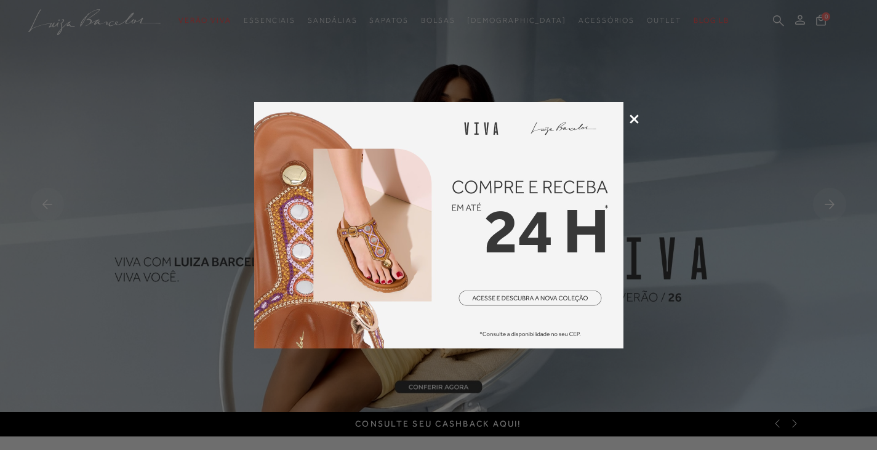
click at [633, 120] on icon at bounding box center [634, 118] width 9 height 9
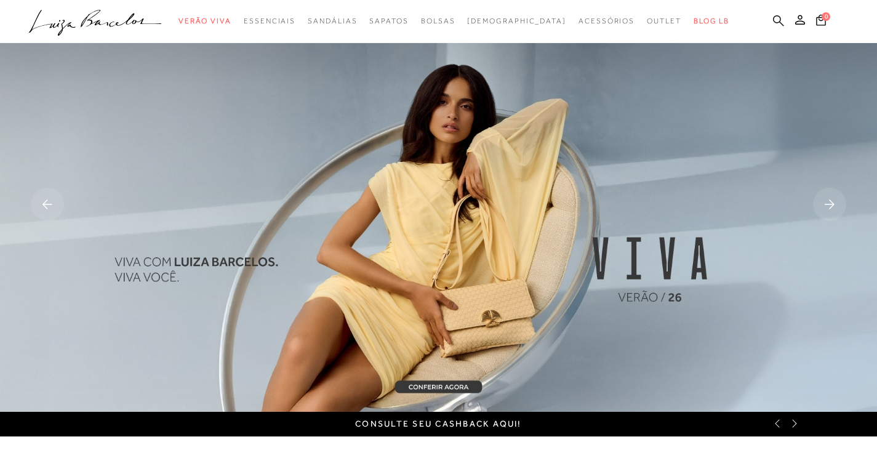
click at [774, 24] on icon at bounding box center [778, 21] width 11 height 12
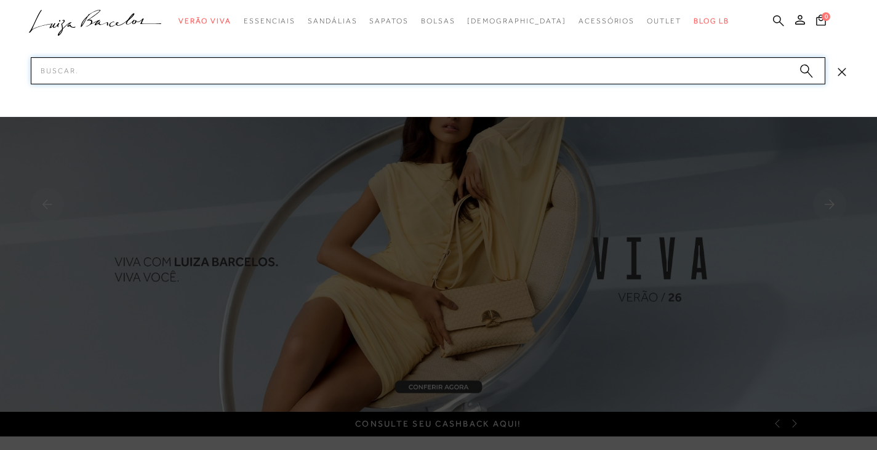
paste input "MATERIAL: COURO COR: CARAMELO NOME: SANDÁLIA DE DEDO EM COURO CARAMELO COM SALT…"
type input "MATERIAL: COURO COR: CARAMELO NOME: SANDÁLIA DE DEDO EM COURO CARAMELO COM SALT…"
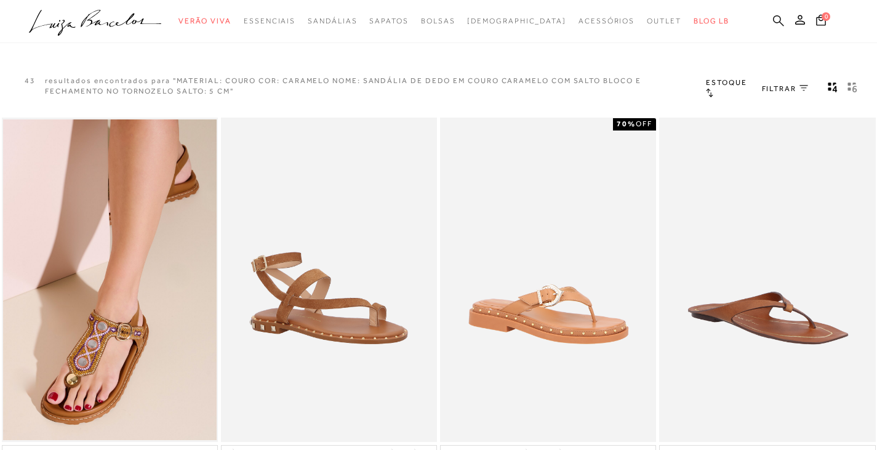
click at [775, 22] on icon at bounding box center [778, 20] width 11 height 11
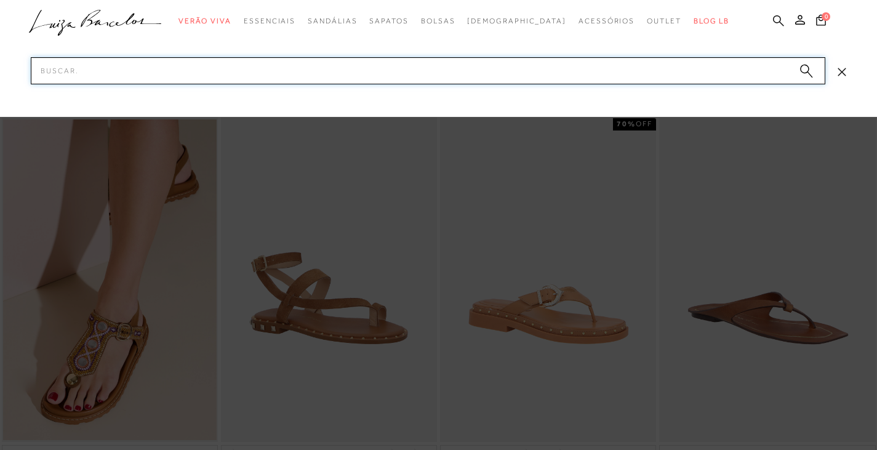
paste input "123502451"
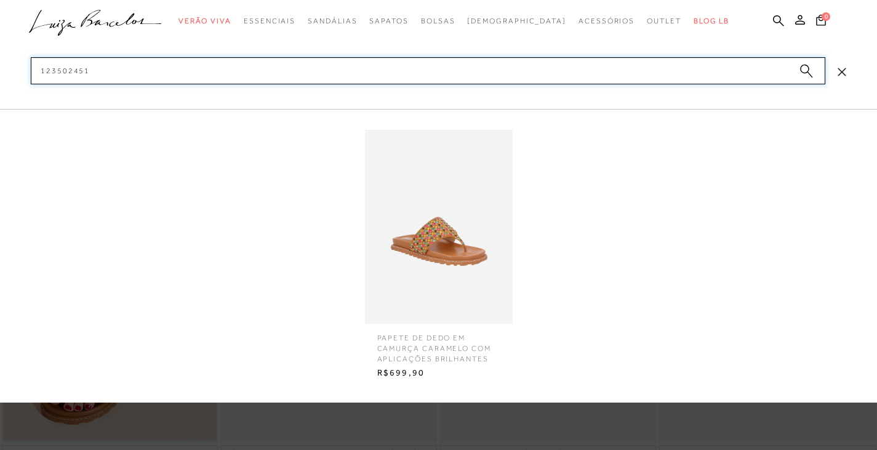
type input "123502451"
click at [429, 242] on img at bounding box center [439, 227] width 148 height 194
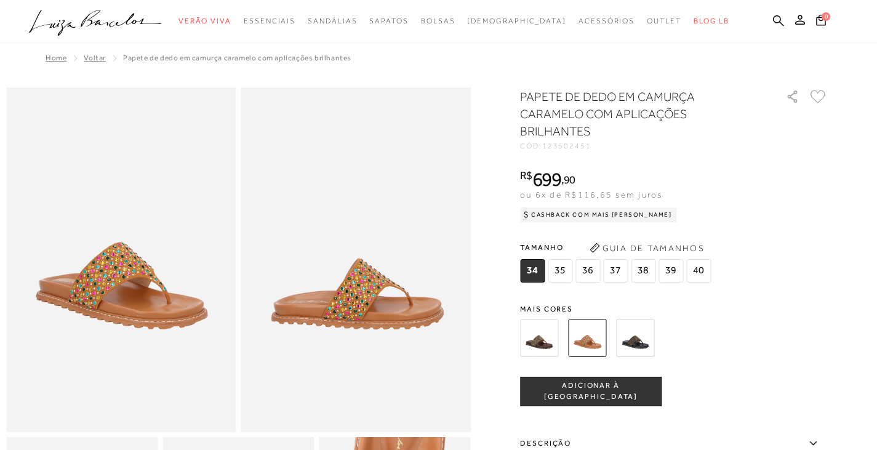
click at [586, 52] on div "Home Voltar PAPETE DE DEDO EM CAMURÇA CARAMELO COM APLICAÇÕES BRILHANTES" at bounding box center [438, 59] width 865 height 32
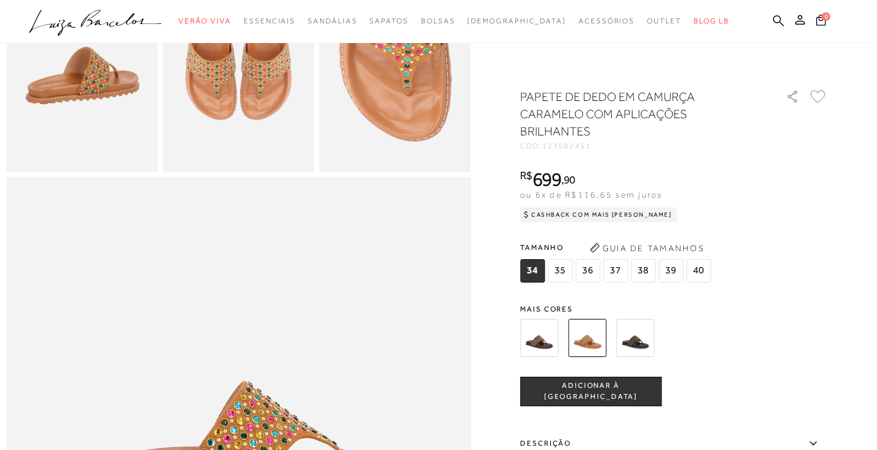
scroll to position [677, 0]
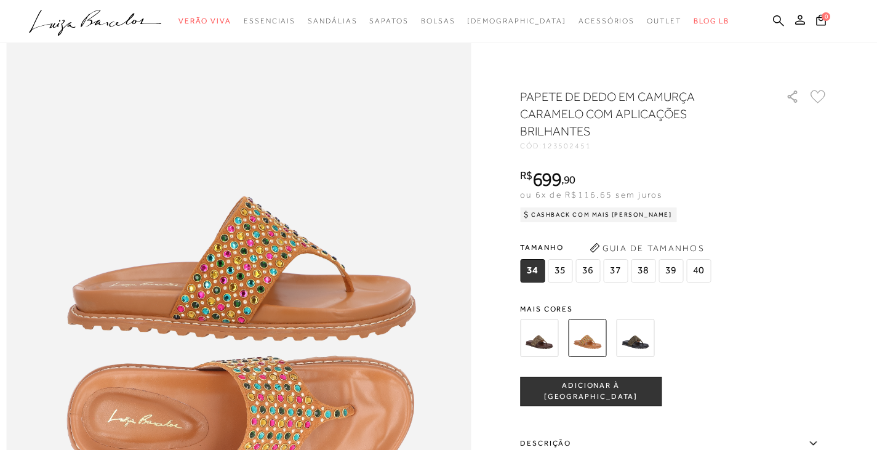
click at [647, 344] on img at bounding box center [635, 338] width 38 height 38
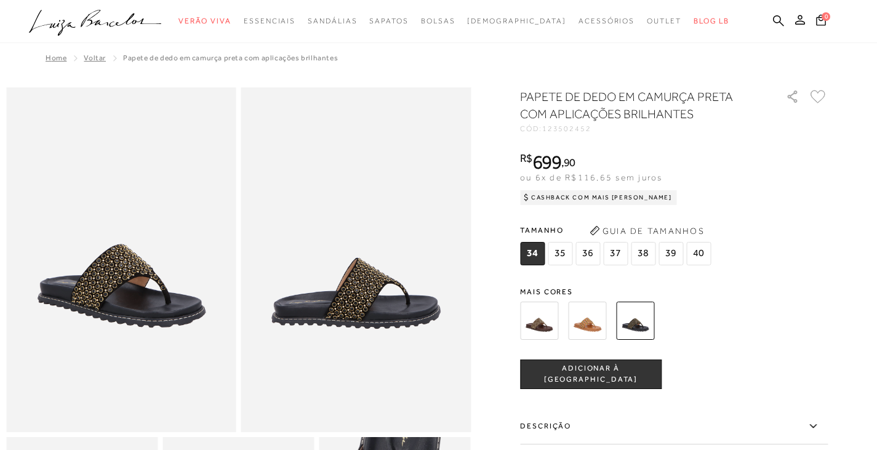
click at [558, 328] on img at bounding box center [539, 321] width 38 height 38
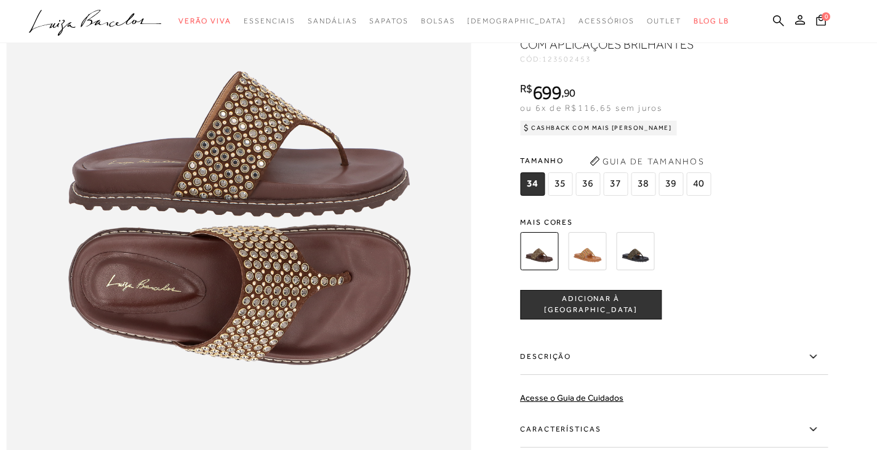
scroll to position [1046, 0]
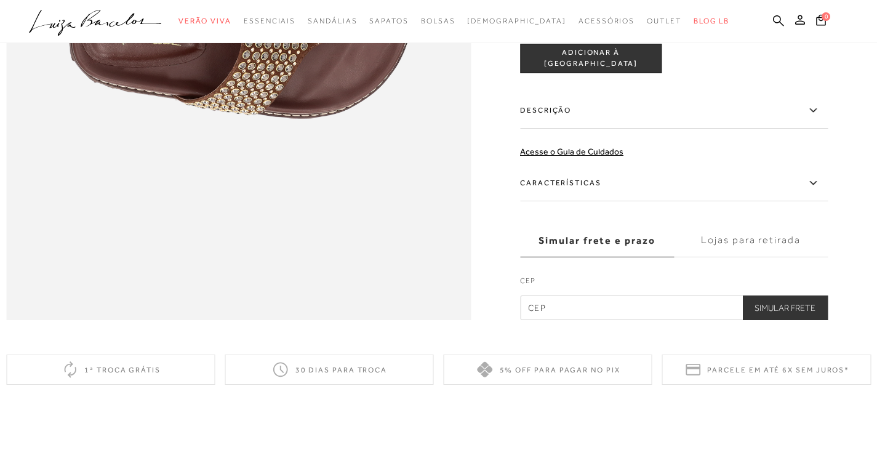
click at [590, 129] on label "Descrição" at bounding box center [674, 111] width 308 height 36
click at [0, 0] on input "Descrição" at bounding box center [0, 0] width 0 height 0
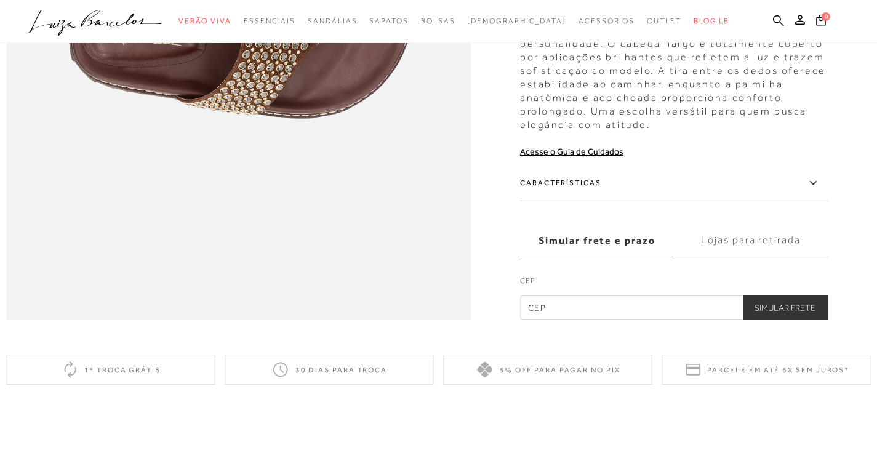
scroll to position [923, 0]
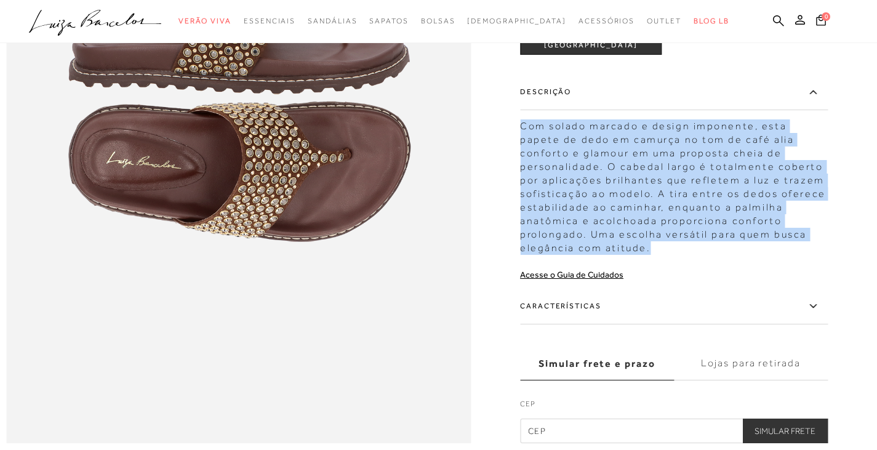
drag, startPoint x: 524, startPoint y: 163, endPoint x: 805, endPoint y: 283, distance: 305.2
click at [805, 283] on div "PAPETE DE DEDO EM CAMURÇA CAFÉ COM APLICAÇÕES BRILHANTES CÓD: 123502453 × É nec…" at bounding box center [674, 98] width 308 height 689
copy div "Com solado marcado e design imponente, esta papete de dedo em camurça no tom de…"
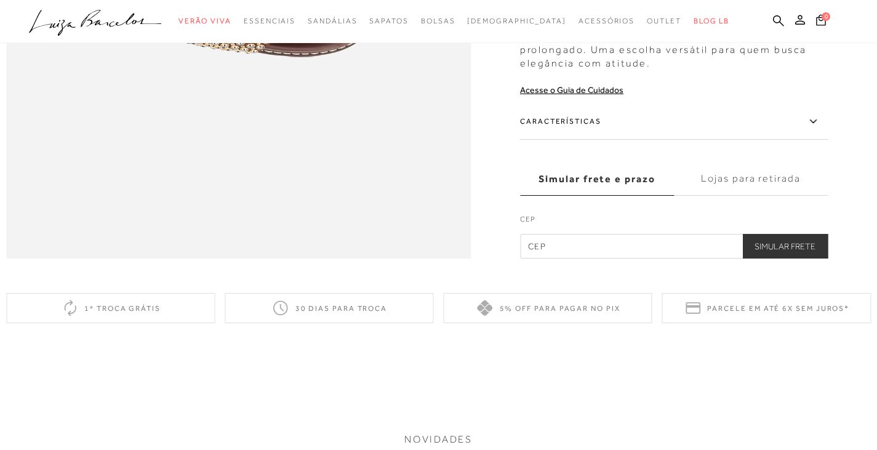
click at [596, 140] on label "Características" at bounding box center [674, 122] width 308 height 36
click at [0, 0] on input "Características" at bounding box center [0, 0] width 0 height 0
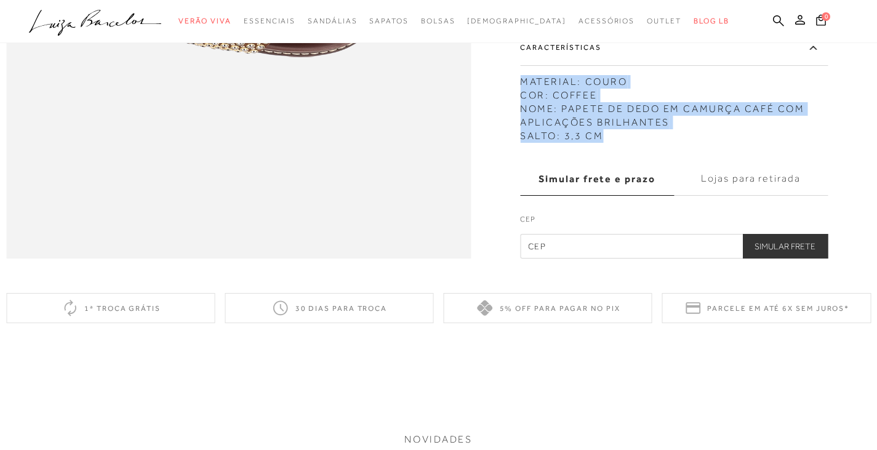
drag, startPoint x: 526, startPoint y: 105, endPoint x: 631, endPoint y: 169, distance: 122.3
copy div "MATERIAL: COURO COR: COFFEE NOME: PAPETE DE DEDO EM CAMURÇA CAFÉ COM APLICAÇÕES…"
click at [777, 19] on icon at bounding box center [778, 21] width 11 height 12
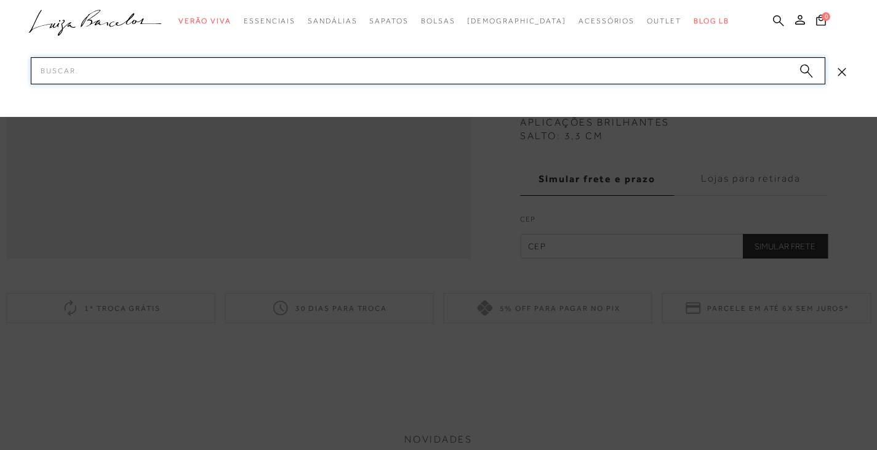
paste input "777712693"
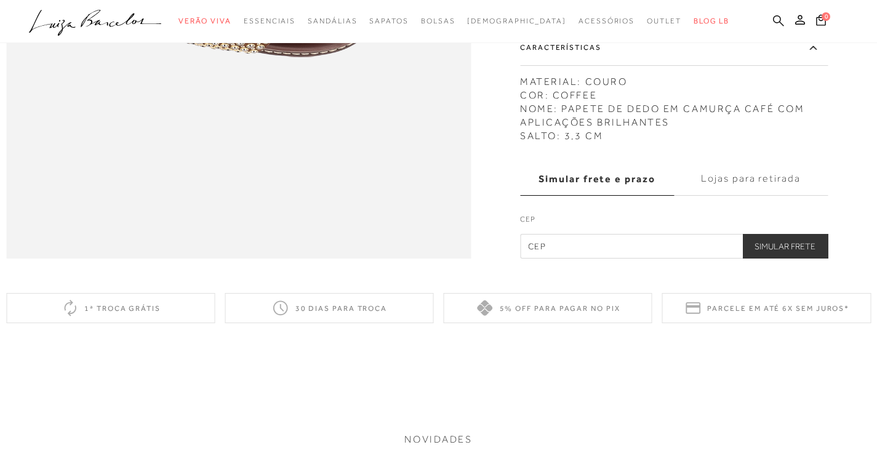
click at [778, 18] on icon at bounding box center [778, 21] width 11 height 12
click at [773, 22] on icon at bounding box center [778, 21] width 11 height 12
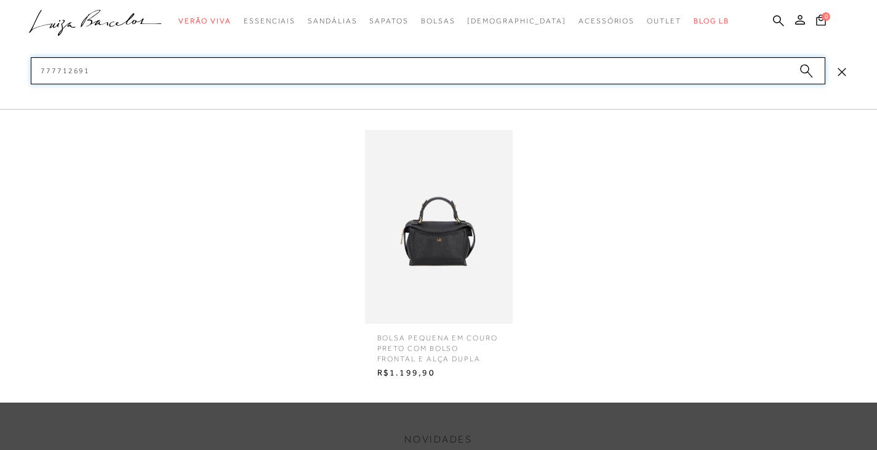
type input "777712691"
click at [453, 245] on img at bounding box center [439, 227] width 148 height 194
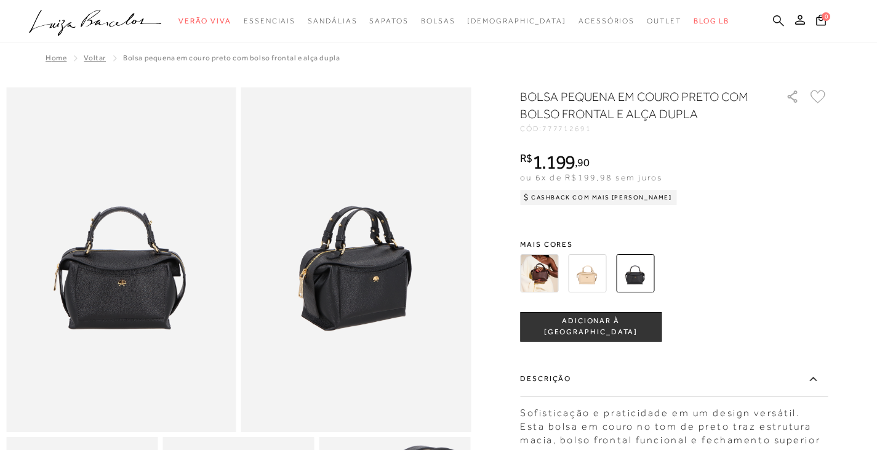
click at [774, 19] on icon at bounding box center [778, 20] width 11 height 11
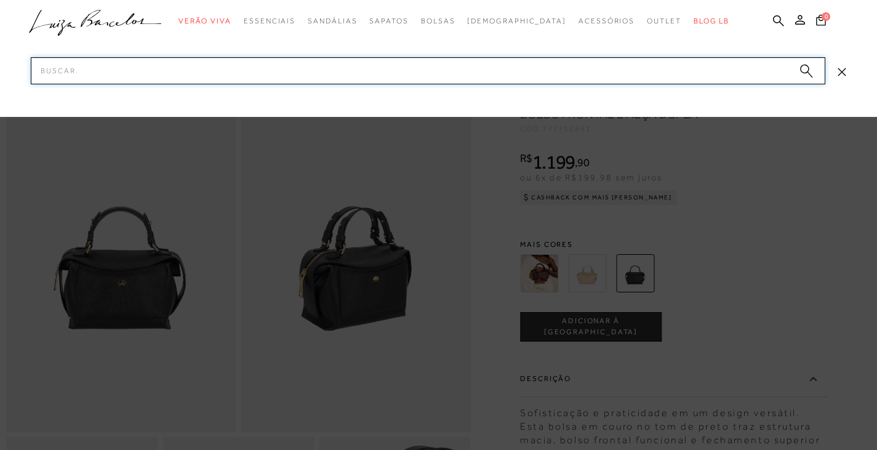
paste input "777712693"
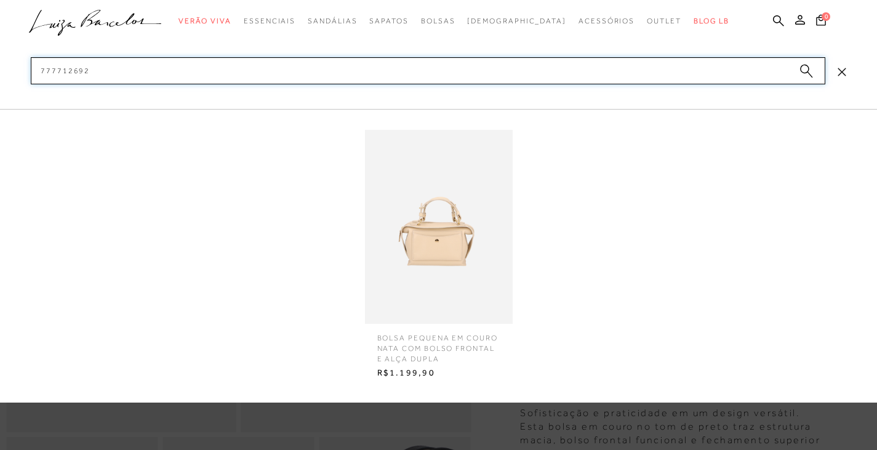
type input "777712692"
click at [434, 222] on img at bounding box center [439, 227] width 148 height 194
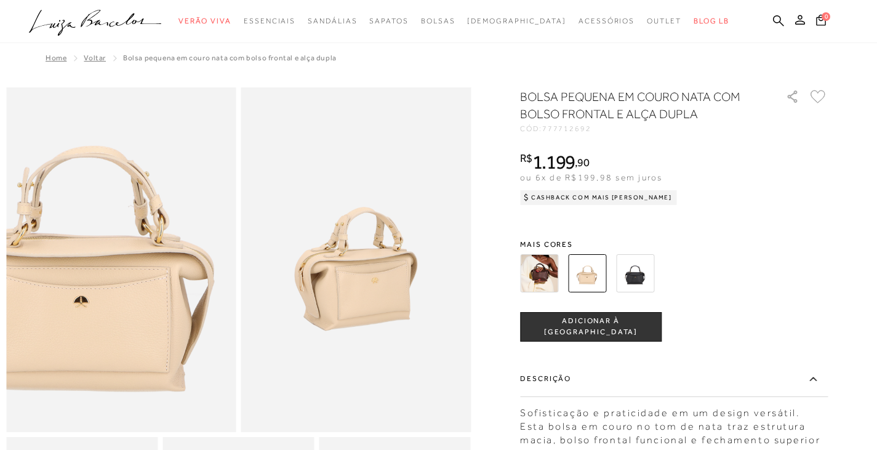
scroll to position [123, 0]
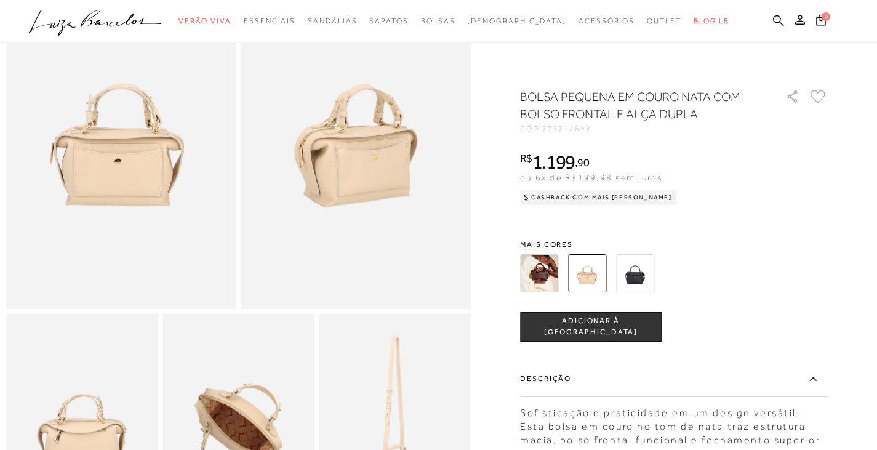
click at [494, 203] on div at bounding box center [438, 427] width 865 height 927
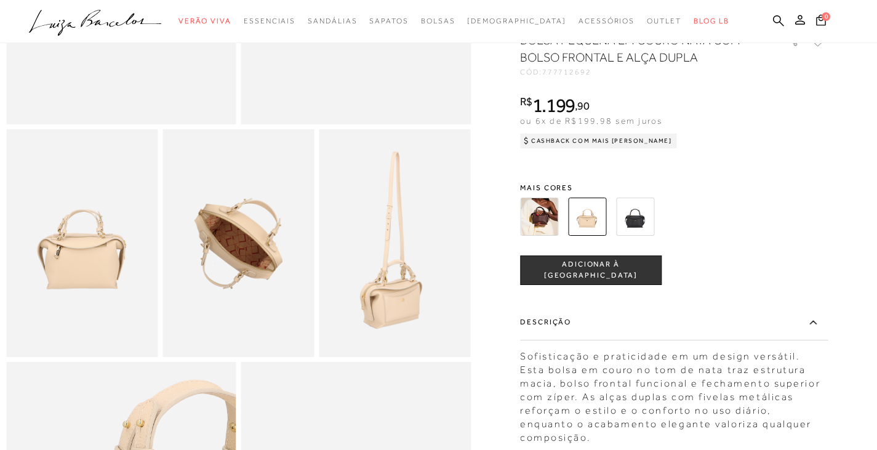
scroll to position [246, 0]
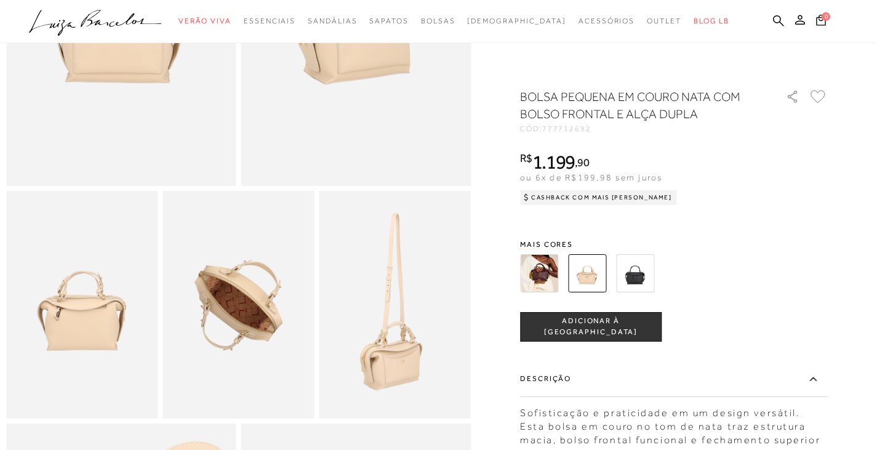
click at [771, 19] on ul ".a{fill-rule:evenodd;} Verão Viva Em alta Favoritos das Influenciadoras Apostas…" at bounding box center [429, 21] width 801 height 23
click at [773, 19] on icon at bounding box center [778, 20] width 11 height 11
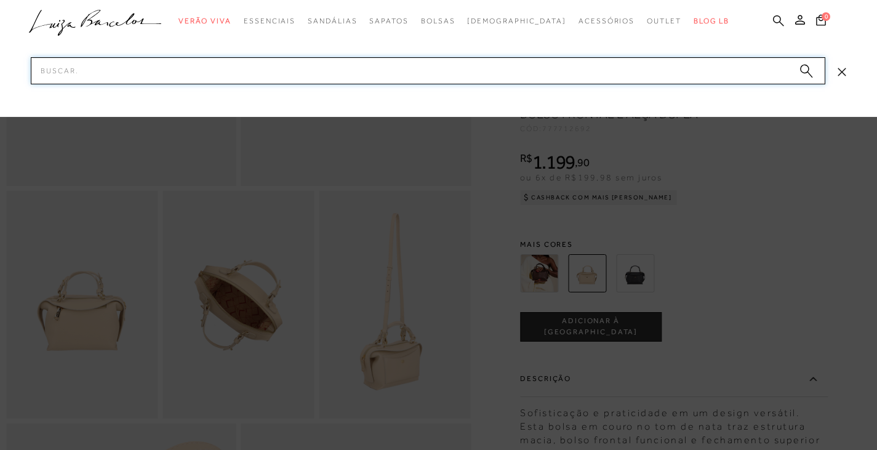
paste input "777712691"
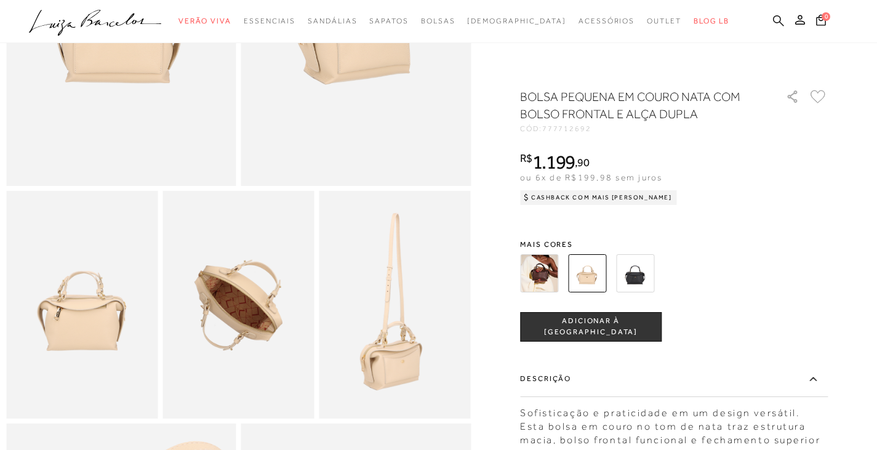
click at [780, 17] on icon at bounding box center [778, 20] width 11 height 11
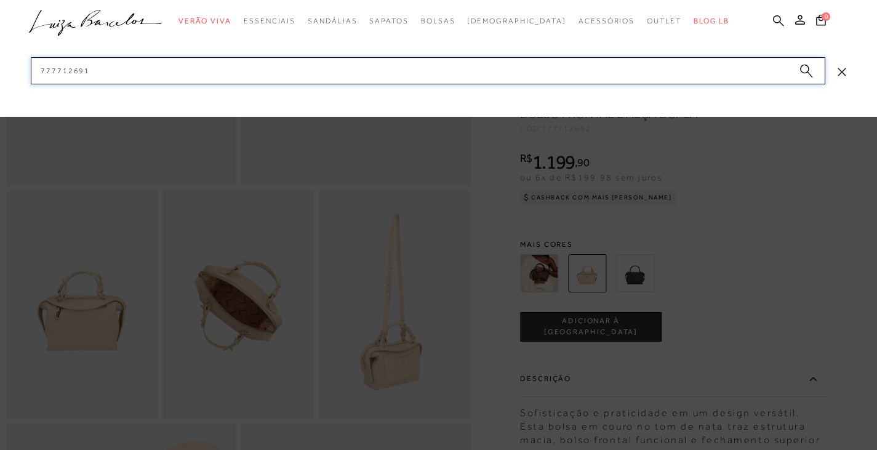
paste input "777712692"
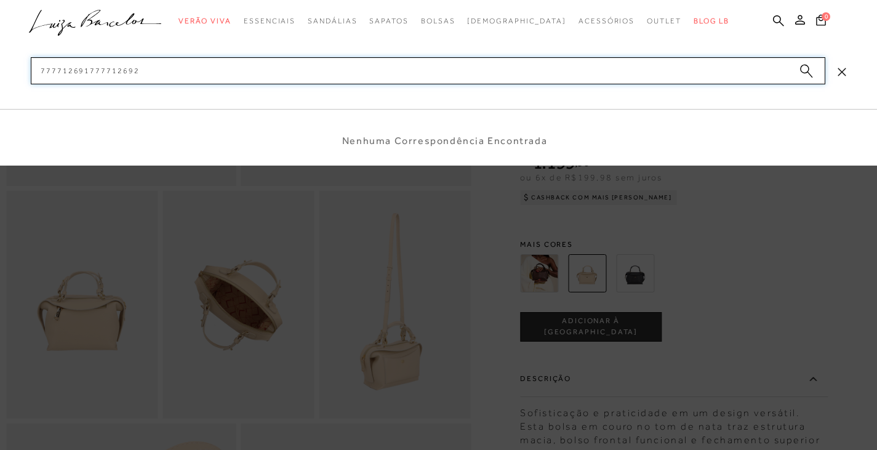
drag, startPoint x: 167, startPoint y: 69, endPoint x: 20, endPoint y: 81, distance: 147.6
paste input
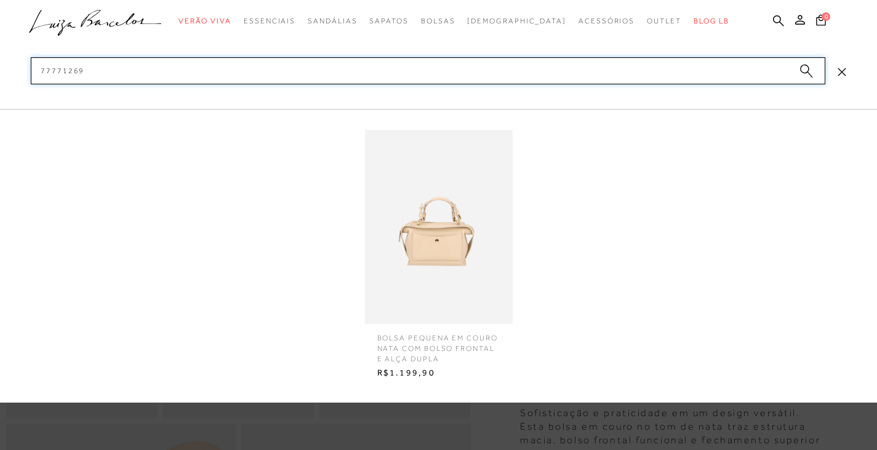
type input "777712694"
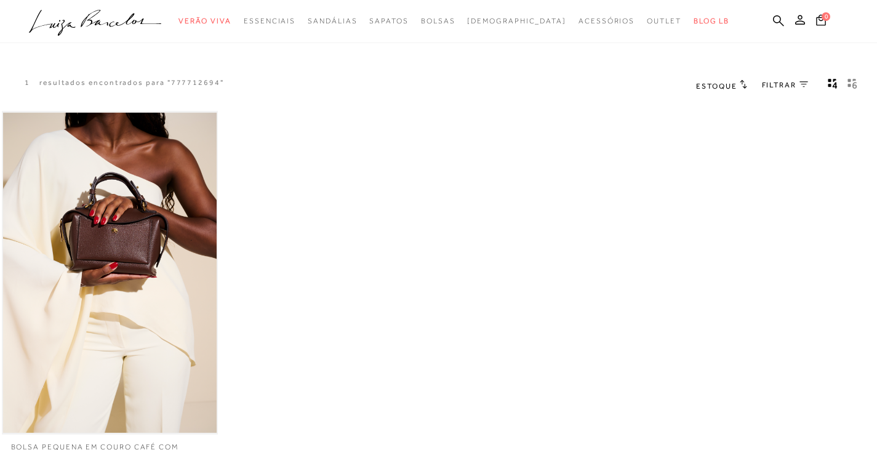
click at [121, 226] on img at bounding box center [110, 273] width 214 height 321
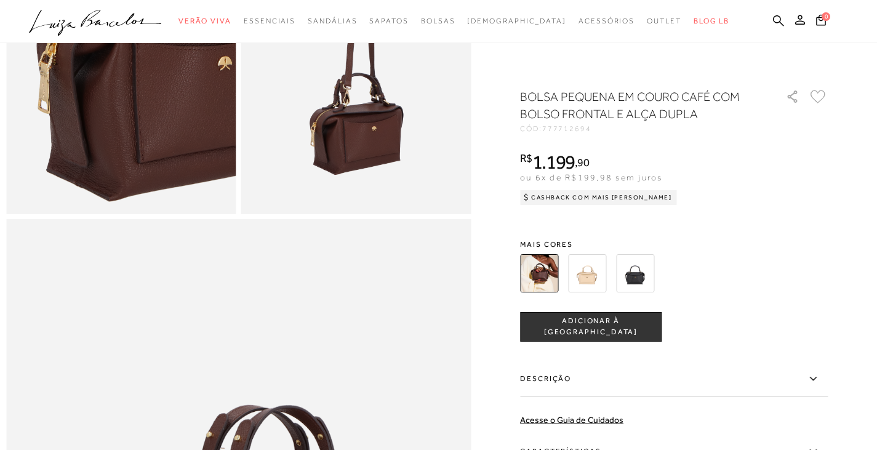
scroll to position [1046, 0]
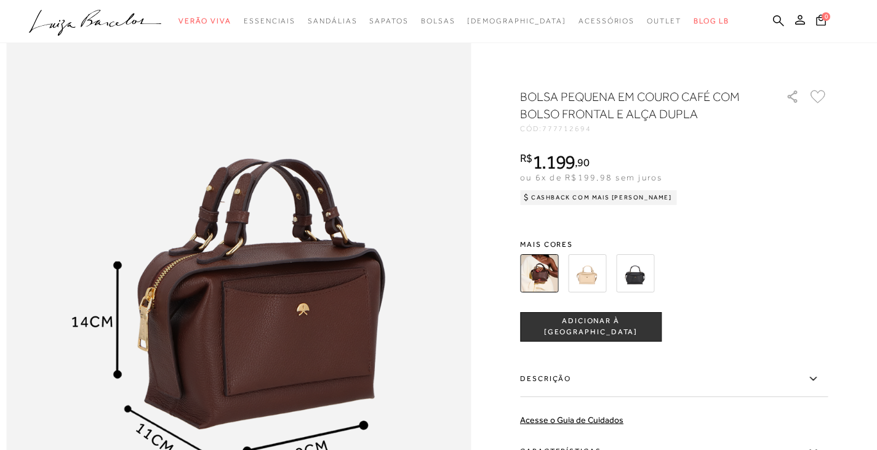
click at [593, 382] on label "Descrição" at bounding box center [674, 379] width 308 height 36
click at [0, 0] on input "Descrição" at bounding box center [0, 0] width 0 height 0
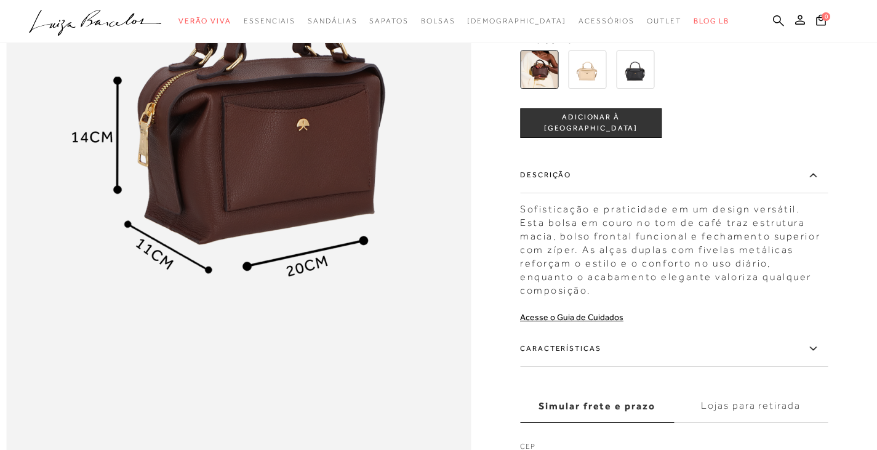
scroll to position [1292, 0]
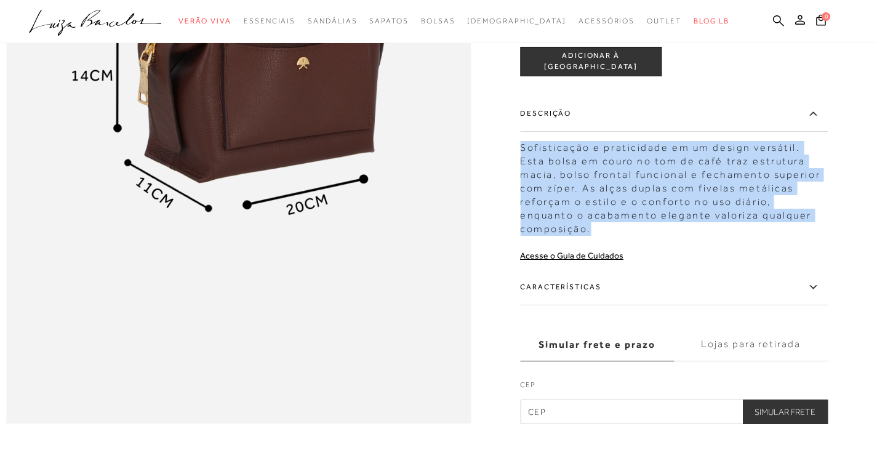
drag, startPoint x: 524, startPoint y: 191, endPoint x: 820, endPoint y: 259, distance: 303.0
click at [820, 235] on div "Sofisticação e praticidade em um design versátil. Esta bolsa em couro no tom de…" at bounding box center [674, 184] width 308 height 101
copy div "Sofisticação e praticidade em um design versátil. Esta bolsa em couro no tom de…"
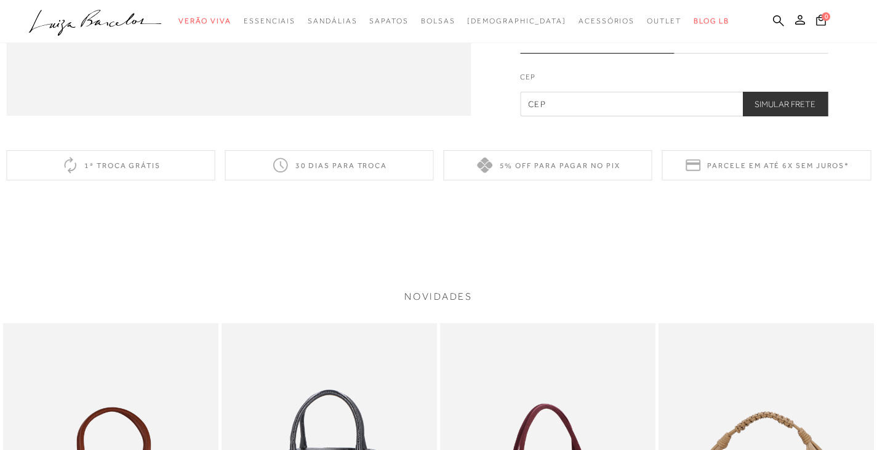
scroll to position [1477, 0]
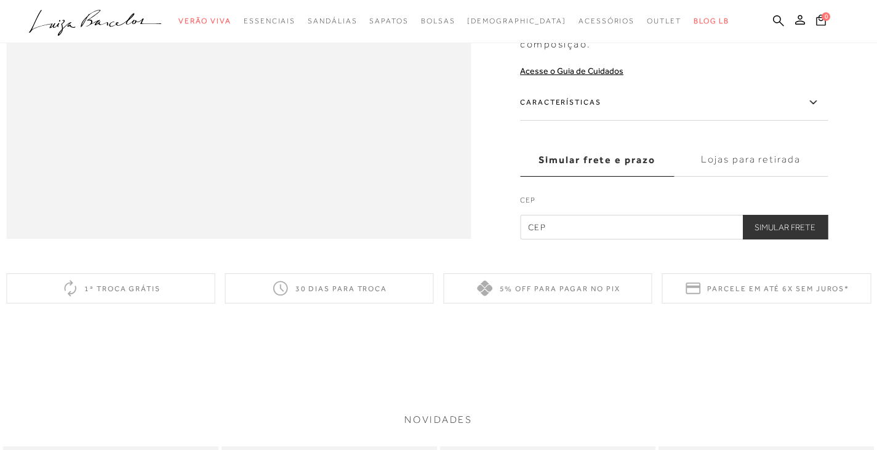
click at [585, 120] on label "Características" at bounding box center [674, 102] width 308 height 36
click at [0, 0] on input "Características" at bounding box center [0, 0] width 0 height 0
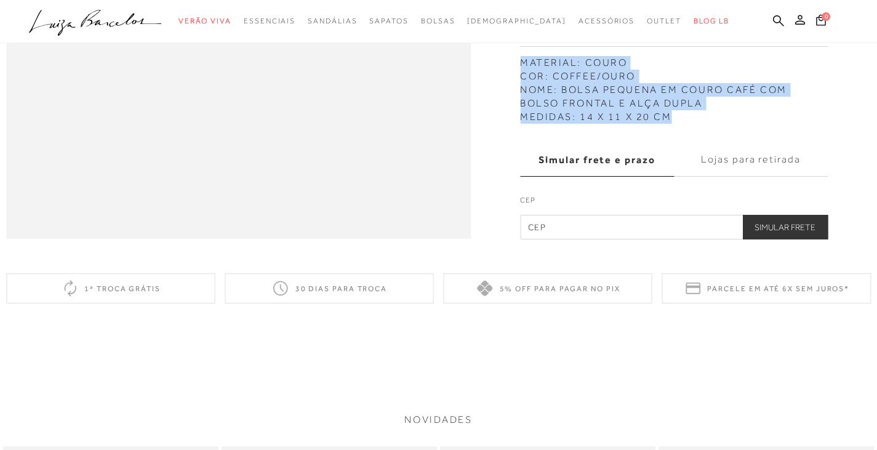
drag, startPoint x: 524, startPoint y: 94, endPoint x: 681, endPoint y: 148, distance: 166.2
click at [681, 123] on div "MATERIAL: COURO COR: COFFEE/OURO NOME: BOLSA PEQUENA EM COURO CAFÉ COM BOLSO FR…" at bounding box center [674, 86] width 308 height 74
copy div "MATERIAL: COURO COR: COFFEE/OURO NOME: BOLSA PEQUENA EM COURO CAFÉ COM BOLSO FR…"
click at [778, 20] on icon at bounding box center [778, 21] width 11 height 12
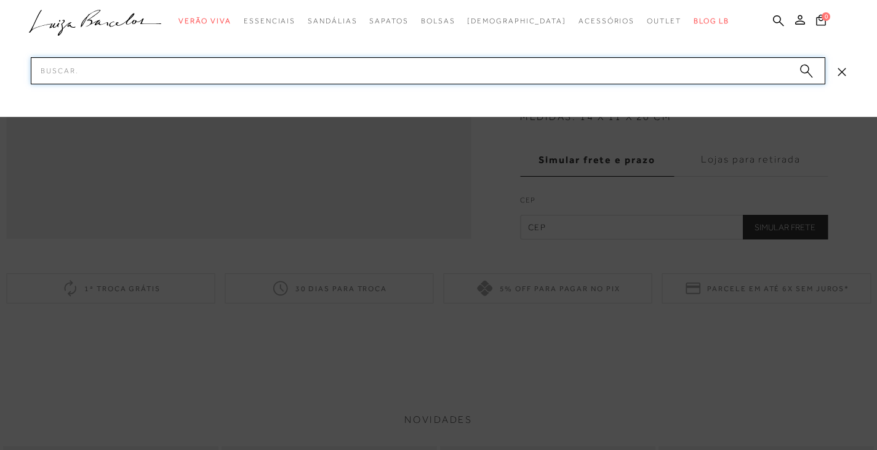
paste input "777713041"
type input "777713041"
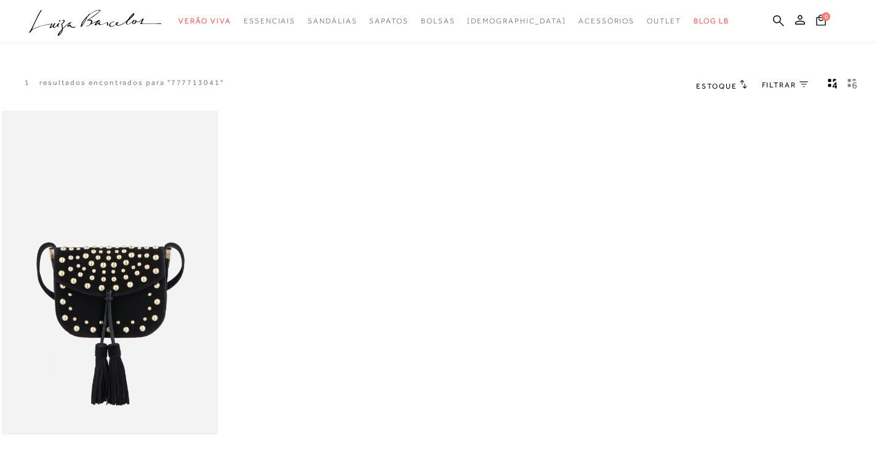
click at [119, 284] on img at bounding box center [110, 273] width 214 height 321
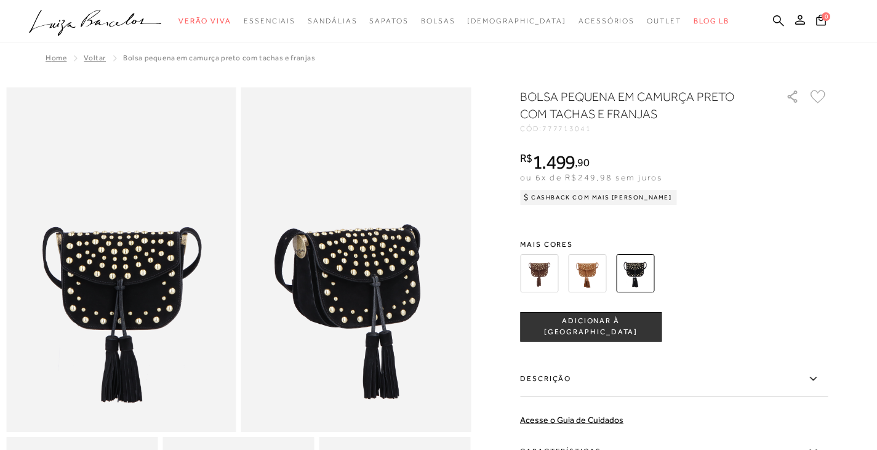
click at [148, 299] on img at bounding box center [121, 259] width 230 height 345
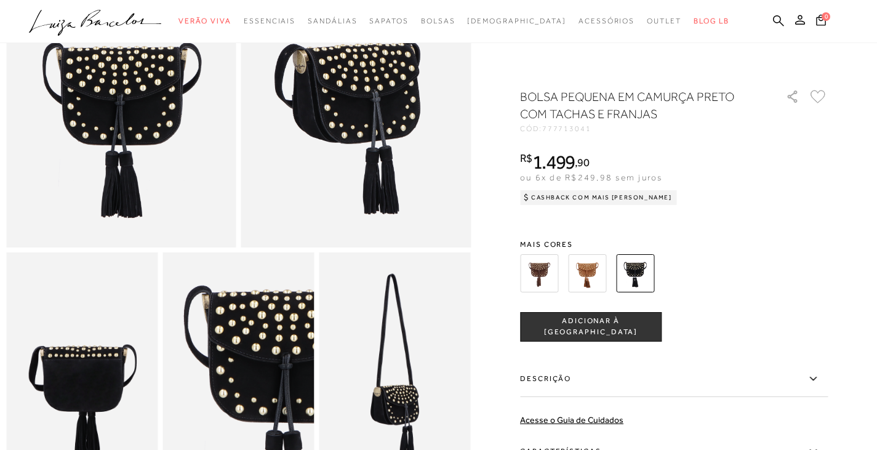
scroll to position [308, 0]
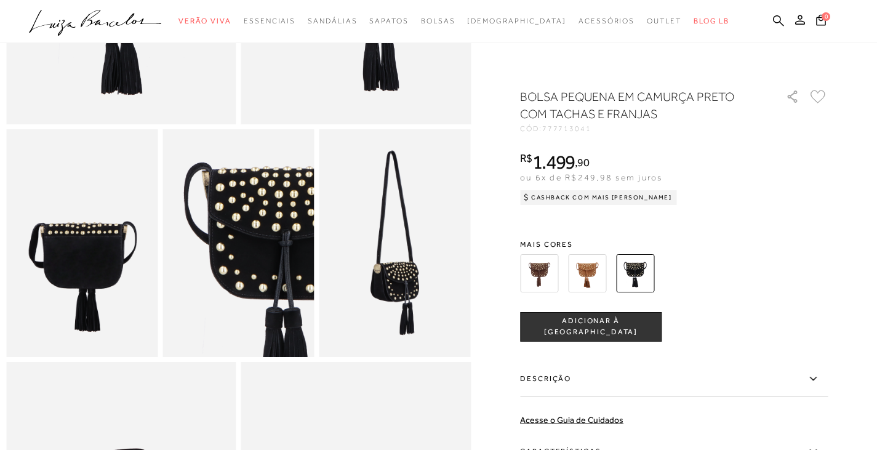
click at [599, 269] on img at bounding box center [587, 273] width 38 height 38
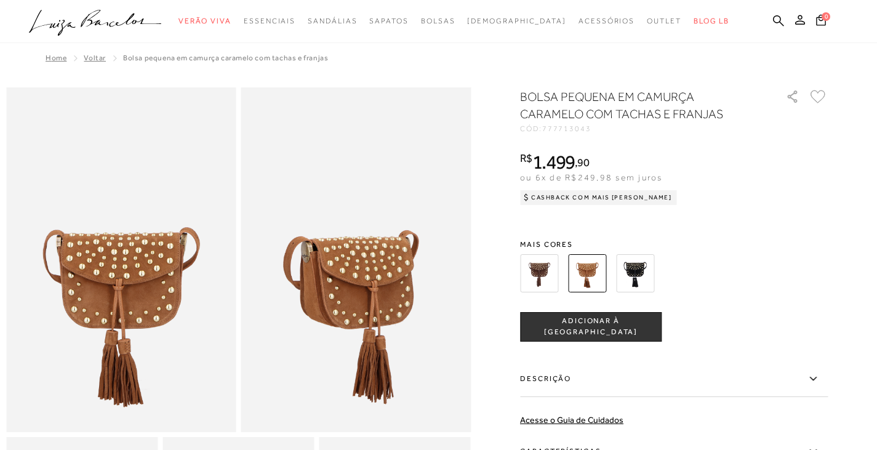
click at [546, 278] on img at bounding box center [539, 273] width 38 height 38
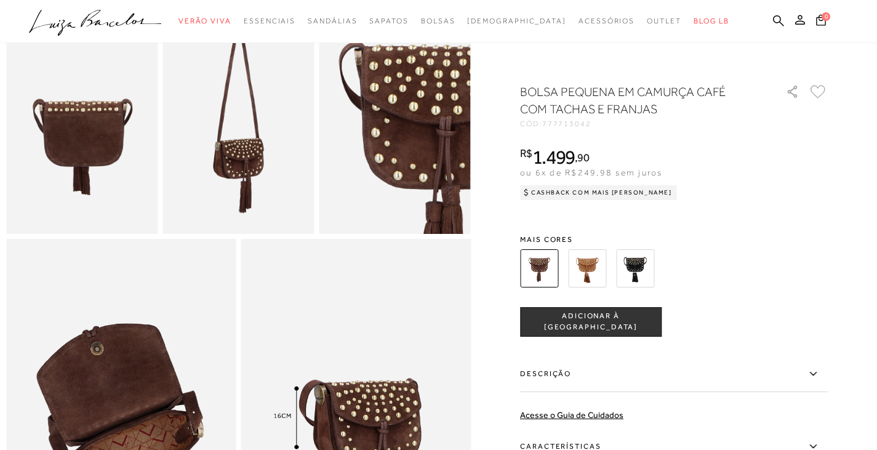
scroll to position [677, 0]
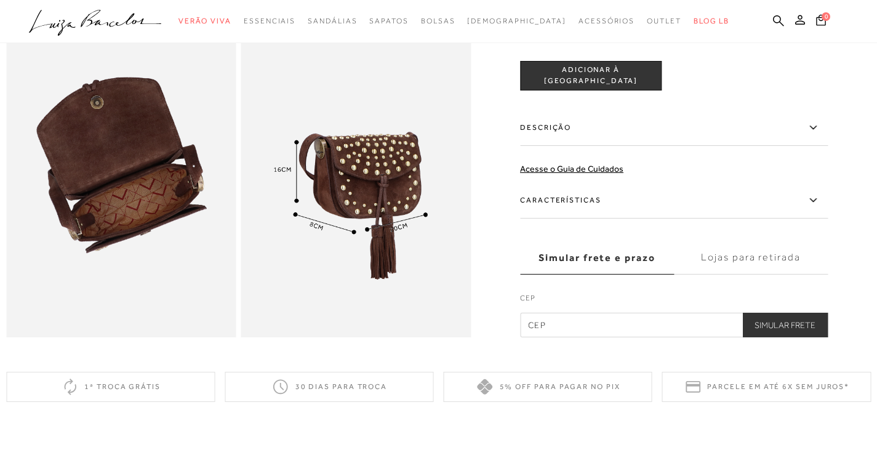
click at [583, 146] on label "Descrição" at bounding box center [674, 128] width 308 height 36
click at [0, 0] on input "Descrição" at bounding box center [0, 0] width 0 height 0
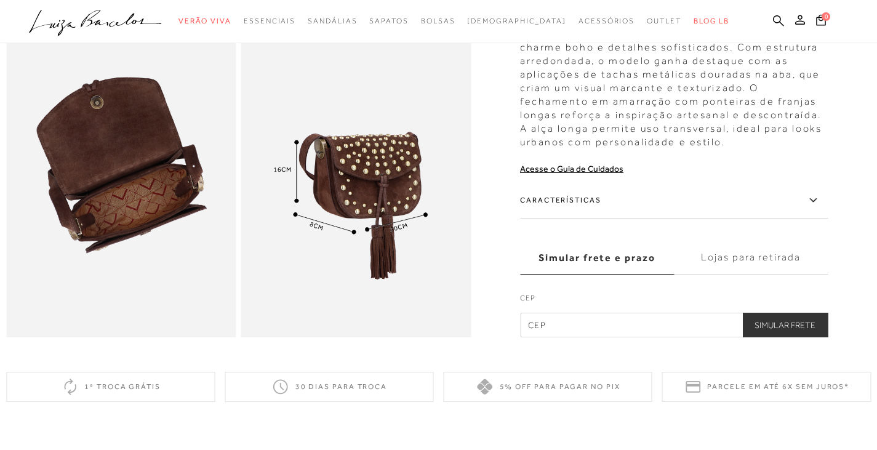
scroll to position [615, 0]
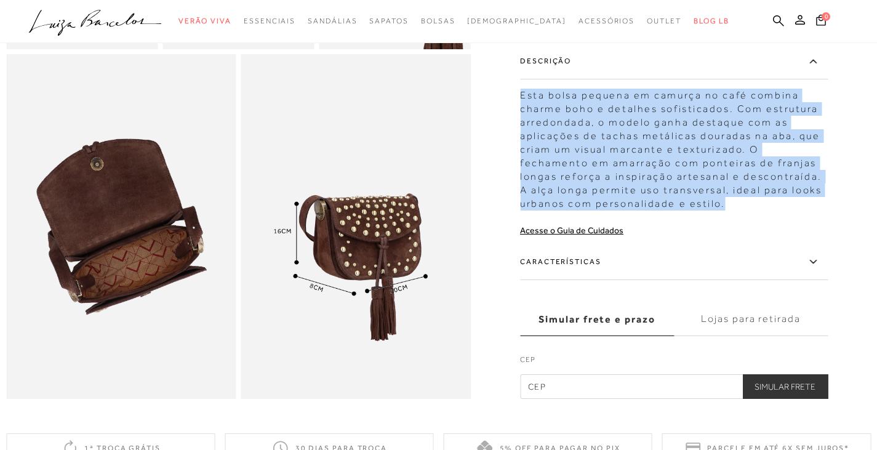
drag, startPoint x: 526, startPoint y: 114, endPoint x: 673, endPoint y: 217, distance: 180.3
click at [673, 210] on div "Esta bolsa pequena em camurça no café combina charme boho e detalhes sofisticad…" at bounding box center [674, 146] width 308 height 128
copy div "Esta bolsa pequena em camurça no café combina charme boho e detalhes sofisticad…"
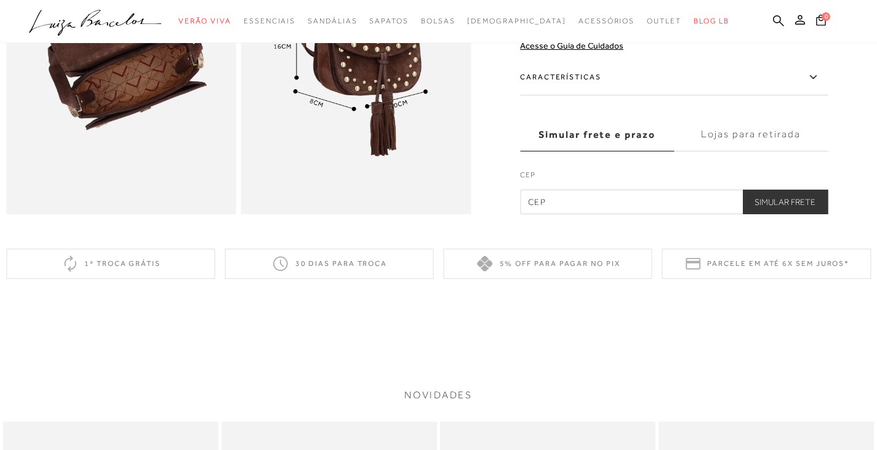
click at [641, 90] on label "Características" at bounding box center [674, 78] width 308 height 36
click at [0, 0] on input "Características" at bounding box center [0, 0] width 0 height 0
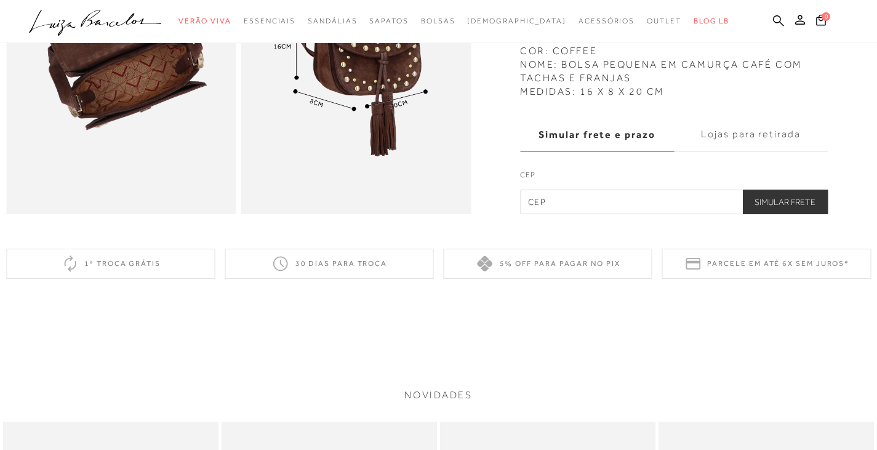
scroll to position [738, 0]
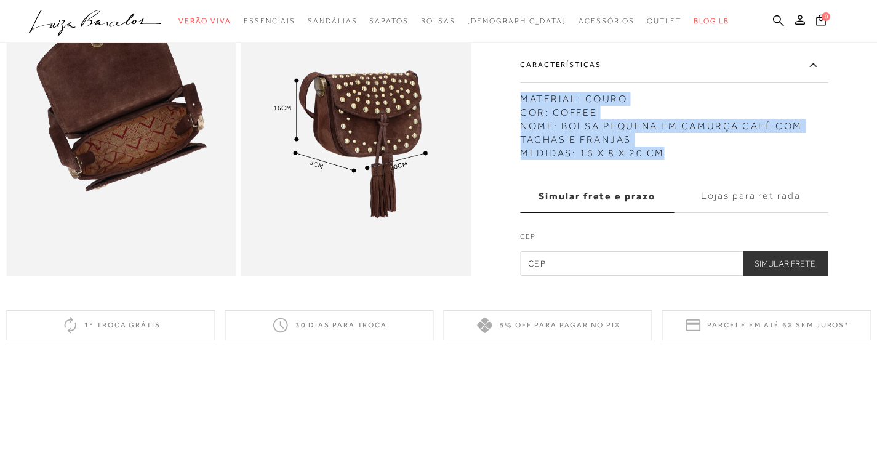
drag, startPoint x: 525, startPoint y: 117, endPoint x: 666, endPoint y: 182, distance: 155.9
copy div "MATERIAL: COURO COR: COFFEE NOME: BOLSA PEQUENA EM CAMURÇA CAFÉ COM TACHAS E FR…"
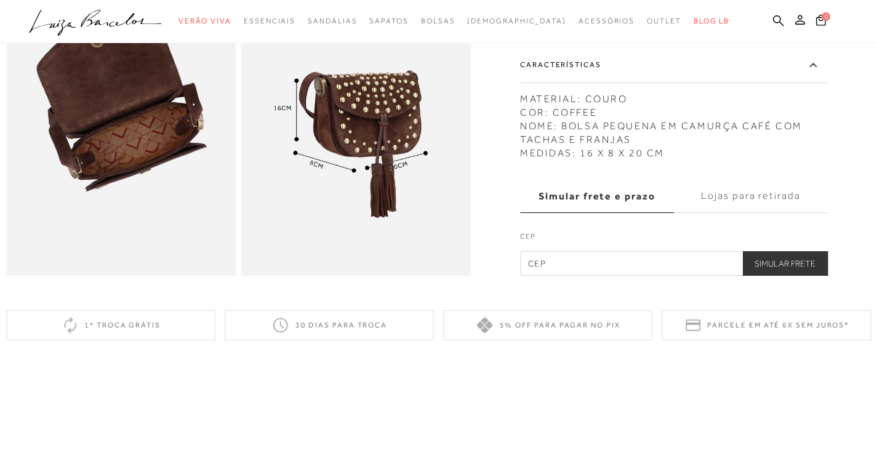
click at [772, 21] on ul ".a{fill-rule:evenodd;} Verão Viva Em alta Favoritos das Influenciadoras Apostas…" at bounding box center [429, 21] width 801 height 23
click at [777, 21] on icon at bounding box center [778, 21] width 11 height 12
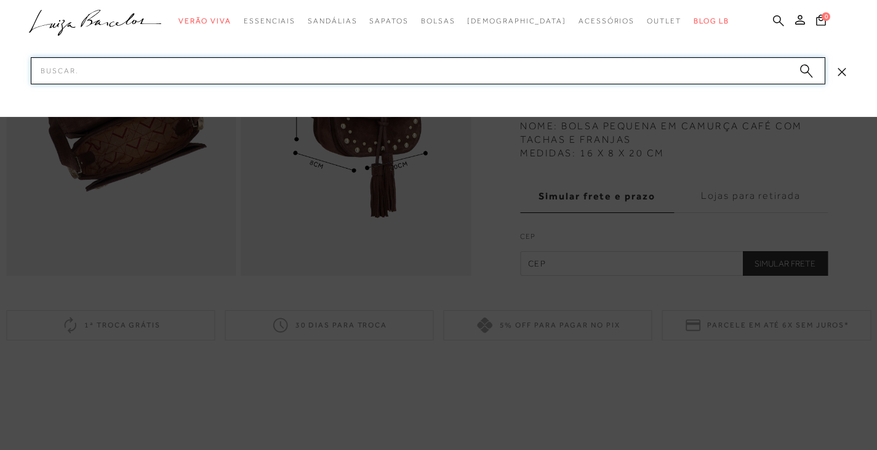
paste input "777712871"
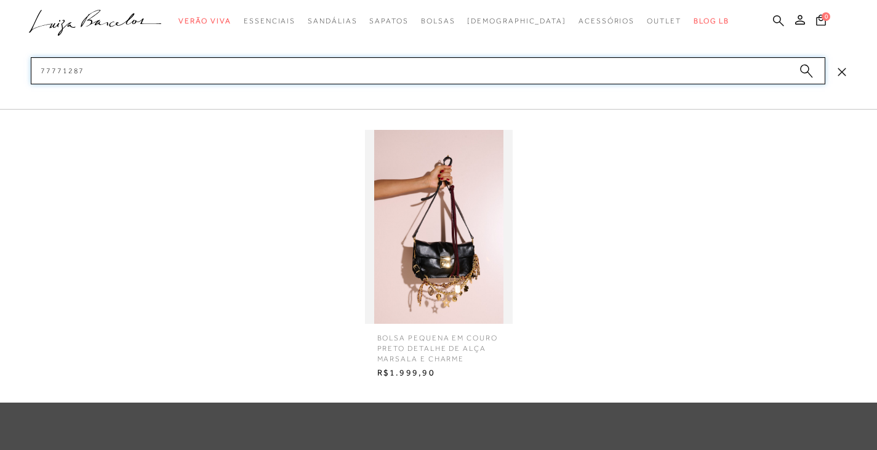
type input "777712874"
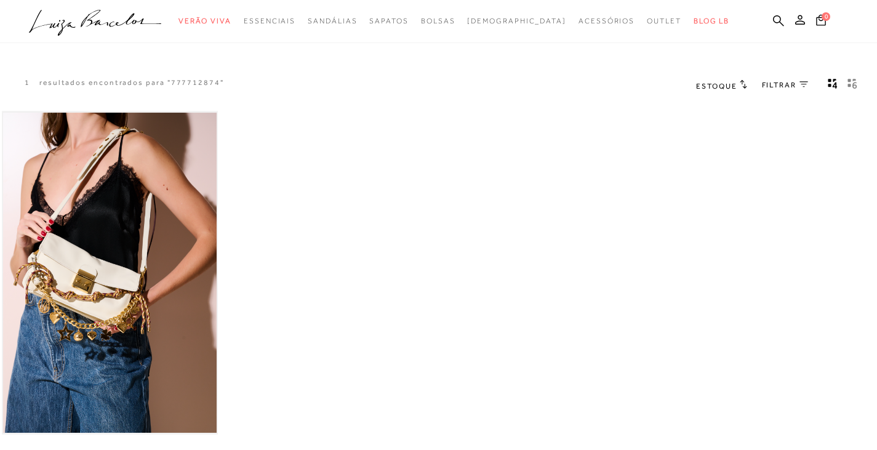
click at [96, 289] on img at bounding box center [110, 273] width 214 height 321
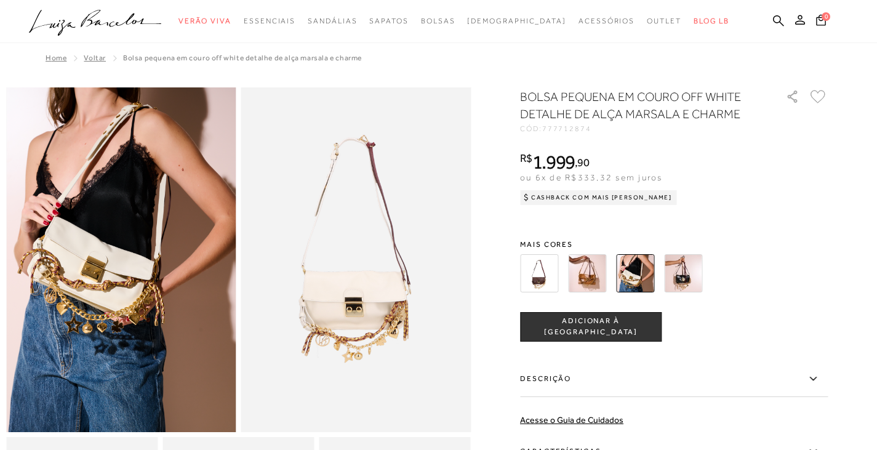
click at [700, 274] on img at bounding box center [683, 273] width 38 height 38
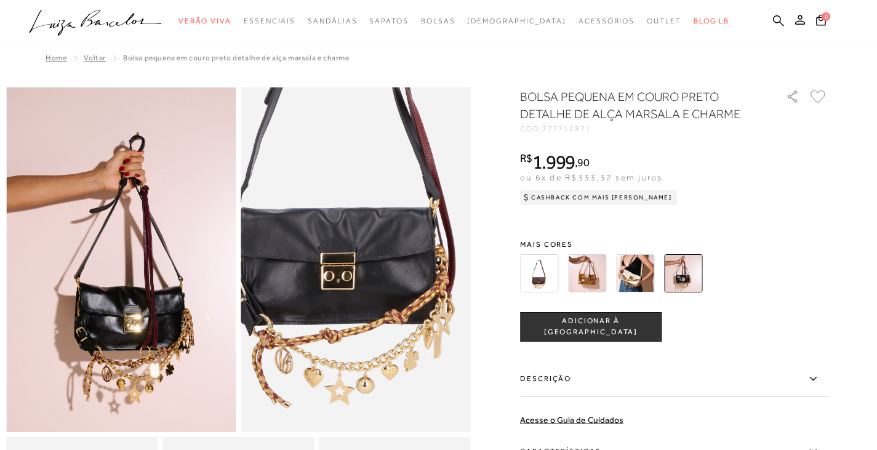
scroll to position [185, 0]
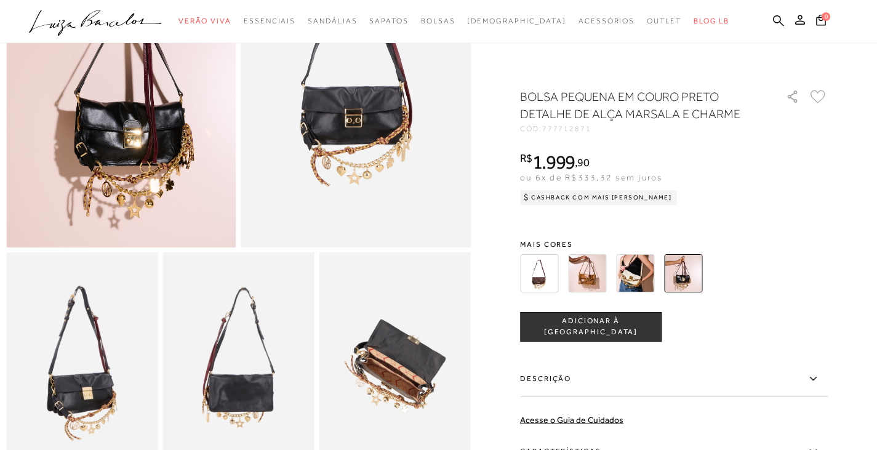
click at [471, 177] on img at bounding box center [356, 75] width 230 height 345
click at [626, 269] on img at bounding box center [635, 273] width 38 height 38
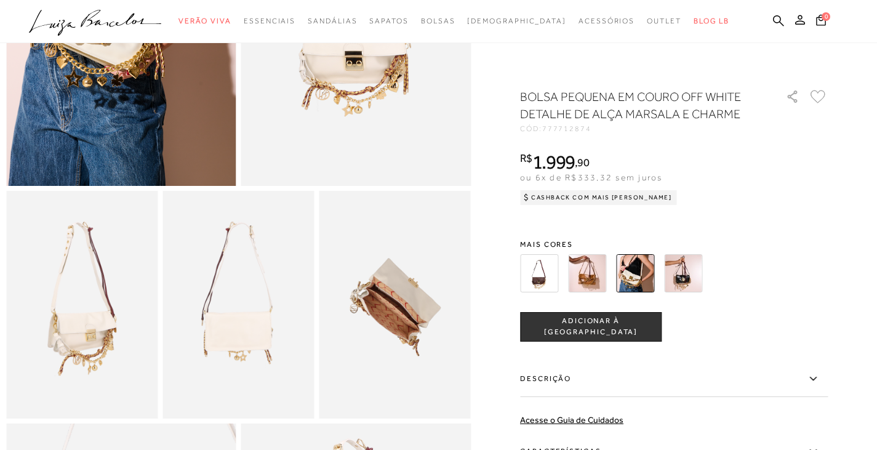
scroll to position [492, 0]
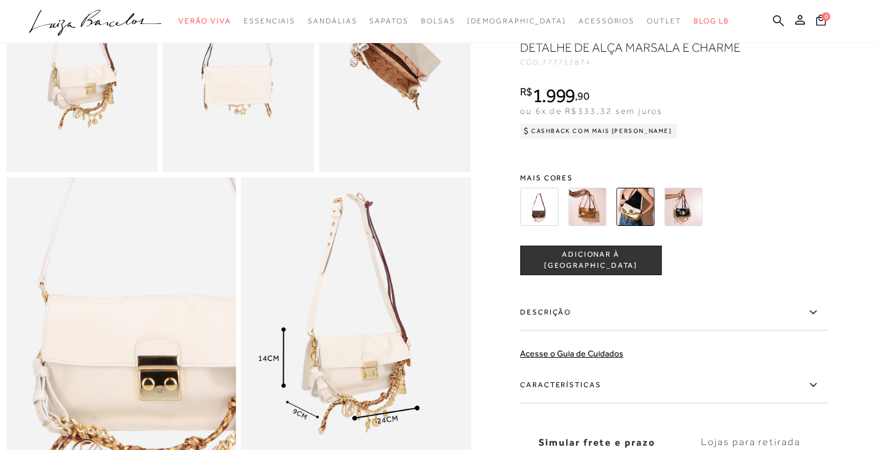
click at [600, 329] on label "Descrição" at bounding box center [674, 313] width 308 height 36
click at [0, 0] on input "Descrição" at bounding box center [0, 0] width 0 height 0
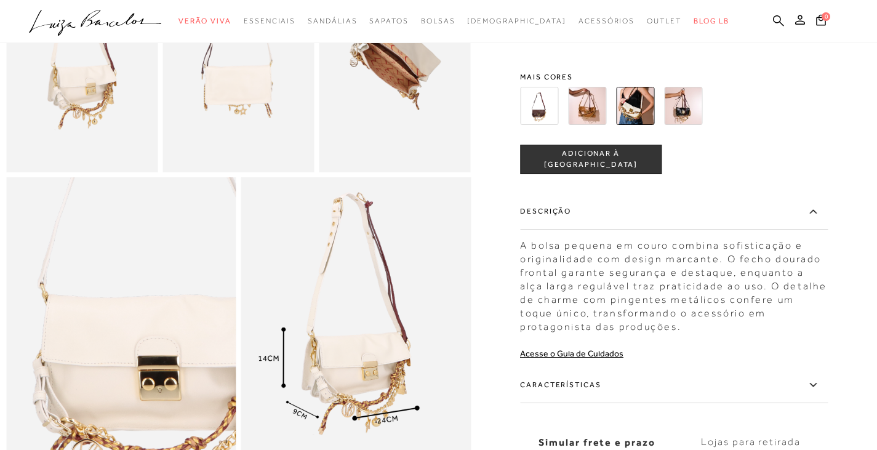
scroll to position [615, 0]
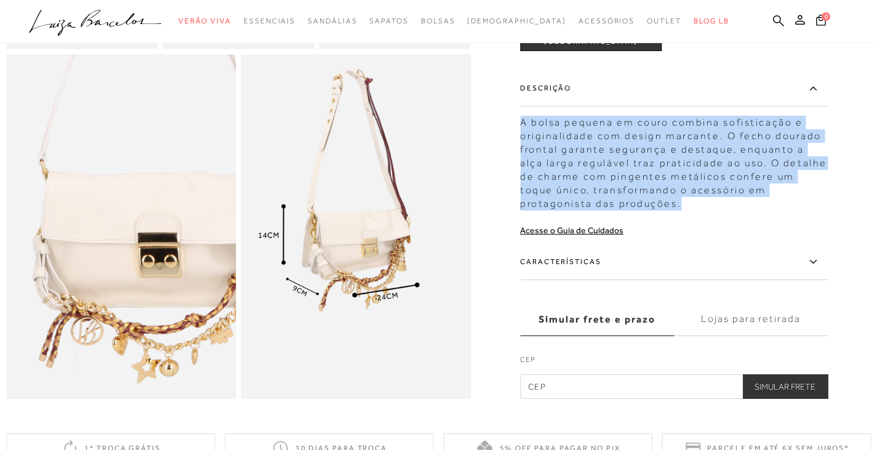
drag, startPoint x: 524, startPoint y: 141, endPoint x: 631, endPoint y: 218, distance: 131.3
click at [631, 210] on div "A bolsa pequena em couro combina sofisticação e originalidade com design marcan…" at bounding box center [674, 160] width 308 height 101
copy div "A bolsa pequena em couro combina sofisticação e originalidade com design marcan…"
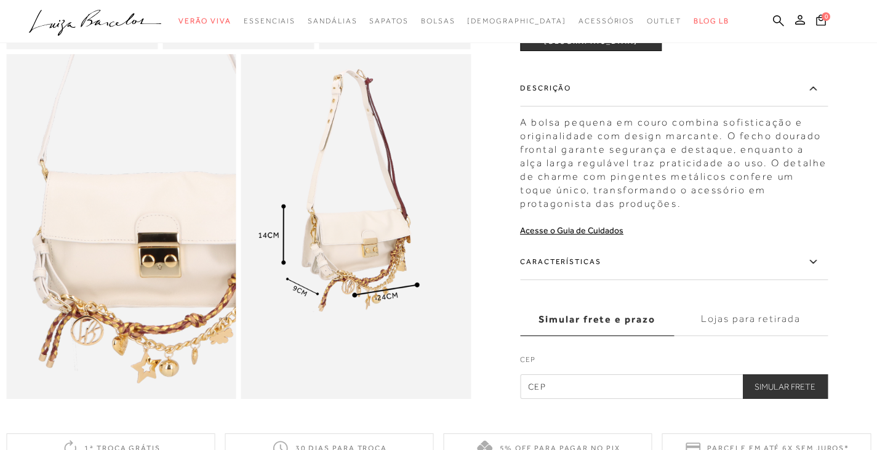
click at [595, 280] on label "Características" at bounding box center [674, 262] width 308 height 36
click at [0, 0] on input "Características" at bounding box center [0, 0] width 0 height 0
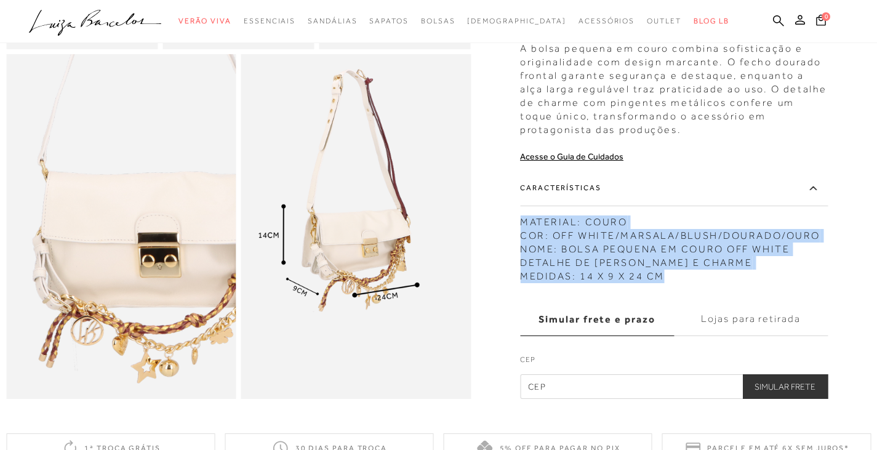
drag, startPoint x: 526, startPoint y: 238, endPoint x: 673, endPoint y: 298, distance: 158.2
click at [673, 283] on div "MATERIAL: COURO COR: OFF WHITE/MARSALA/BLUSH/DOURADO/OURO NOME: BOLSA PEQUENA E…" at bounding box center [674, 246] width 308 height 74
copy div "MATERIAL: COURO COR: OFF WHITE/MARSALA/BLUSH/DOURADO/OURO NOME: BOLSA PEQUENA E…"
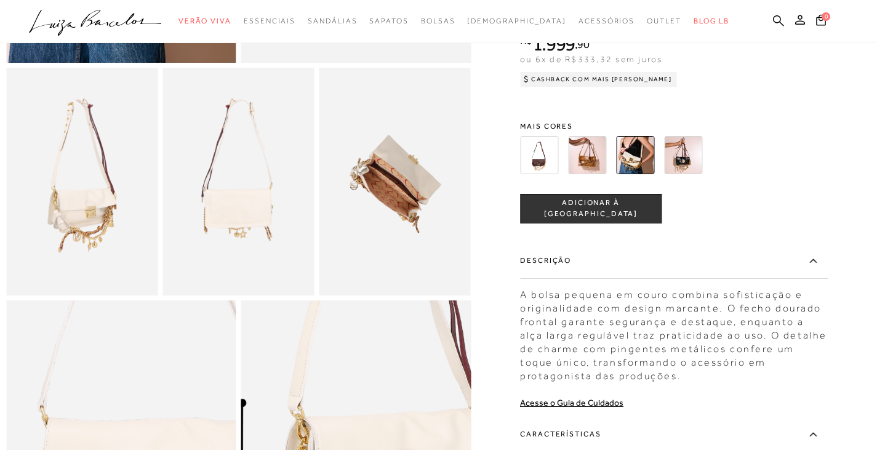
scroll to position [308, 0]
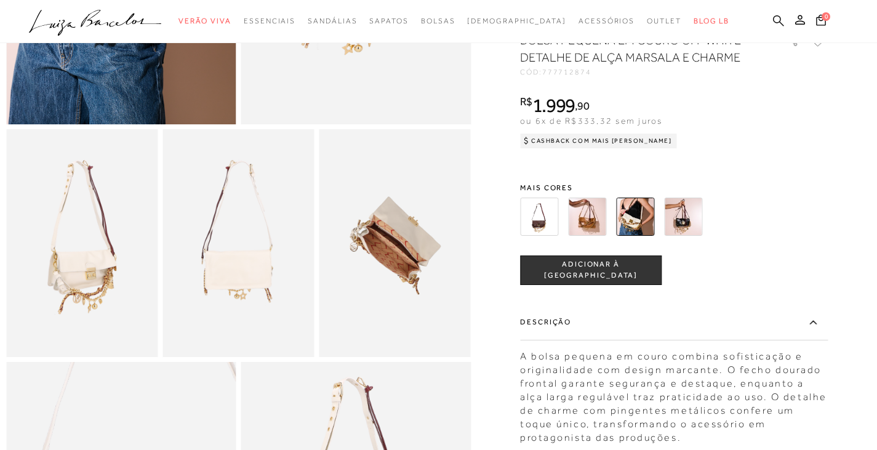
click at [775, 16] on icon at bounding box center [778, 20] width 11 height 11
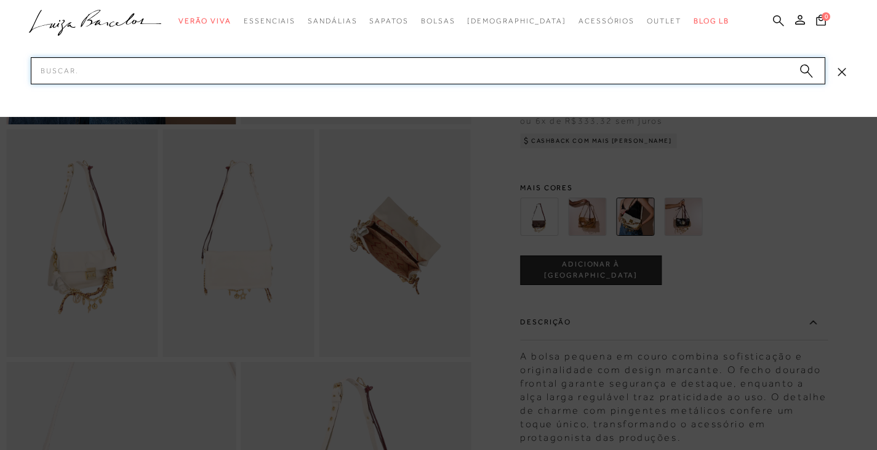
paste input "777712811"
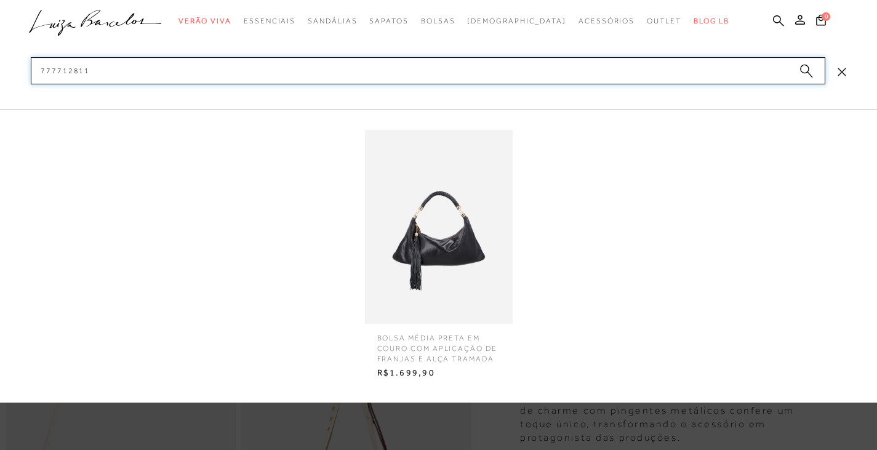
type input "777712811"
click at [448, 260] on img at bounding box center [439, 227] width 148 height 194
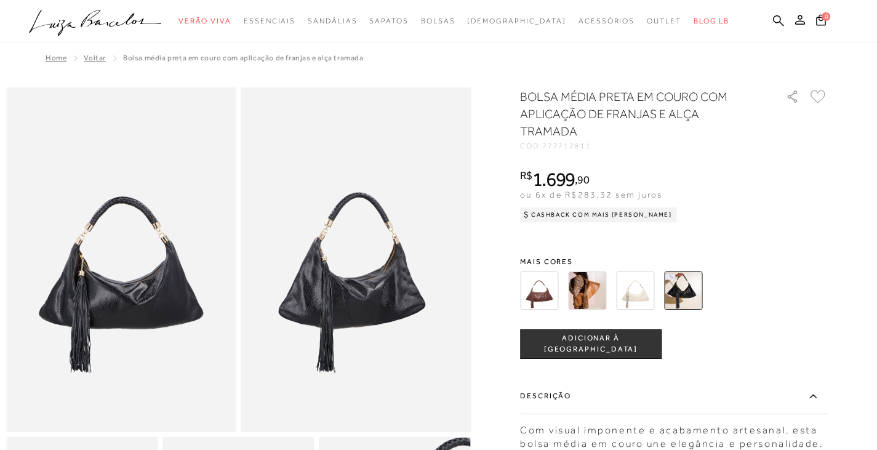
click at [538, 54] on div "Home Voltar BOLSA MÉDIA PRETA EM COURO COM APLICAÇÃO DE FRANJAS E ALÇA TRAMADA" at bounding box center [438, 59] width 865 height 32
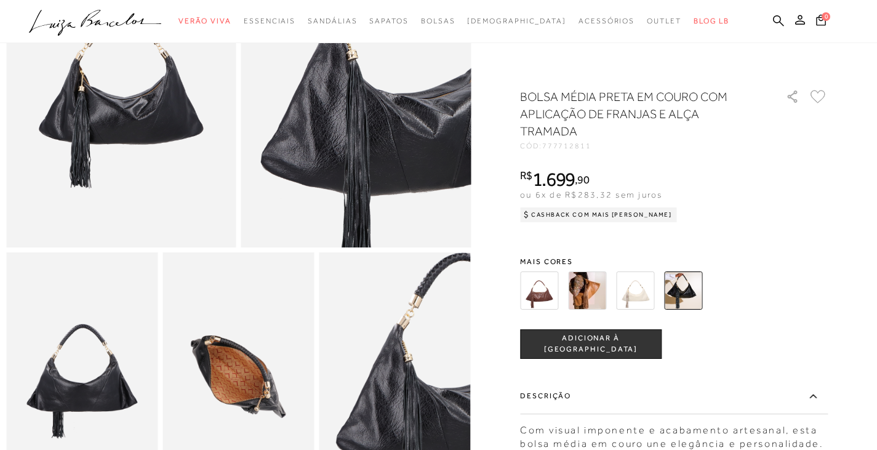
scroll to position [308, 0]
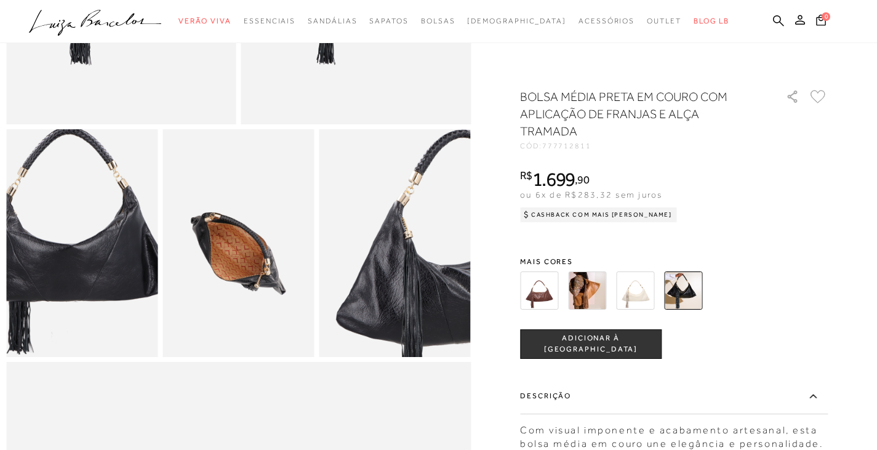
drag, startPoint x: 94, startPoint y: 285, endPoint x: 248, endPoint y: 278, distance: 154.6
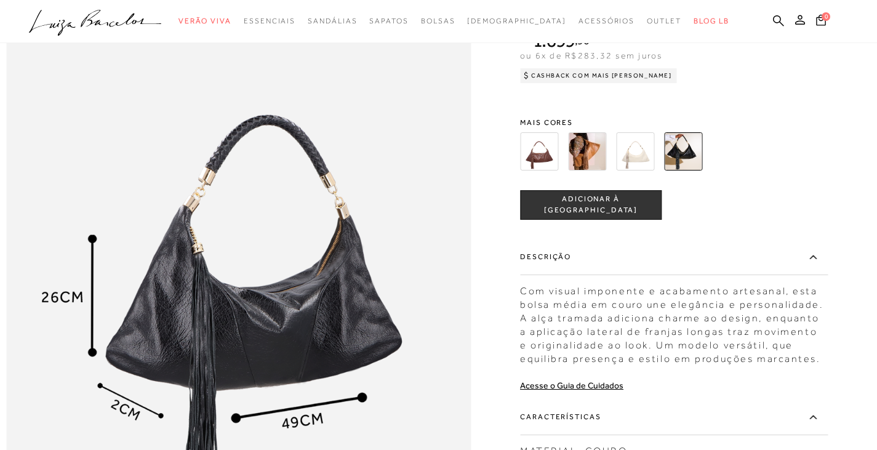
scroll to position [862, 0]
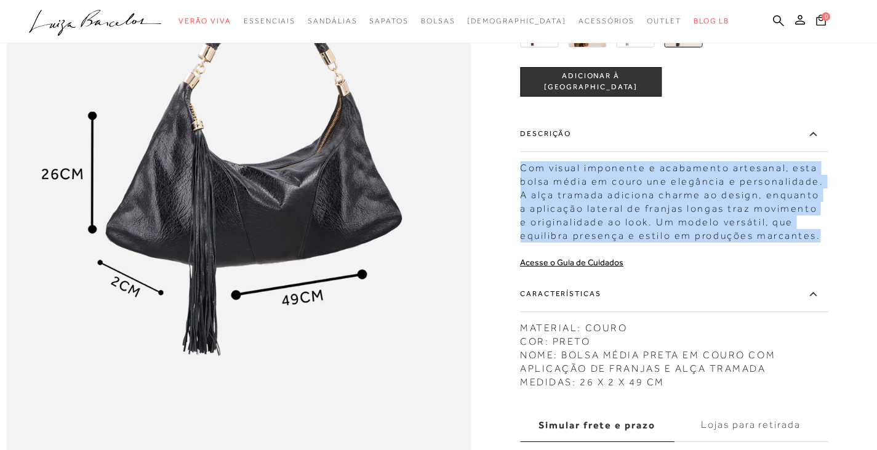
drag, startPoint x: 524, startPoint y: 193, endPoint x: 826, endPoint y: 258, distance: 309.0
click at [826, 242] on div "Com visual imponente e acabamento artesanal, esta bolsa média em couro une eleg…" at bounding box center [674, 198] width 308 height 87
copy div "Com visual imponente e acabamento artesanal, esta bolsa média em couro une eleg…"
click at [774, 17] on icon at bounding box center [778, 20] width 11 height 11
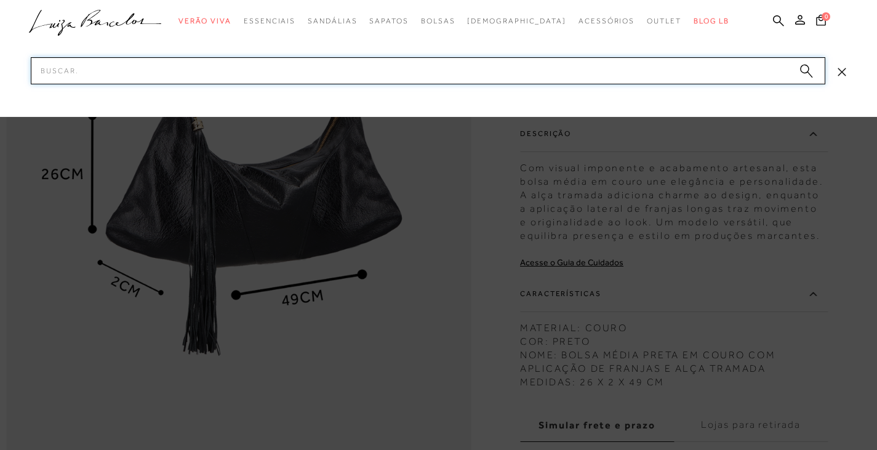
paste input "777712812"
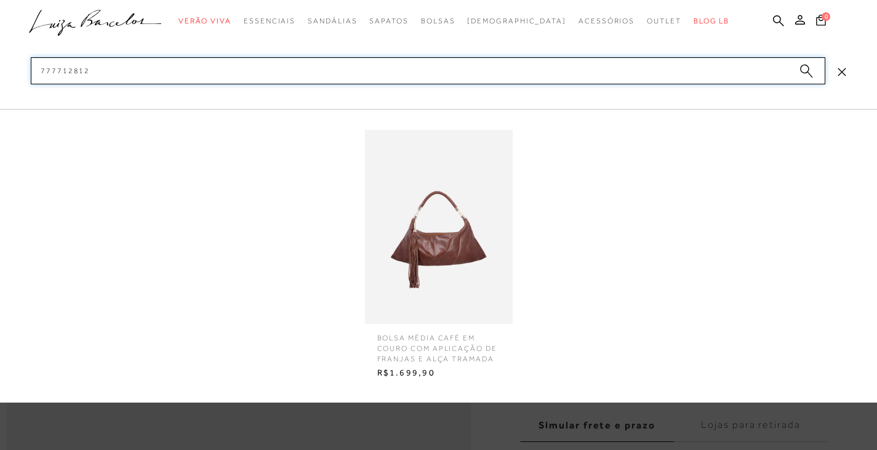
type input "777712812"
click at [462, 239] on img at bounding box center [439, 227] width 148 height 194
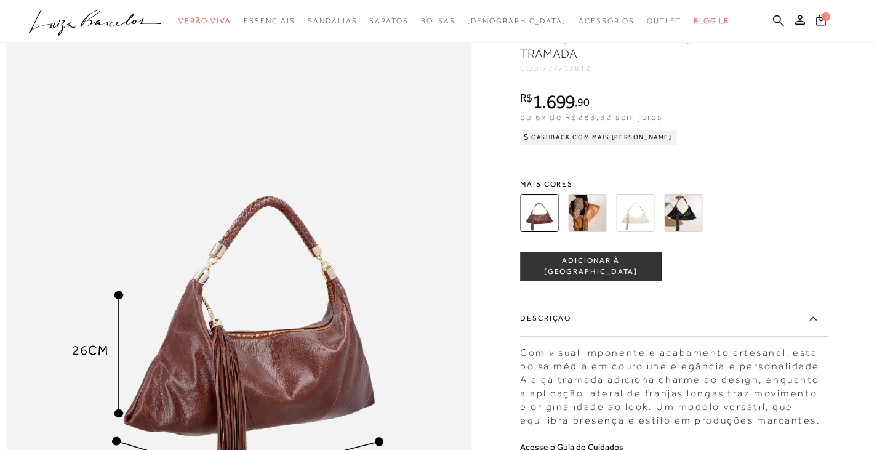
scroll to position [862, 0]
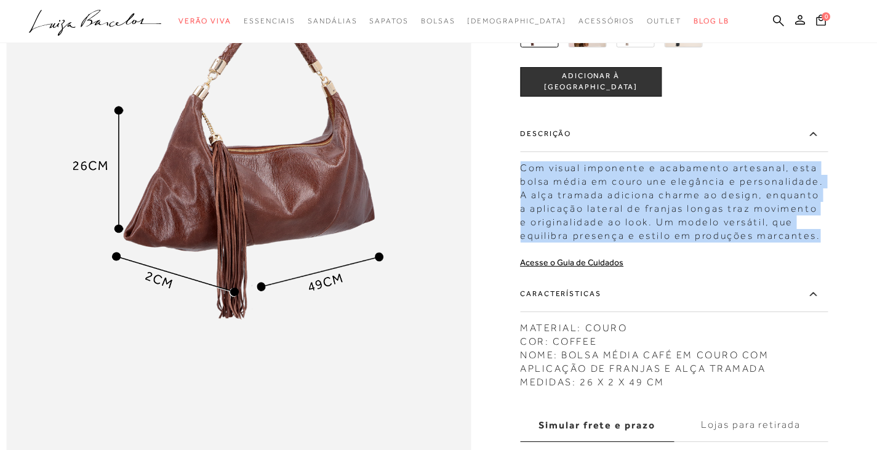
drag, startPoint x: 525, startPoint y: 194, endPoint x: 828, endPoint y: 259, distance: 310.3
click at [828, 242] on div "Com visual imponente e acabamento artesanal, esta bolsa média em couro une eleg…" at bounding box center [674, 198] width 308 height 87
copy div "Com visual imponente e acabamento artesanal, esta bolsa média em couro une eleg…"
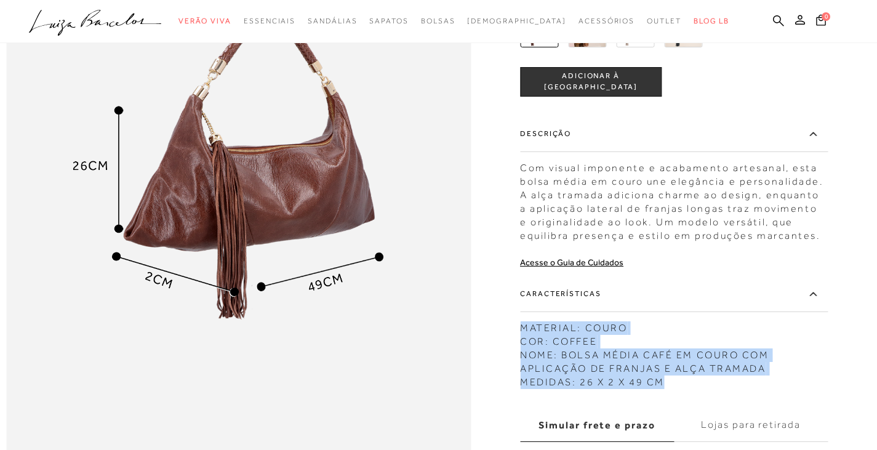
drag, startPoint x: 524, startPoint y: 356, endPoint x: 674, endPoint y: 411, distance: 159.5
click at [674, 389] on div "MATERIAL: COURO COR: COFFEE NOME: BOLSA MÉDIA CAFÉ EM COURO COM APLICAÇÃO DE FR…" at bounding box center [674, 352] width 308 height 74
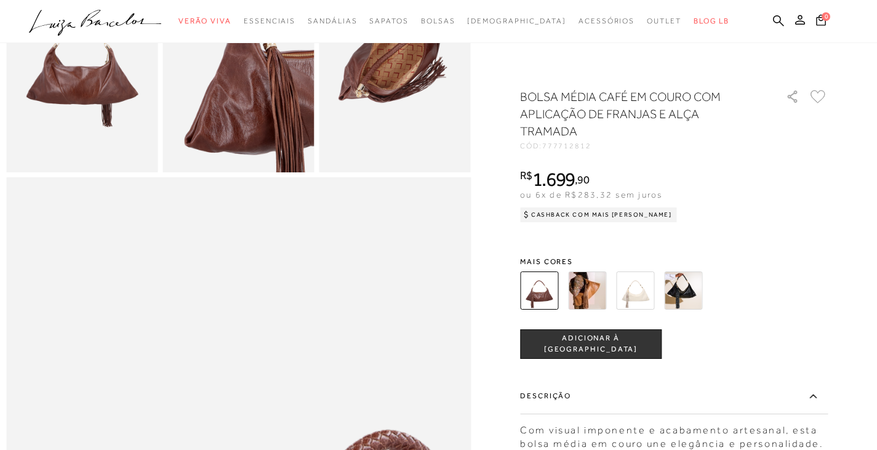
scroll to position [185, 0]
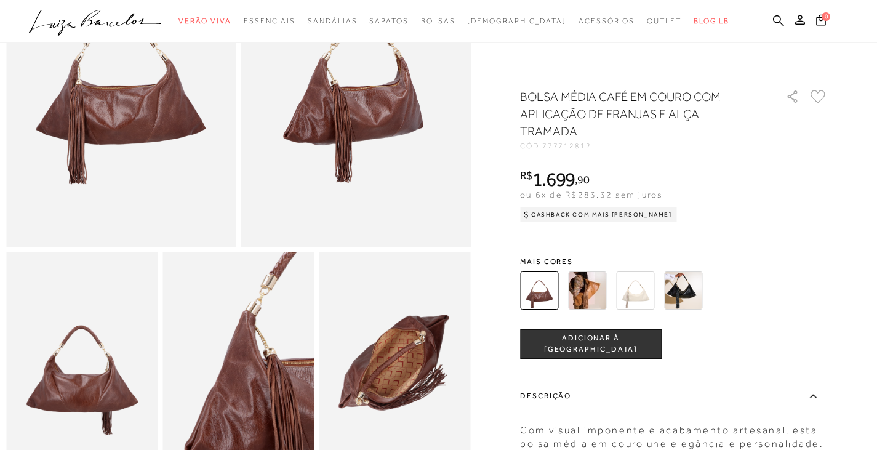
click at [602, 290] on img at bounding box center [587, 290] width 38 height 38
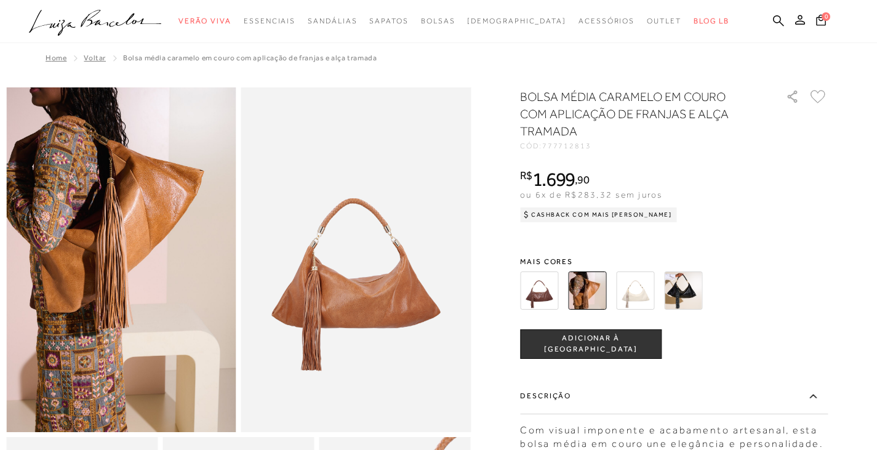
click at [642, 289] on img at bounding box center [635, 290] width 38 height 38
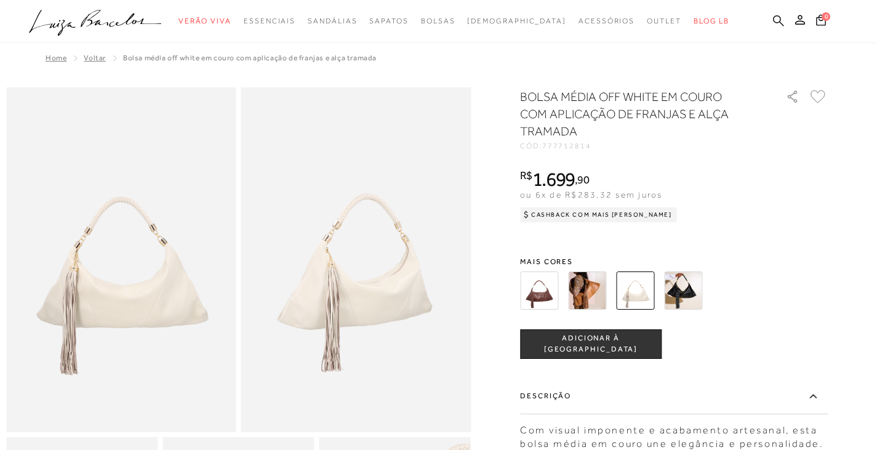
click at [776, 24] on icon at bounding box center [778, 21] width 11 height 12
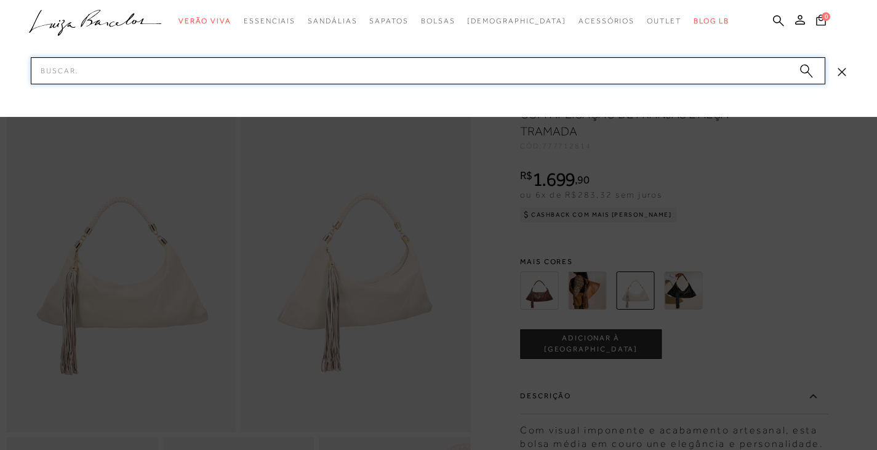
paste input "777712921"
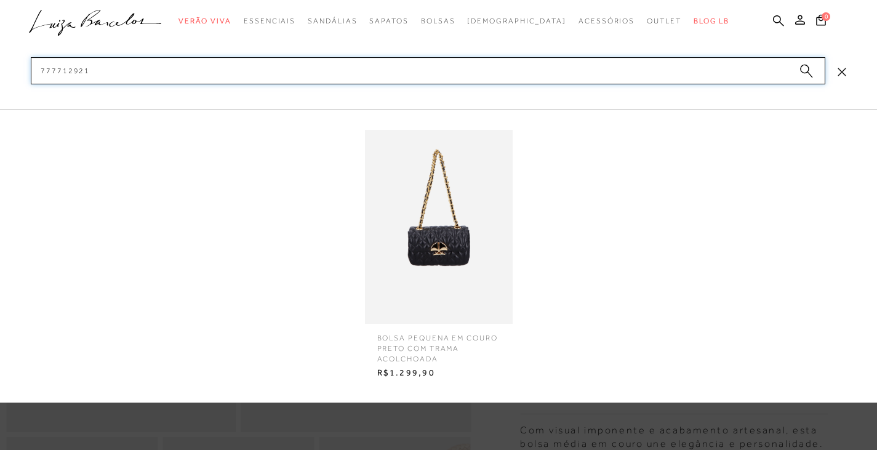
type input "777712921"
click at [442, 244] on img at bounding box center [439, 227] width 148 height 194
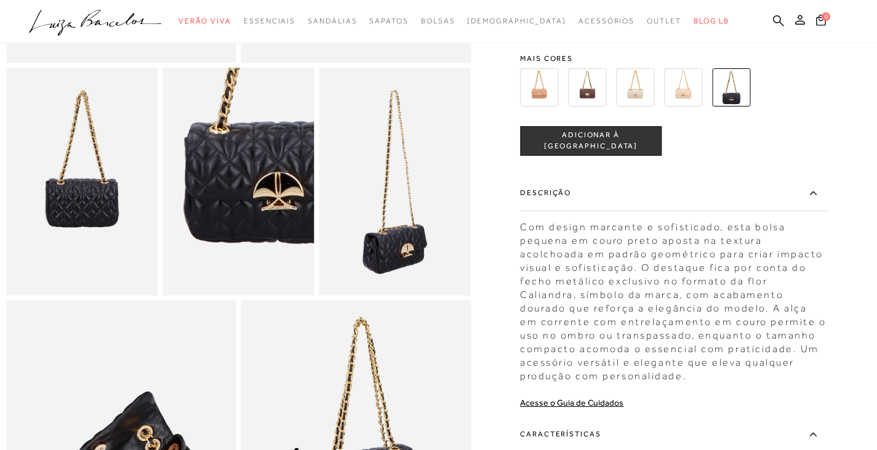
scroll to position [431, 0]
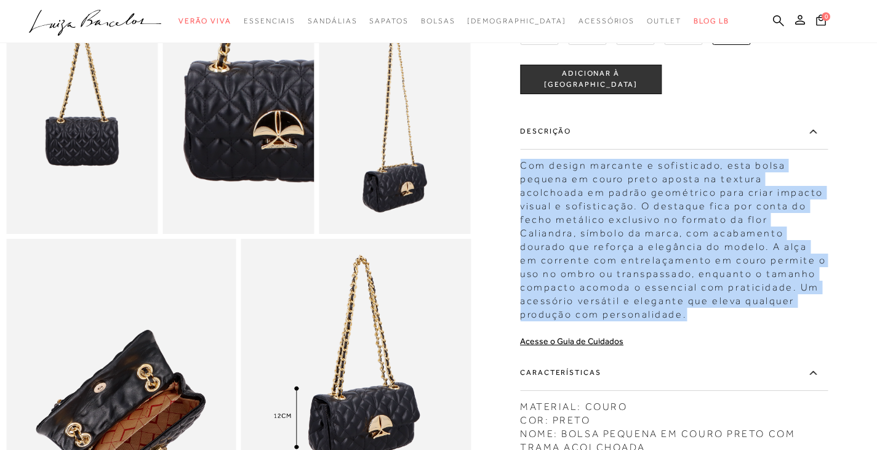
drag, startPoint x: 526, startPoint y: 185, endPoint x: 703, endPoint y: 328, distance: 228.0
click at [703, 321] on div "Com design marcante e sofisticado, esta bolsa pequena em couro preto aposta na …" at bounding box center [674, 237] width 308 height 169
click at [779, 22] on icon at bounding box center [778, 20] width 11 height 11
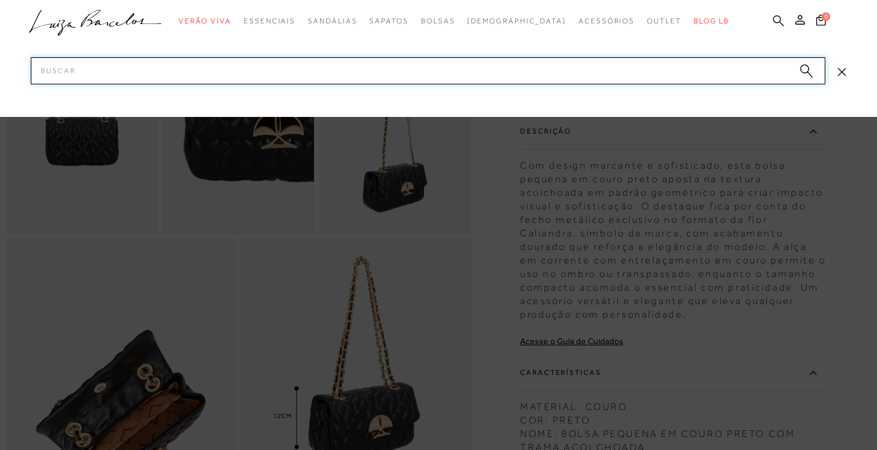
paste input "777712922"
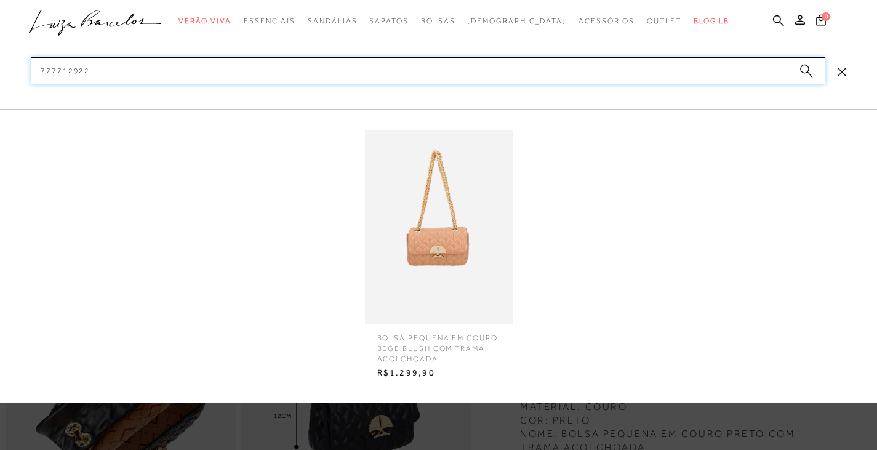
type input "777712922"
click at [452, 250] on img at bounding box center [439, 227] width 148 height 194
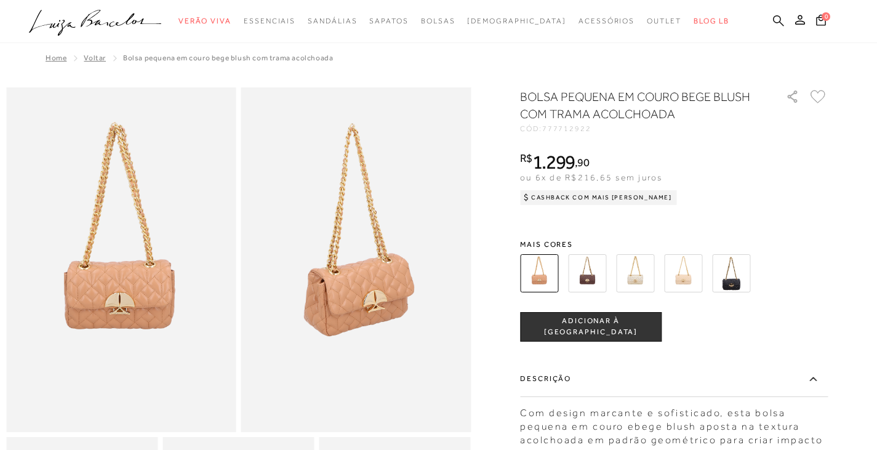
click at [780, 21] on icon at bounding box center [778, 20] width 11 height 11
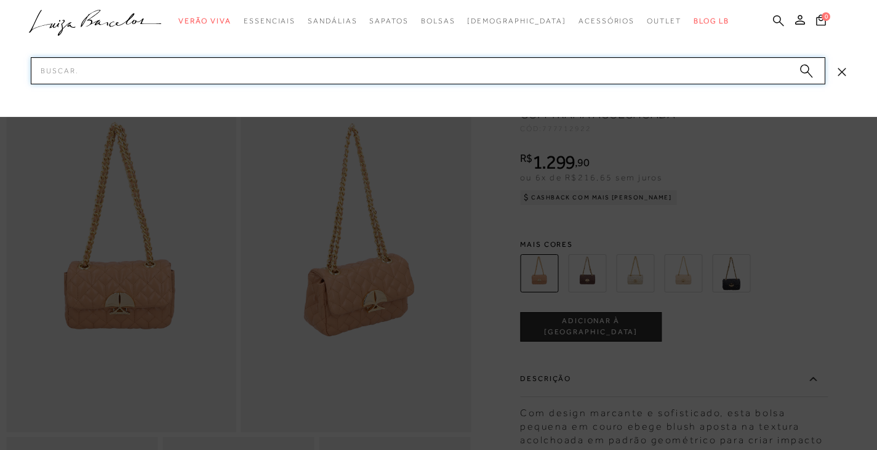
paste input "777712923"
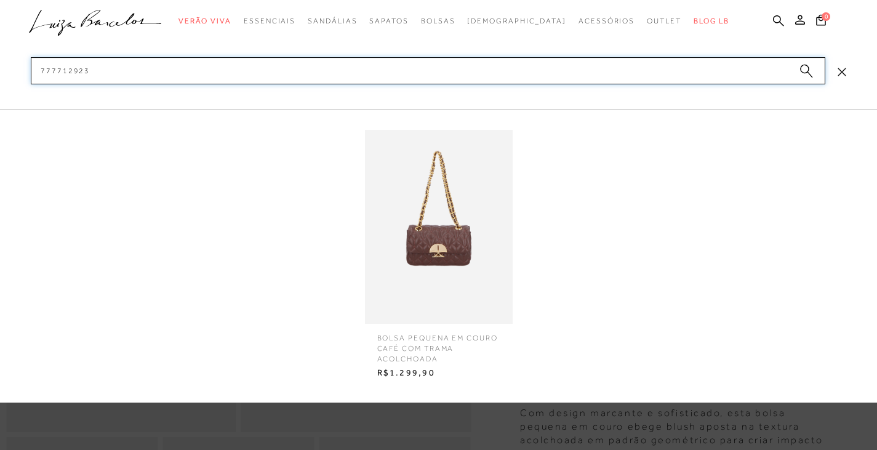
type input "777712923"
click at [446, 238] on img at bounding box center [439, 227] width 148 height 194
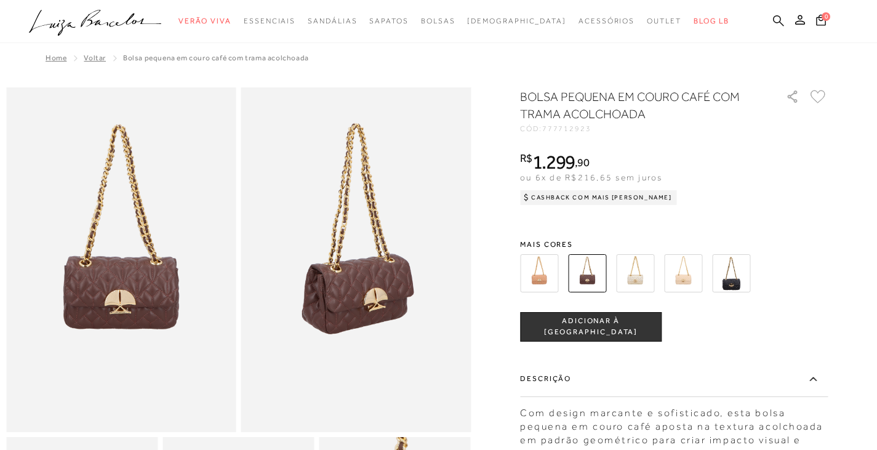
click at [781, 22] on icon at bounding box center [778, 20] width 11 height 11
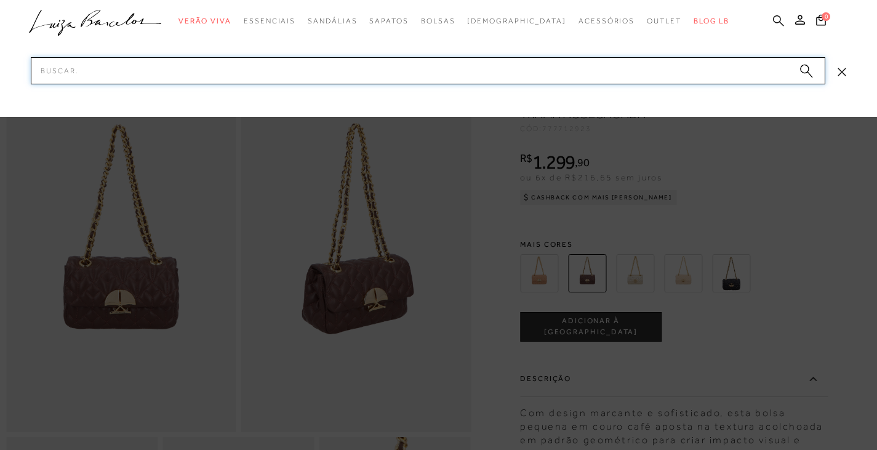
paste input "777712925"
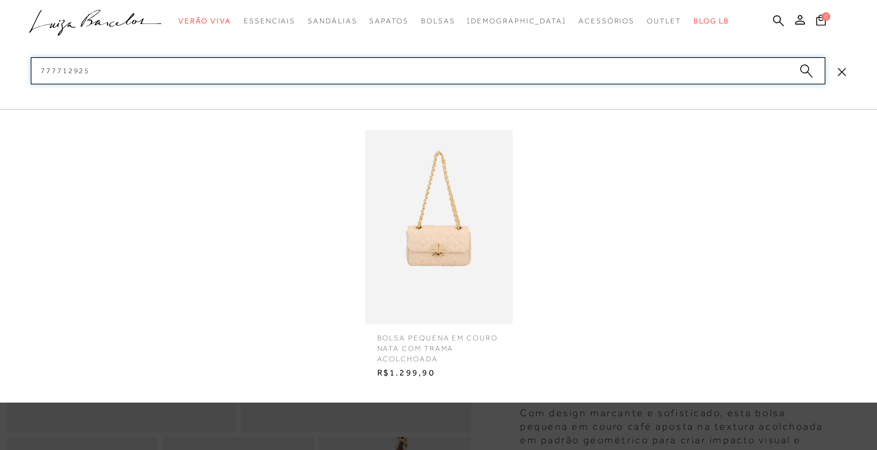
type input "777712925"
click at [450, 234] on img at bounding box center [439, 227] width 148 height 194
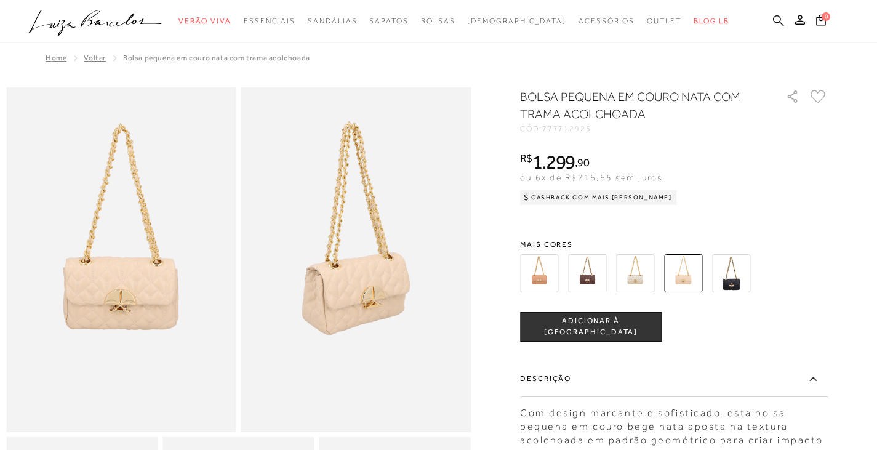
click at [773, 17] on icon at bounding box center [778, 21] width 11 height 12
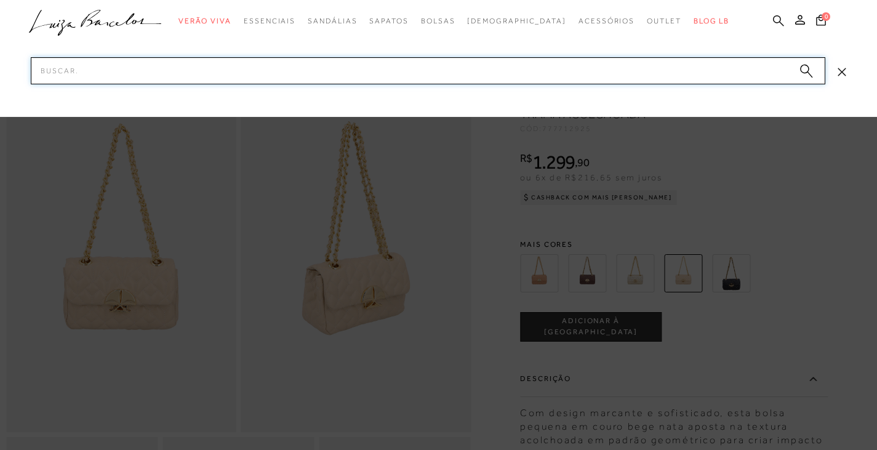
paste input "777712928"
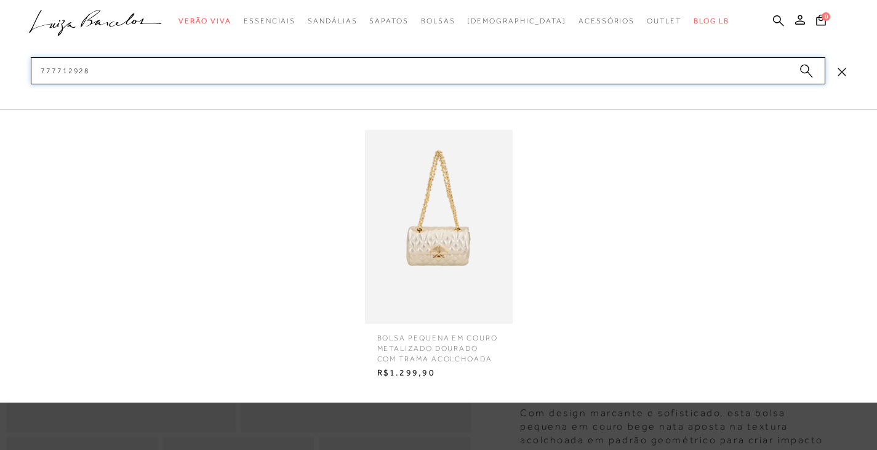
type input "777712928"
click at [433, 230] on img at bounding box center [439, 227] width 148 height 194
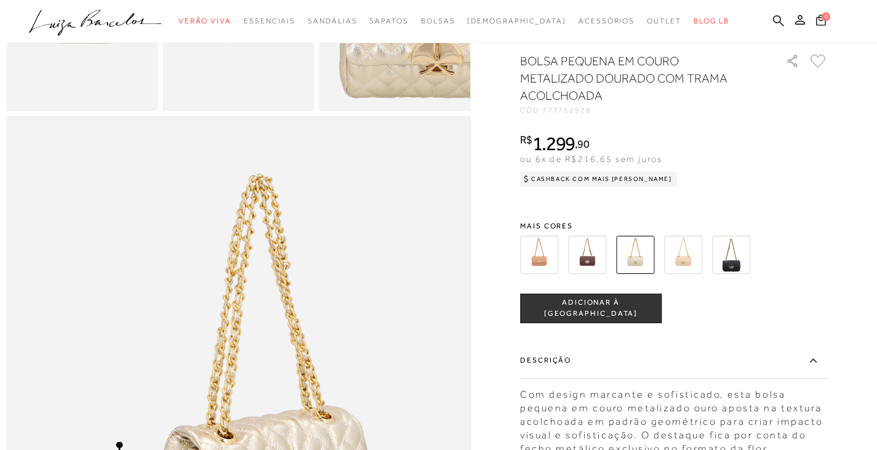
scroll to position [800, 0]
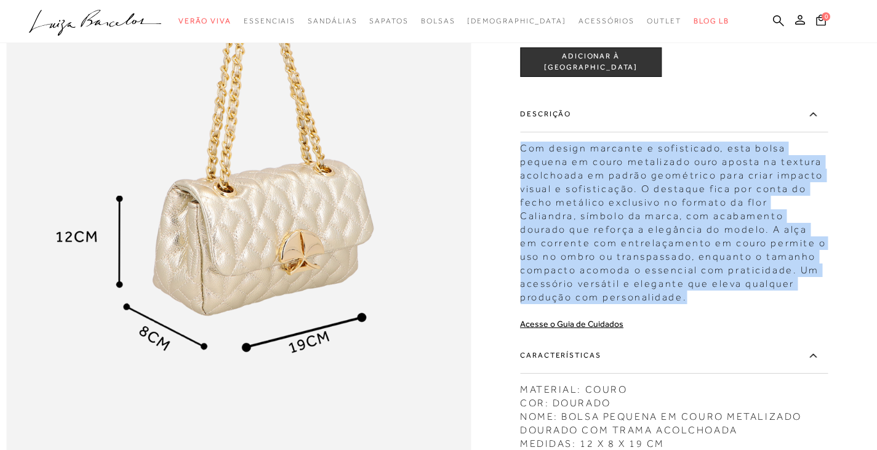
drag, startPoint x: 525, startPoint y: 174, endPoint x: 710, endPoint y: 320, distance: 235.7
click at [710, 304] on div "Com design marcante e sofisticado, esta bolsa pequena em couro metalizado ouro …" at bounding box center [674, 219] width 308 height 169
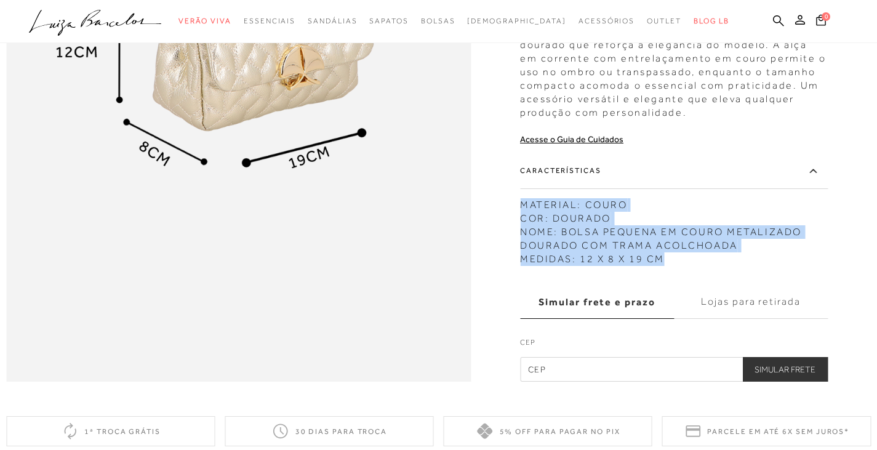
drag, startPoint x: 526, startPoint y: 233, endPoint x: 670, endPoint y: 286, distance: 154.0
click at [670, 266] on div "MATERIAL: COURO COR: DOURADO NOME: BOLSA PEQUENA EM COURO METALIZADO DOURADO CO…" at bounding box center [674, 229] width 308 height 74
click at [778, 21] on icon at bounding box center [778, 21] width 11 height 12
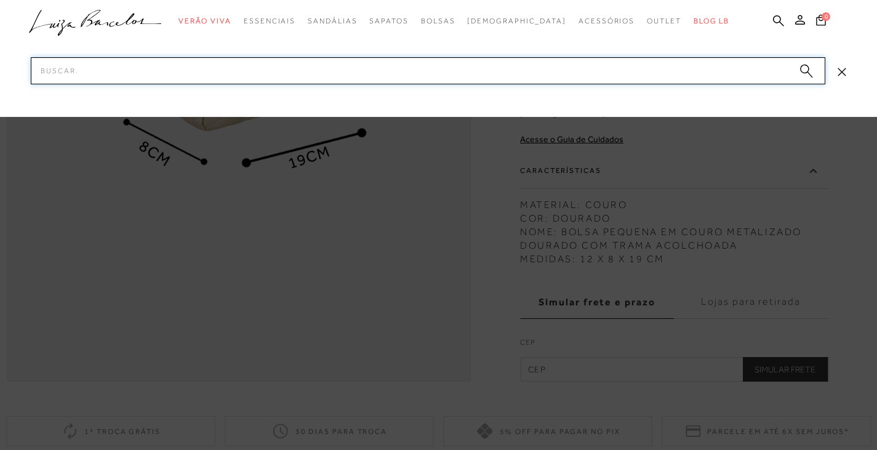
paste input "777712671"
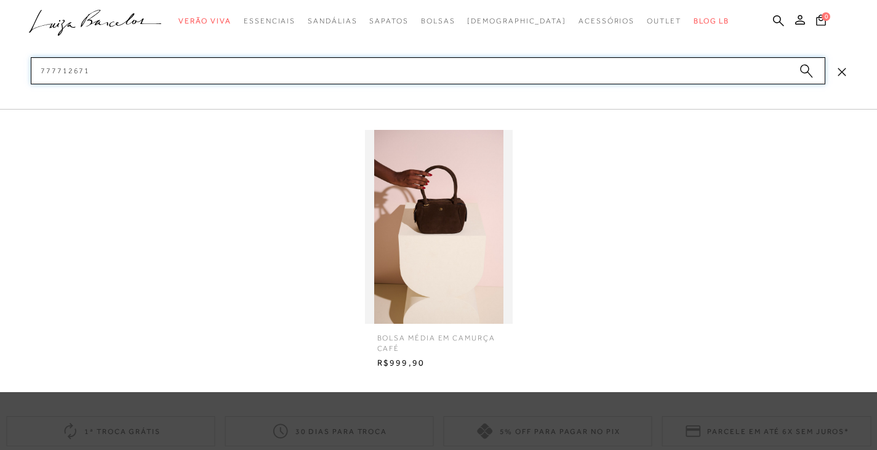
type input "777712671"
click at [462, 336] on span "BOLSA MÉDIA EM CAMURÇA CAFÉ" at bounding box center [439, 339] width 142 height 30
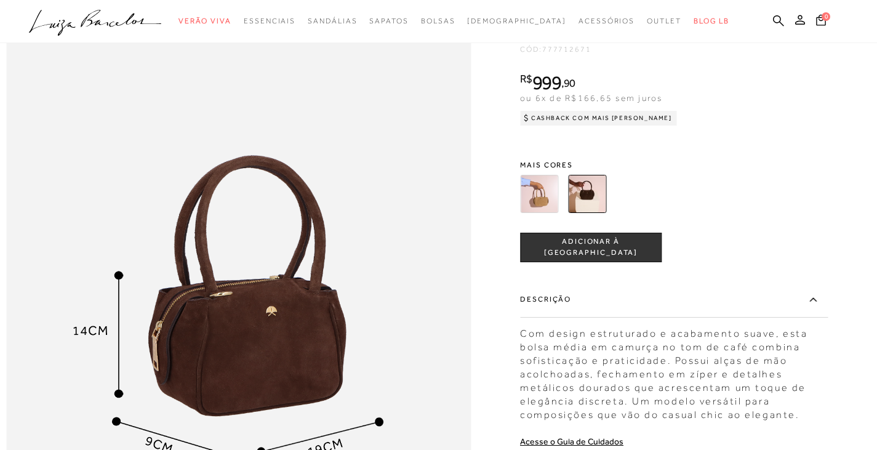
scroll to position [1169, 0]
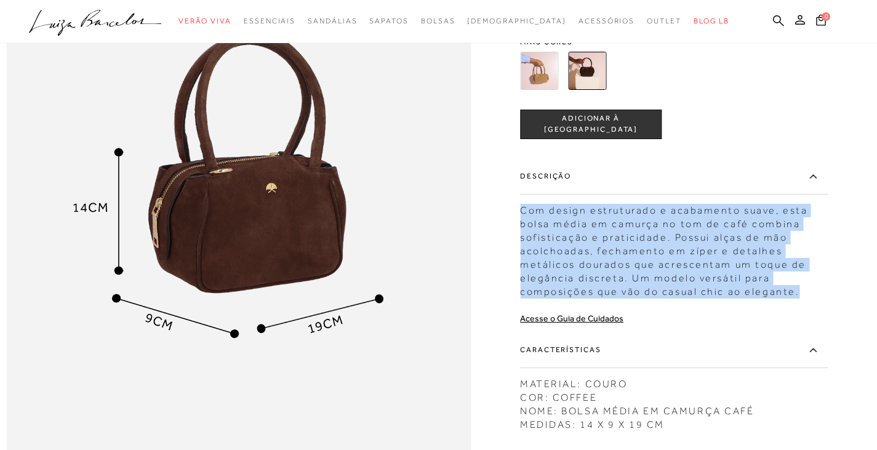
drag, startPoint x: 524, startPoint y: 239, endPoint x: 824, endPoint y: 322, distance: 311.2
click at [824, 298] on div "Com design estruturado e acabamento suave, esta bolsa média em camurça no tom d…" at bounding box center [674, 247] width 308 height 101
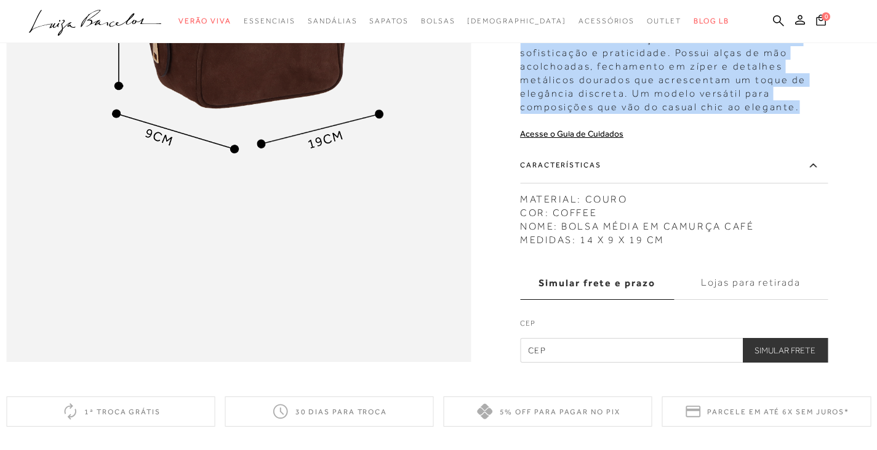
scroll to position [1415, 0]
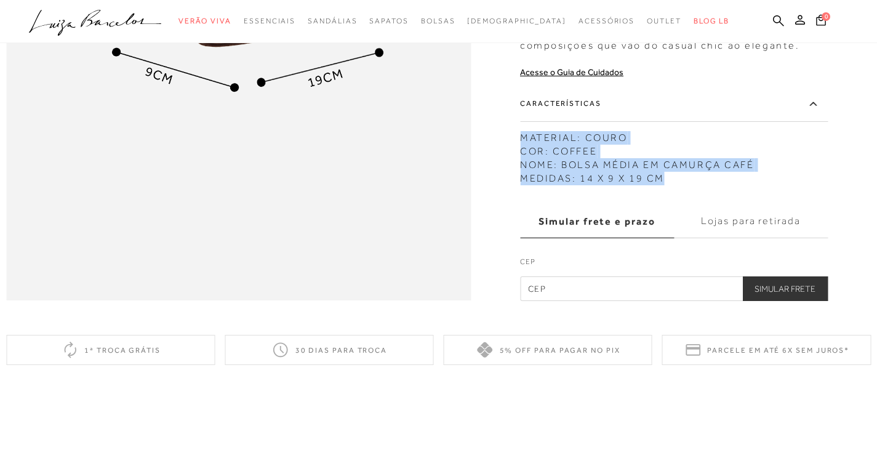
drag, startPoint x: 526, startPoint y: 170, endPoint x: 676, endPoint y: 209, distance: 155.2
click at [676, 185] on div "MATERIAL: COURO COR: COFFEE NOME: BOLSA MÉDIA EM CAMURÇA CAFÉ MEDIDAS: 14 X 9 X…" at bounding box center [674, 154] width 308 height 60
click at [781, 18] on icon at bounding box center [778, 20] width 11 height 11
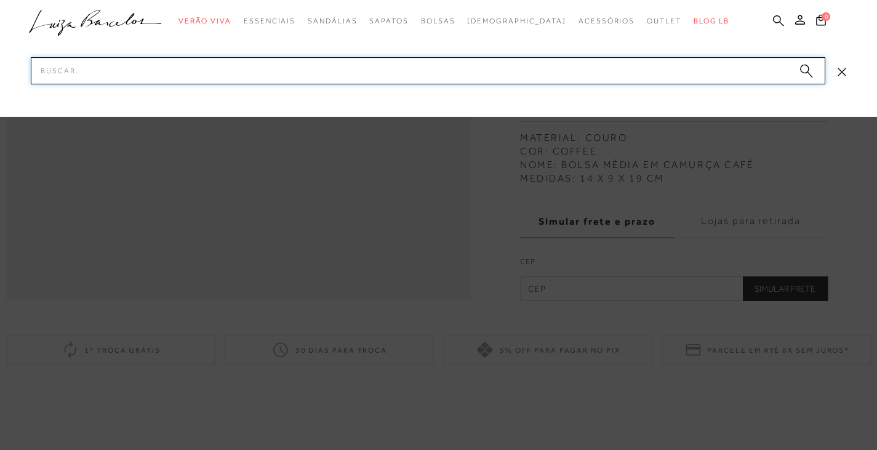
paste input "777712681"
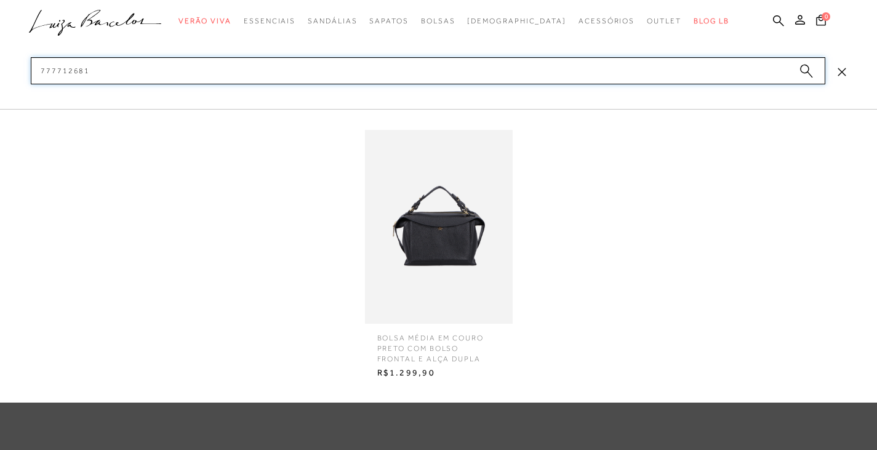
type input "777712681"
click at [455, 225] on img at bounding box center [439, 227] width 148 height 194
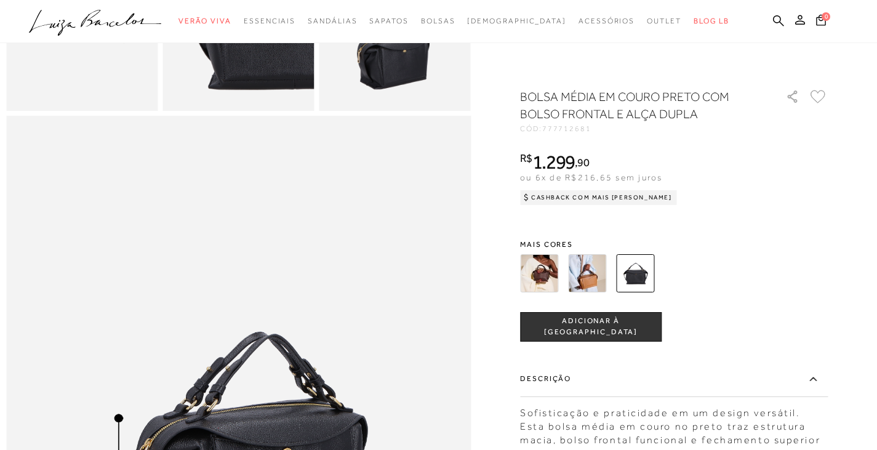
scroll to position [677, 0]
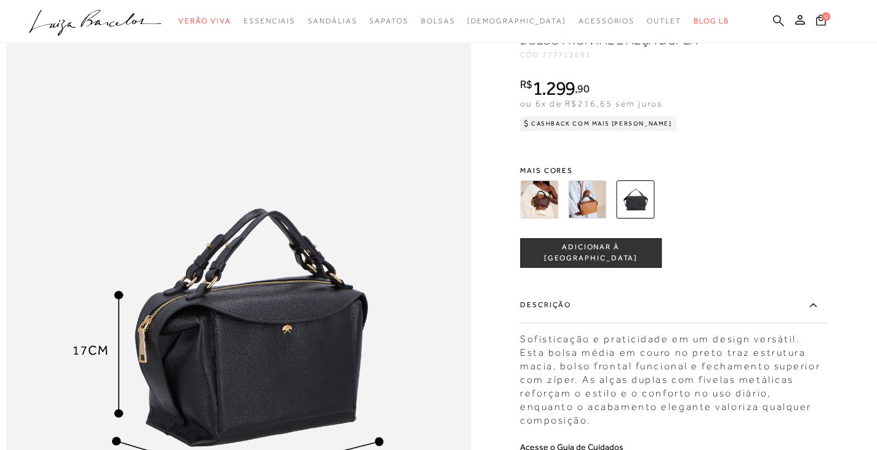
click at [777, 18] on icon at bounding box center [778, 21] width 11 height 12
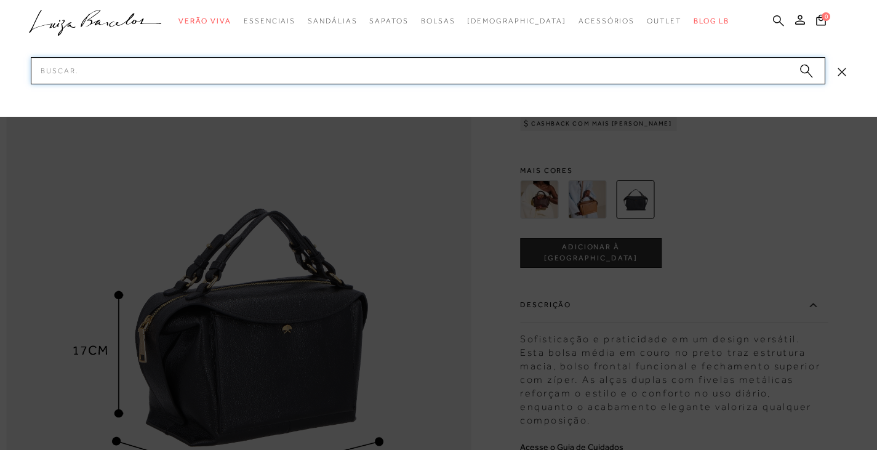
paste input "777712682"
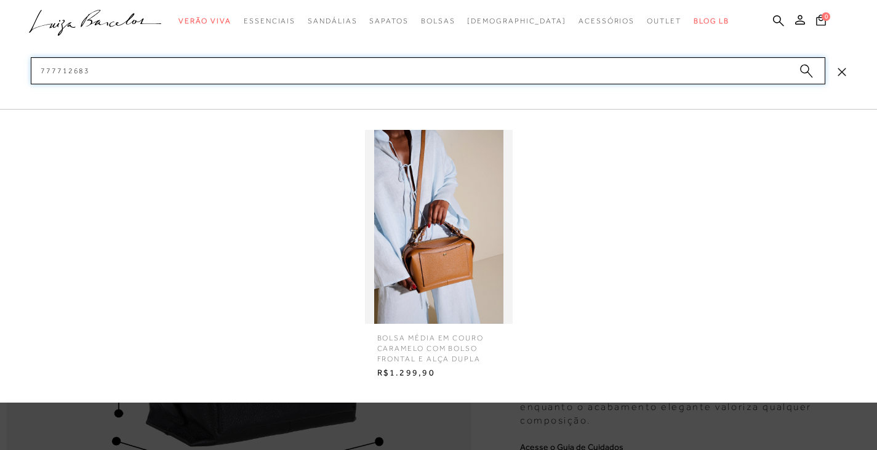
type input "777712683"
click at [465, 276] on img at bounding box center [439, 227] width 148 height 194
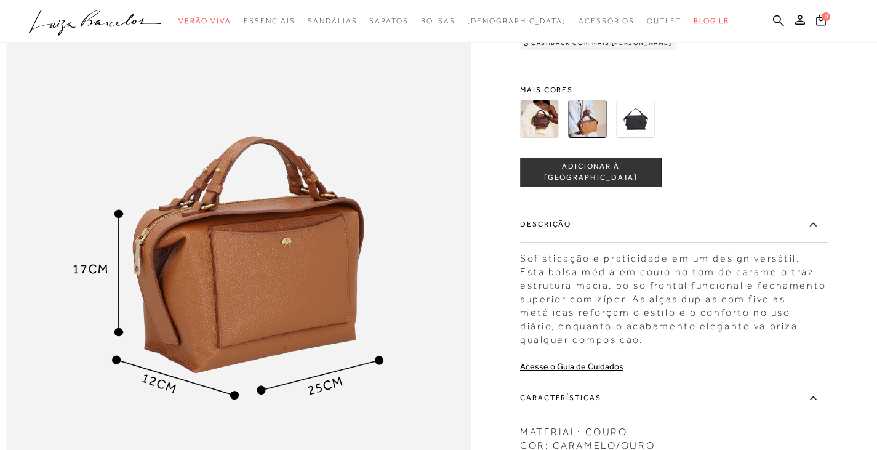
scroll to position [1231, 0]
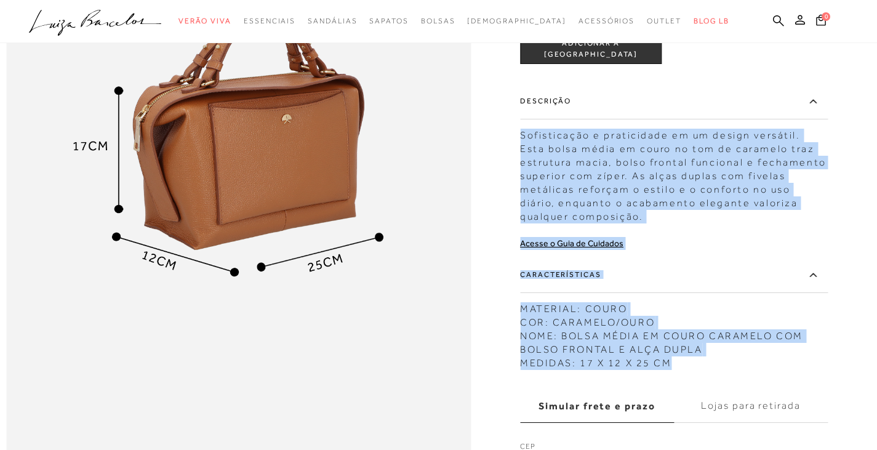
drag, startPoint x: 524, startPoint y: 169, endPoint x: 722, endPoint y: 393, distance: 299.1
click at [722, 393] on div "BOLSA MÉDIA EM COURO CARAMELO COM BOLSO FRONTAL E ALÇA DUPLA CÓD: 777712683 × É…" at bounding box center [674, 147] width 308 height 675
click at [776, 20] on icon at bounding box center [778, 21] width 11 height 12
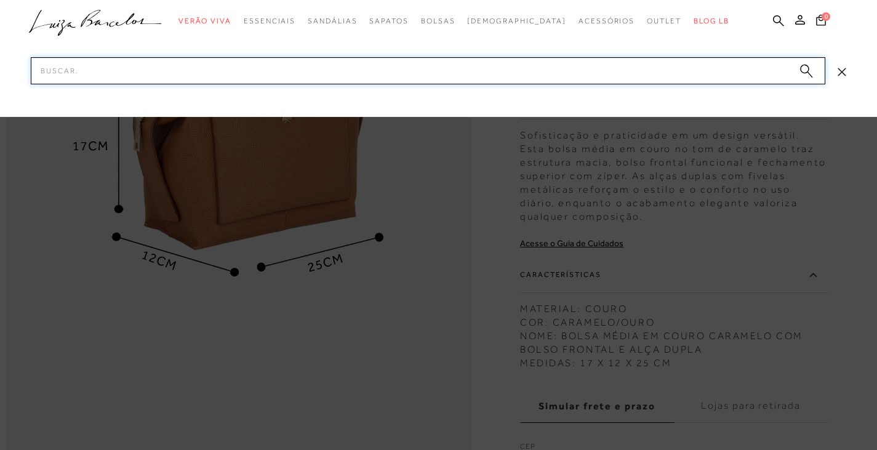
paste input "777712911"
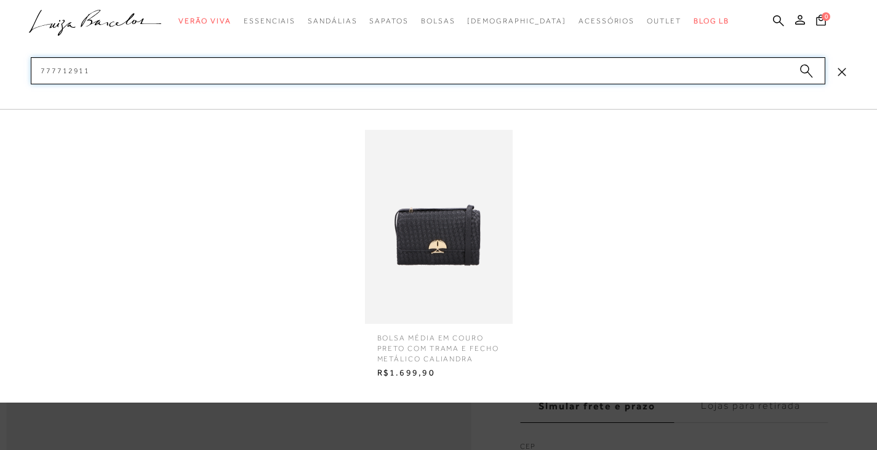
type input "777712911"
click at [449, 244] on img at bounding box center [439, 227] width 148 height 194
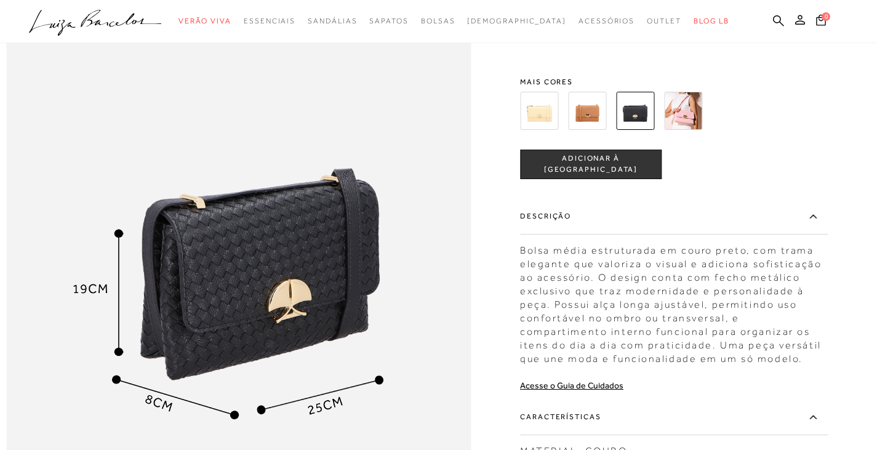
scroll to position [862, 0]
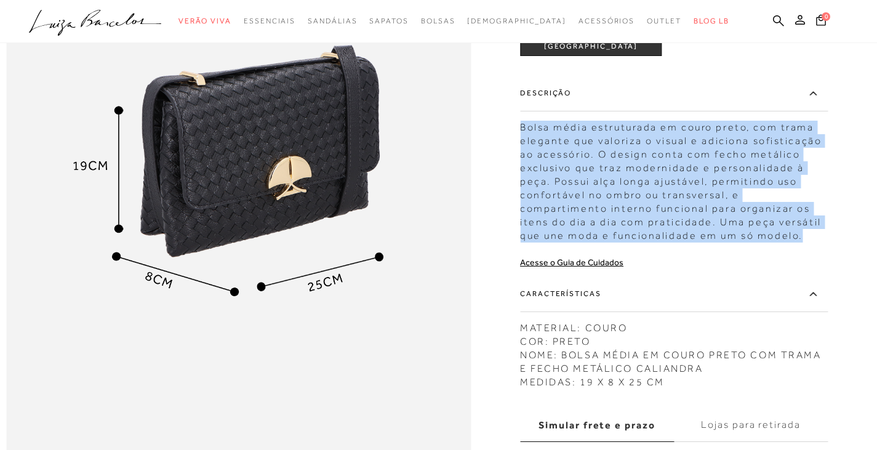
drag, startPoint x: 526, startPoint y: 153, endPoint x: 719, endPoint y: 260, distance: 220.1
click at [719, 242] on div "Bolsa média estruturada em couro preto, com trama elegante que valoriza o visua…" at bounding box center [674, 178] width 308 height 128
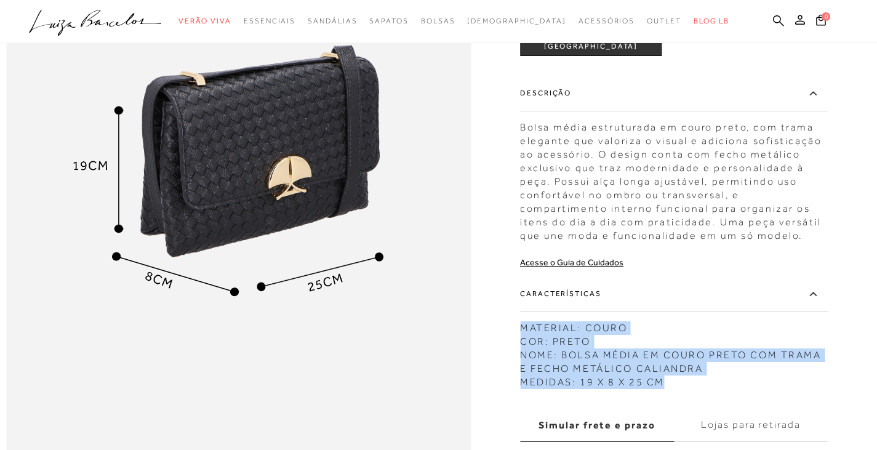
drag, startPoint x: 525, startPoint y: 355, endPoint x: 681, endPoint y: 402, distance: 163.3
click at [681, 389] on div "MATERIAL: COURO COR: PRETO NOME: BOLSA MÉDIA EM COURO PRETO COM TRAMA E FECHO M…" at bounding box center [674, 352] width 308 height 74
